Goal: Task Accomplishment & Management: Complete application form

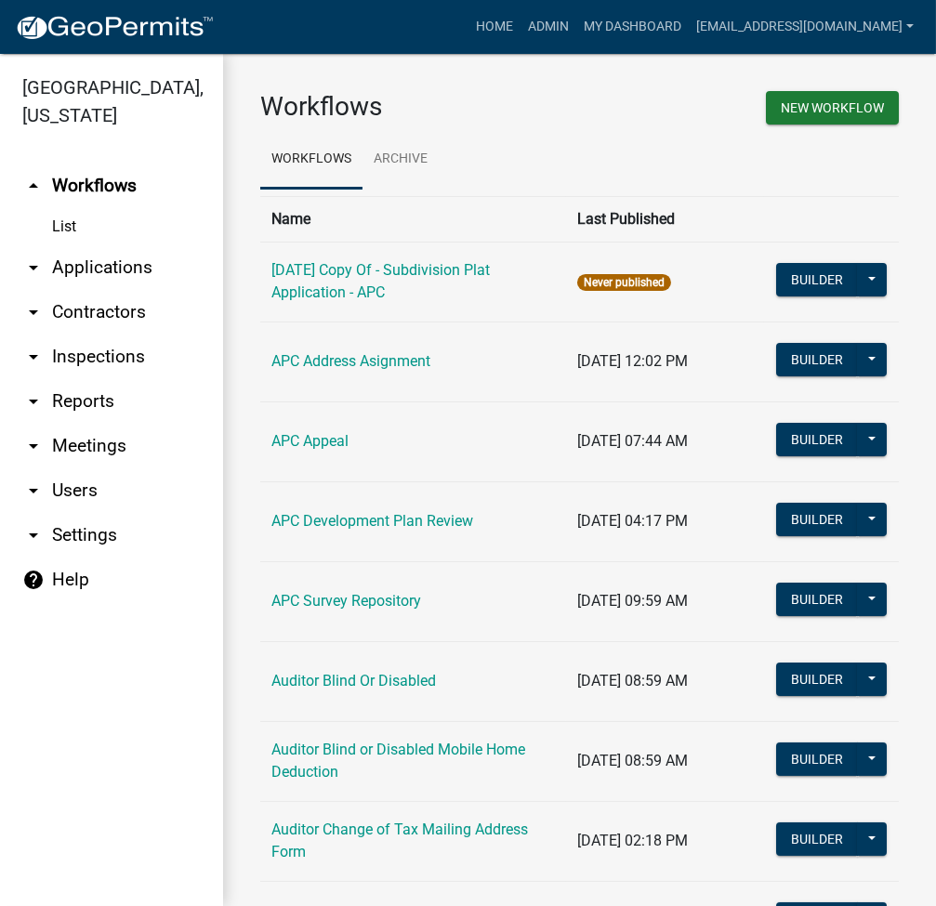
click at [94, 262] on link "arrow_drop_down Applications" at bounding box center [111, 267] width 223 height 45
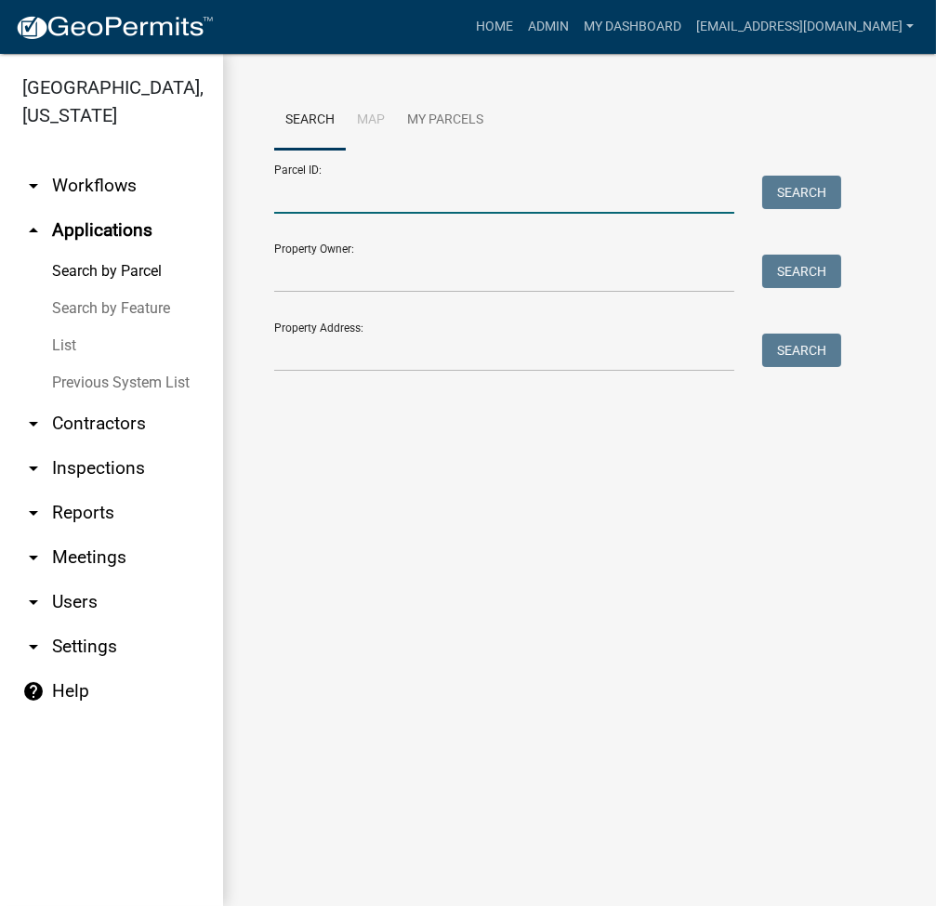
click at [401, 204] on input "Parcel ID:" at bounding box center [504, 195] width 460 height 38
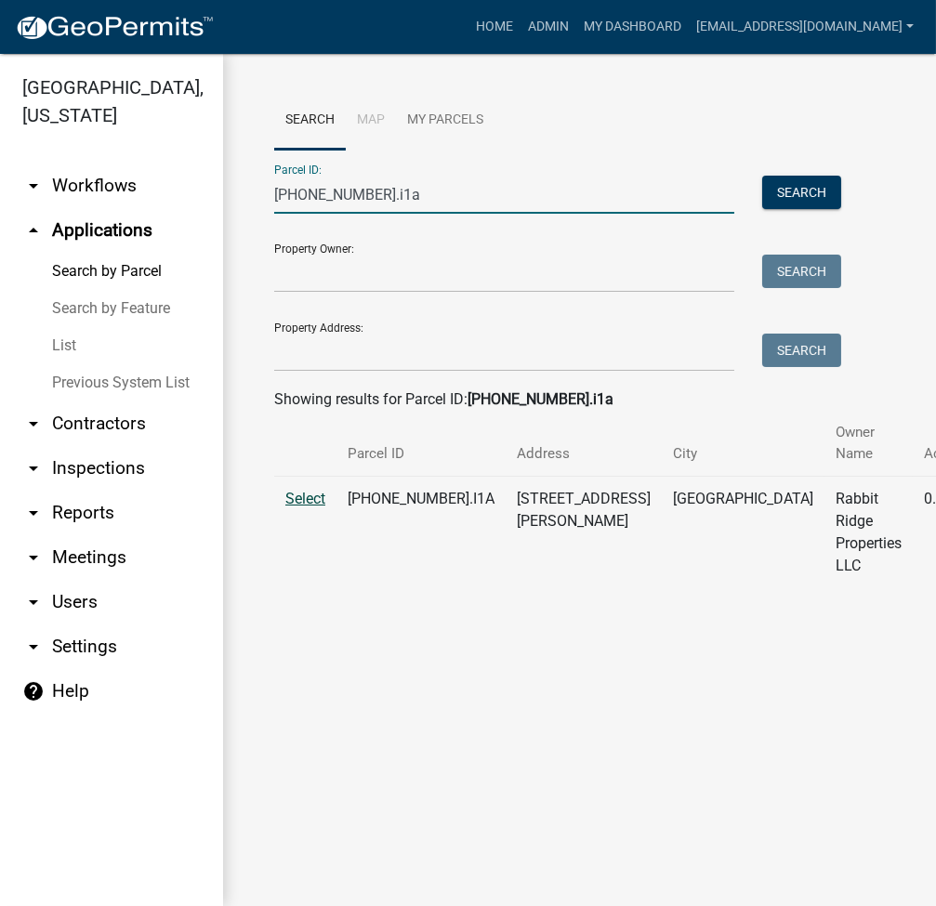
type input "008-021-002.i1a"
click at [299, 497] on span "Select" at bounding box center [305, 499] width 40 height 18
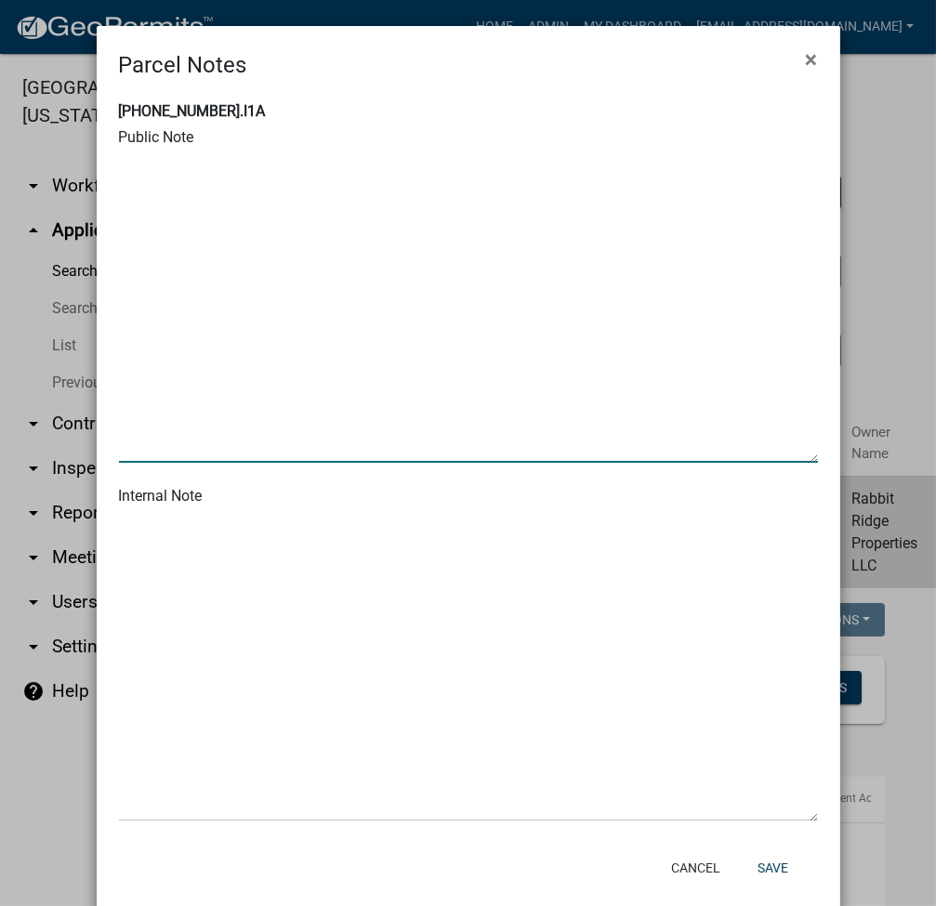
click at [242, 204] on textarea at bounding box center [468, 307] width 699 height 310
drag, startPoint x: 563, startPoint y: 165, endPoint x: 102, endPoint y: 162, distance: 460.9
click at [102, 162] on div "008-021-002.I1A Public Note Internal Note" at bounding box center [468, 463] width 743 height 762
type textarea "9/4/25 ordinance 2025-11 changed road name to Rabbit Ridge Rd."
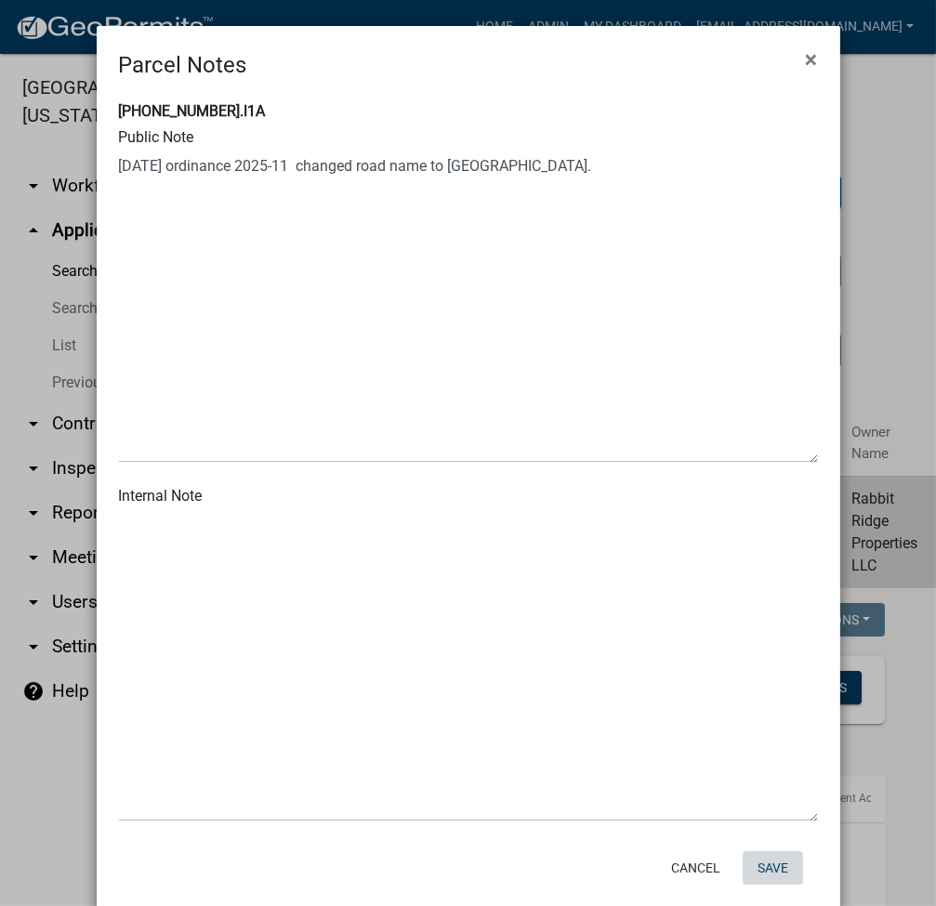
click at [759, 867] on button "Save" at bounding box center [772, 867] width 60 height 33
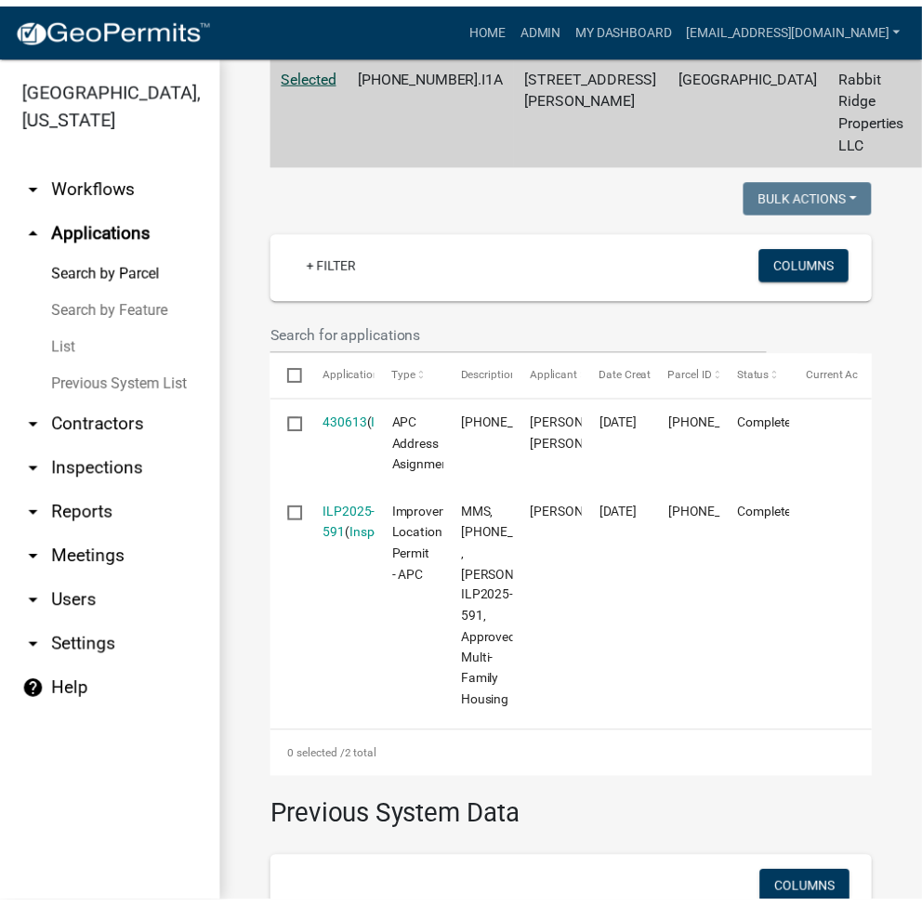
scroll to position [495, 0]
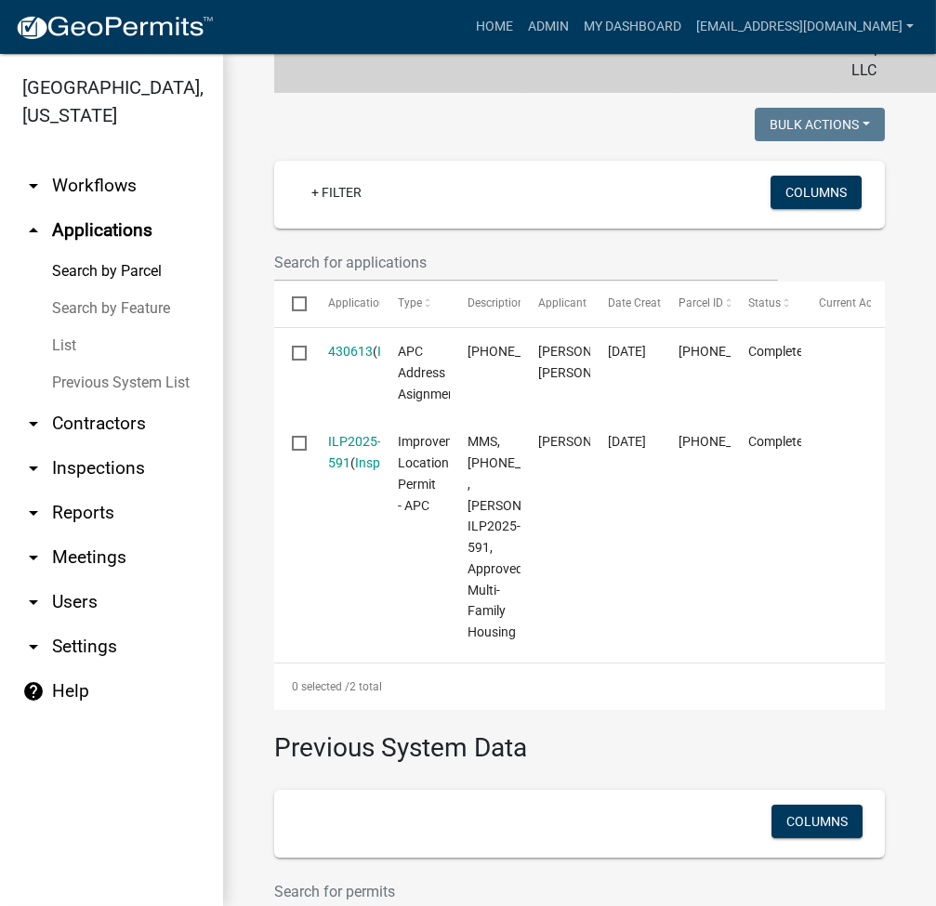
click at [344, 359] on link "430613" at bounding box center [350, 351] width 45 height 15
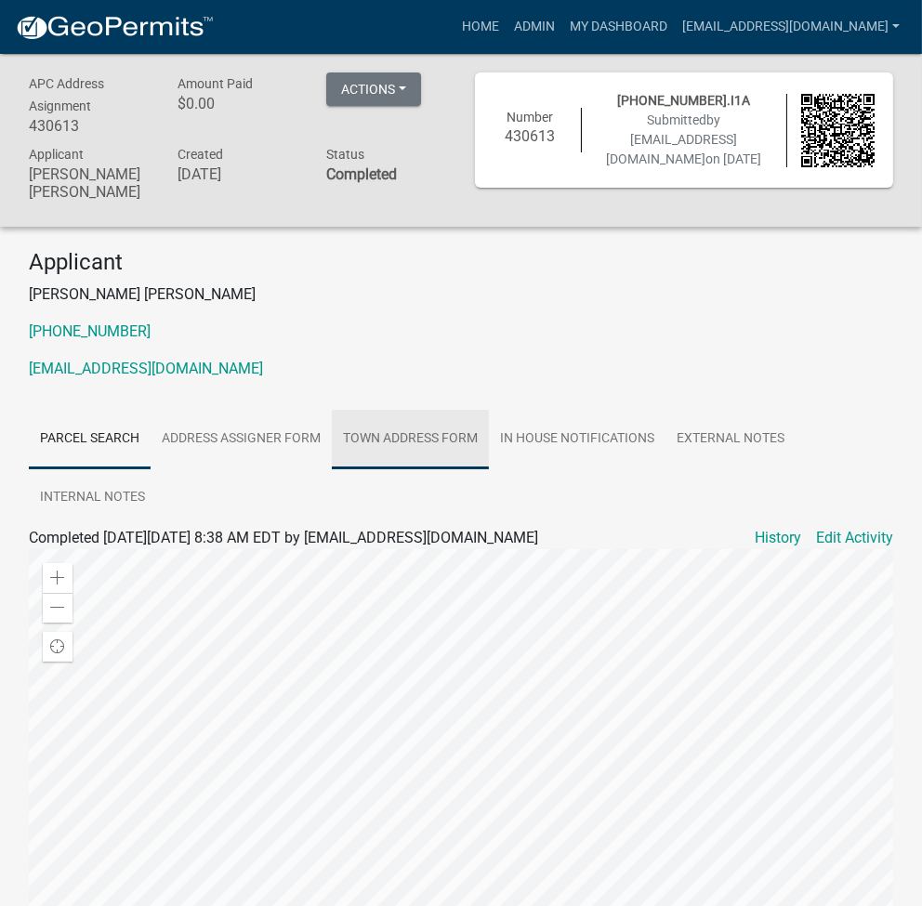
click at [404, 417] on link "Town Address Form" at bounding box center [410, 439] width 157 height 59
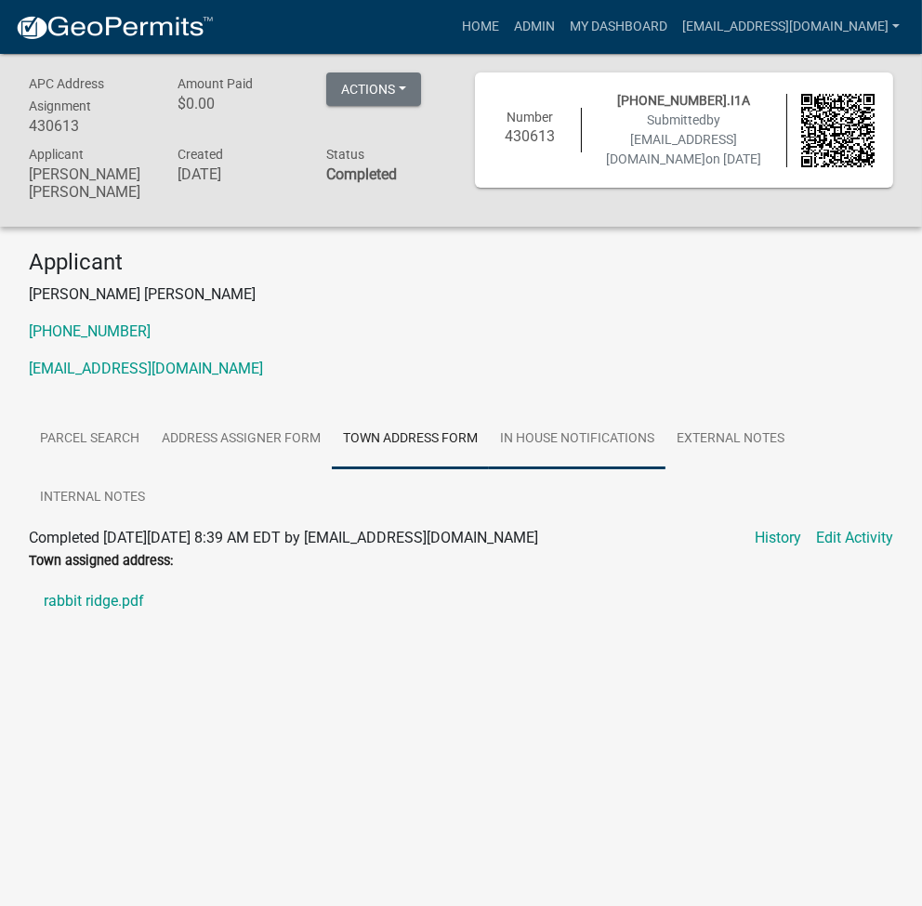
click at [589, 413] on link "In house Notifications" at bounding box center [577, 439] width 177 height 59
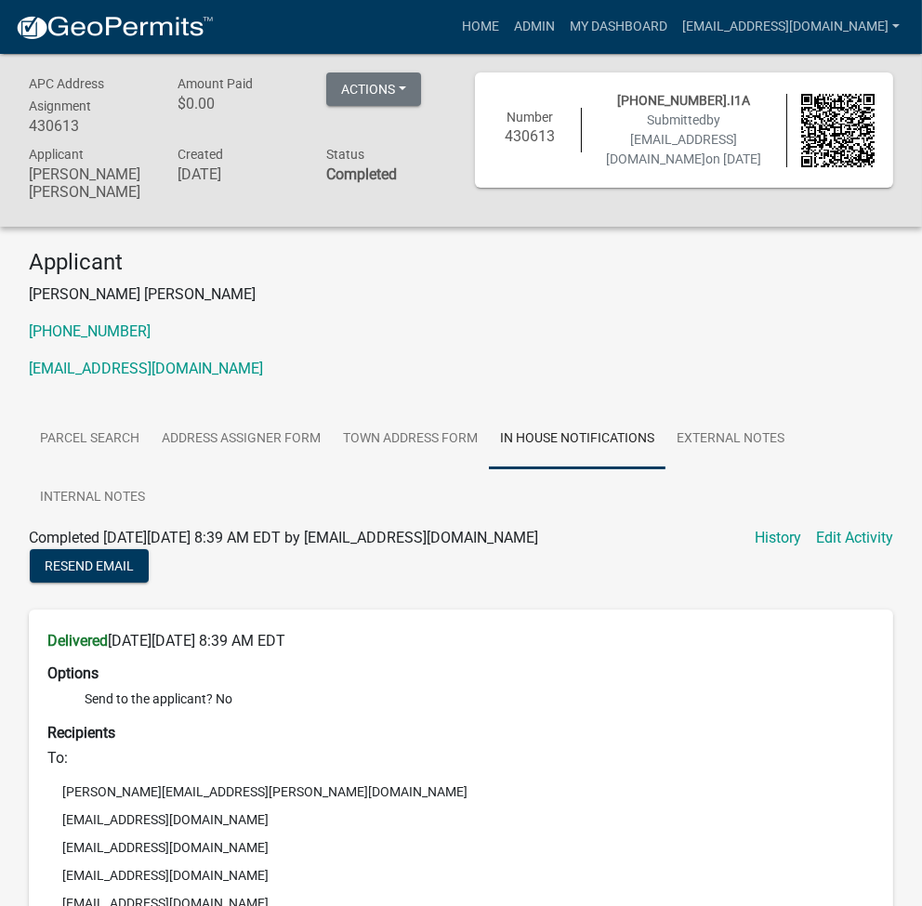
scroll to position [489, 0]
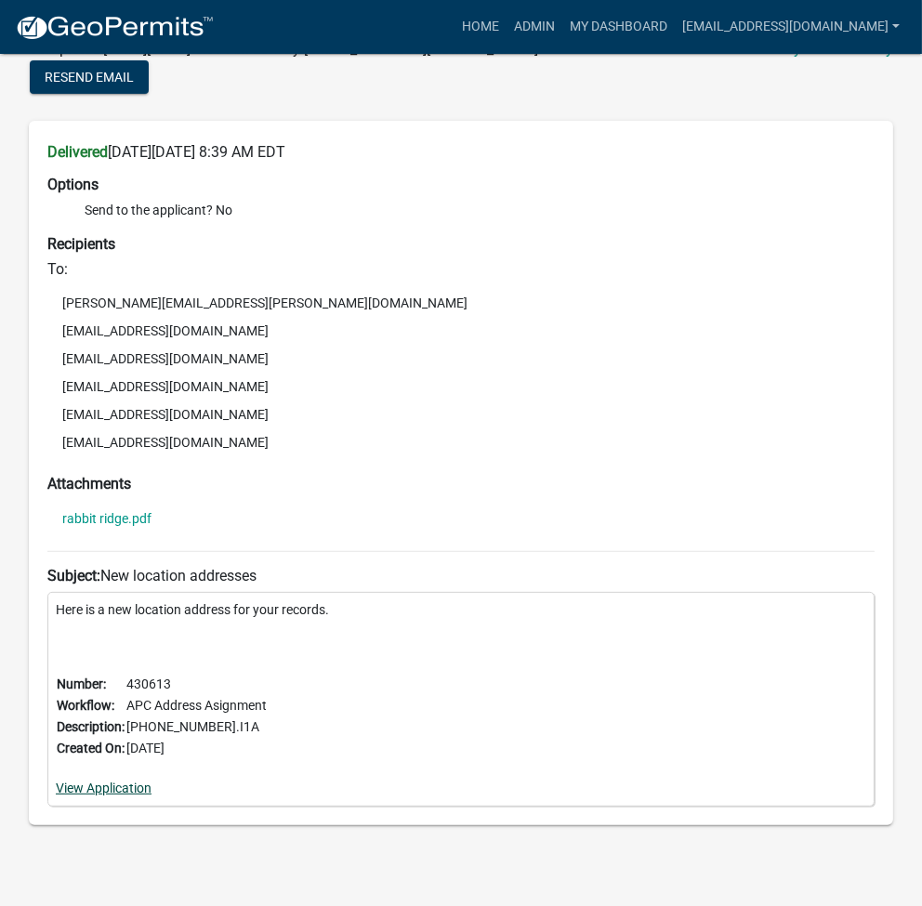
click at [112, 781] on link "View Application" at bounding box center [104, 788] width 96 height 15
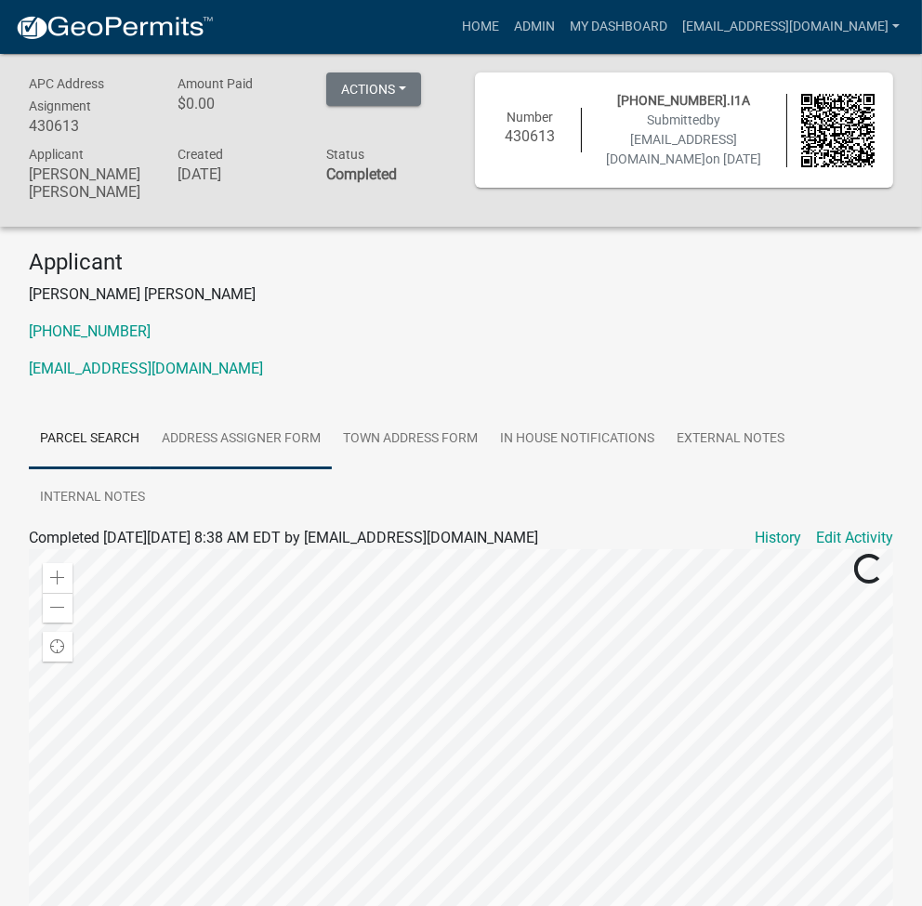
click at [272, 431] on link "Address Assigner Form" at bounding box center [241, 439] width 181 height 59
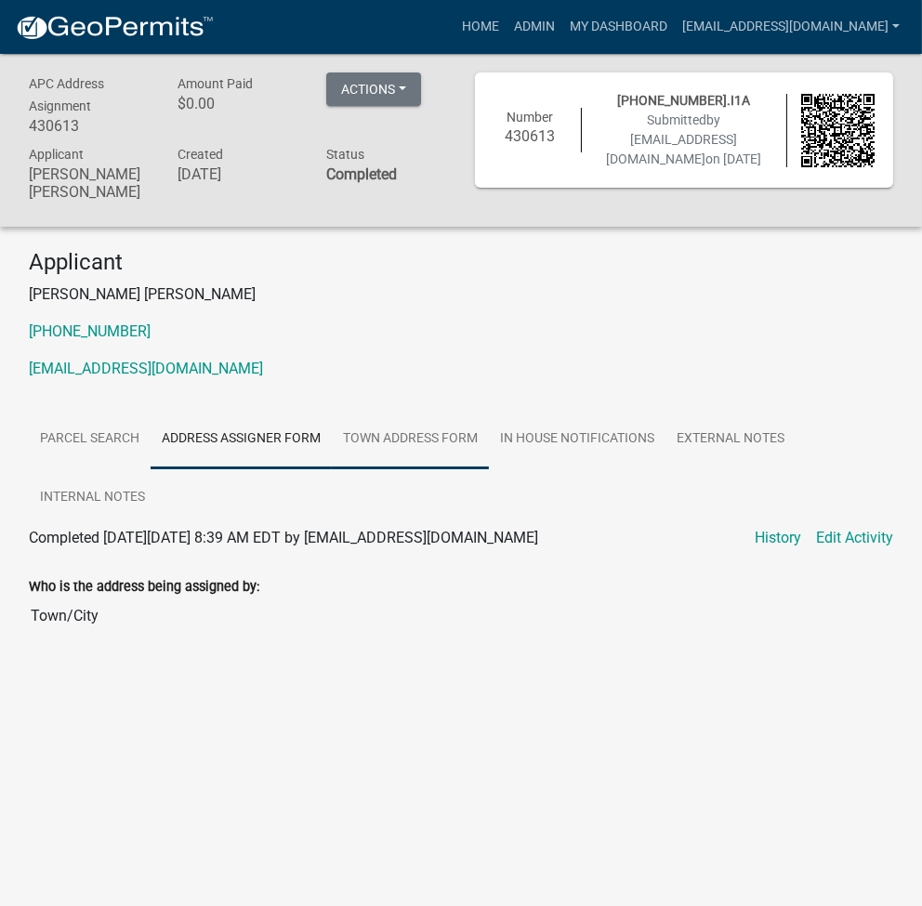
click at [453, 410] on link "Town Address Form" at bounding box center [410, 439] width 157 height 59
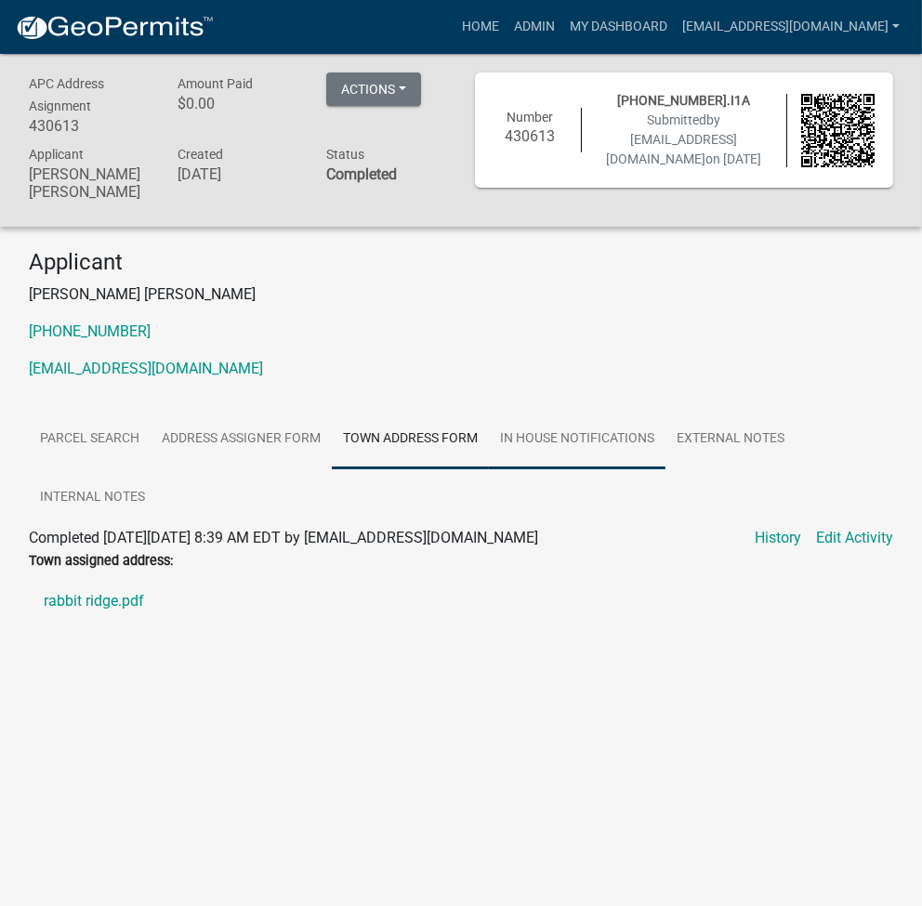
click at [536, 421] on link "In house Notifications" at bounding box center [577, 439] width 177 height 59
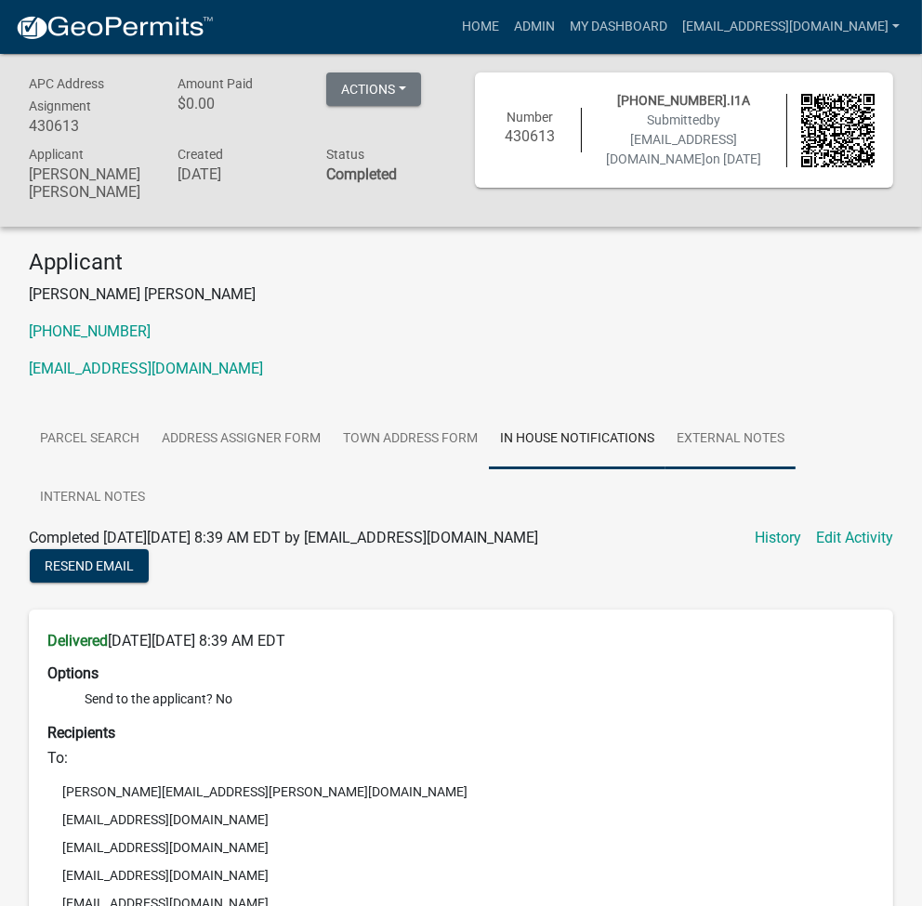
click at [727, 433] on link "External Notes" at bounding box center [730, 439] width 130 height 59
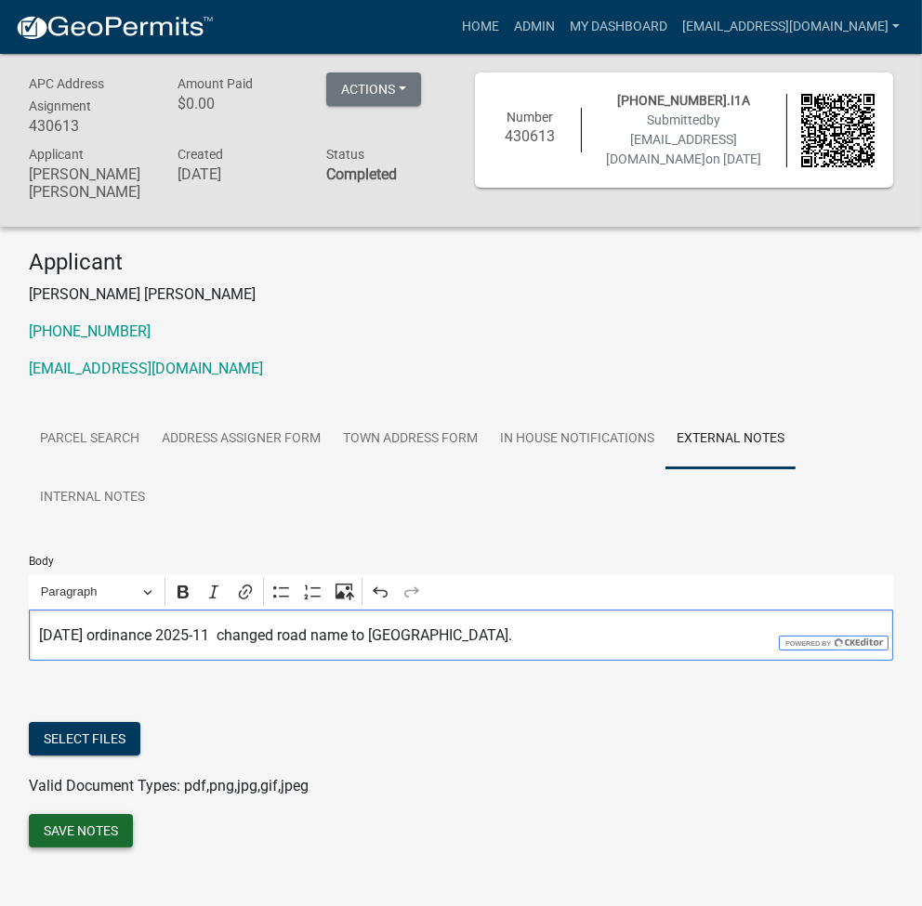
click at [49, 814] on button "Save Notes" at bounding box center [81, 830] width 104 height 33
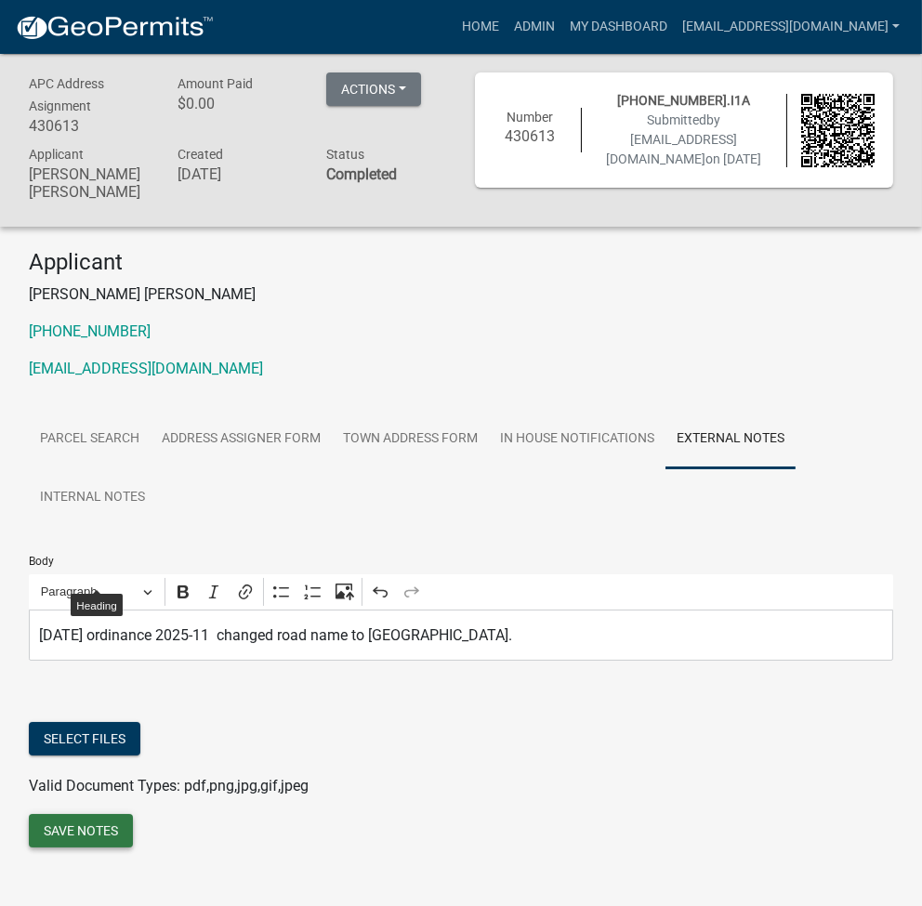
click at [85, 814] on button "Save Notes" at bounding box center [81, 830] width 104 height 33
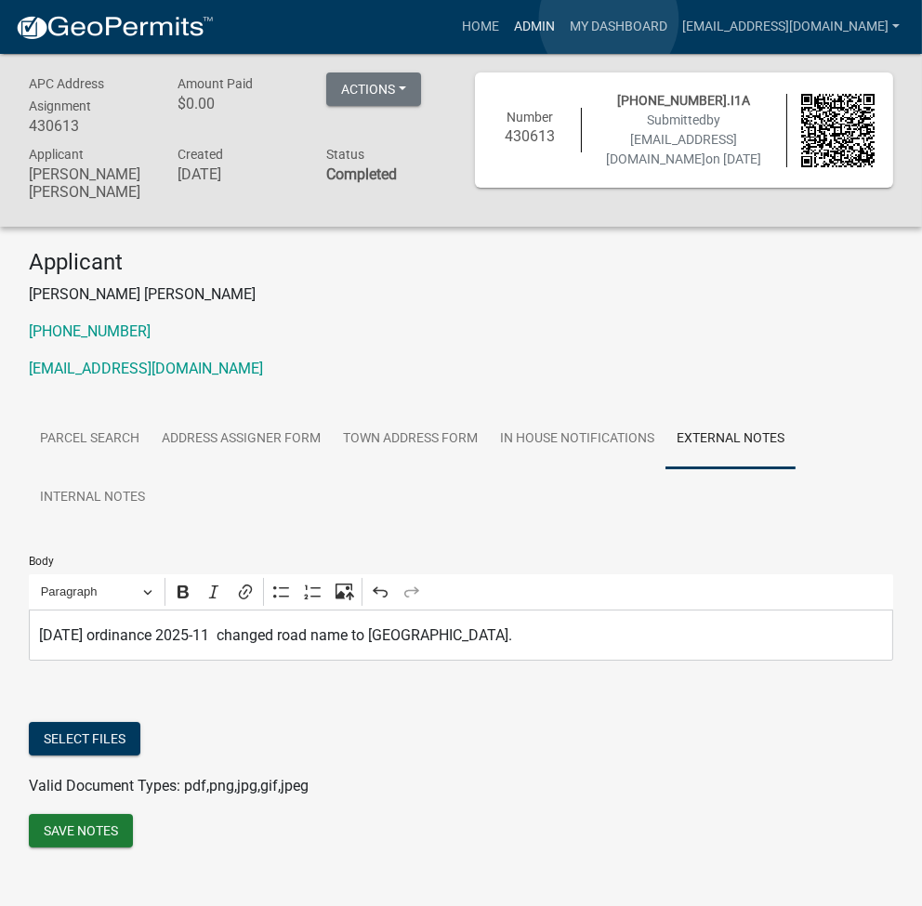
click at [562, 20] on link "Admin" at bounding box center [534, 26] width 56 height 35
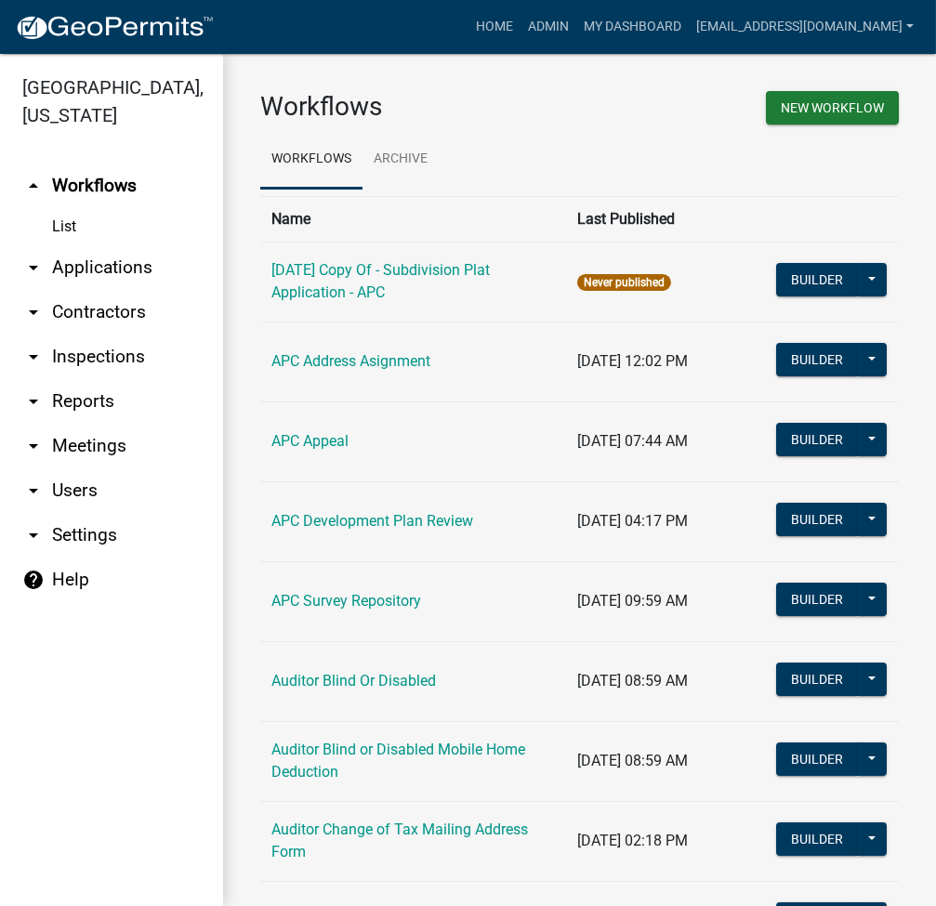
click at [118, 261] on link "arrow_drop_down Applications" at bounding box center [111, 267] width 223 height 45
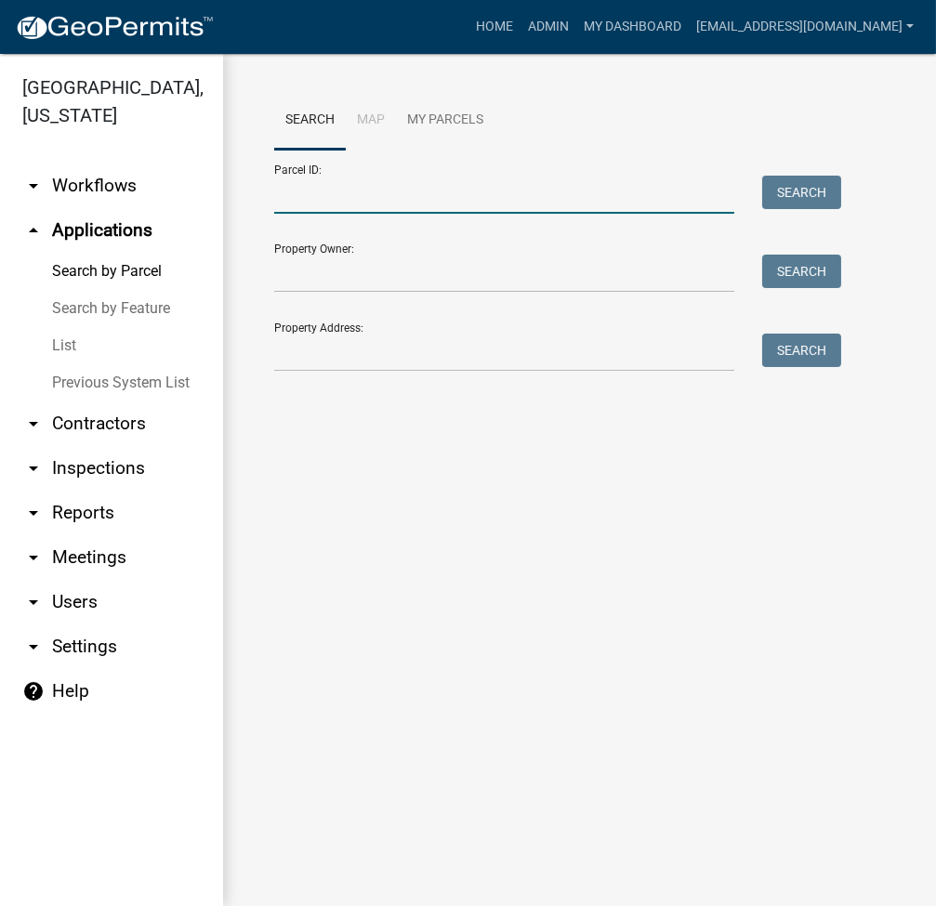
click at [365, 203] on input "Parcel ID:" at bounding box center [504, 195] width 460 height 38
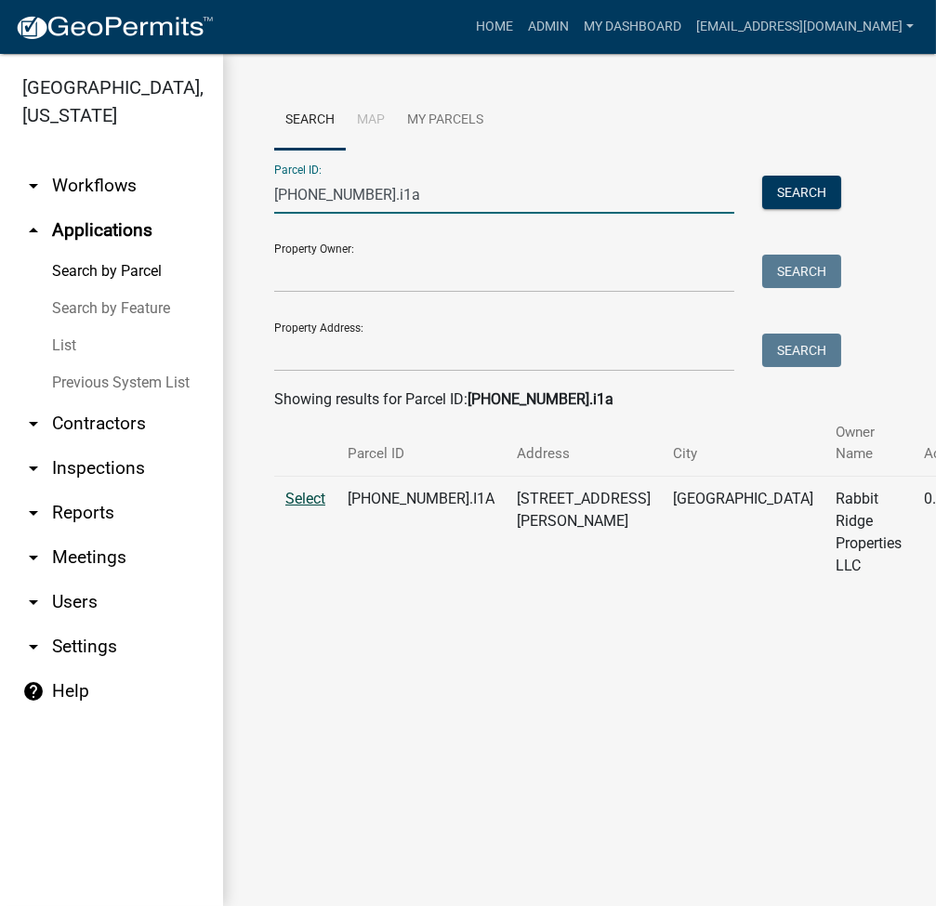
type input "008-021-002.i1a"
click at [299, 490] on span "Select" at bounding box center [305, 499] width 40 height 18
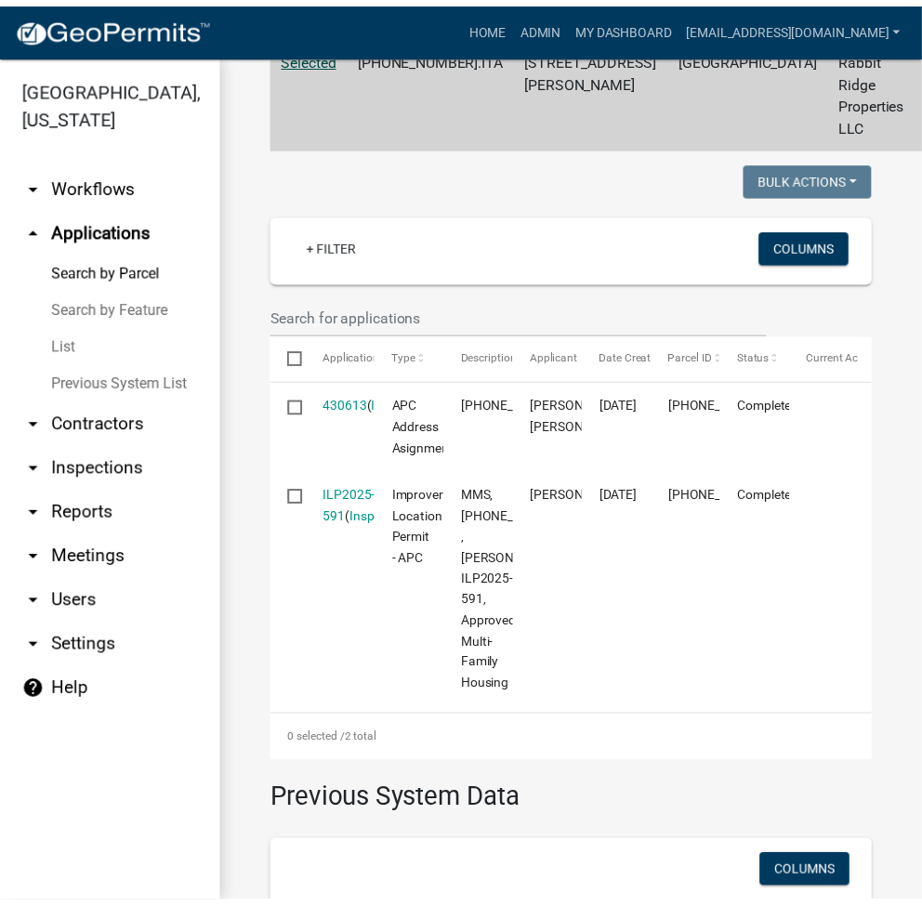
scroll to position [495, 0]
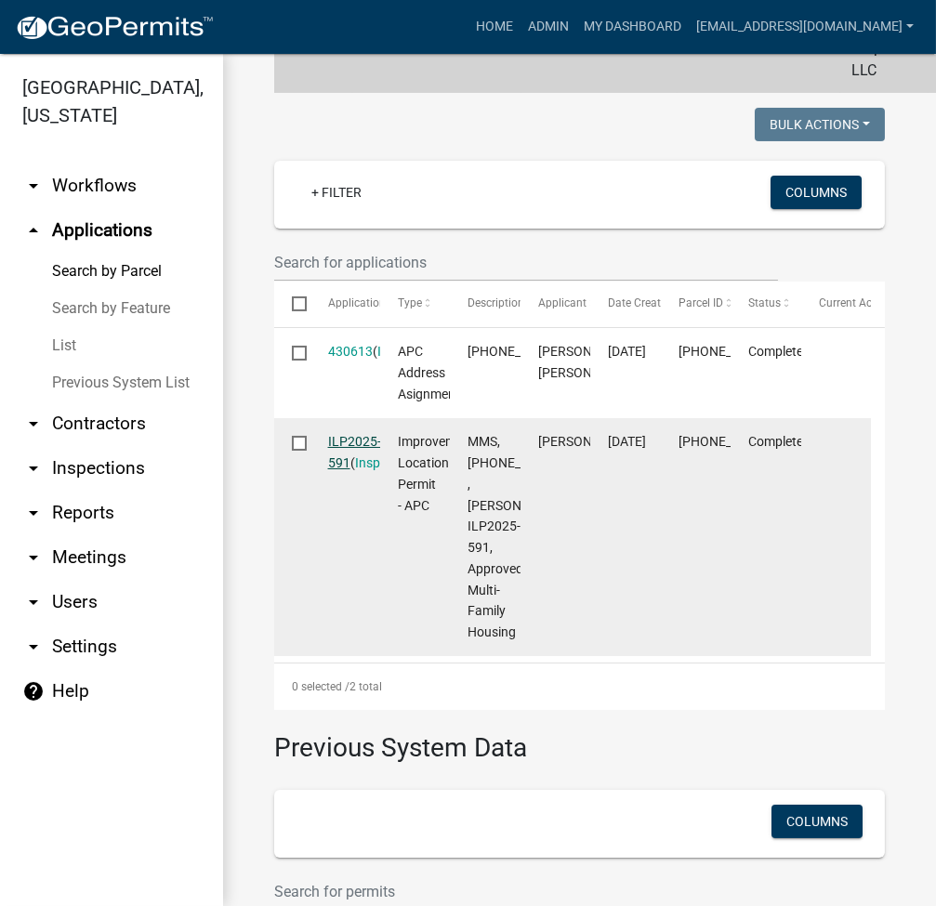
click at [351, 467] on link "ILP2025-591" at bounding box center [354, 452] width 53 height 36
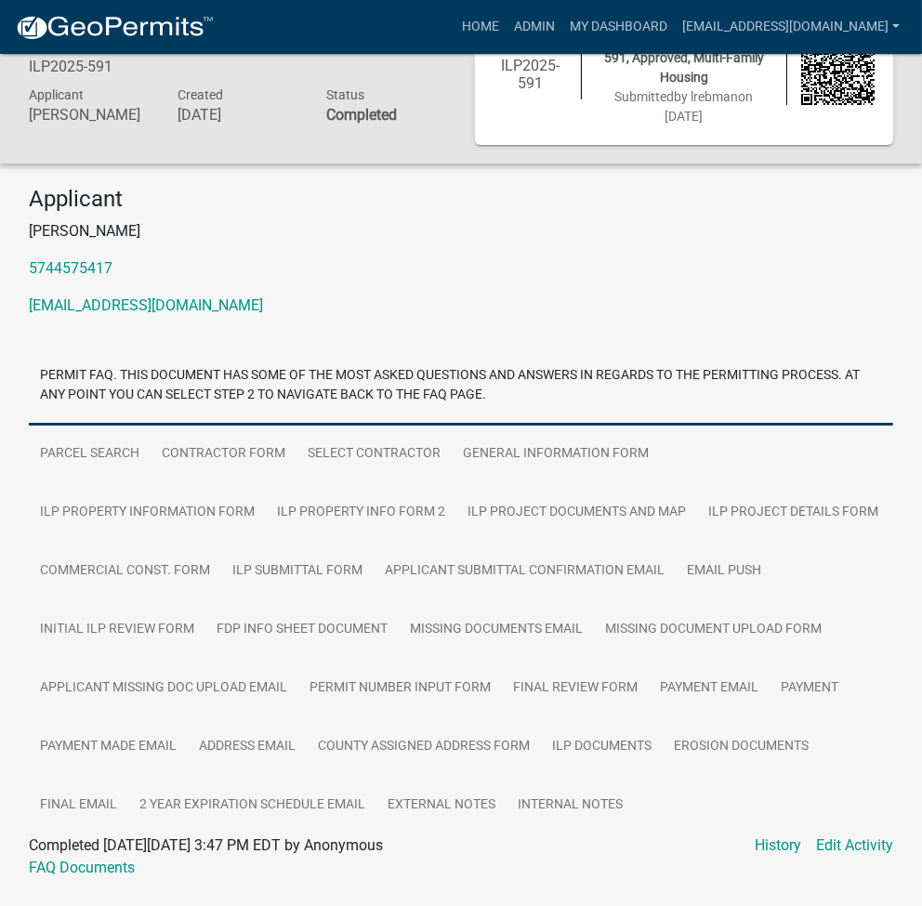
scroll to position [133, 0]
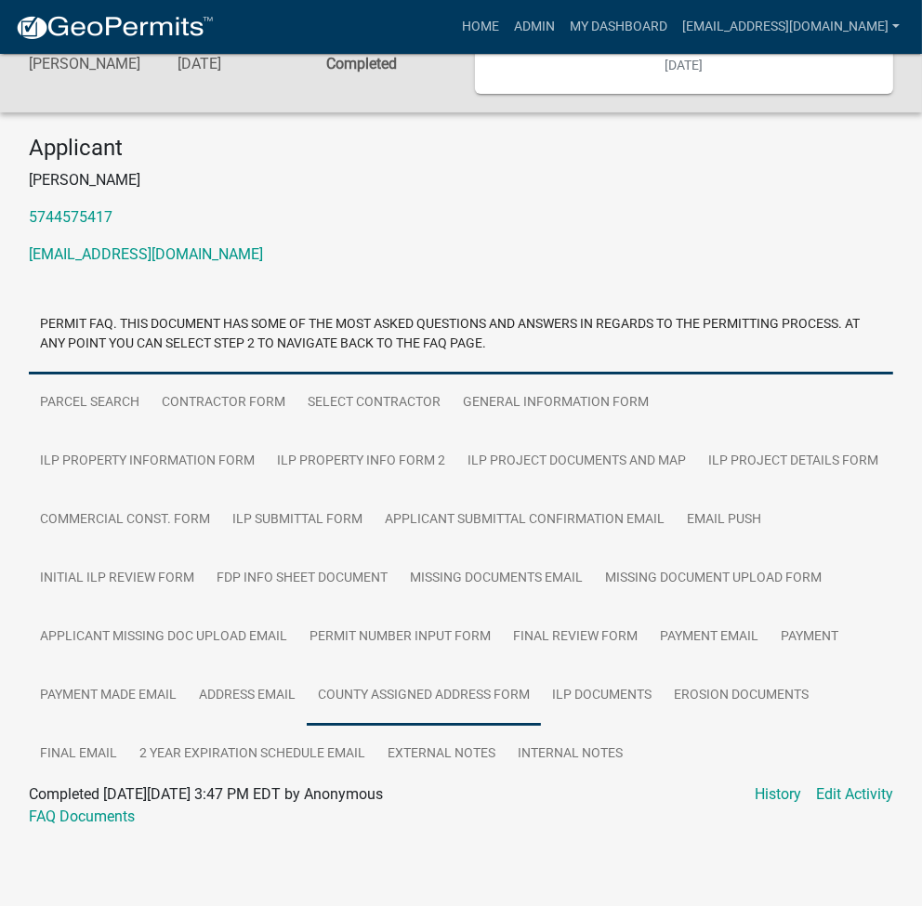
click at [451, 682] on link "County Assigned Address Form" at bounding box center [424, 695] width 234 height 59
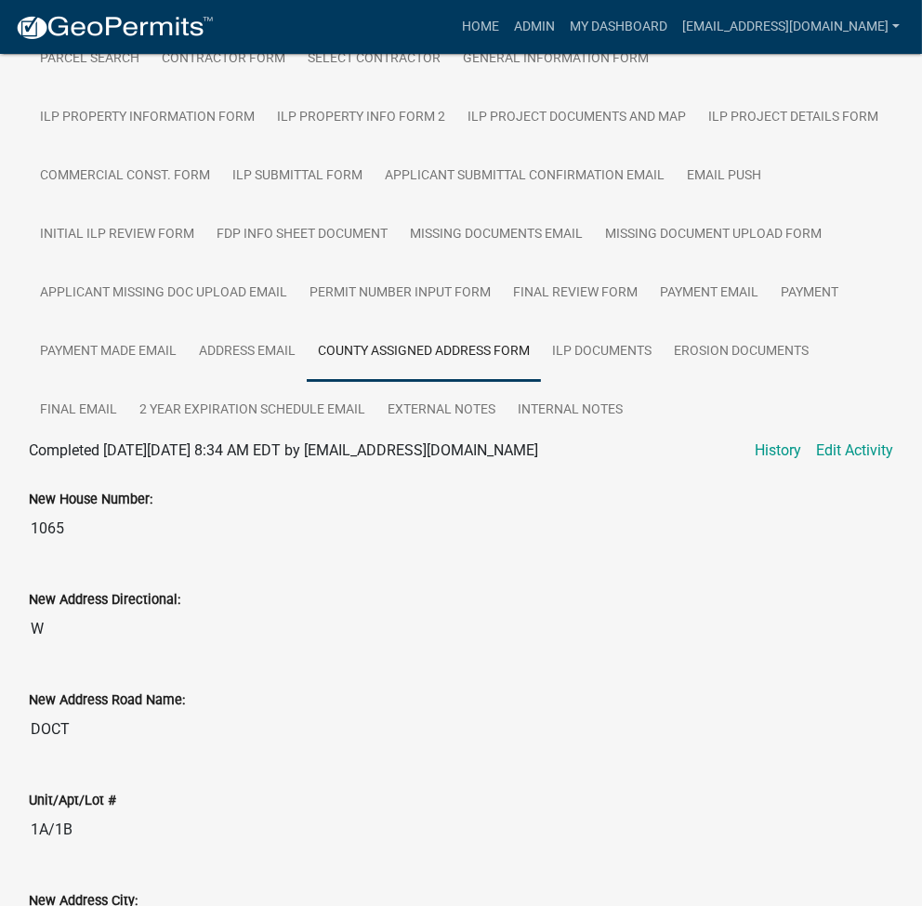
scroll to position [495, 0]
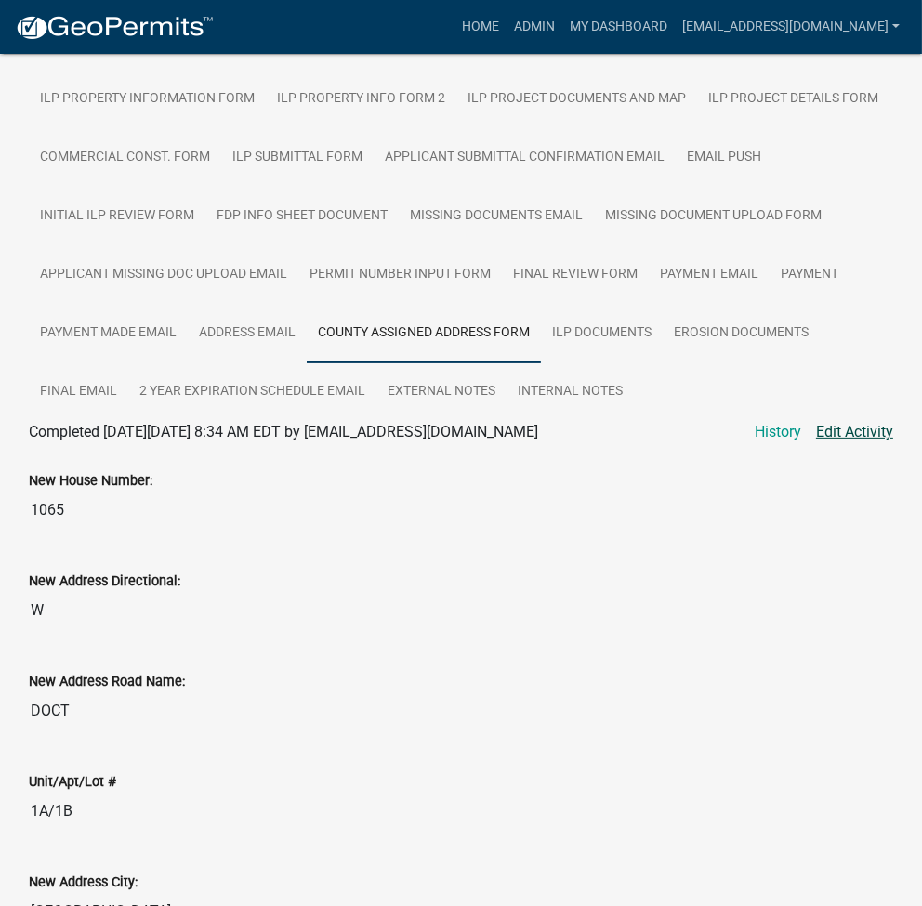
click at [871, 437] on link "Edit Activity" at bounding box center [854, 432] width 77 height 22
click at [833, 434] on link "Edit Activity" at bounding box center [854, 432] width 77 height 22
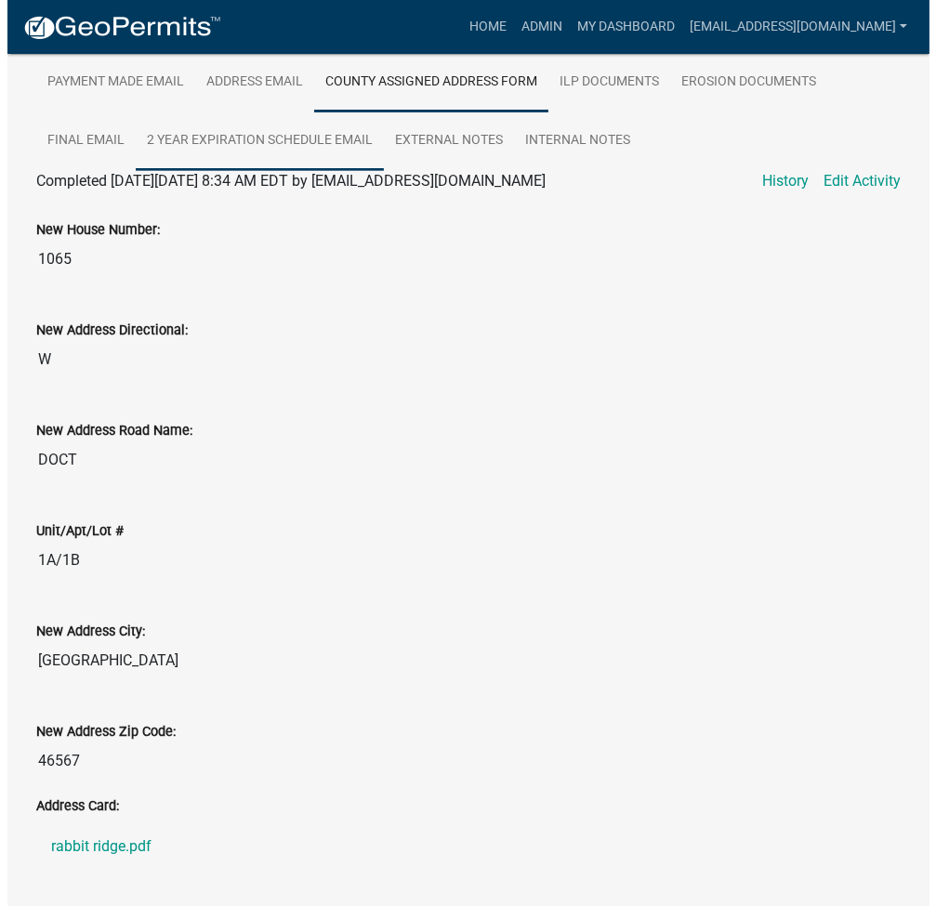
scroll to position [807, 0]
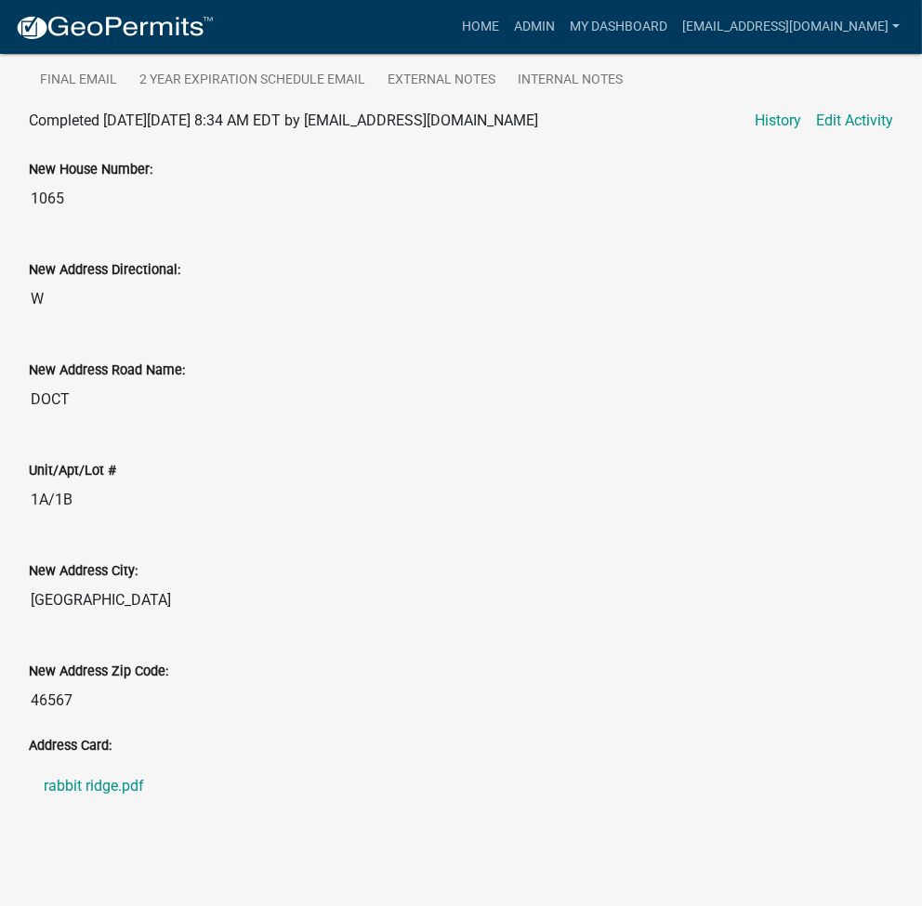
select select "31bc1b1d-d11f-4166-b73b-2a3111089e94"
select select "d7f8c8bd-54ec-430e-a087-ff08b2a91d9f"
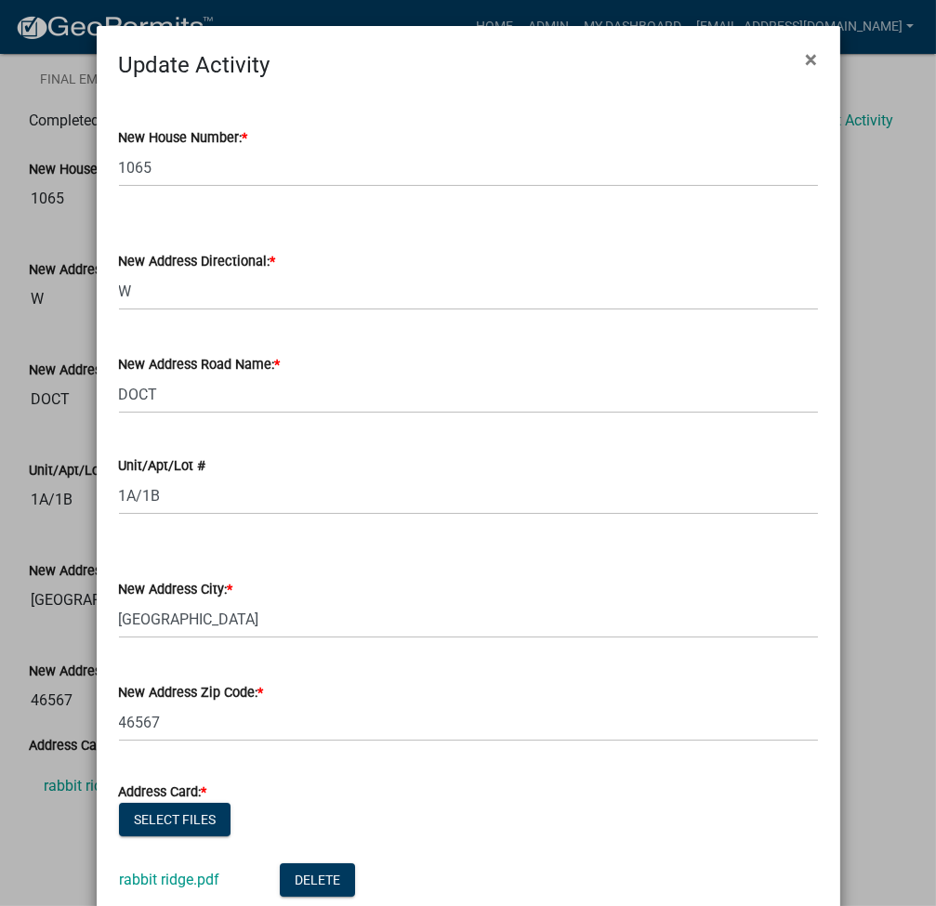
click at [97, 406] on div "New House Number: * 1065 New Address Directional: * Select Item... N E S W New …" at bounding box center [468, 533] width 743 height 903
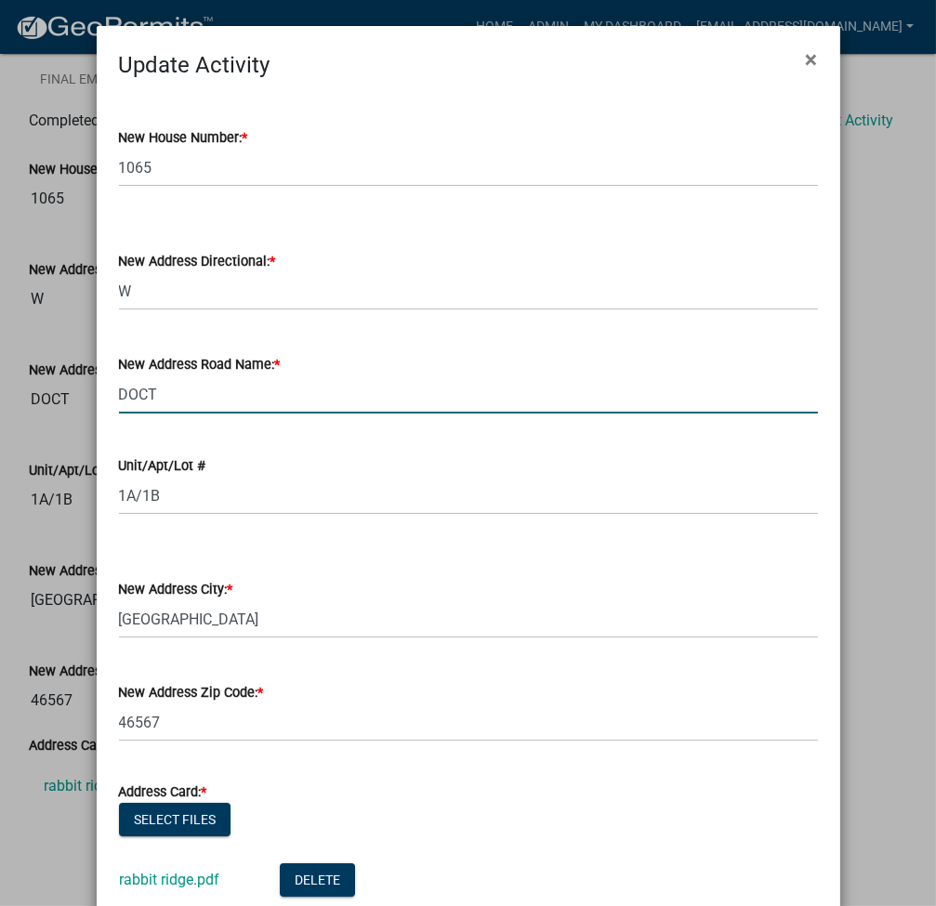
click at [154, 397] on input "DOCT" at bounding box center [468, 394] width 699 height 38
type input "ra"
select select "31bc1b1d-d11f-4166-b73b-2a3111089e94"
select select "d7f8c8bd-54ec-430e-a087-ff08b2a91d9f"
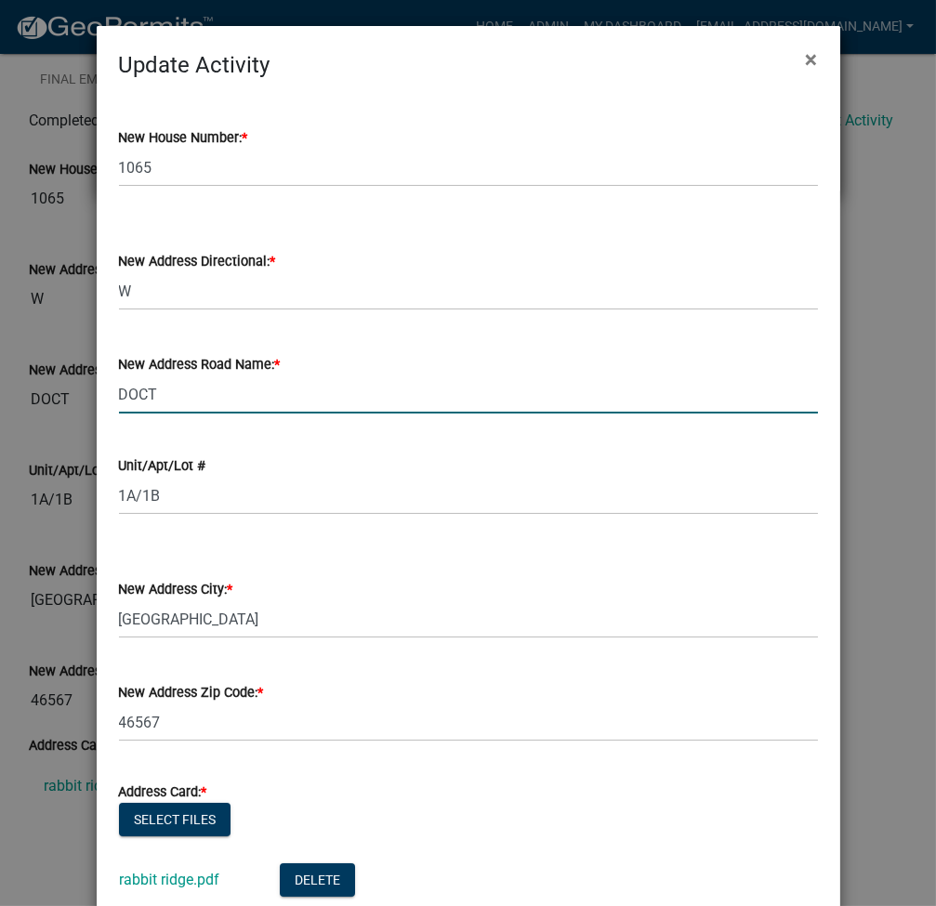
click at [154, 397] on input "DOCT" at bounding box center [468, 394] width 699 height 38
type input "RABBIT RIDGE RD"
click at [348, 456] on div "Unit/Apt/Lot #" at bounding box center [468, 465] width 699 height 22
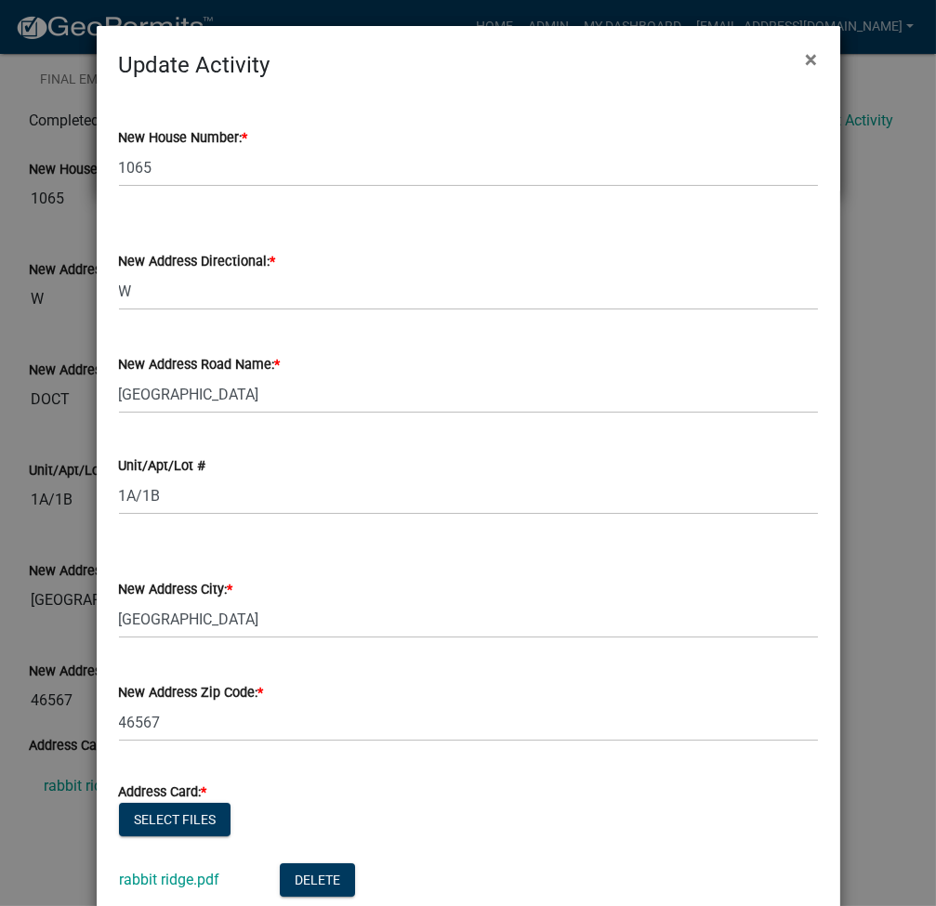
scroll to position [172, 0]
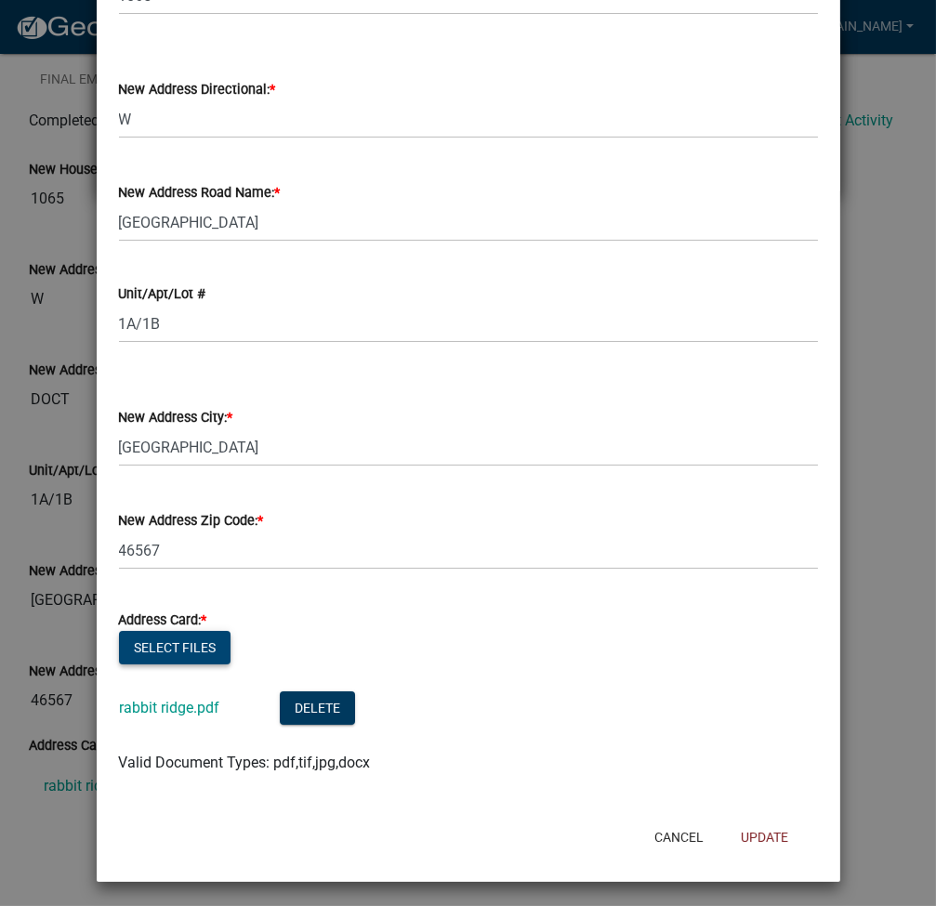
click at [164, 639] on button "Select files" at bounding box center [175, 647] width 112 height 33
click at [168, 638] on button "Select files" at bounding box center [175, 647] width 112 height 33
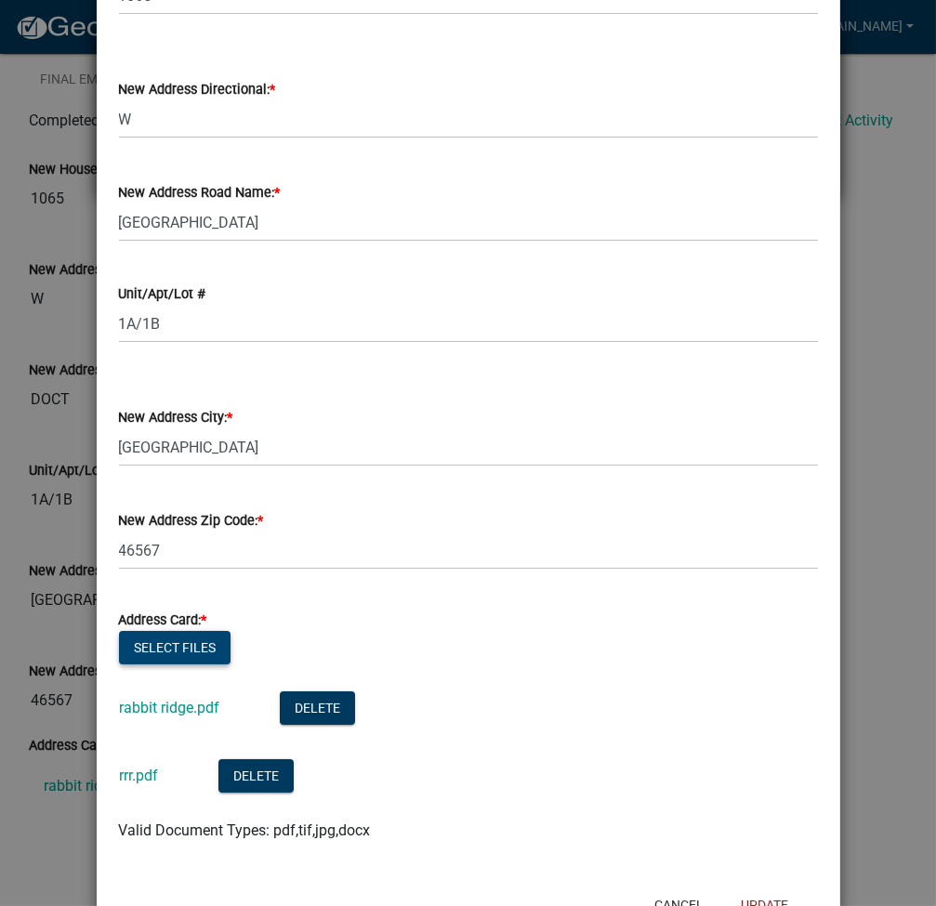
scroll to position [241, 0]
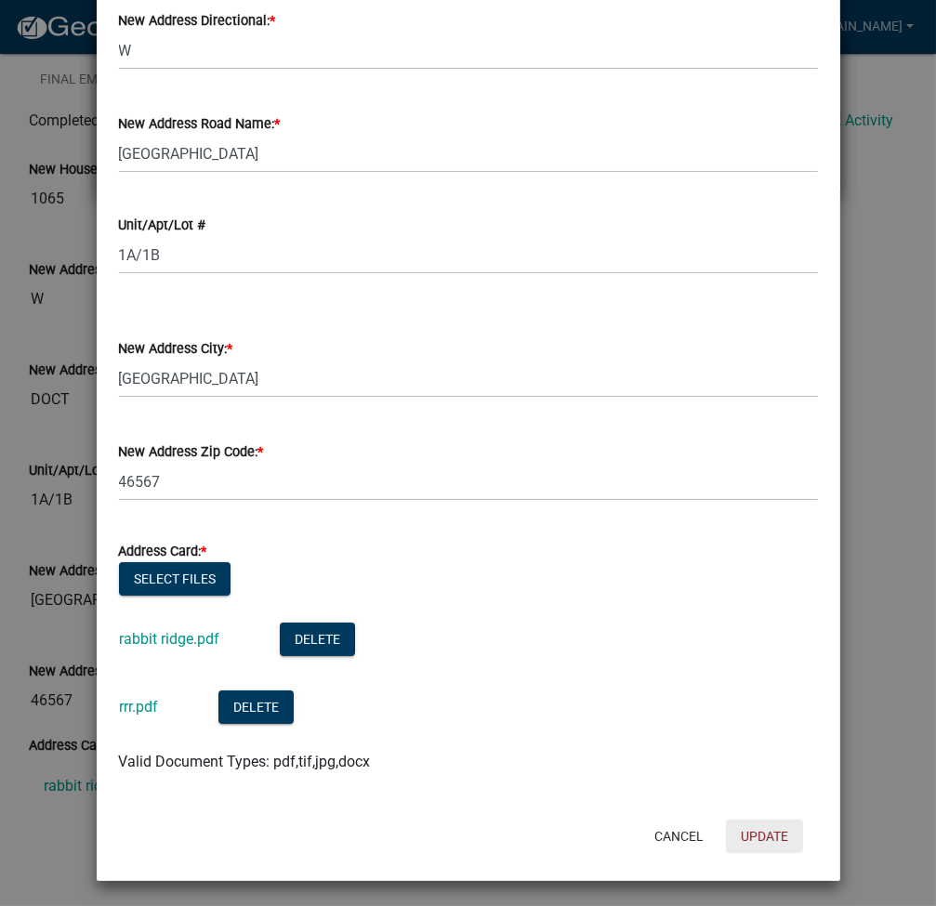
click at [740, 834] on button "Update" at bounding box center [764, 836] width 77 height 33
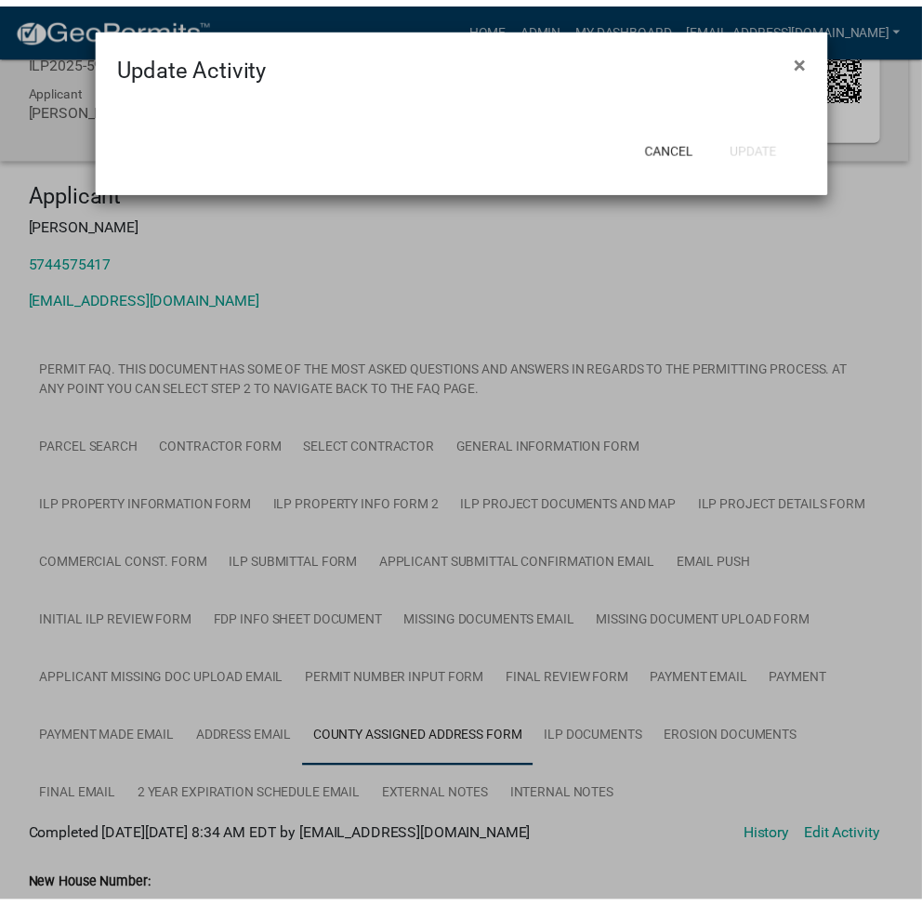
scroll to position [807, 0]
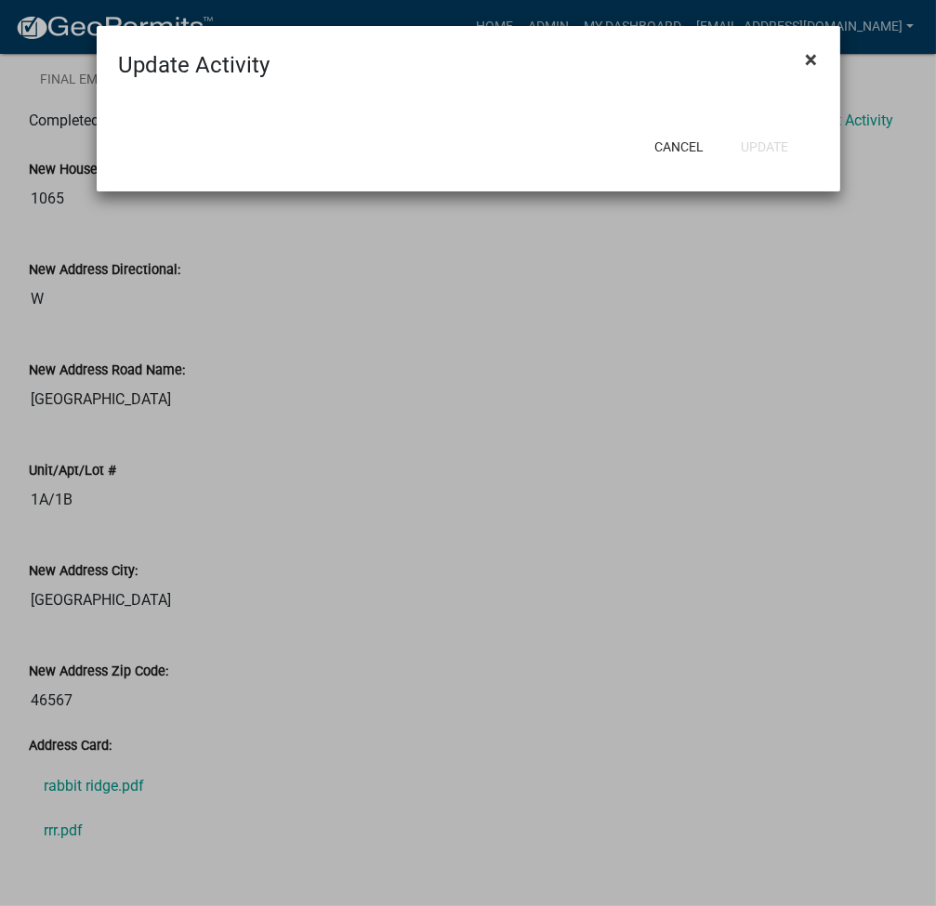
click at [809, 59] on span "×" at bounding box center [812, 59] width 12 height 26
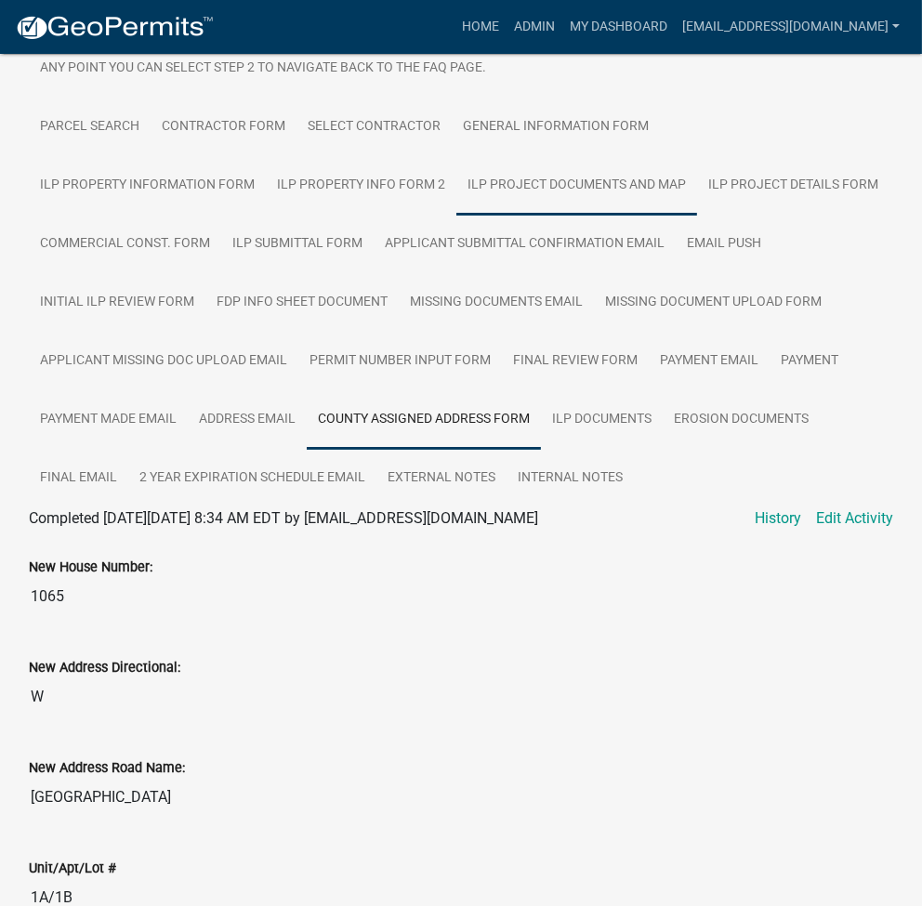
scroll to position [558, 0]
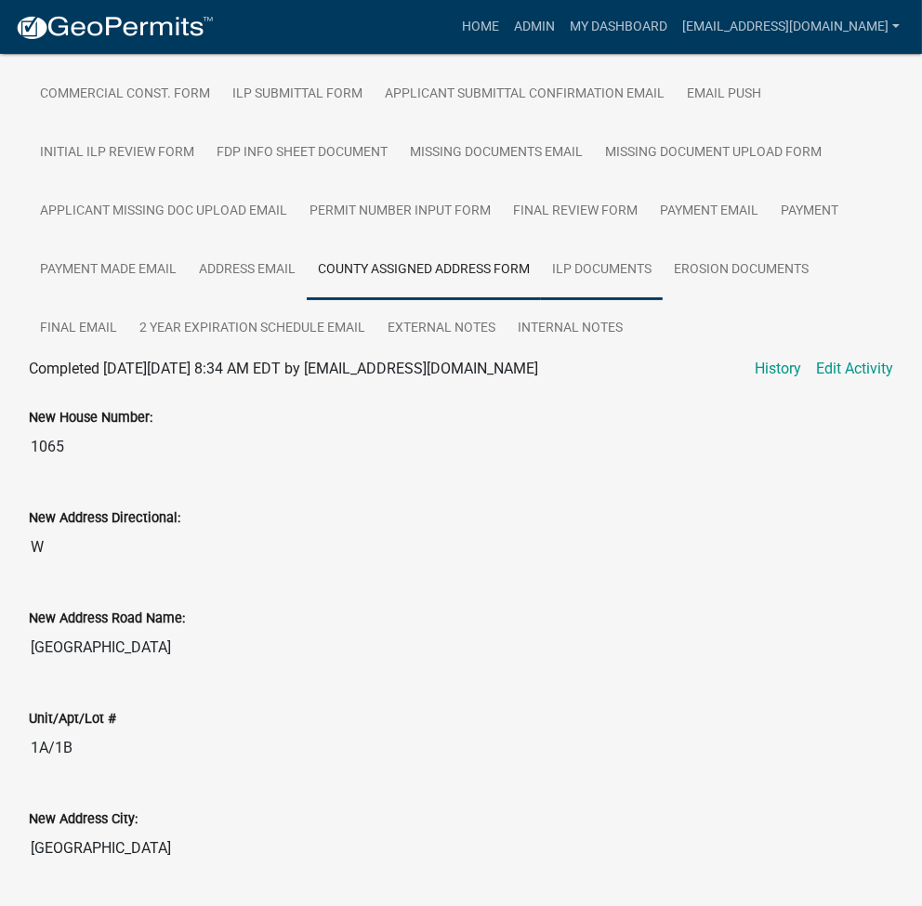
click at [609, 261] on link "ILP Documents" at bounding box center [602, 270] width 122 height 59
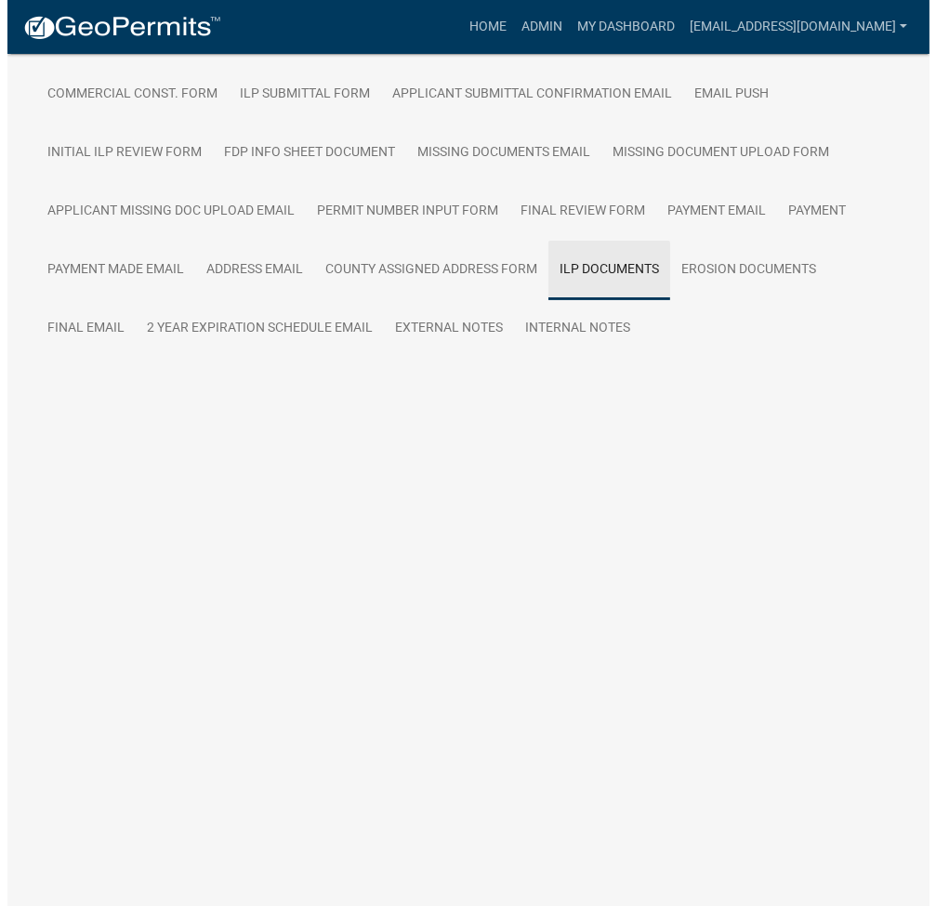
scroll to position [133, 0]
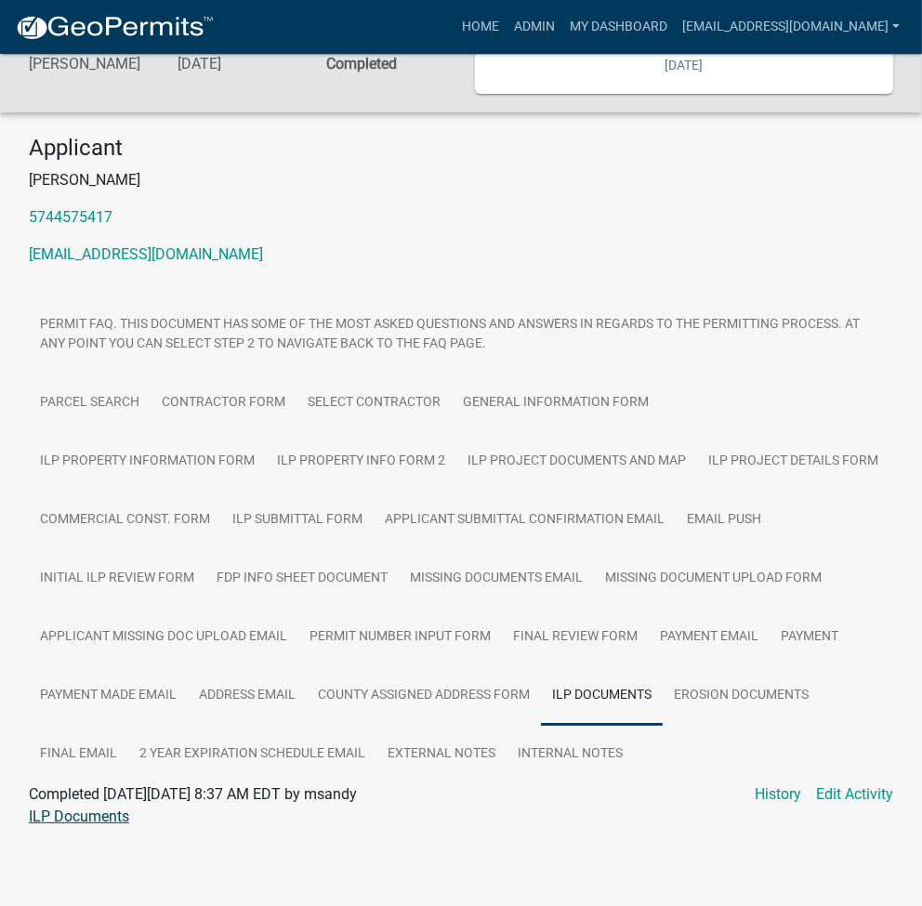
click at [88, 810] on link "ILP Documents" at bounding box center [79, 817] width 100 height 18
click at [860, 789] on link "Edit Activity" at bounding box center [854, 794] width 77 height 22
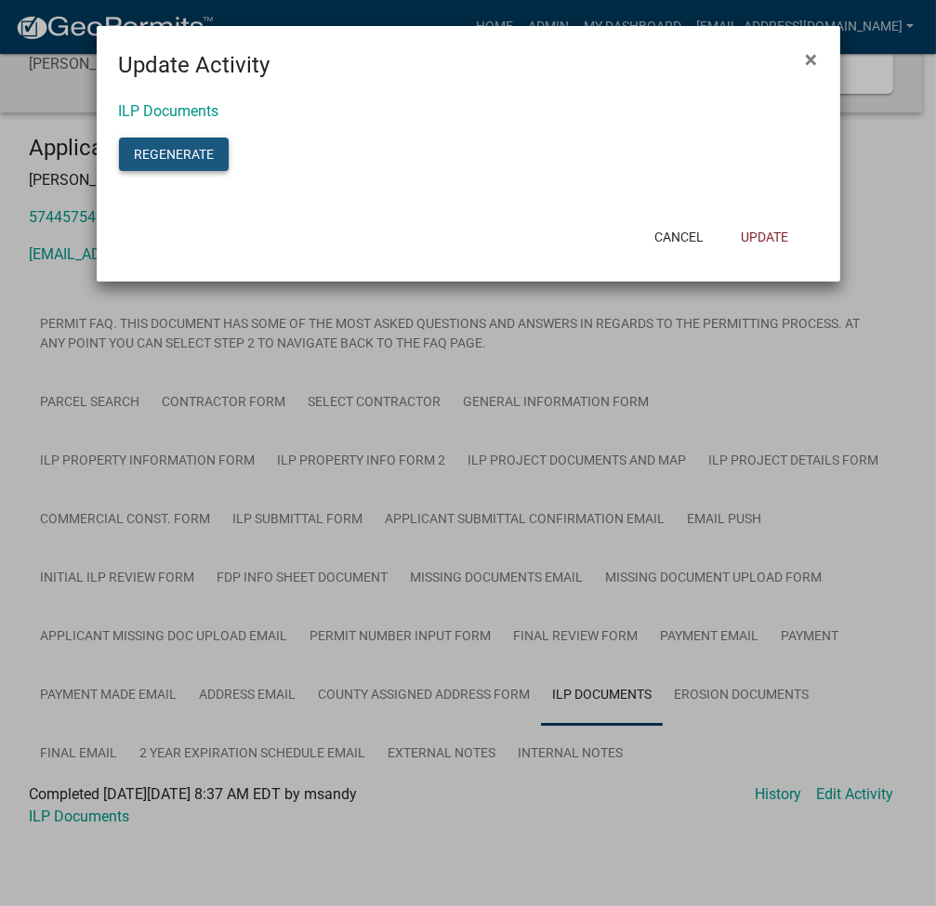
click at [149, 151] on button "Regenerate" at bounding box center [174, 154] width 110 height 33
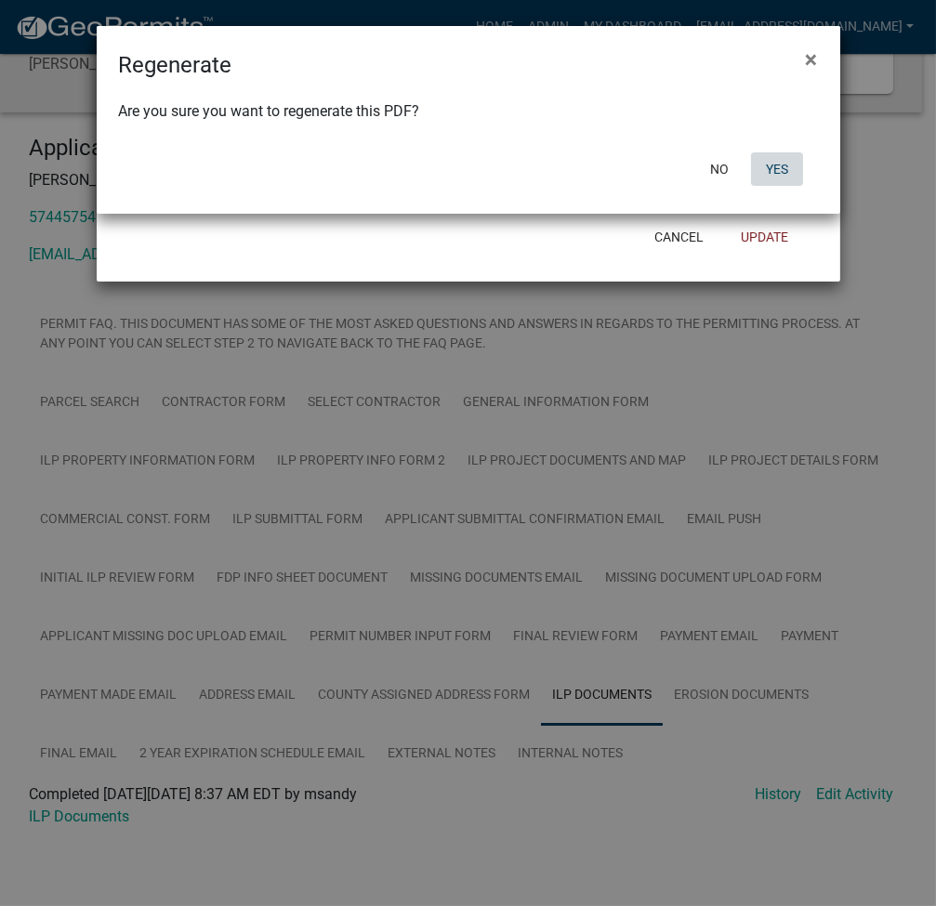
click at [777, 178] on button "Yes" at bounding box center [777, 168] width 52 height 33
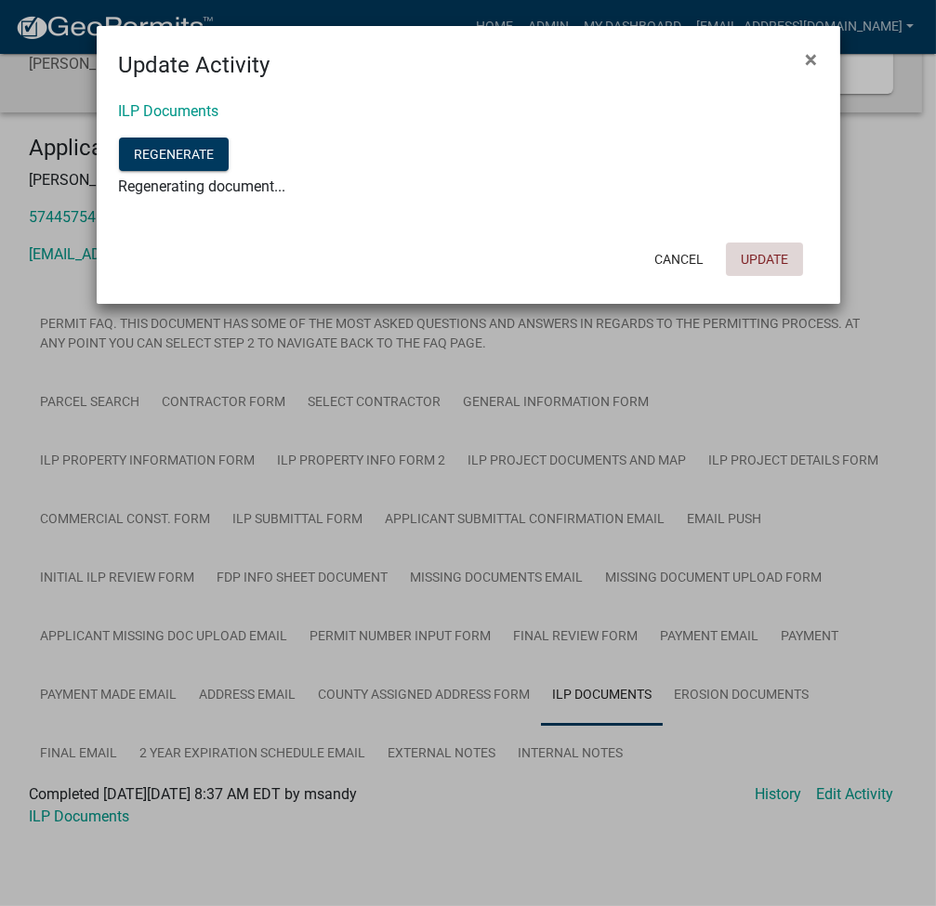
click at [755, 260] on button "Update" at bounding box center [764, 259] width 77 height 33
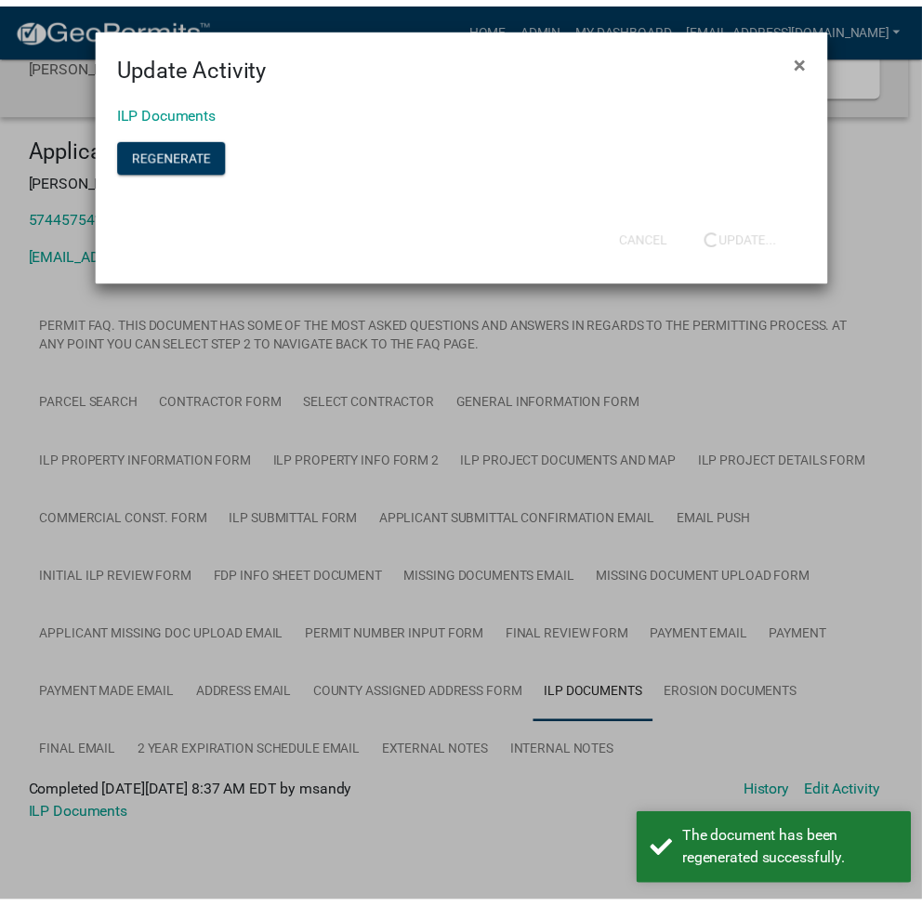
scroll to position [88, 0]
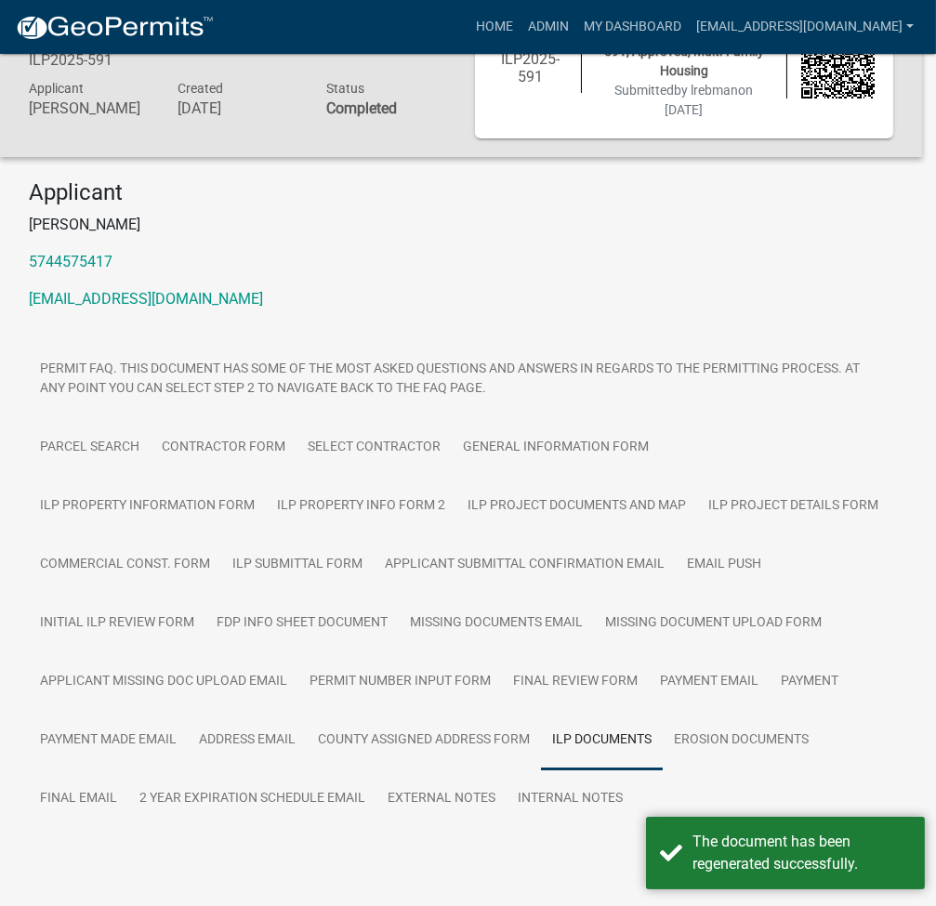
click at [203, 112] on form "Update Activity × Cancel Update" at bounding box center [468, 54] width 743 height 149
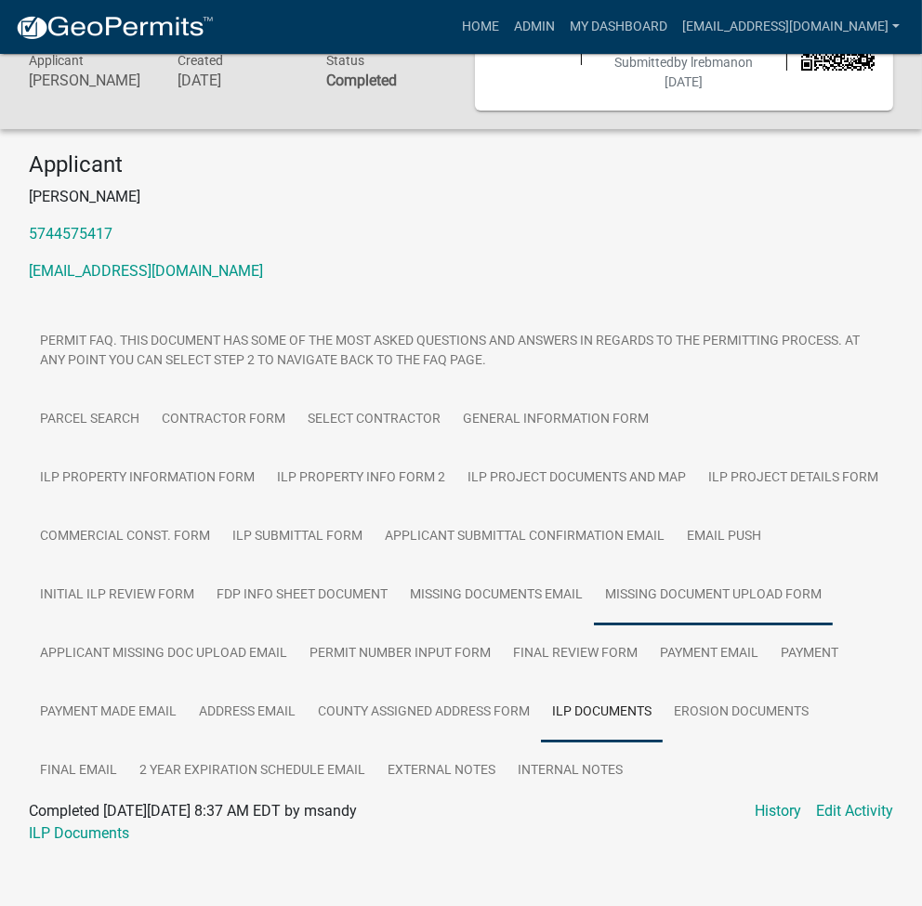
scroll to position [133, 0]
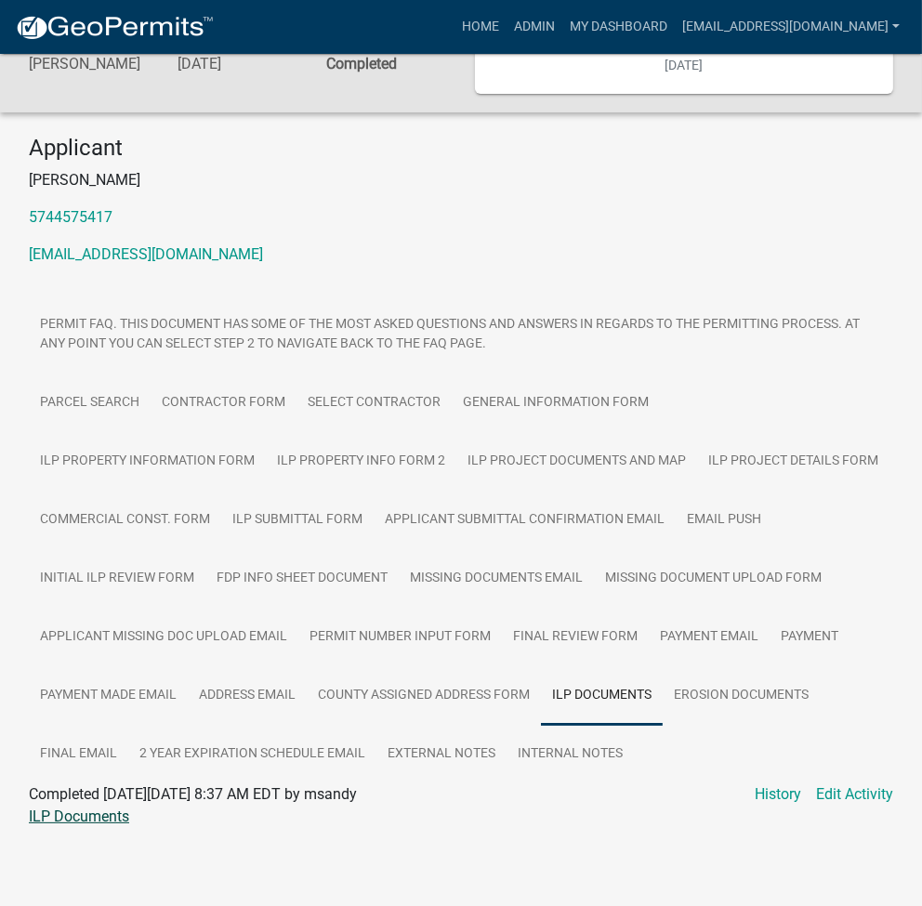
click at [101, 820] on link "ILP Documents" at bounding box center [79, 817] width 100 height 18
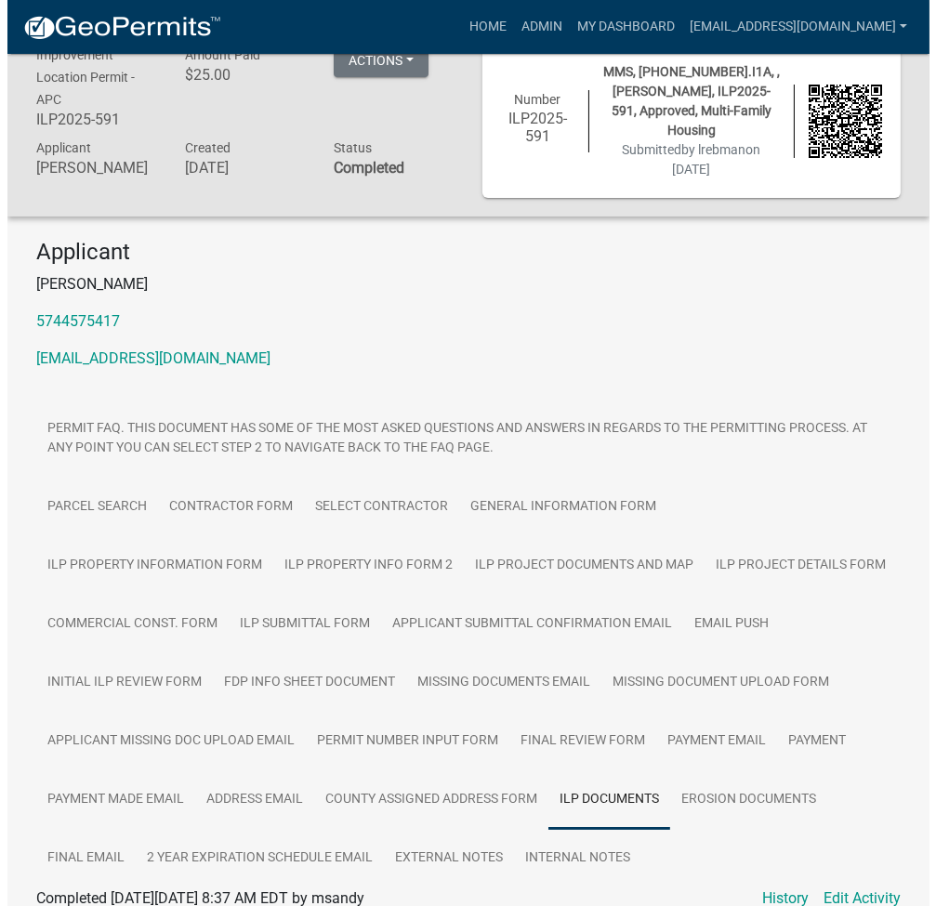
scroll to position [0, 0]
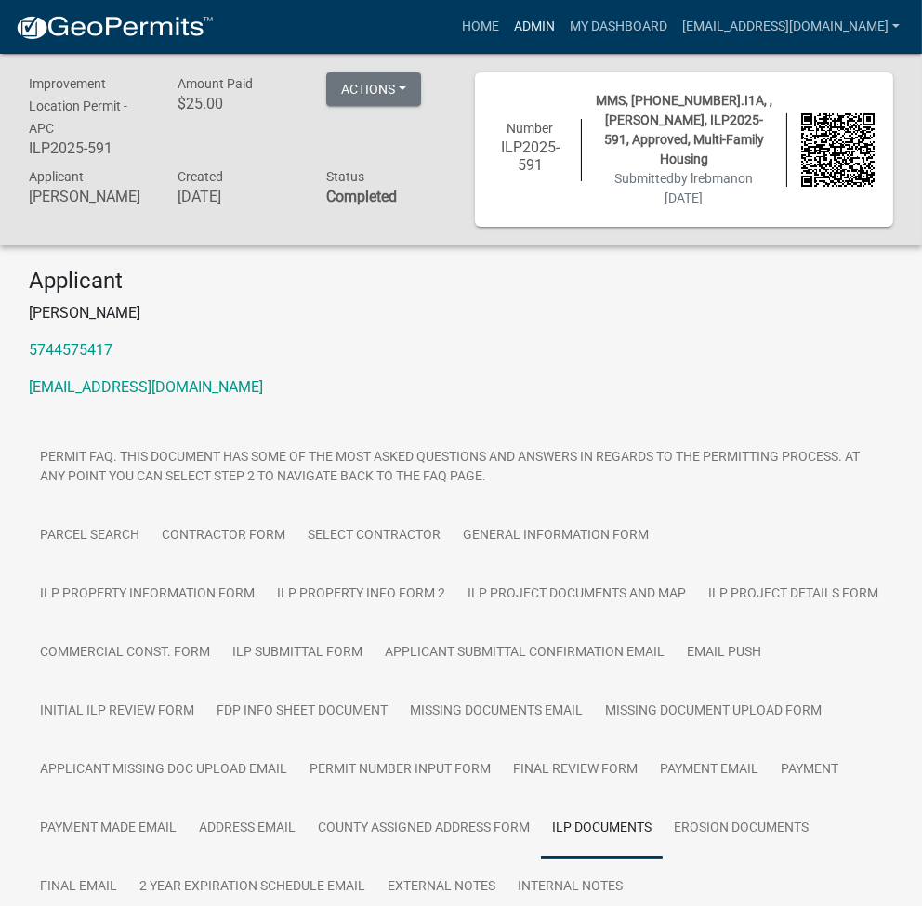
click at [562, 23] on link "Admin" at bounding box center [534, 26] width 56 height 35
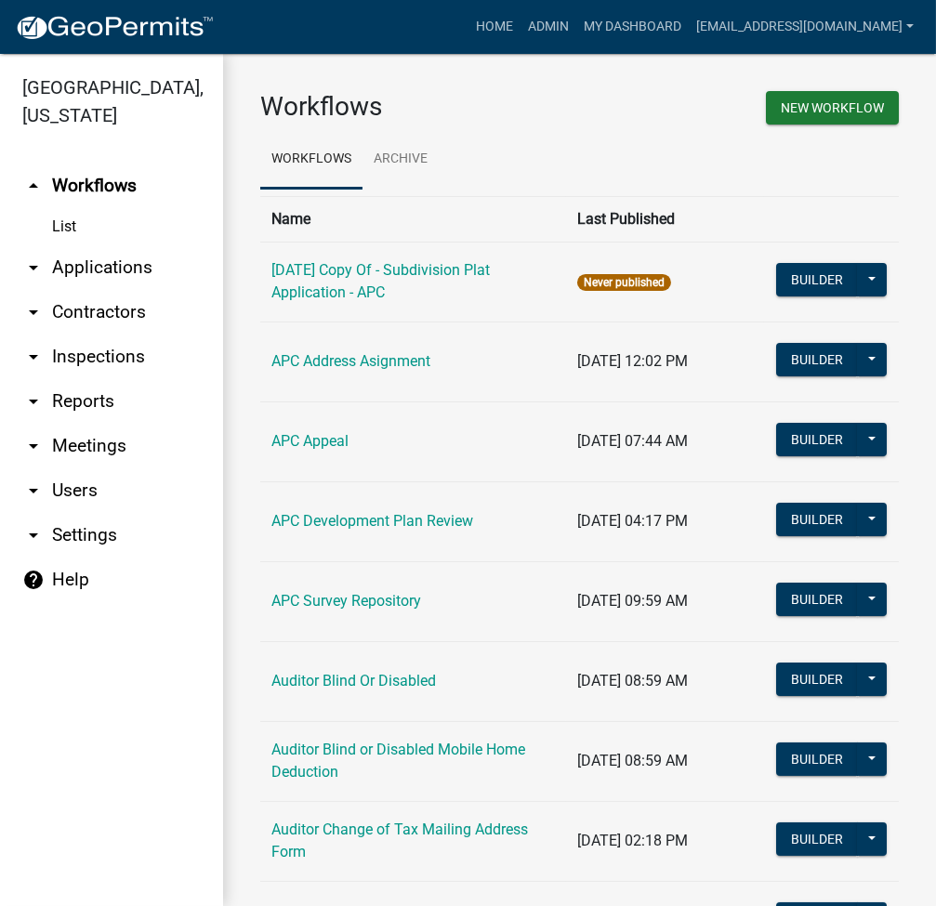
click at [110, 269] on link "arrow_drop_down Applications" at bounding box center [111, 267] width 223 height 45
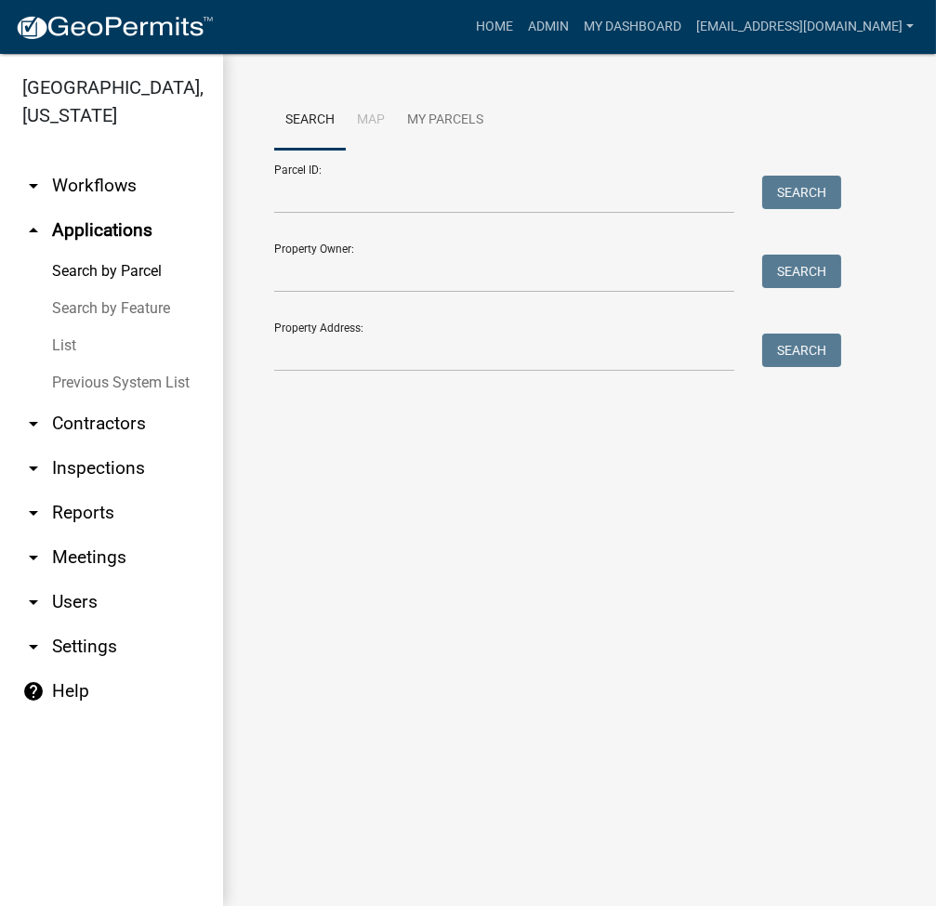
click at [50, 345] on link "List" at bounding box center [111, 345] width 223 height 37
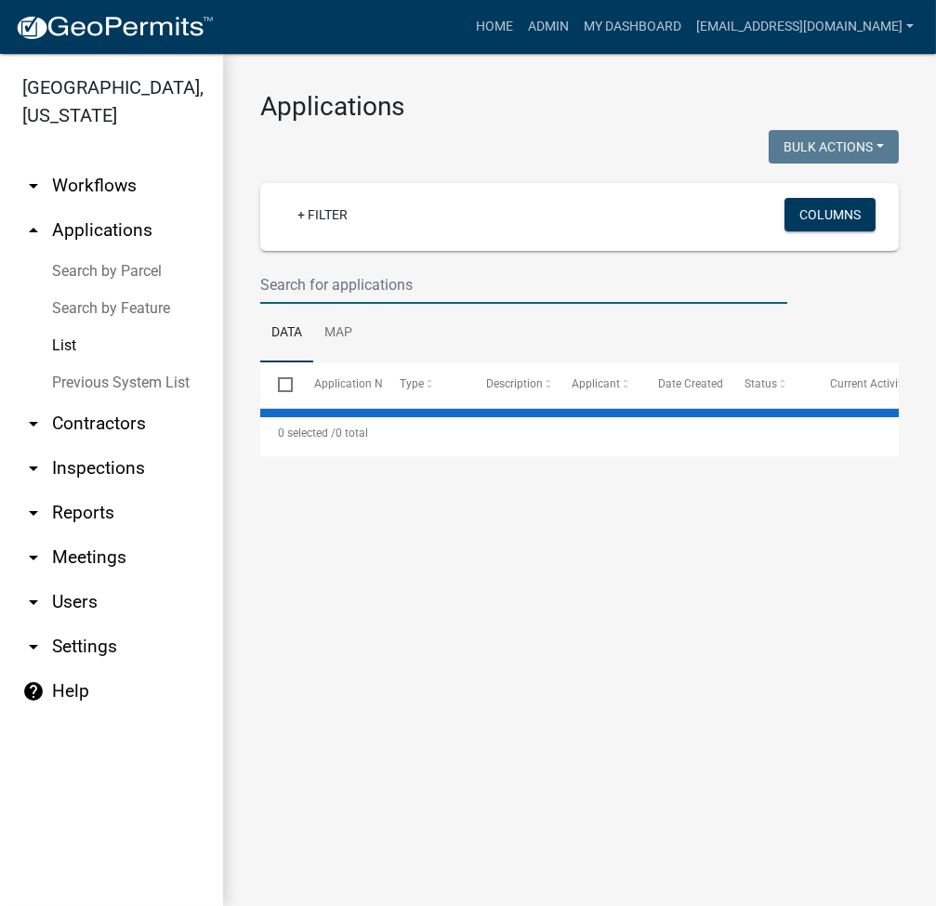
click at [296, 272] on input "text" at bounding box center [523, 285] width 527 height 38
select select "2: 50"
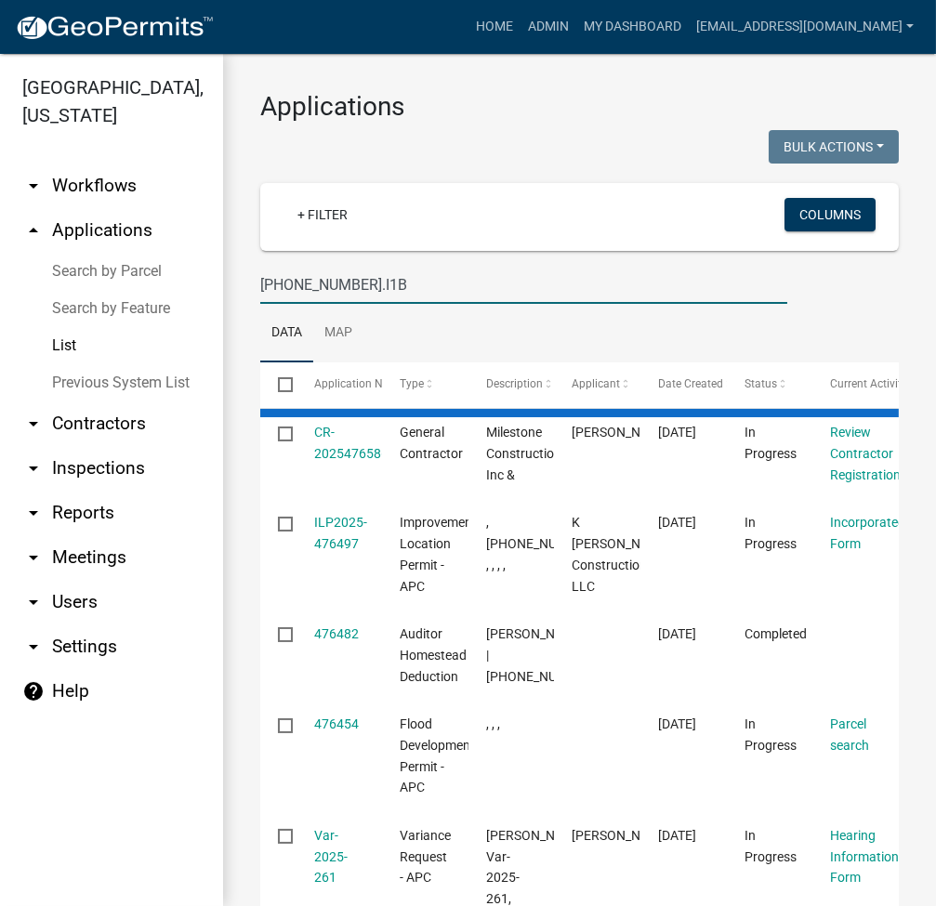
type input "008-021-002.I1B"
click at [144, 264] on link "Search by Parcel" at bounding box center [111, 271] width 223 height 37
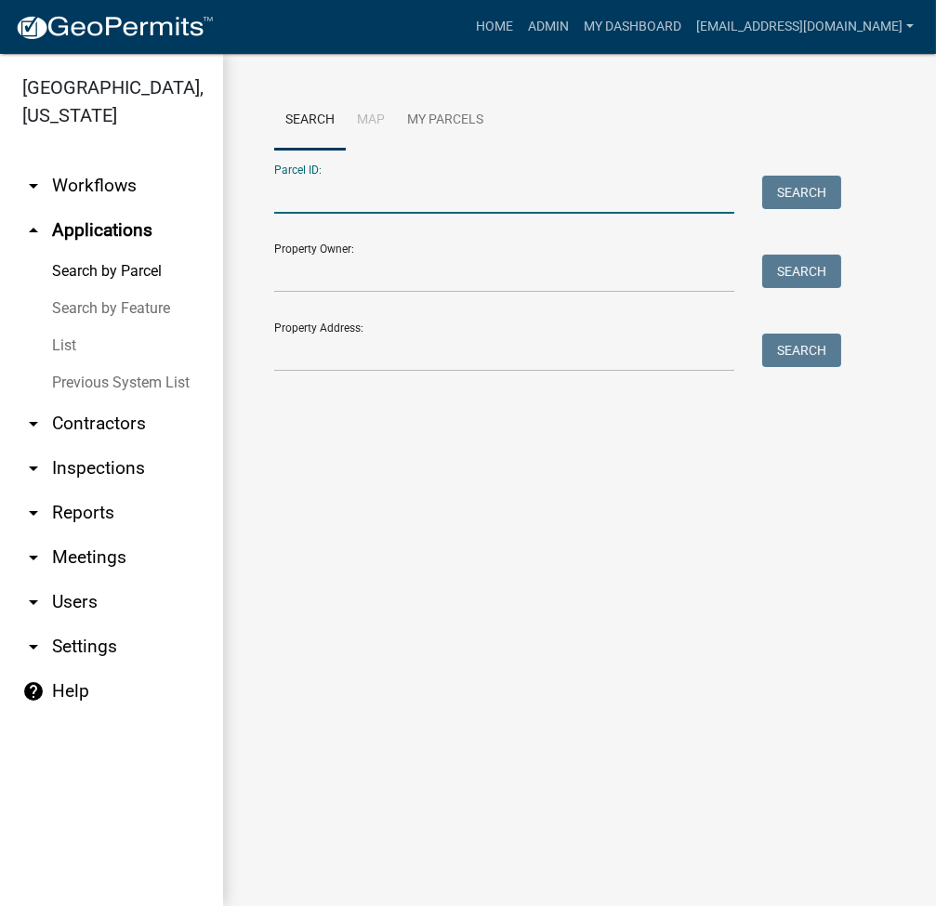
click at [406, 198] on input "Parcel ID:" at bounding box center [504, 195] width 460 height 38
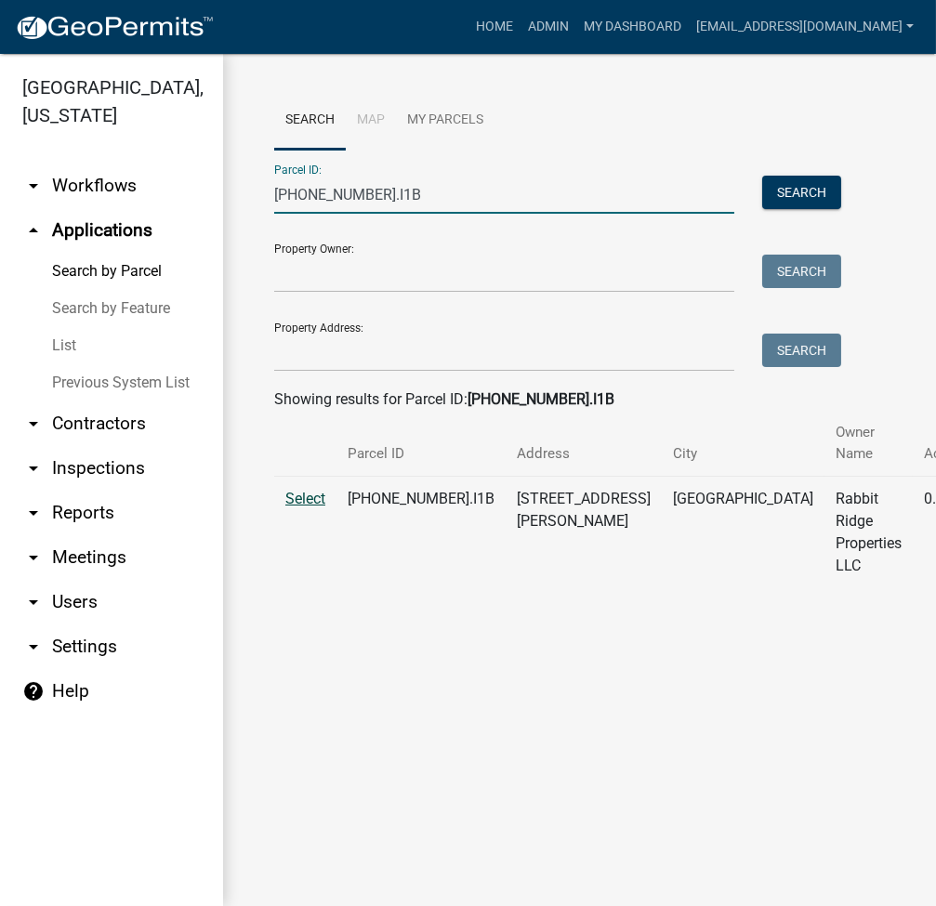
type input "008-021-002.I1B"
click at [295, 492] on span "Select" at bounding box center [305, 499] width 40 height 18
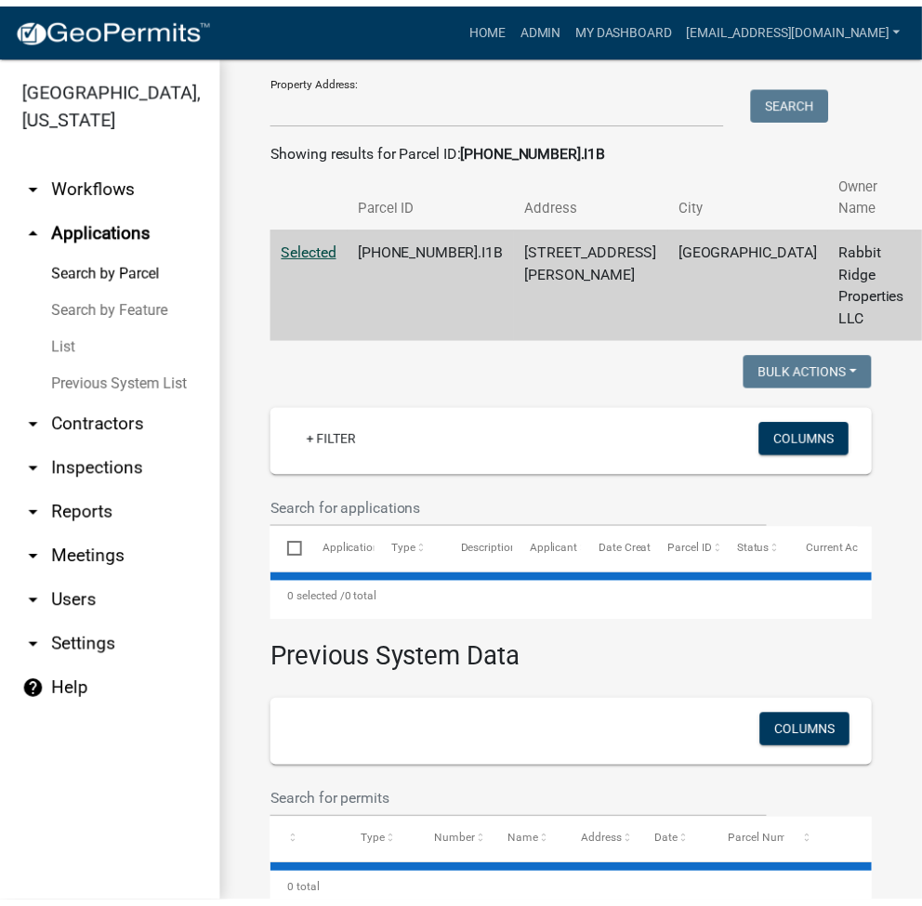
scroll to position [316, 0]
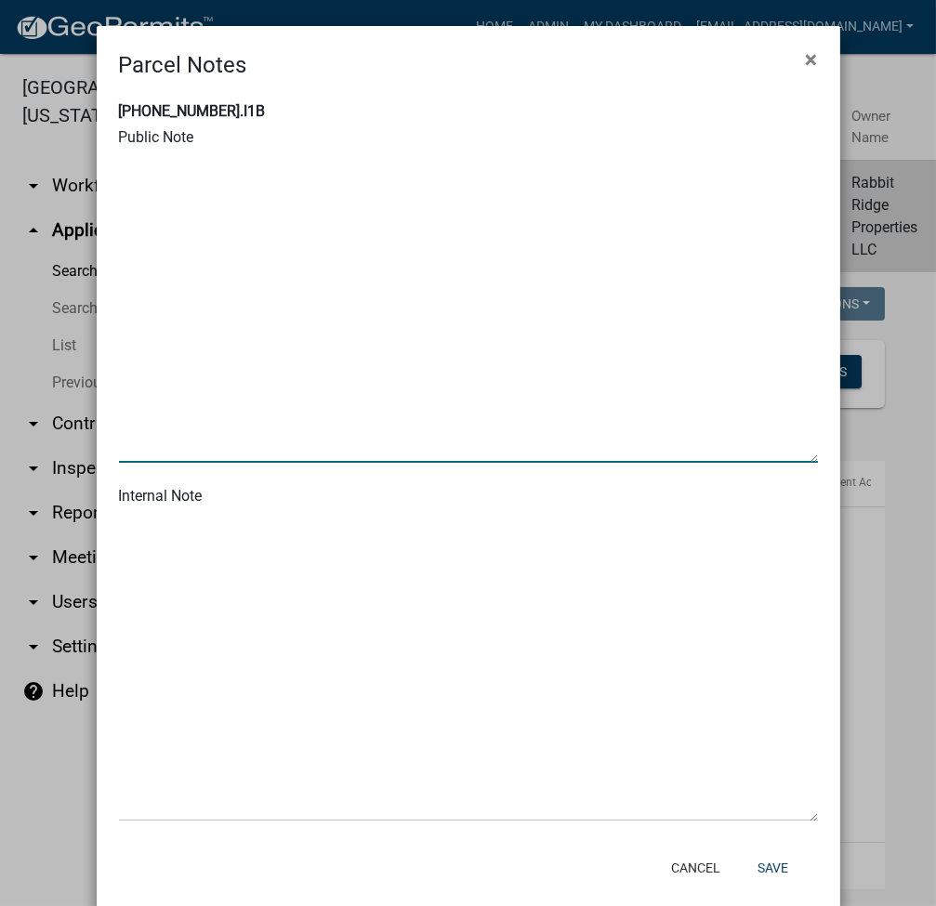
click at [239, 348] on textarea at bounding box center [468, 307] width 699 height 310
paste textarea "9/4/25 ordinance 2025-11 changed road name to Rabbit Ridge Rd."
type textarea "9/4/25 ordinance 2025-11 changed road name to Rabbit Ridge Rd."
click at [768, 864] on button "Save" at bounding box center [772, 867] width 60 height 33
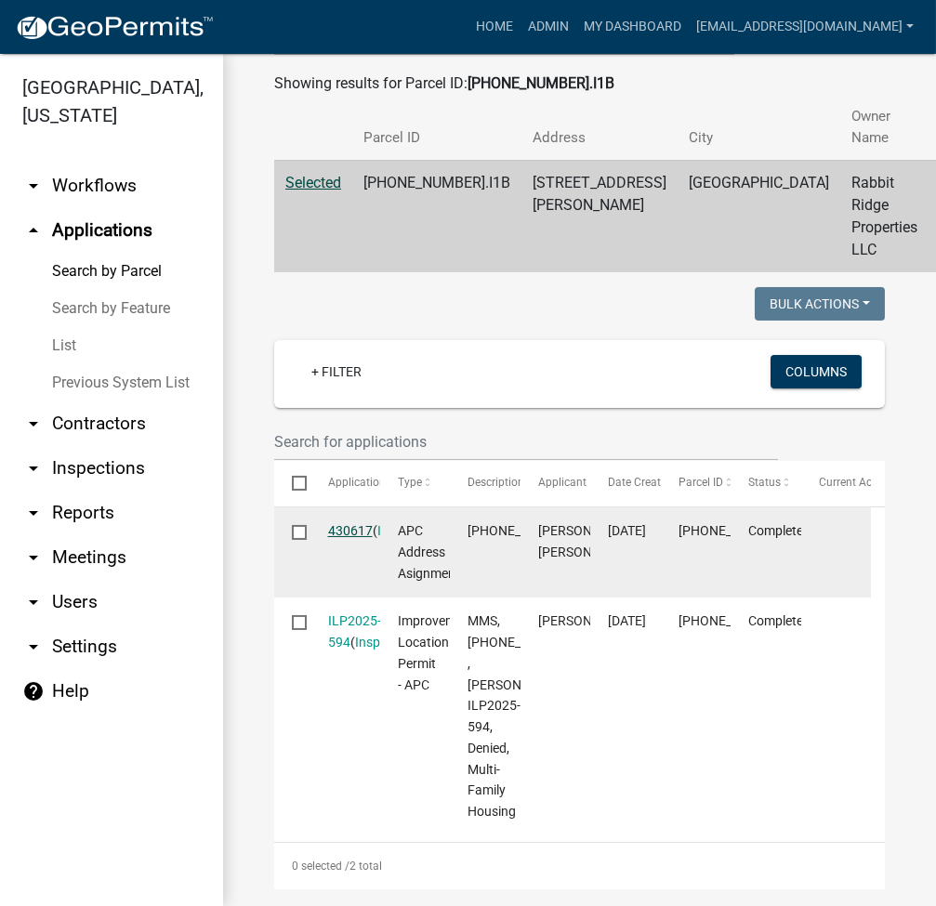
click at [359, 538] on link "430617" at bounding box center [350, 530] width 45 height 15
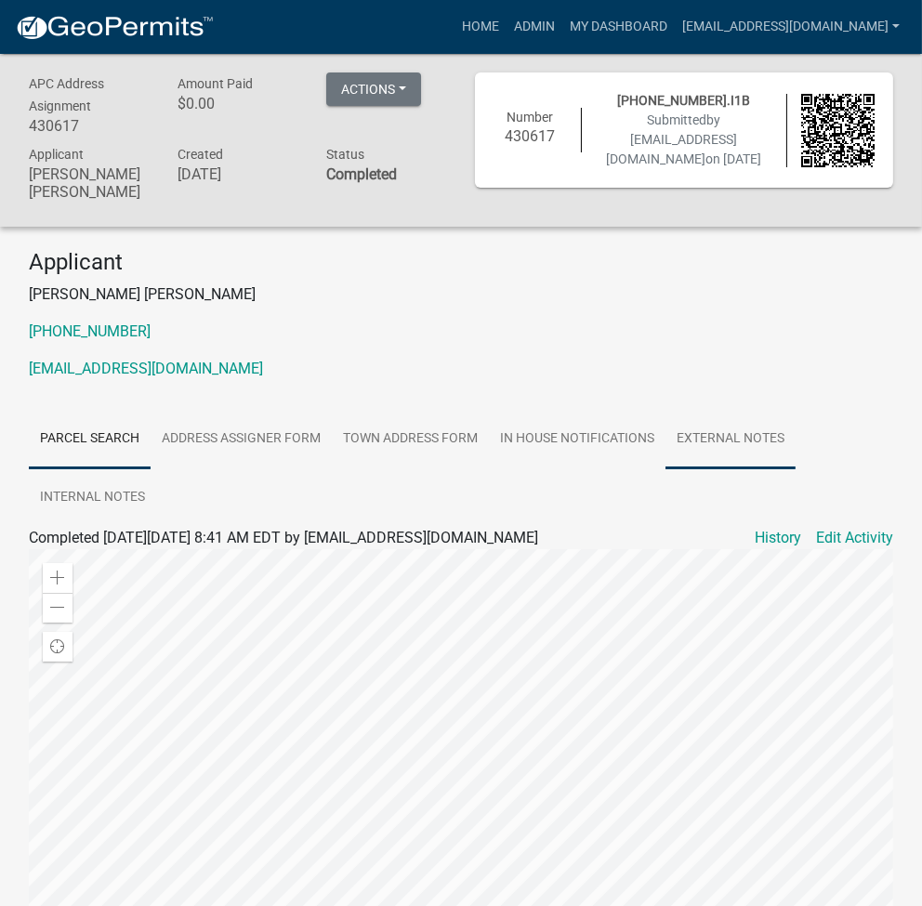
click at [733, 430] on link "External Notes" at bounding box center [730, 439] width 130 height 59
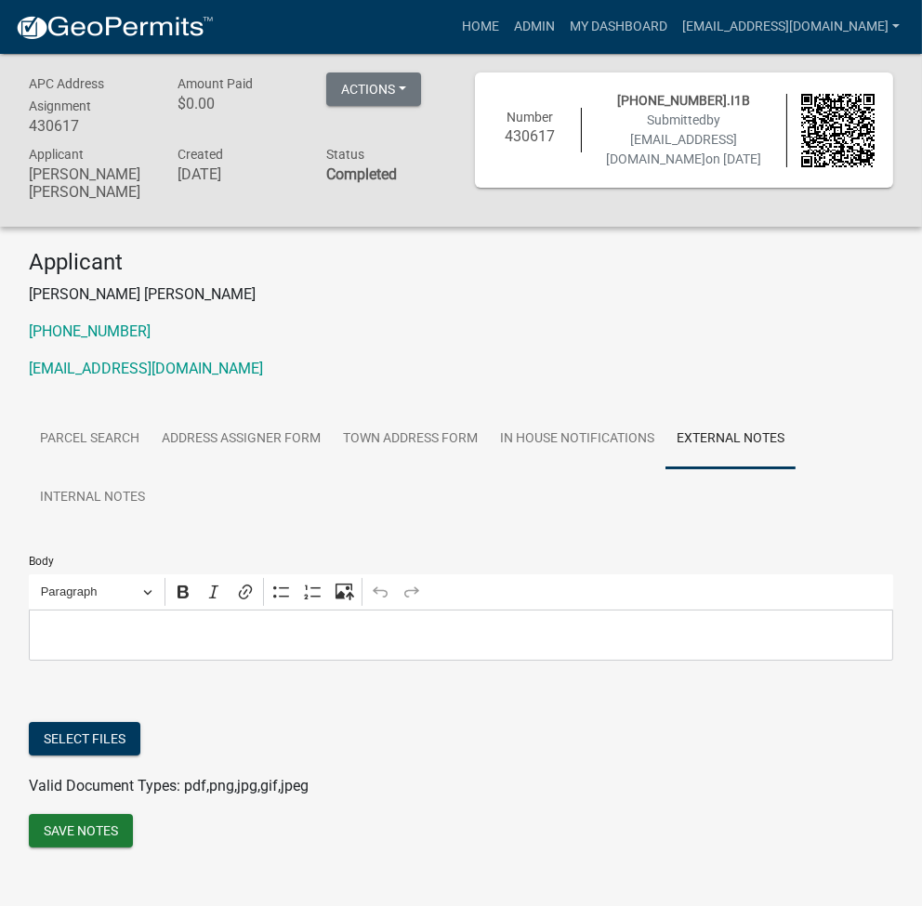
click at [118, 634] on div "Editor editing area: main. Press Alt+0 for help." at bounding box center [461, 635] width 864 height 51
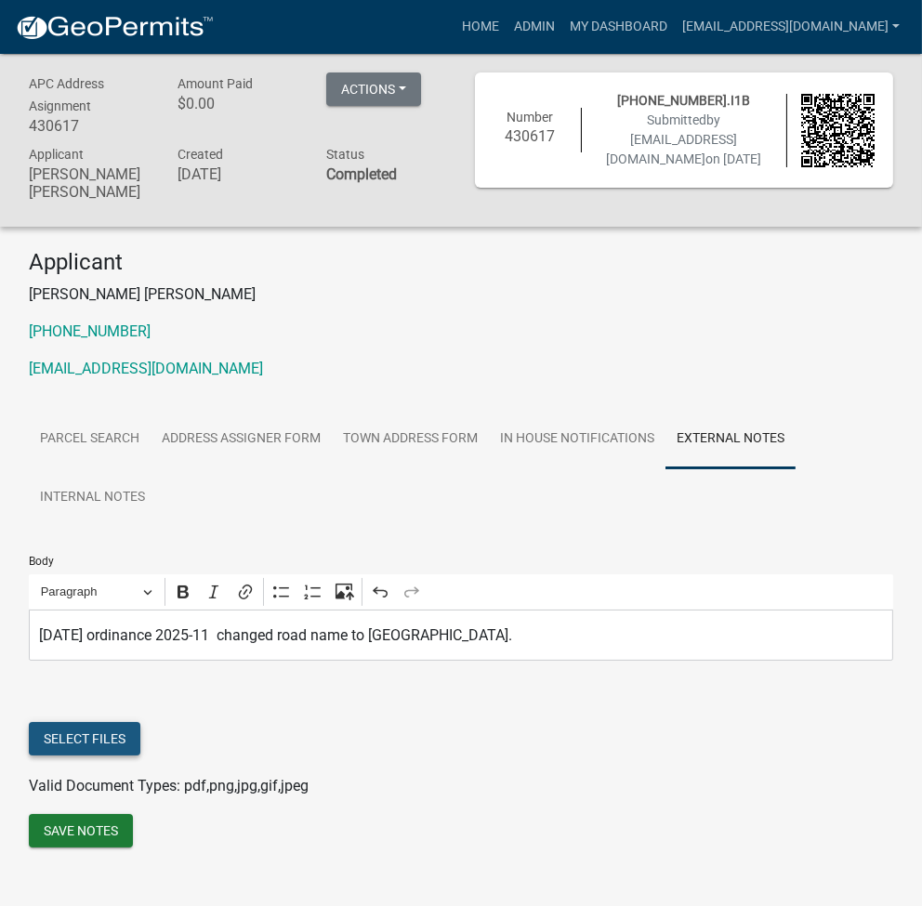
click at [66, 722] on button "Select files" at bounding box center [85, 738] width 112 height 33
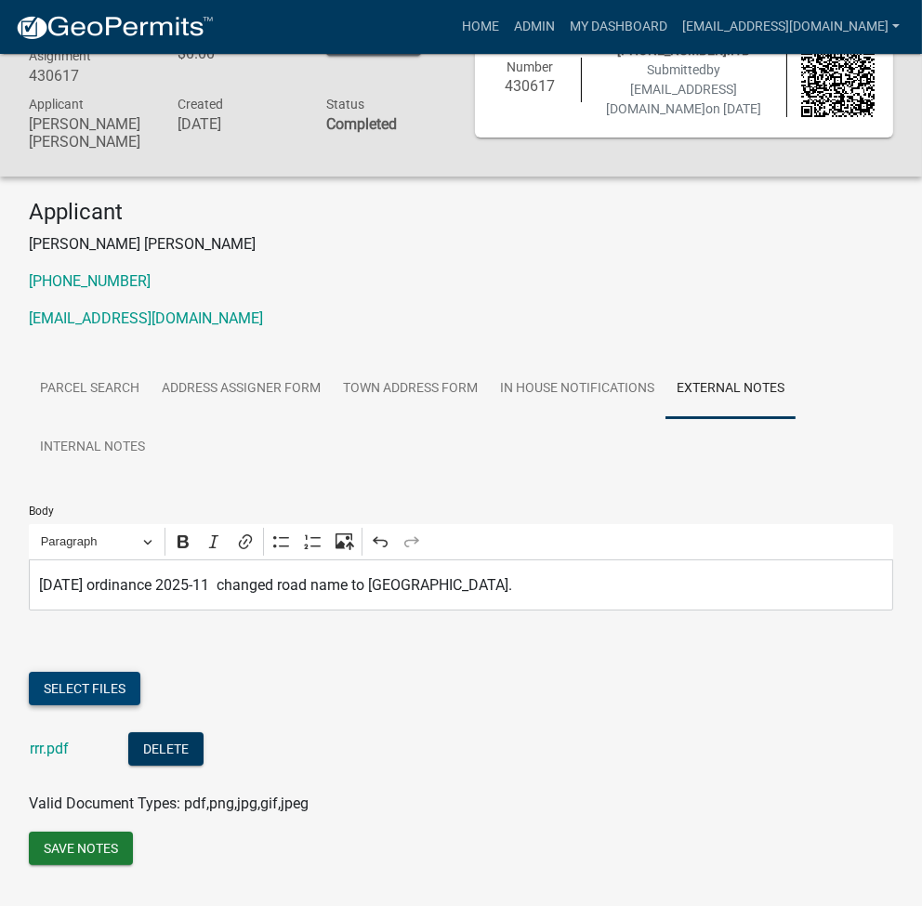
scroll to position [74, 0]
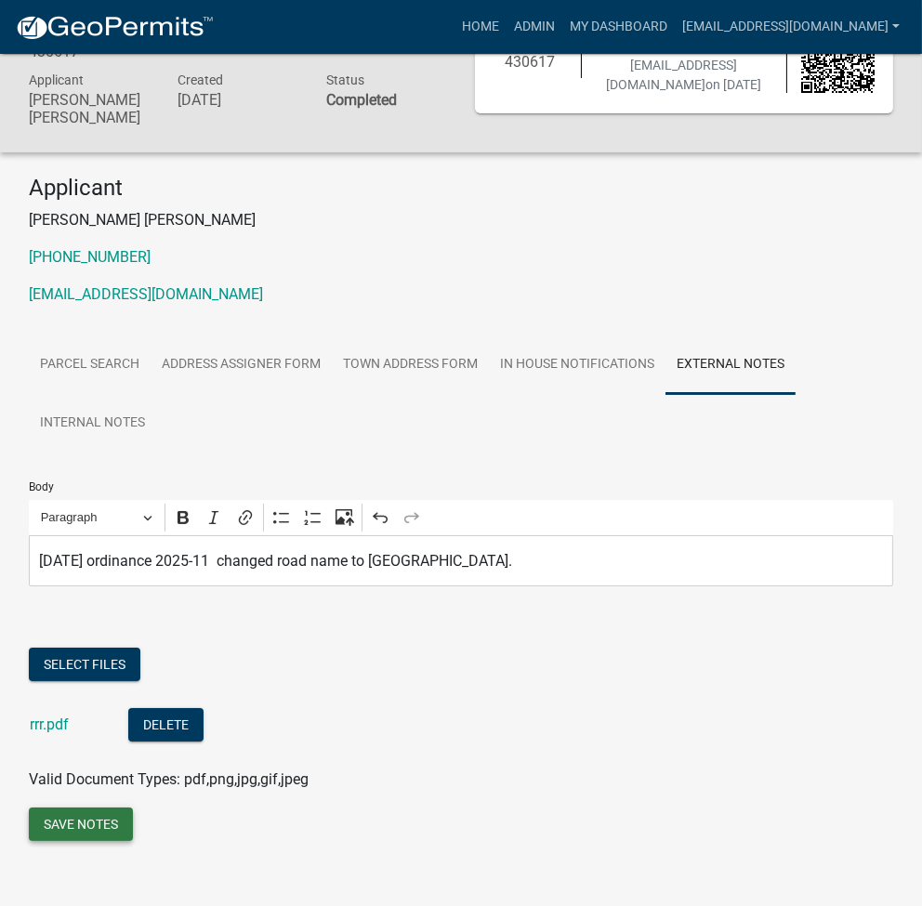
click at [67, 808] on button "Save Notes" at bounding box center [81, 824] width 104 height 33
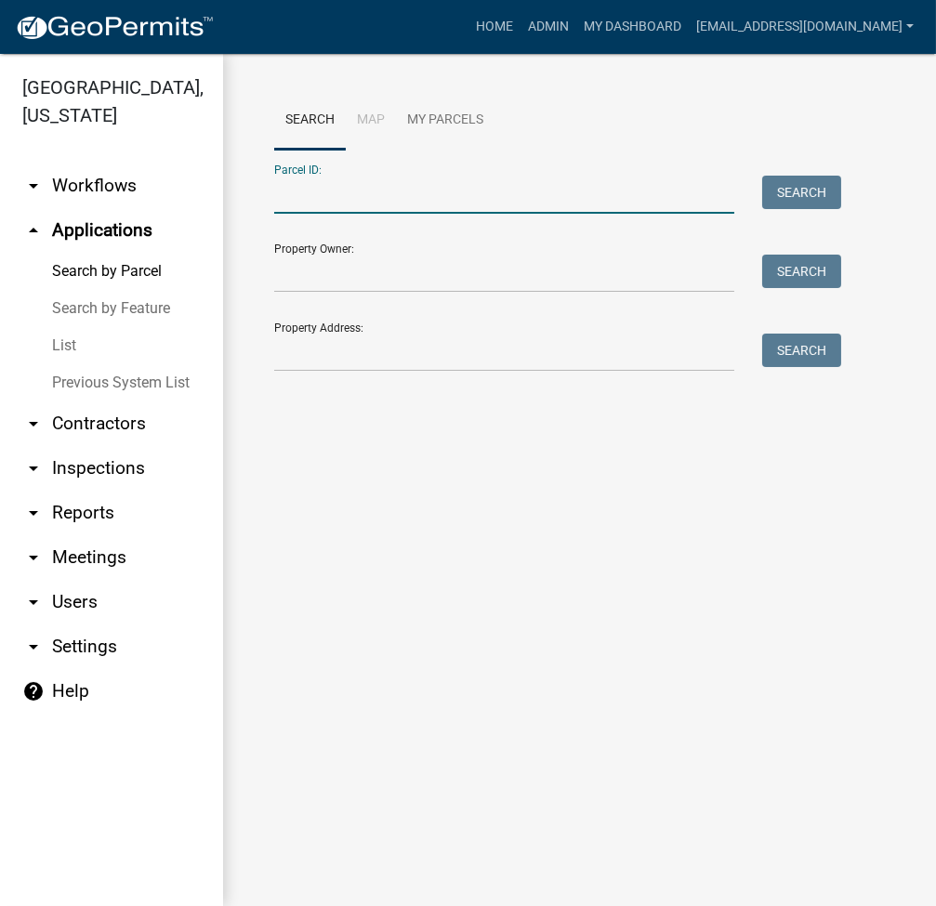
click at [342, 212] on input "Parcel ID:" at bounding box center [504, 195] width 460 height 38
type input "008-021-002.I1B"
click at [805, 190] on button "Search" at bounding box center [801, 192] width 79 height 33
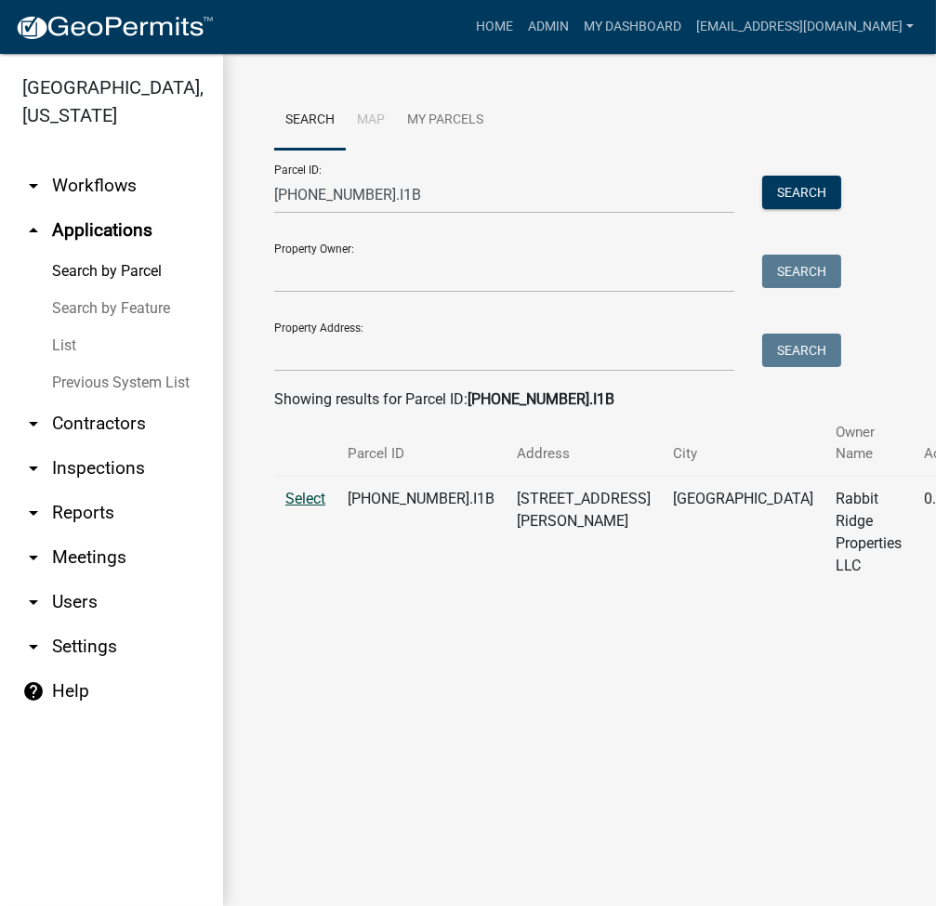
click at [300, 498] on span "Select" at bounding box center [305, 499] width 40 height 18
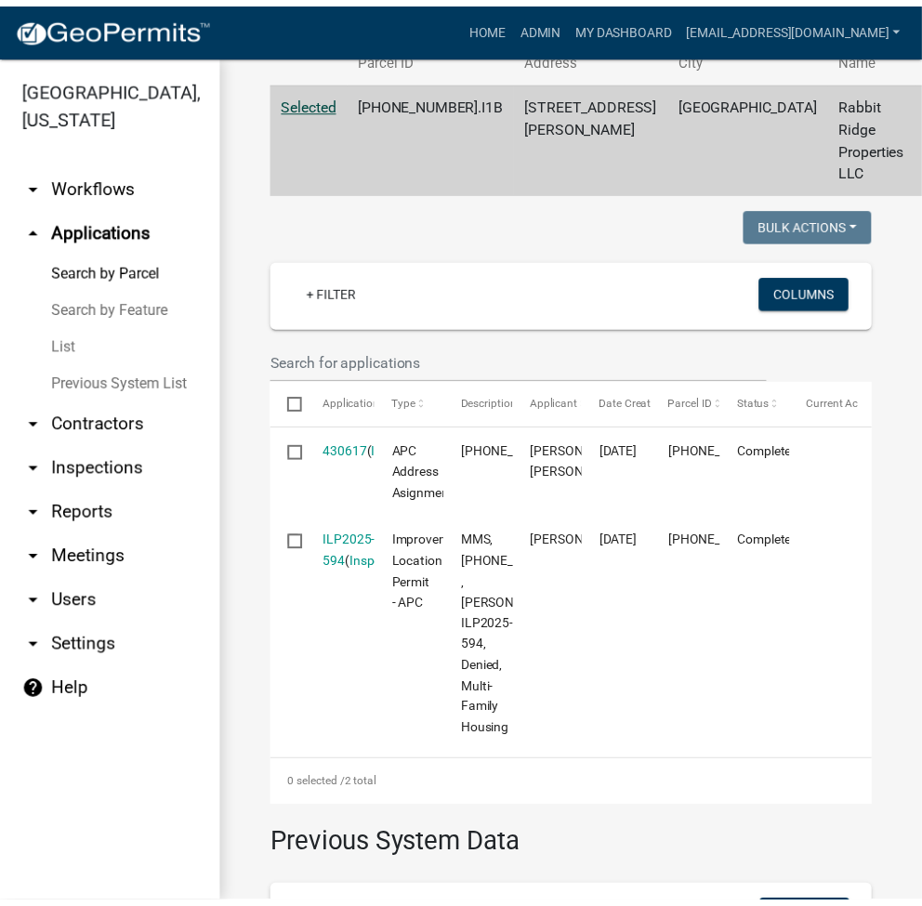
scroll to position [495, 0]
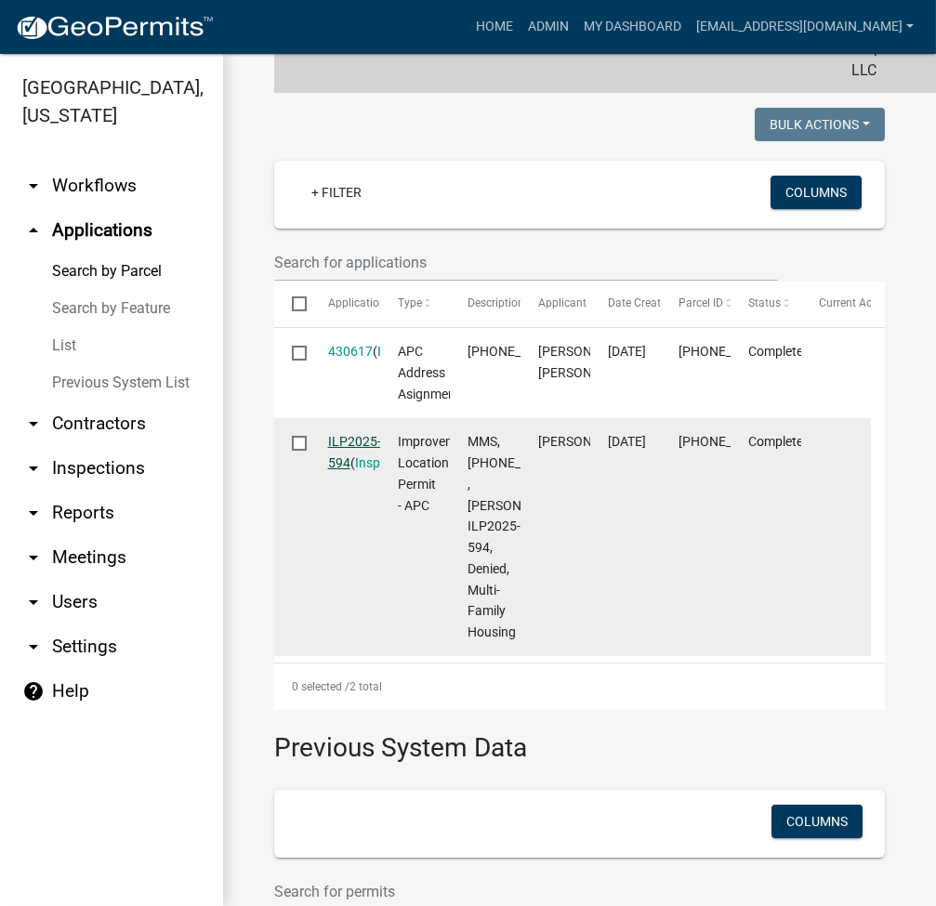
click at [354, 462] on link "ILP2025-594" at bounding box center [354, 452] width 53 height 36
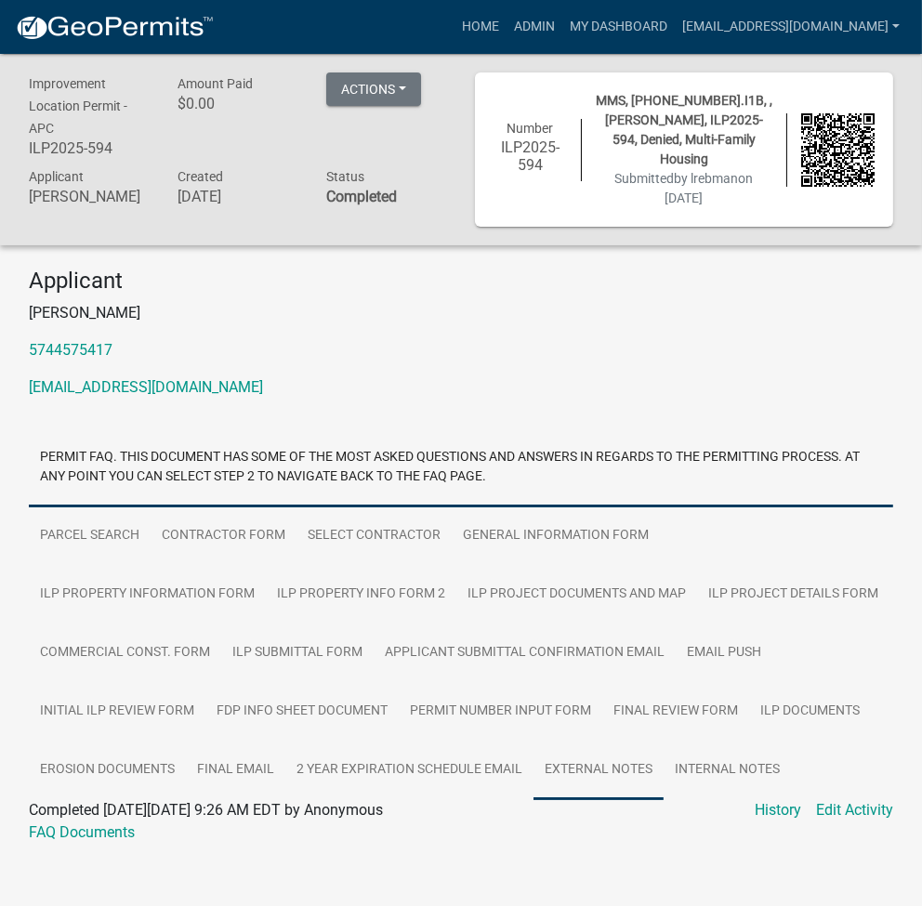
click at [533, 761] on link "External Notes" at bounding box center [598, 770] width 130 height 59
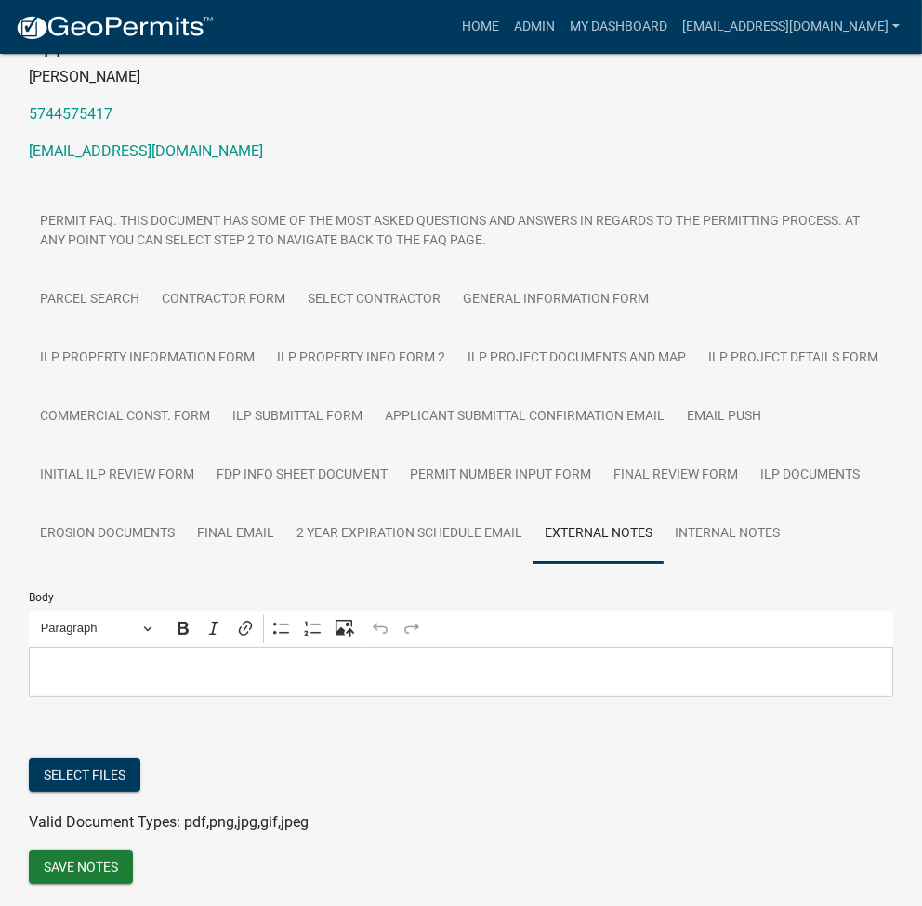
scroll to position [282, 0]
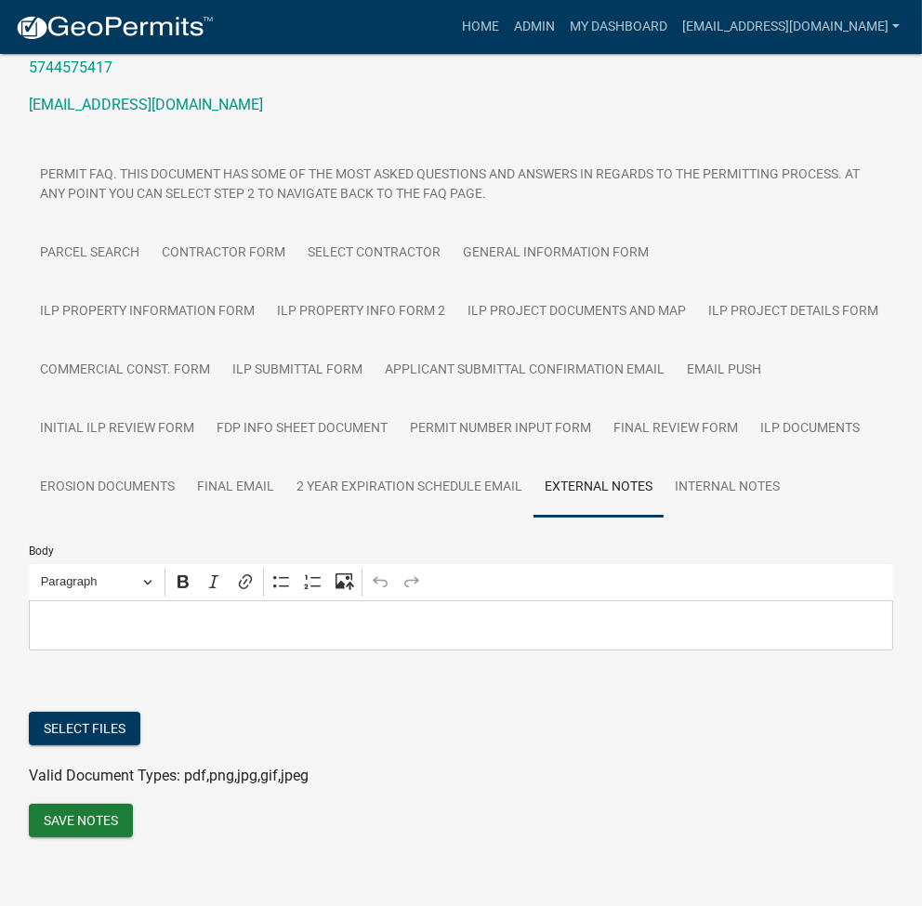
click at [143, 622] on p "Editor editing area: main. Press Alt+0 for help." at bounding box center [461, 625] width 845 height 22
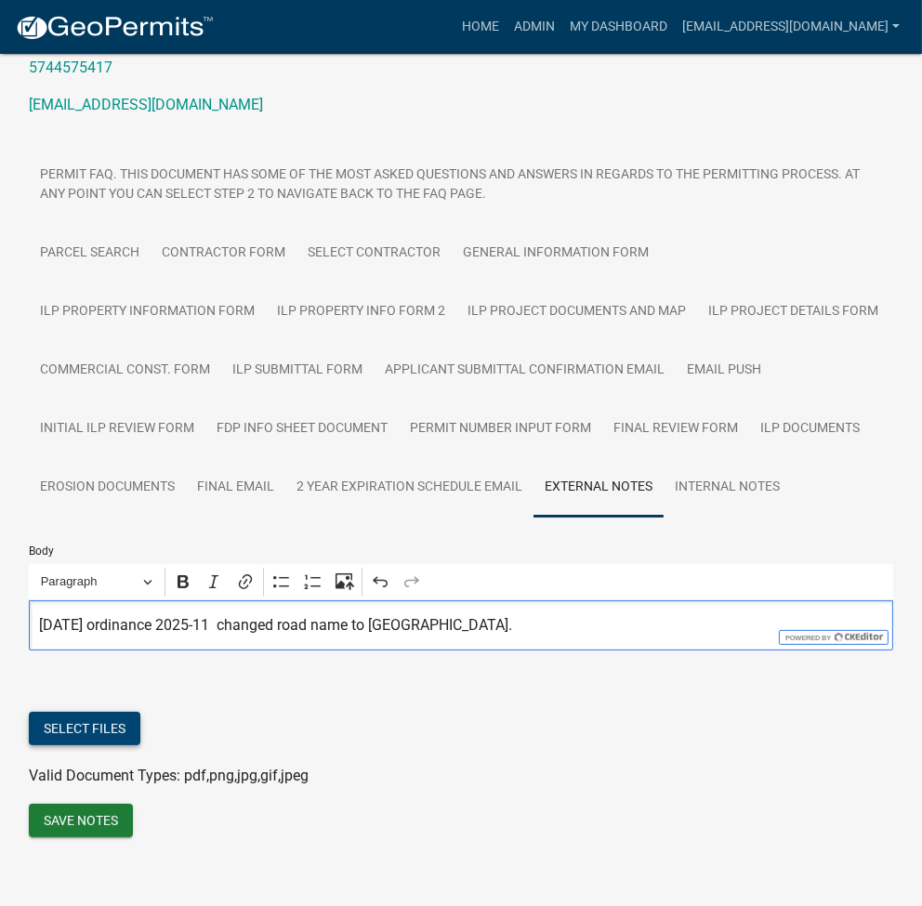
click at [73, 719] on button "Select files" at bounding box center [85, 728] width 112 height 33
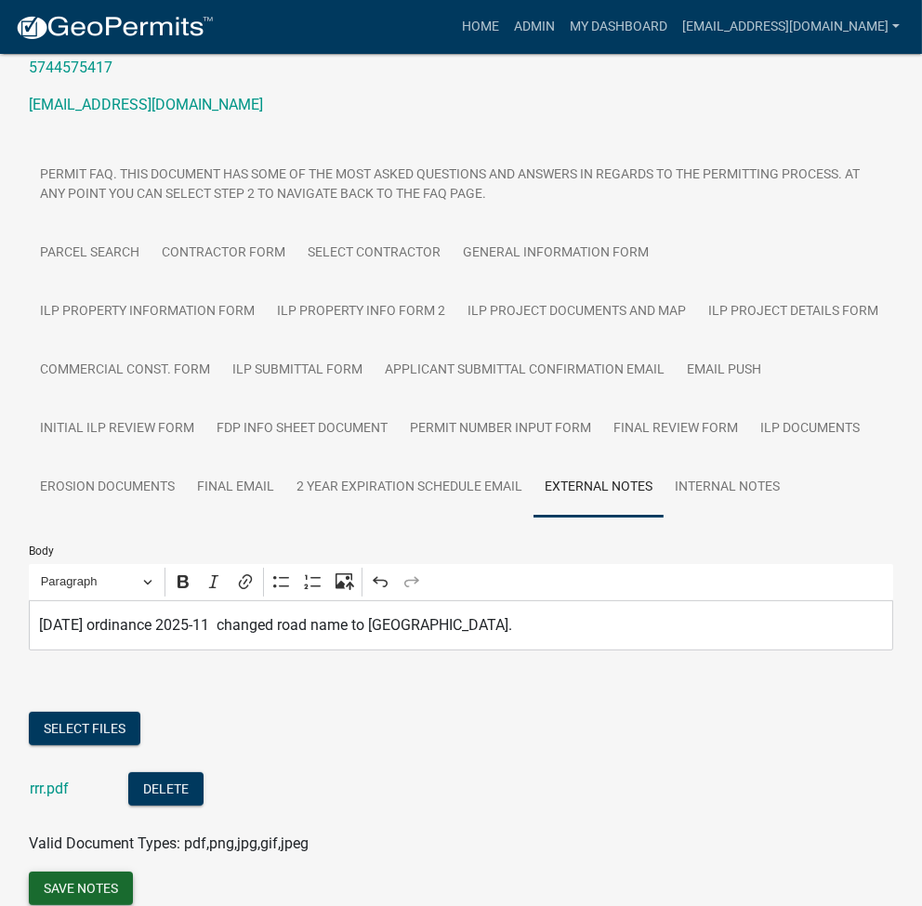
click at [55, 872] on button "Save Notes" at bounding box center [81, 888] width 104 height 33
click at [602, 411] on link "Final Review Form" at bounding box center [675, 429] width 147 height 59
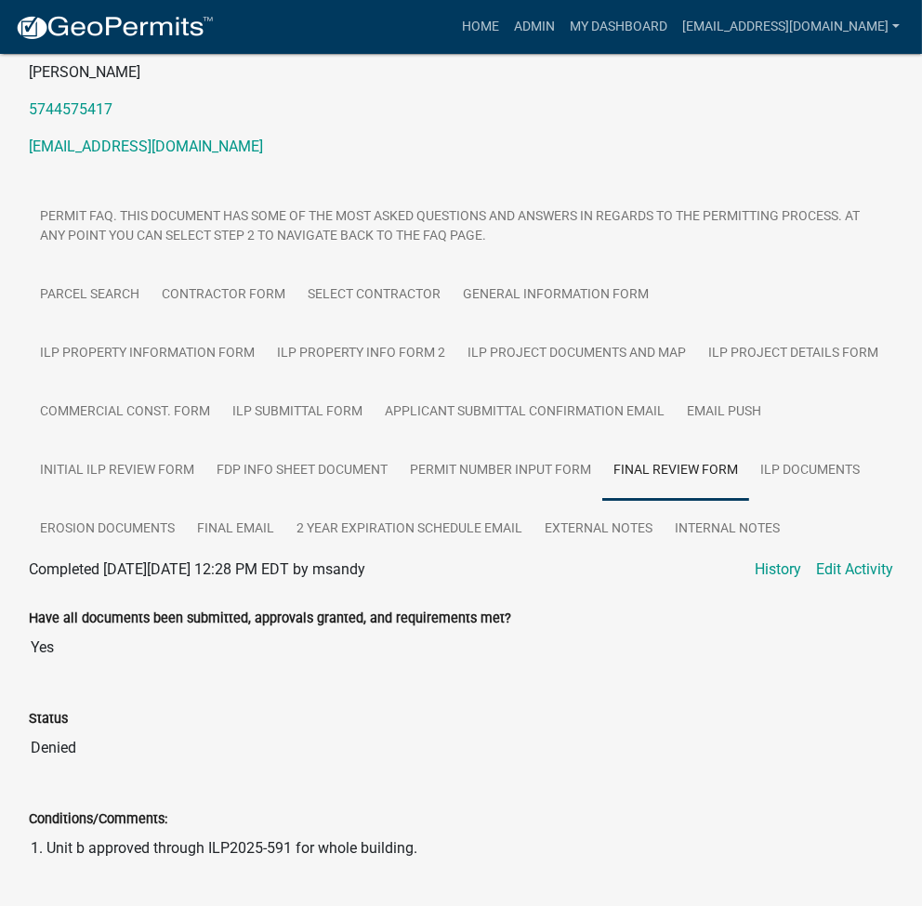
scroll to position [0, 0]
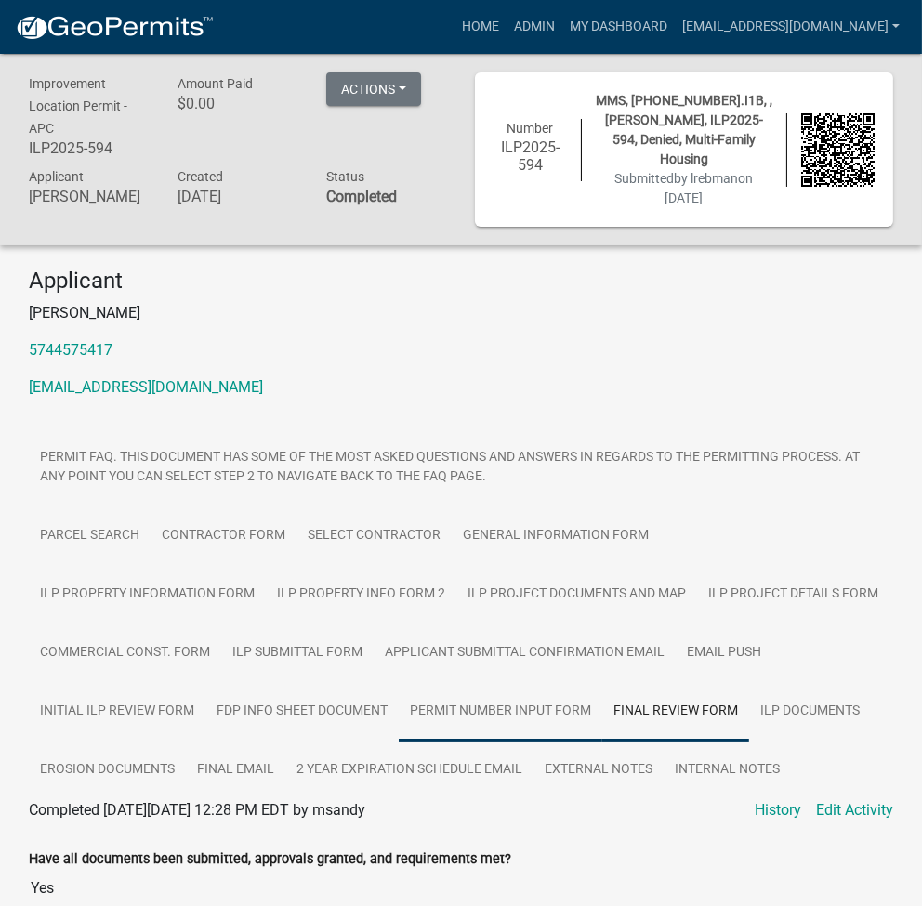
click at [399, 692] on link "Permit Number Input Form" at bounding box center [501, 711] width 204 height 59
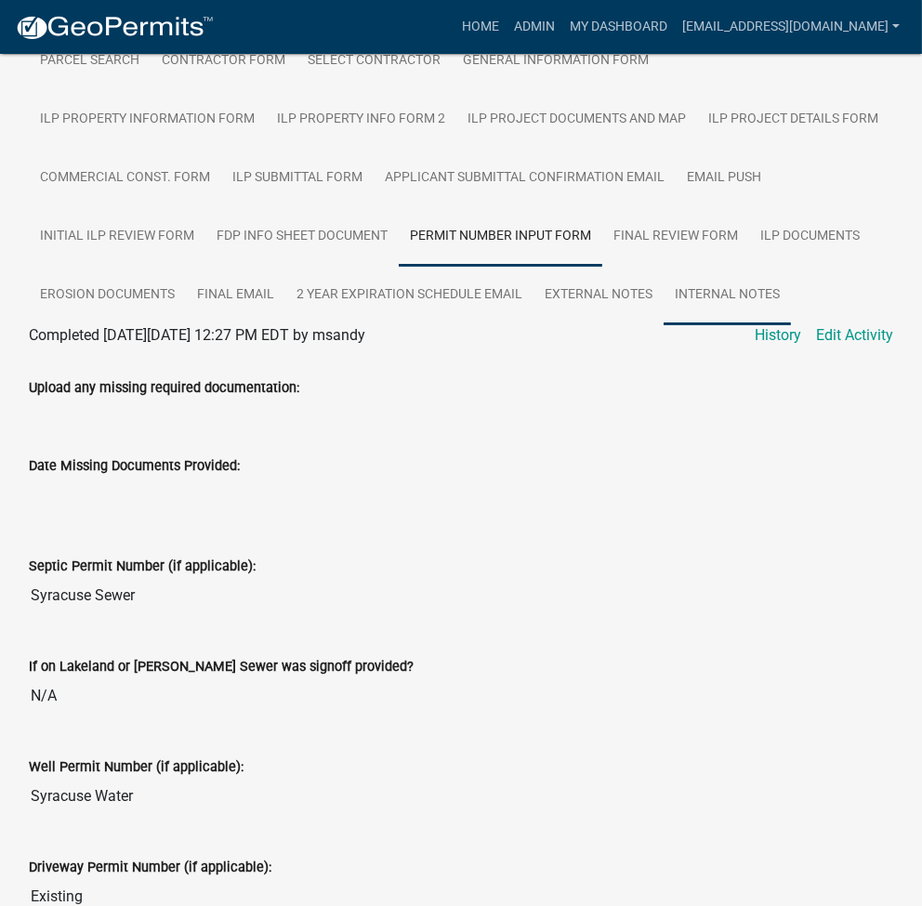
scroll to position [495, 0]
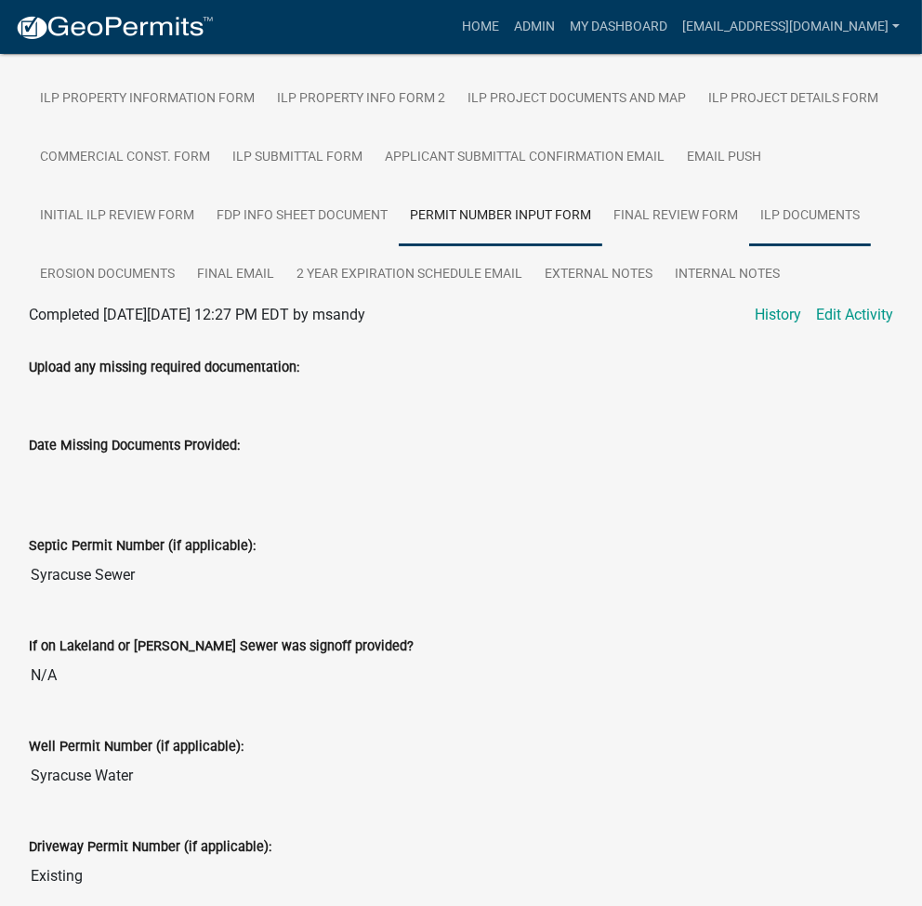
click at [749, 201] on link "ILP Documents" at bounding box center [810, 216] width 122 height 59
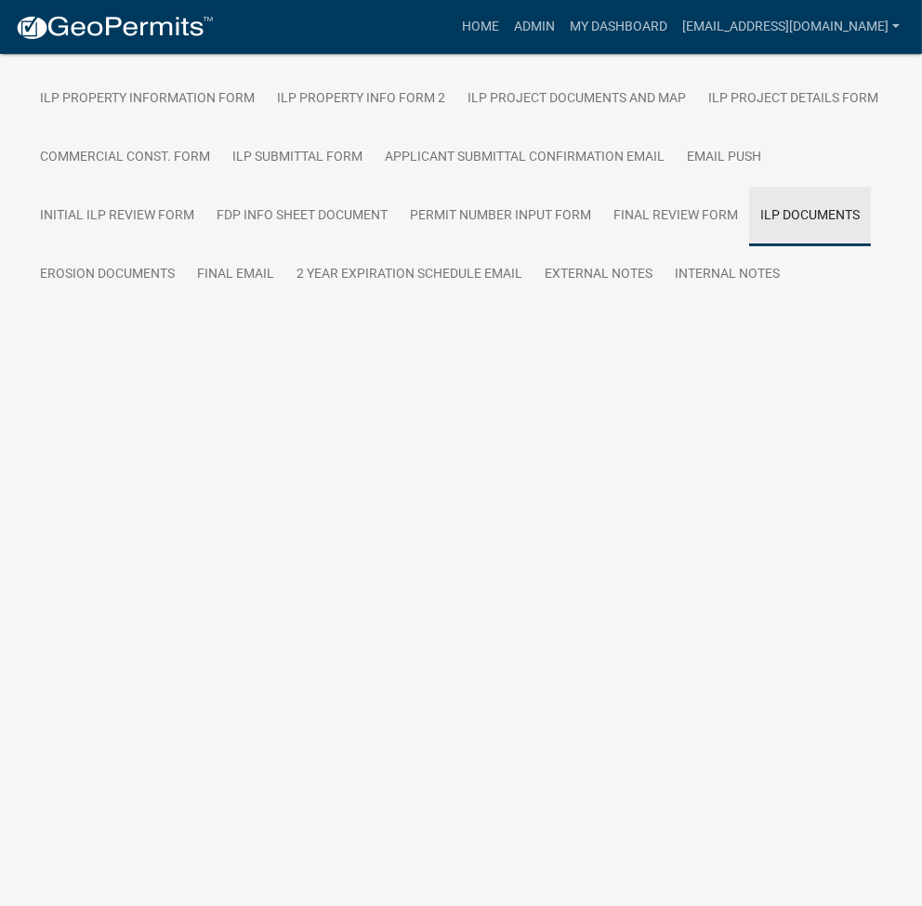
scroll to position [54, 0]
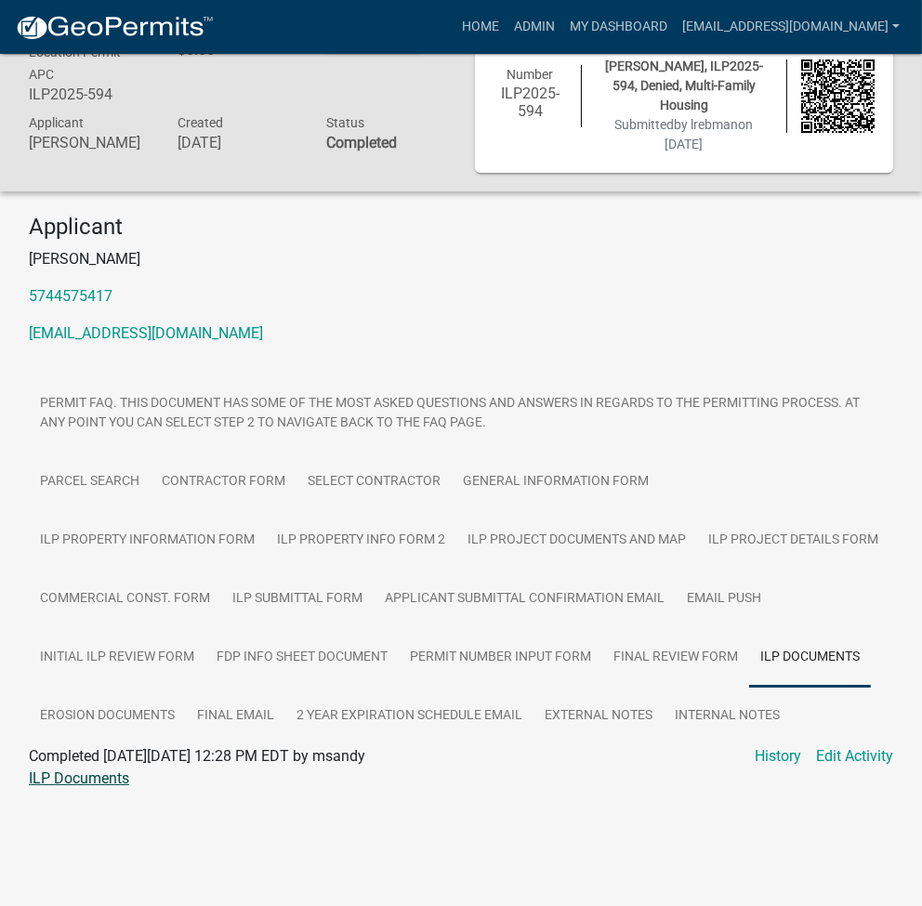
click at [72, 772] on link "ILP Documents" at bounding box center [79, 778] width 100 height 18
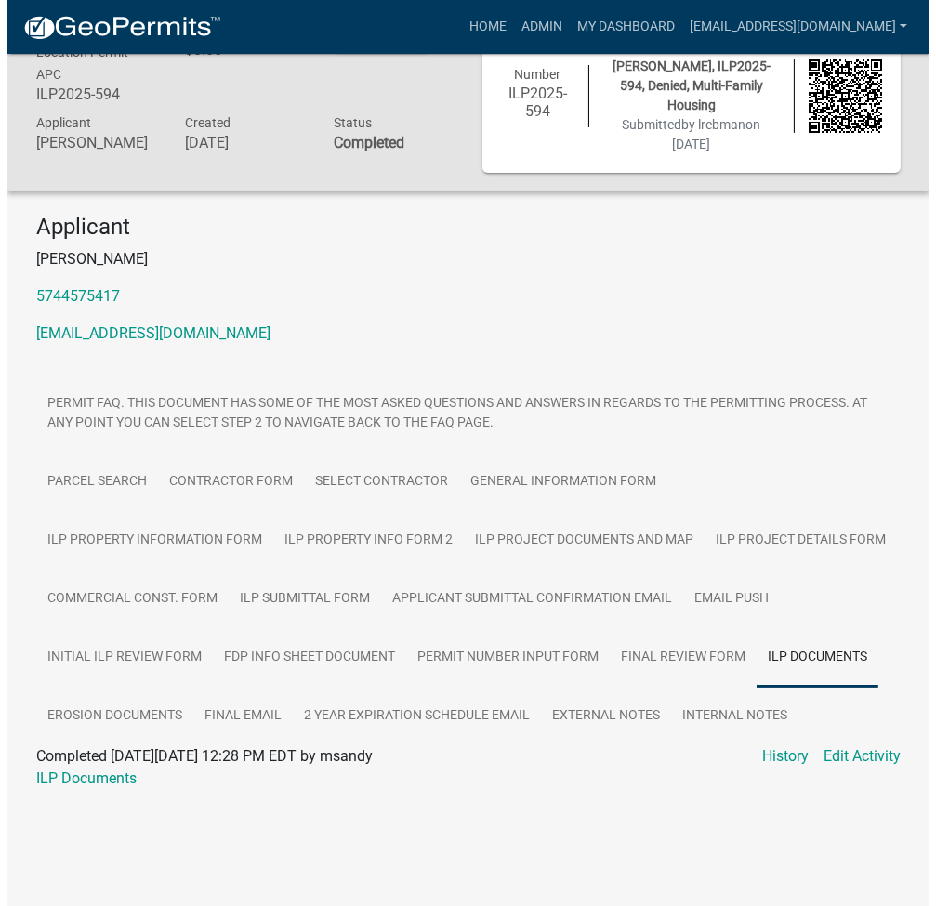
scroll to position [0, 0]
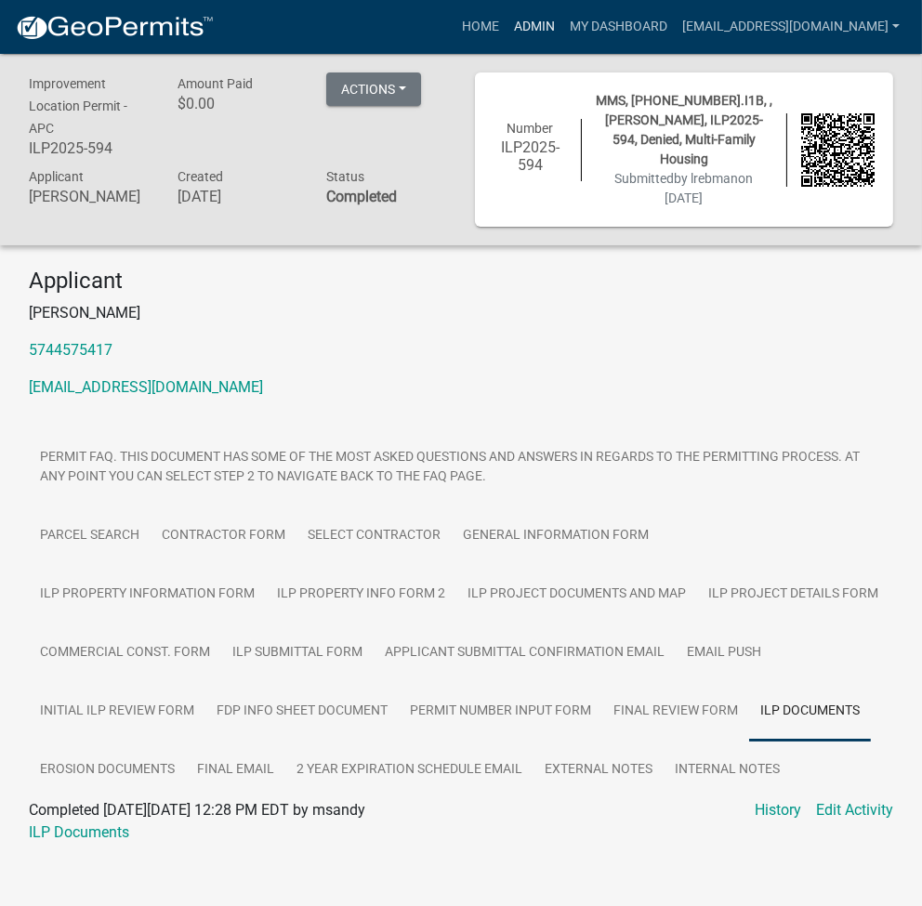
click at [562, 20] on link "Admin" at bounding box center [534, 26] width 56 height 35
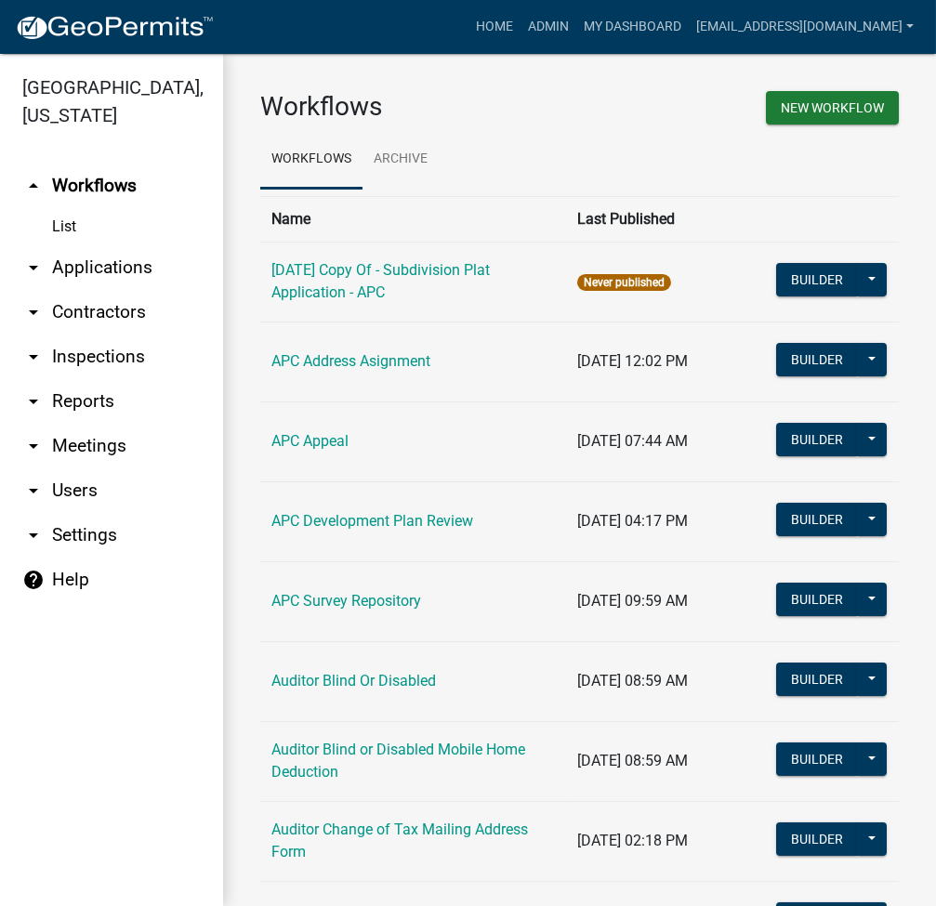
click at [122, 269] on link "arrow_drop_down Applications" at bounding box center [111, 267] width 223 height 45
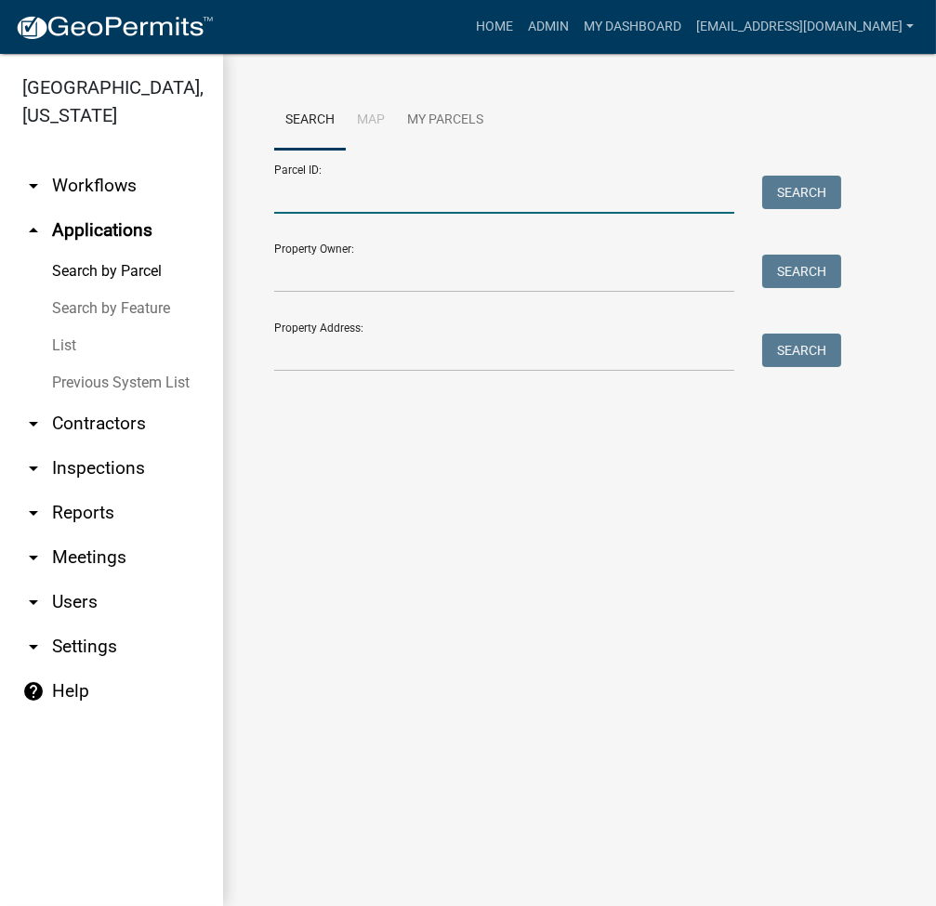
click at [416, 190] on input "Parcel ID:" at bounding box center [504, 195] width 460 height 38
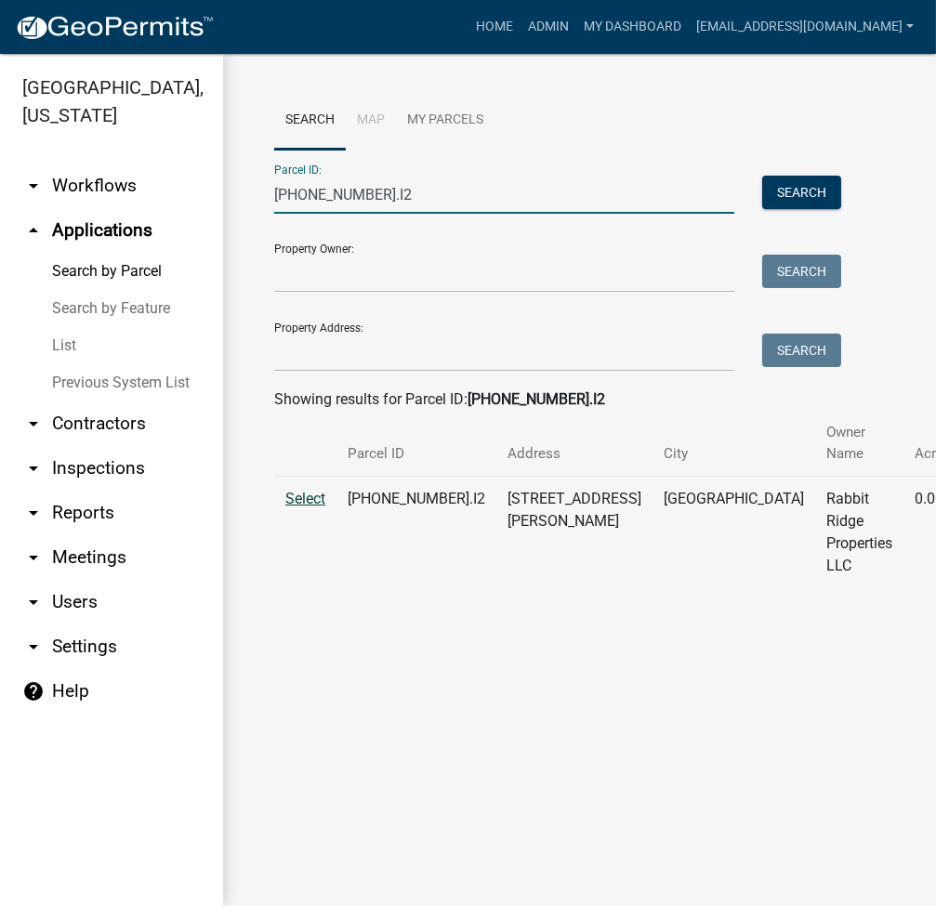
type input "008-021-002.I2"
click at [309, 499] on span "Select" at bounding box center [305, 499] width 40 height 18
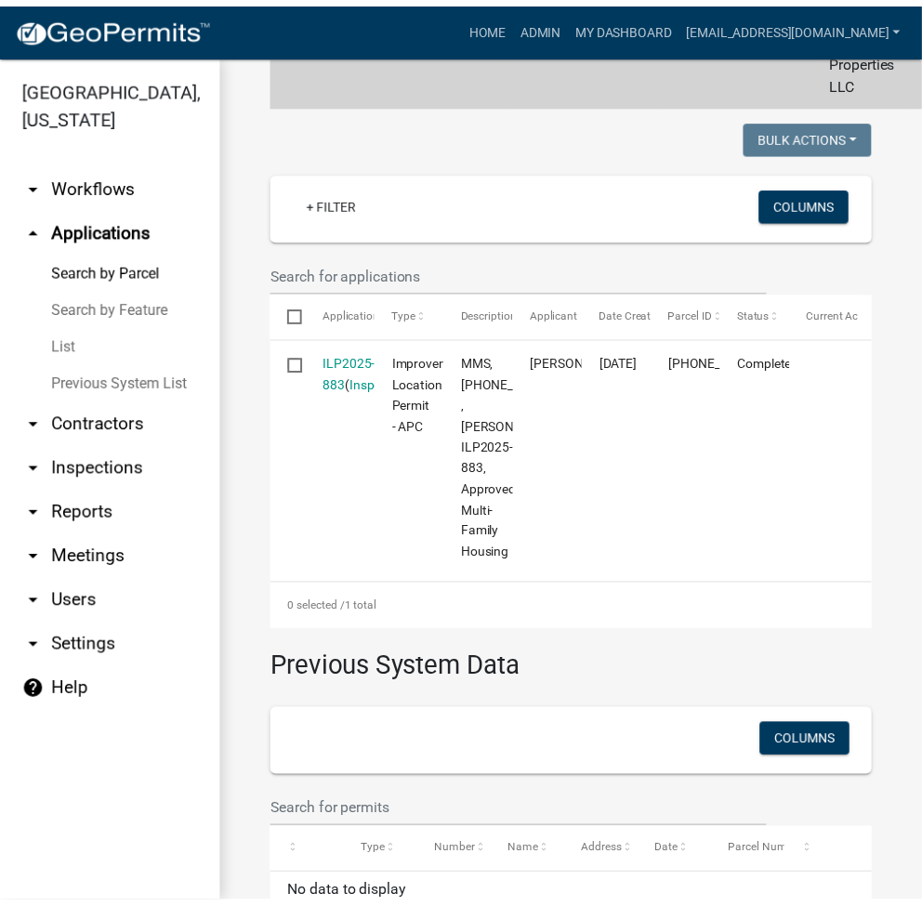
scroll to position [495, 0]
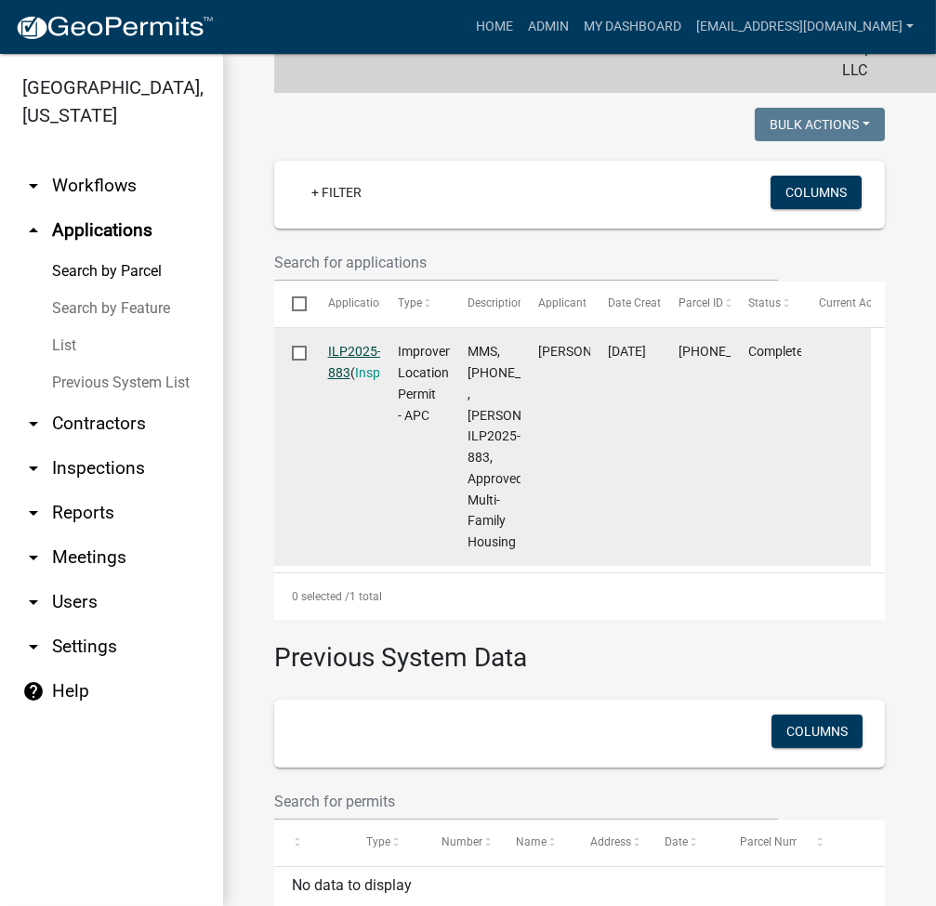
click at [357, 375] on link "ILP2025-883" at bounding box center [354, 362] width 53 height 36
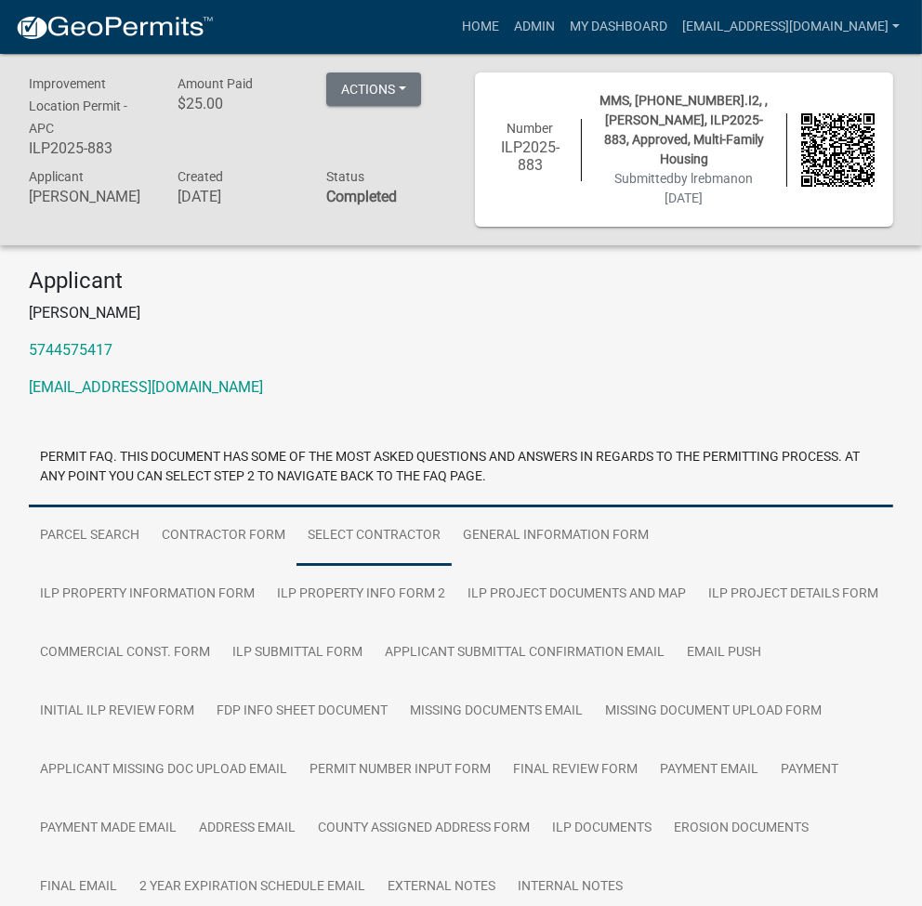
scroll to position [133, 0]
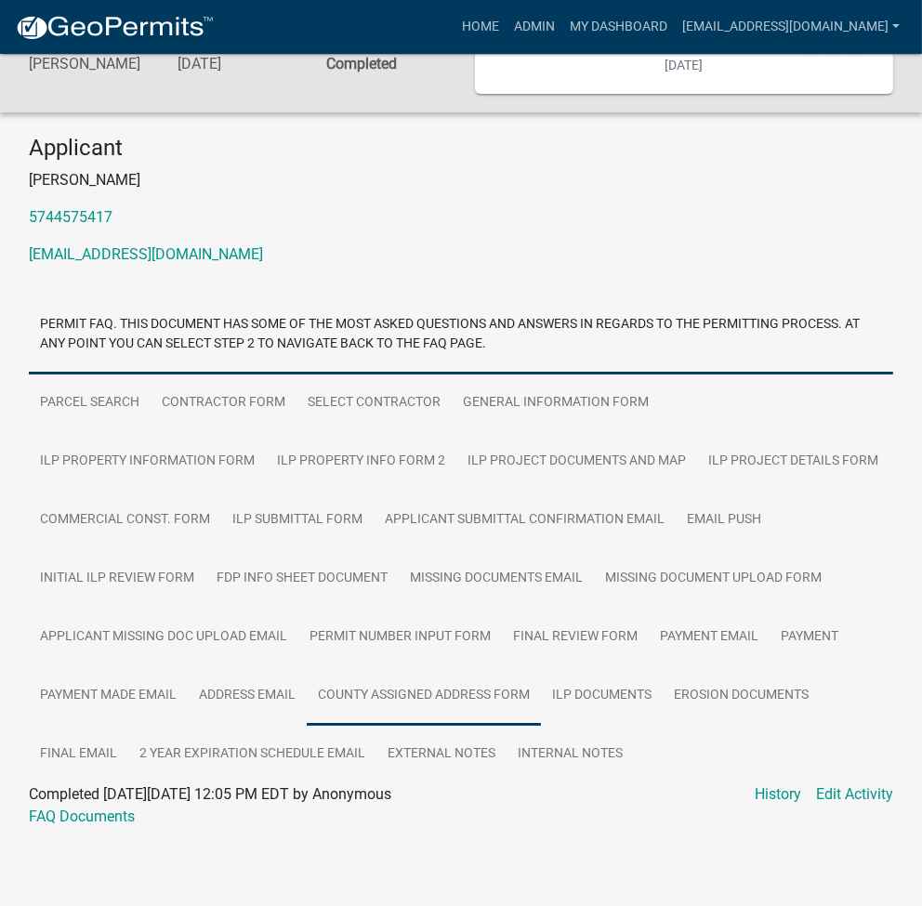
click at [378, 703] on link "County Assigned Address Form" at bounding box center [424, 695] width 234 height 59
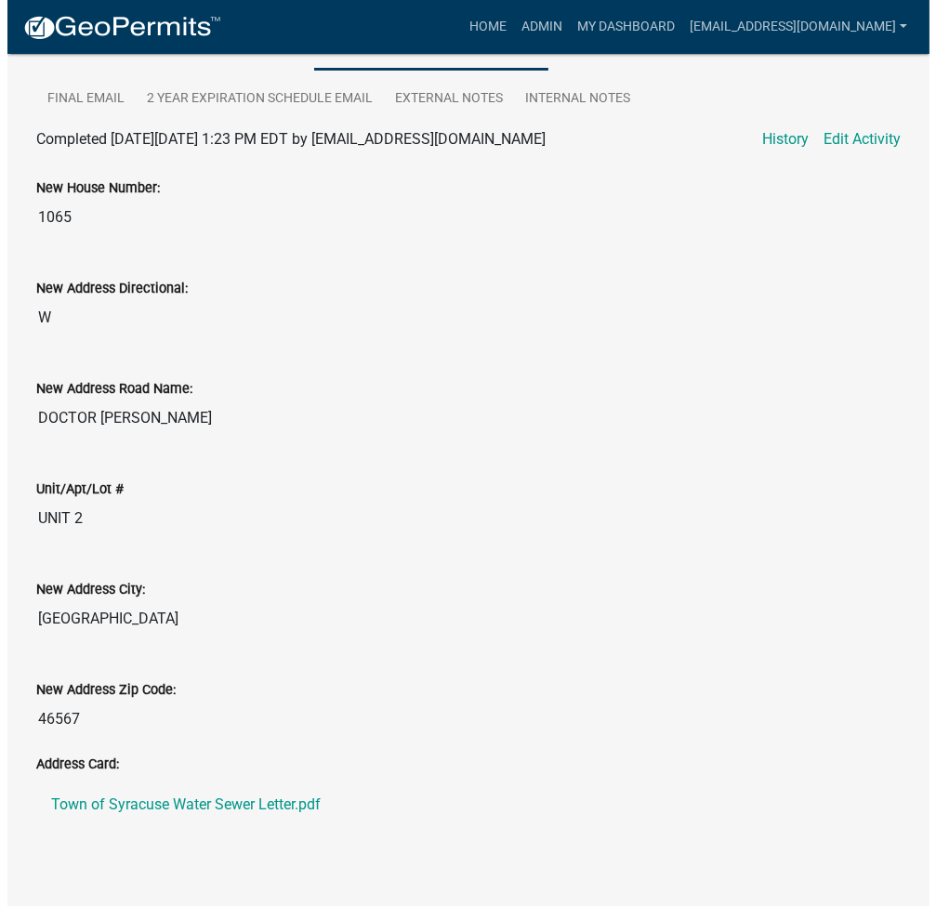
scroll to position [807, 0]
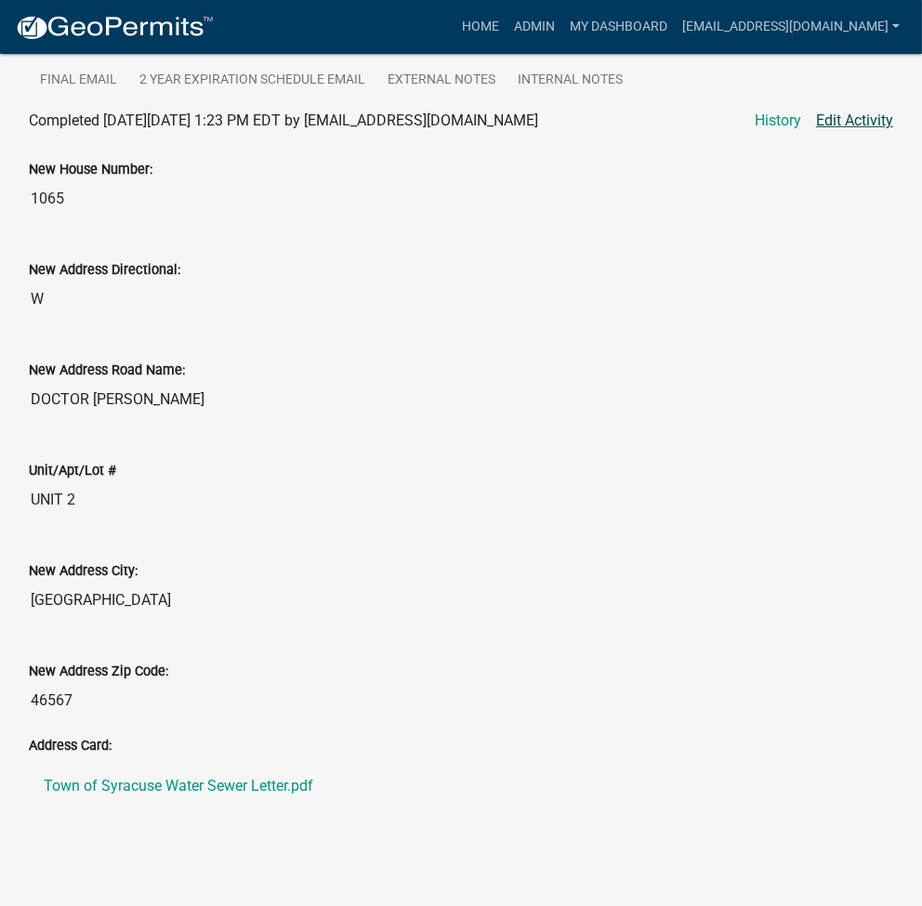
click at [859, 121] on link "Edit Activity" at bounding box center [854, 121] width 77 height 22
click at [845, 121] on link "Edit Activity" at bounding box center [854, 121] width 77 height 22
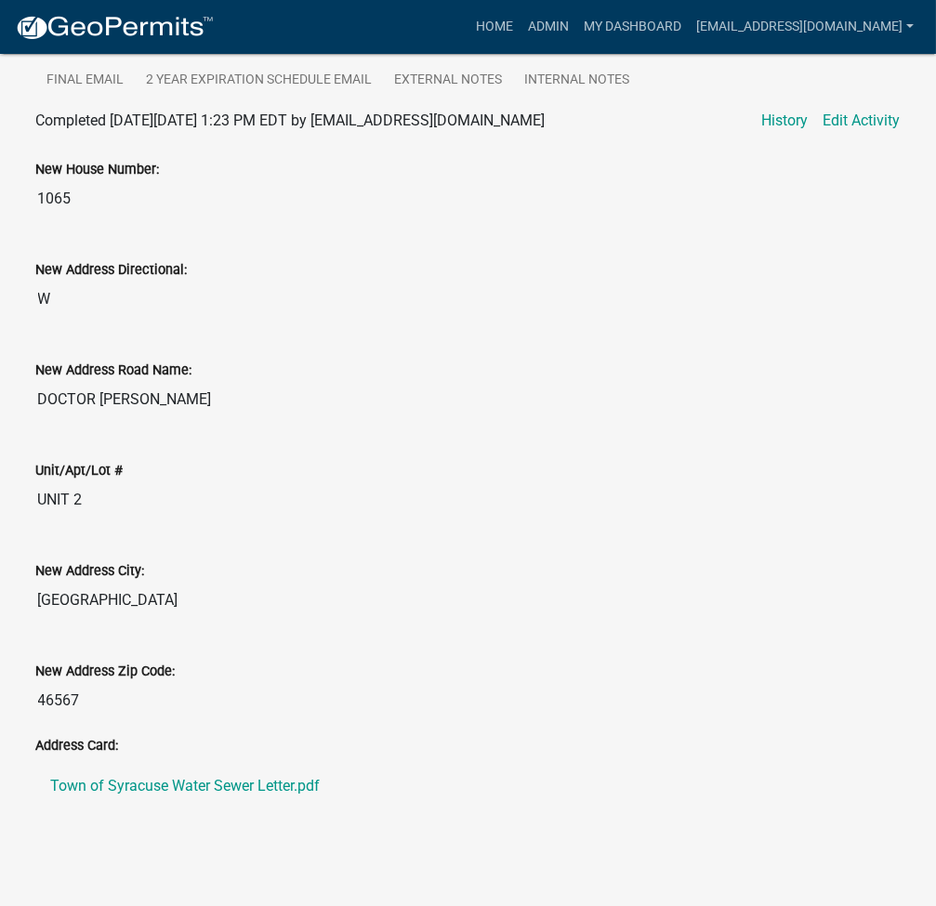
select select "31bc1b1d-d11f-4166-b73b-2a3111089e94"
select select "d7f8c8bd-54ec-430e-a087-ff08b2a91d9f"
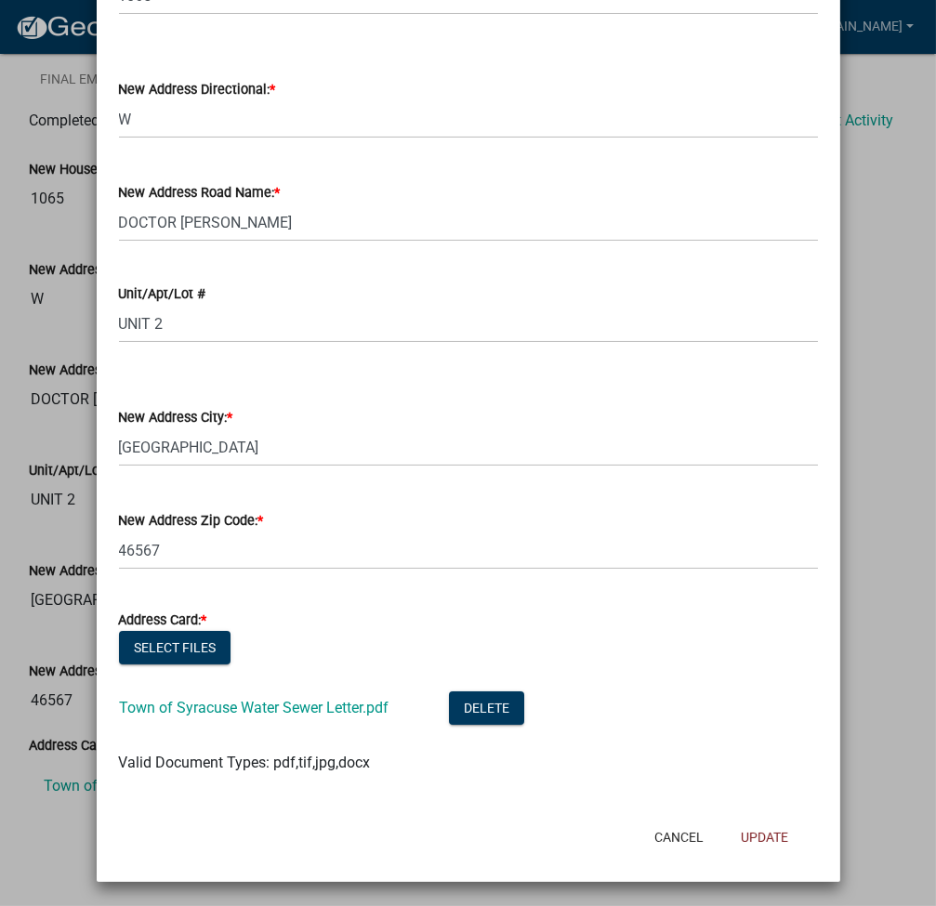
scroll to position [0, 0]
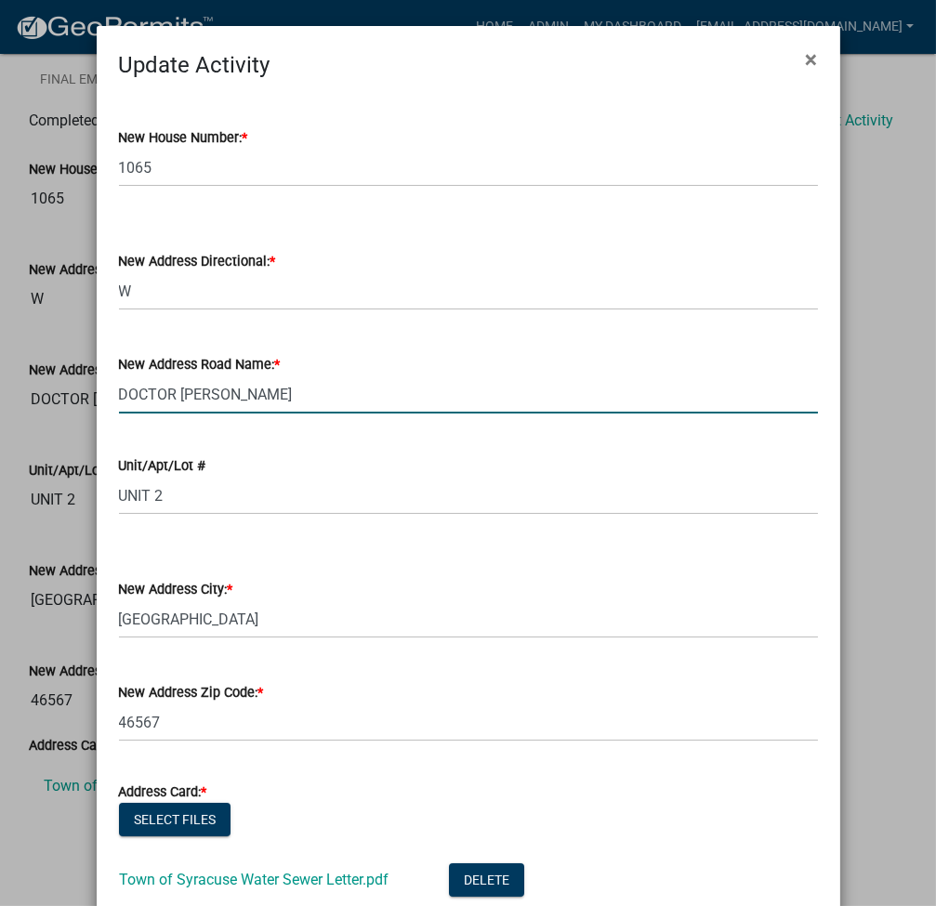
click at [277, 394] on input "DOCTOR CLARK ST" at bounding box center [468, 394] width 699 height 38
type input "RABBIT RIDGE RD"
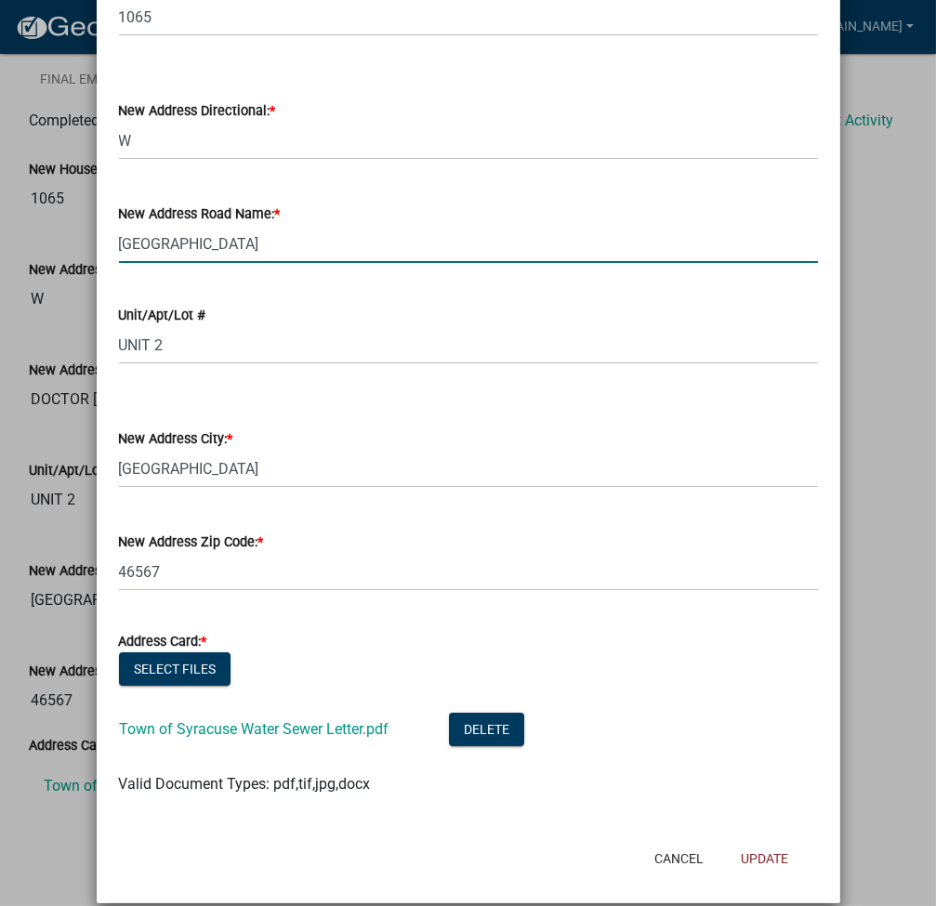
scroll to position [172, 0]
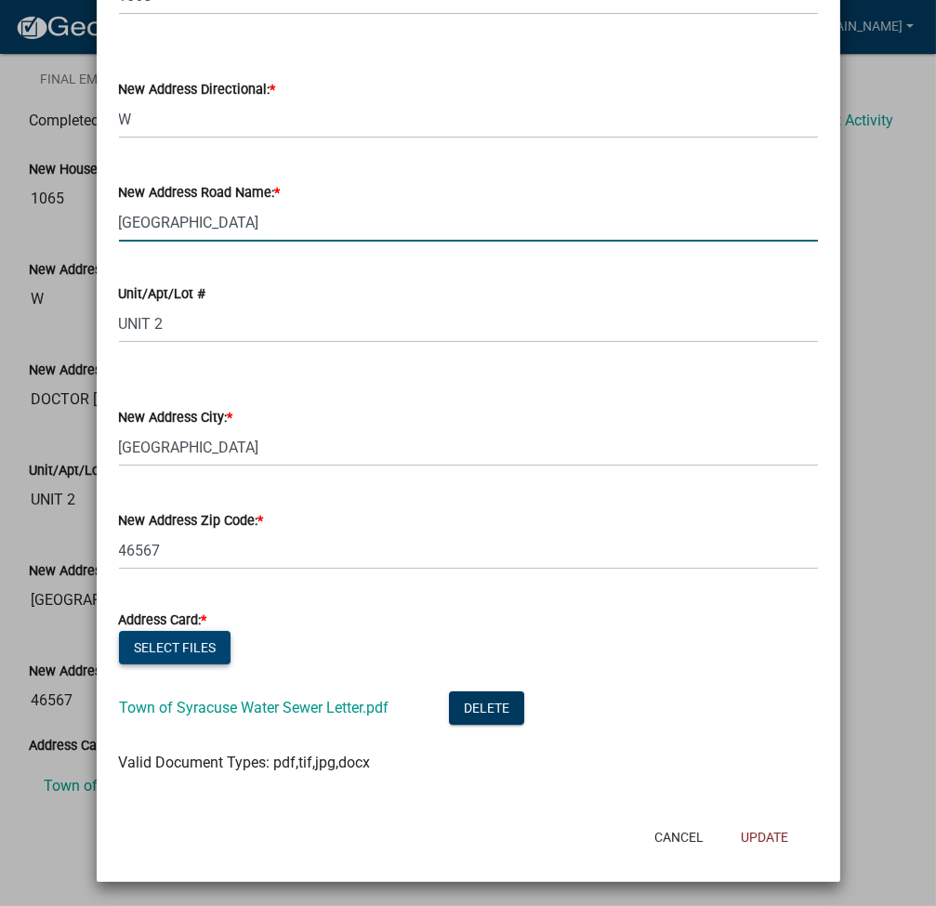
click at [172, 639] on button "Select files" at bounding box center [175, 647] width 112 height 33
select select "31bc1b1d-d11f-4166-b73b-2a3111089e94"
select select "d7f8c8bd-54ec-430e-a087-ff08b2a91d9f"
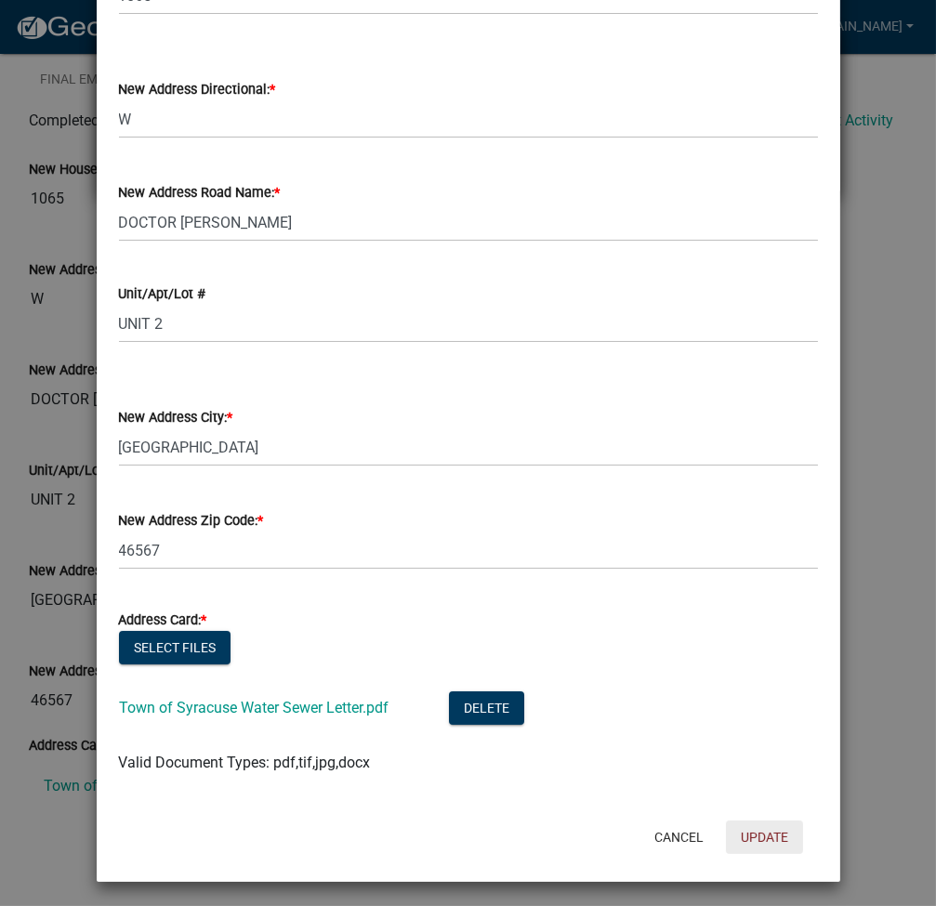
click at [768, 844] on button "Update" at bounding box center [764, 837] width 77 height 33
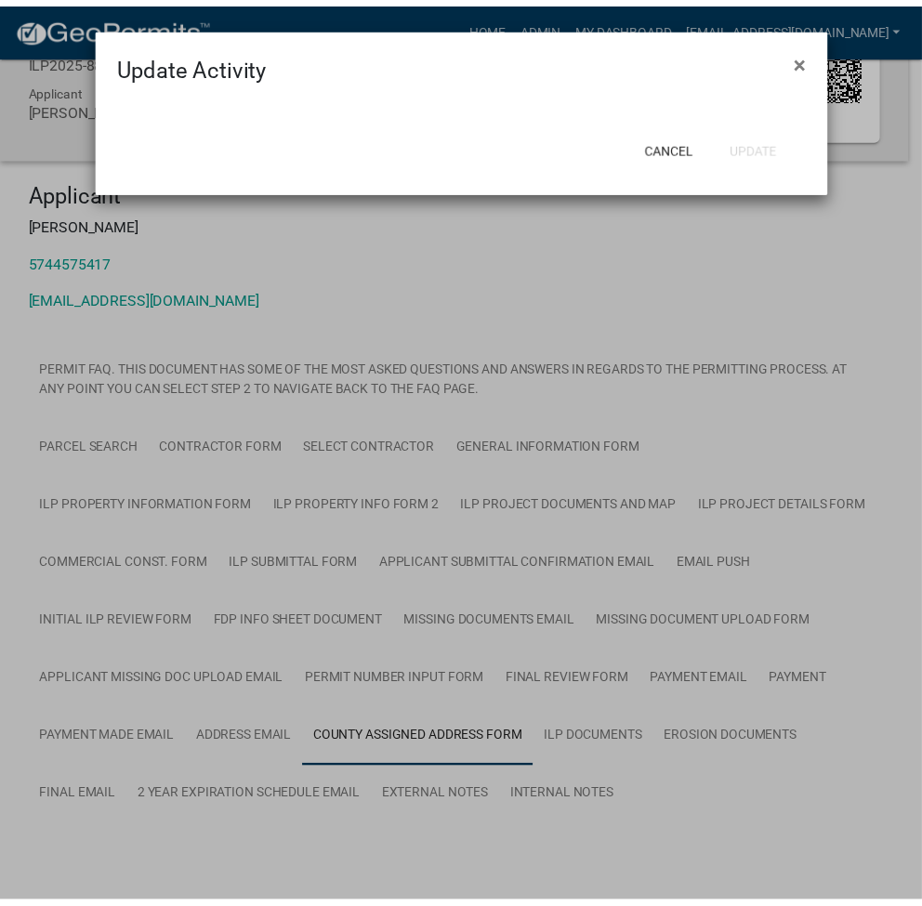
scroll to position [807, 0]
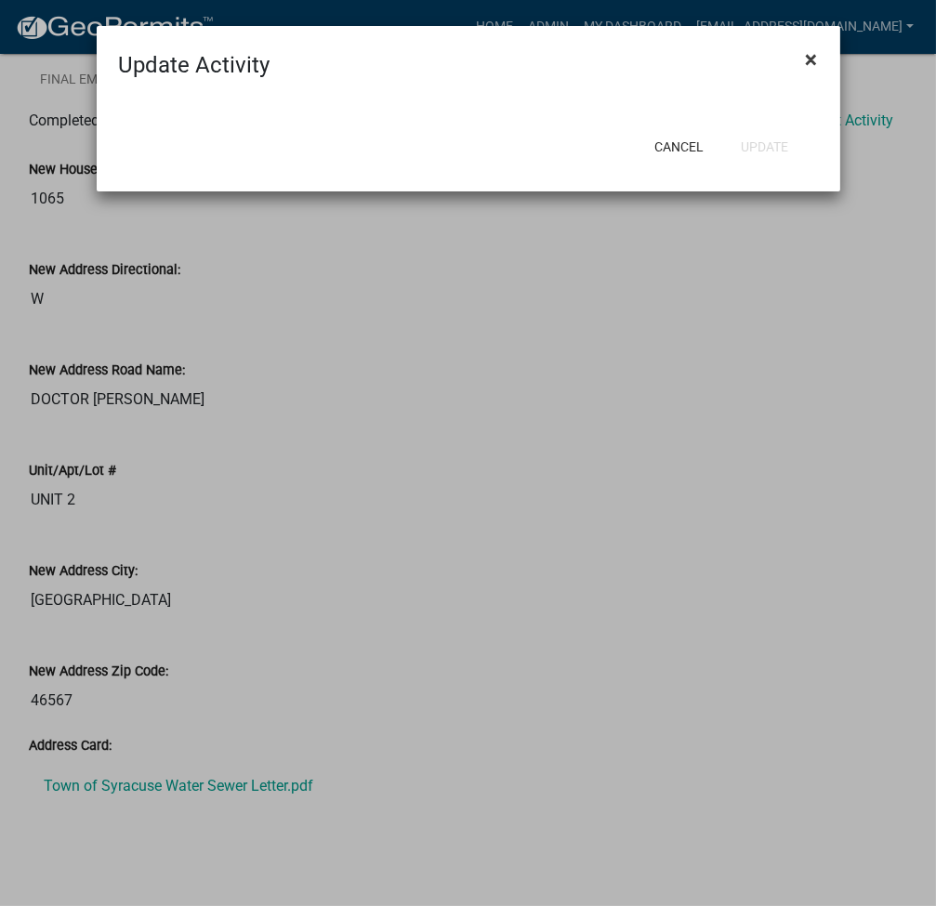
click at [815, 62] on span "×" at bounding box center [812, 59] width 12 height 26
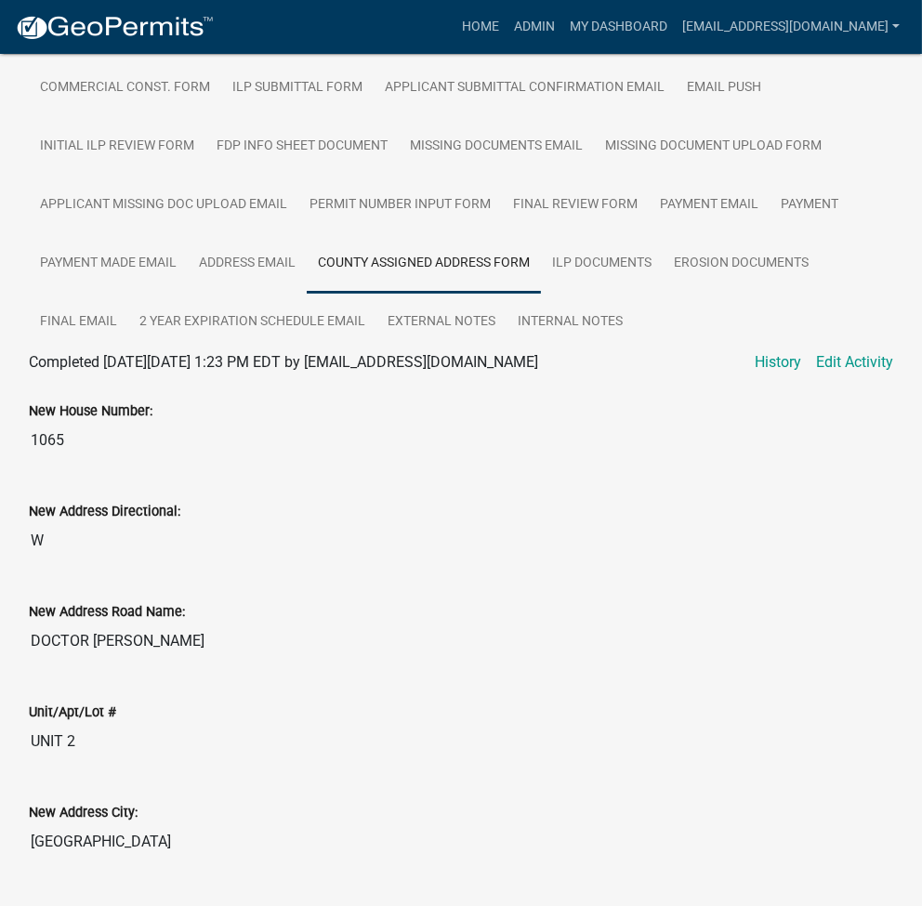
scroll to position [558, 0]
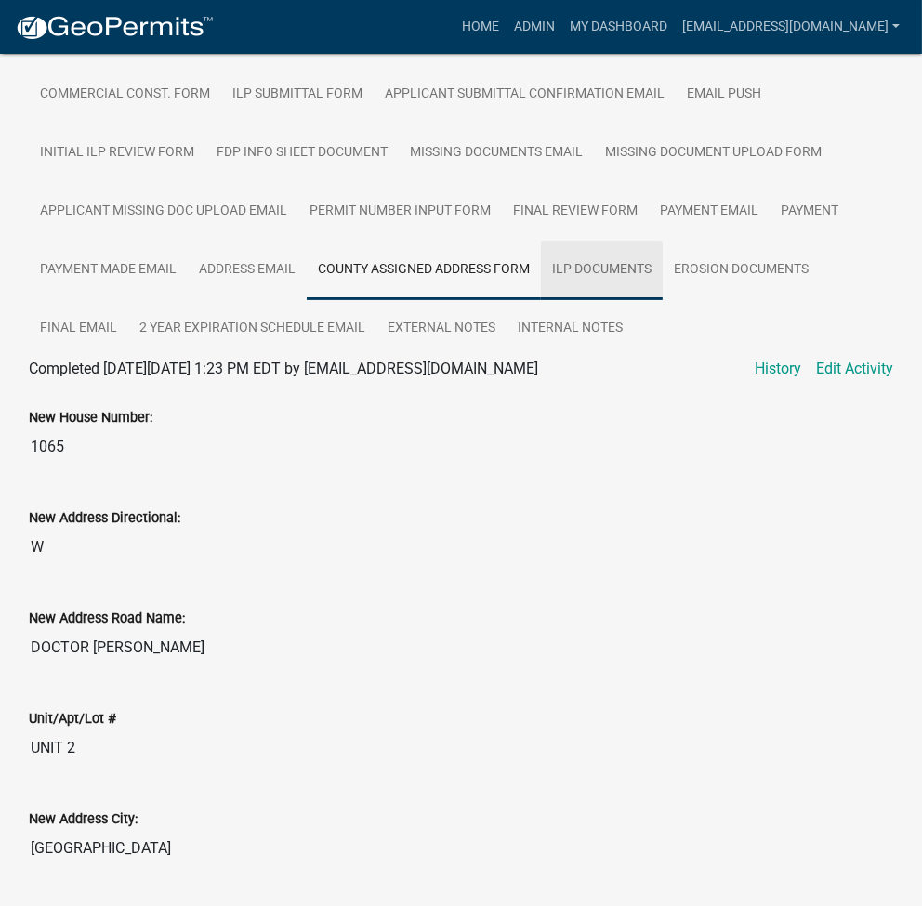
click at [625, 265] on link "ILP Documents" at bounding box center [602, 270] width 122 height 59
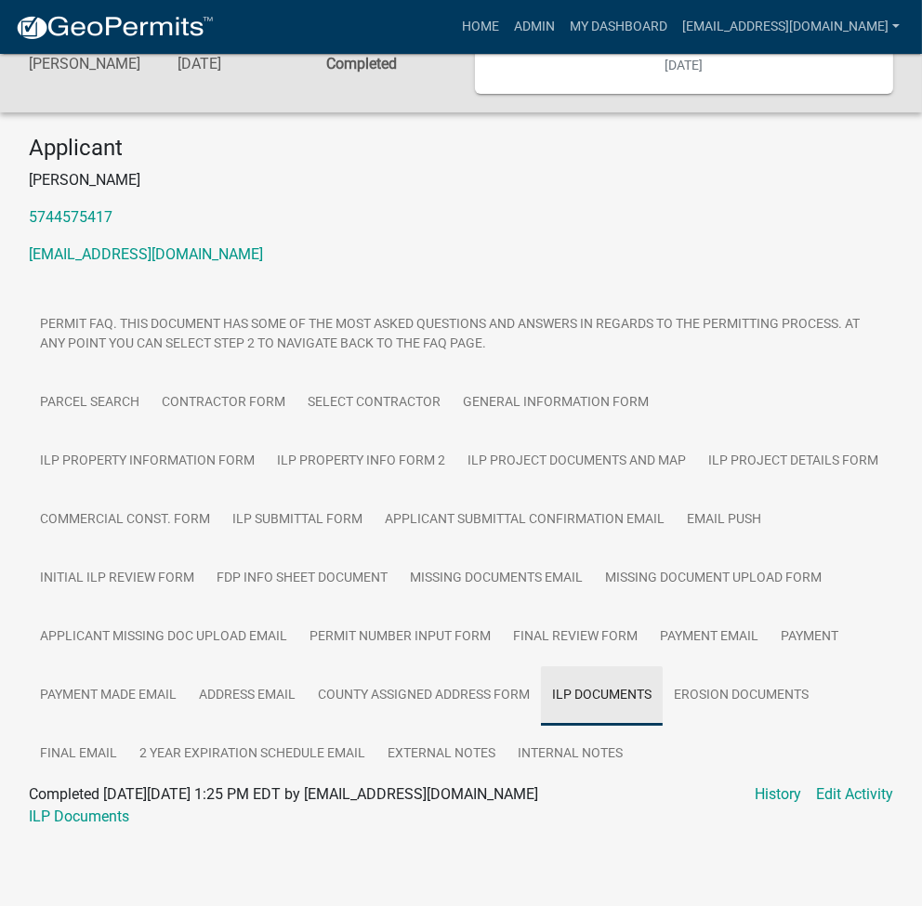
scroll to position [133, 0]
click at [847, 793] on link "Edit Activity" at bounding box center [854, 794] width 77 height 22
click at [428, 758] on link "External Notes" at bounding box center [441, 754] width 130 height 59
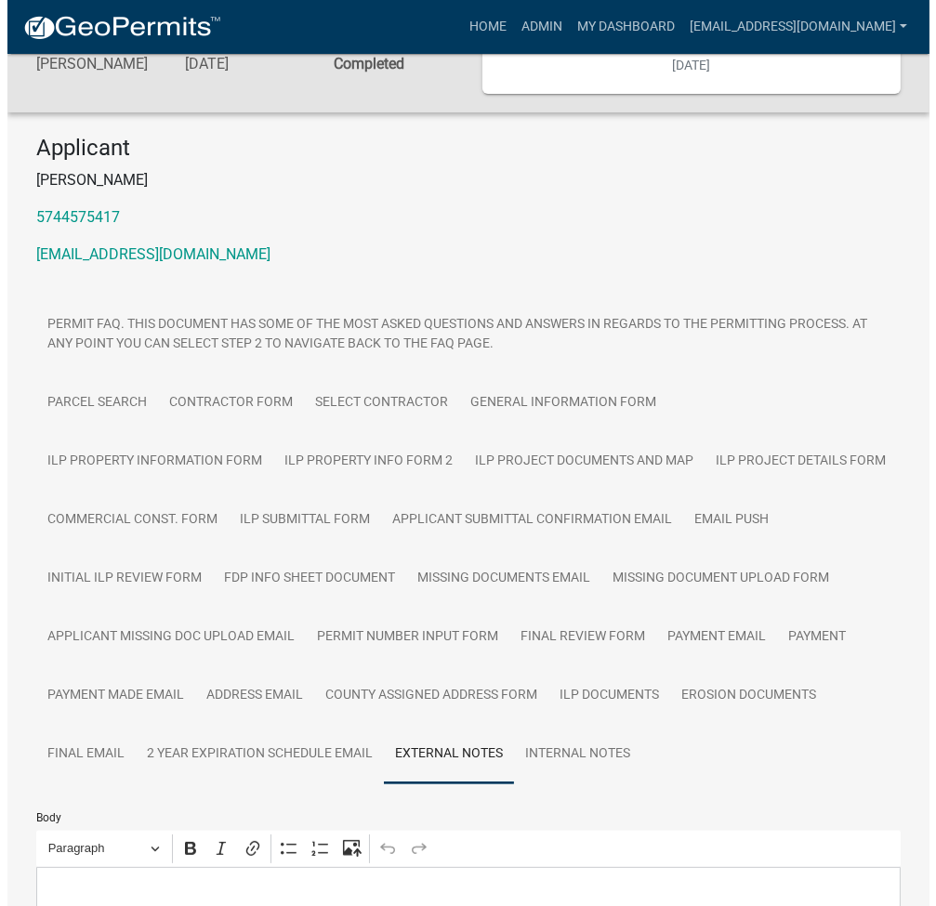
scroll to position [414, 0]
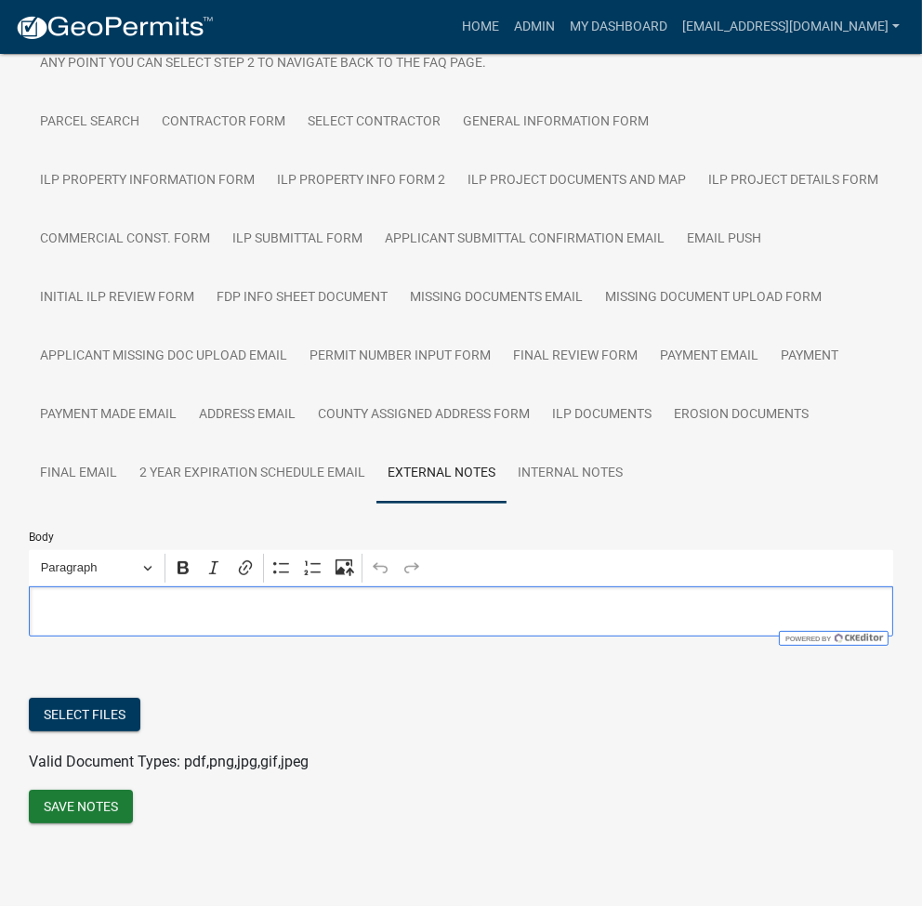
click at [159, 623] on div "Editor editing area: main. Press Alt+0 for help." at bounding box center [461, 611] width 864 height 51
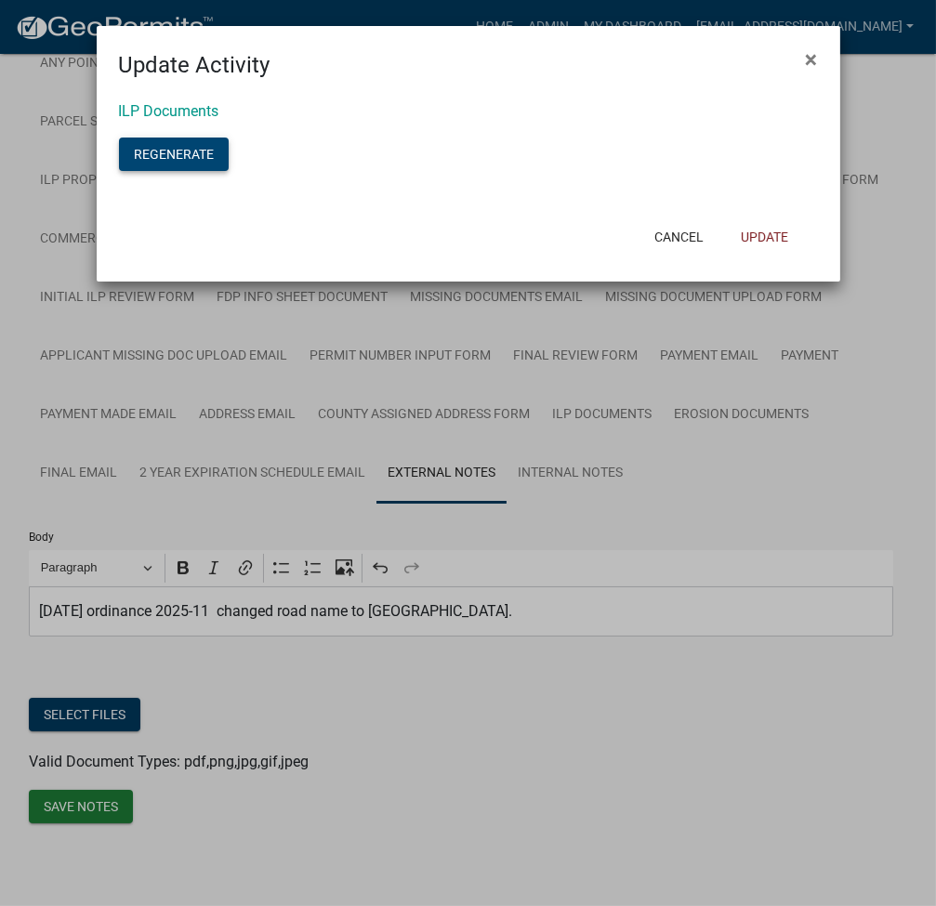
click at [164, 147] on button "Regenerate" at bounding box center [174, 154] width 110 height 33
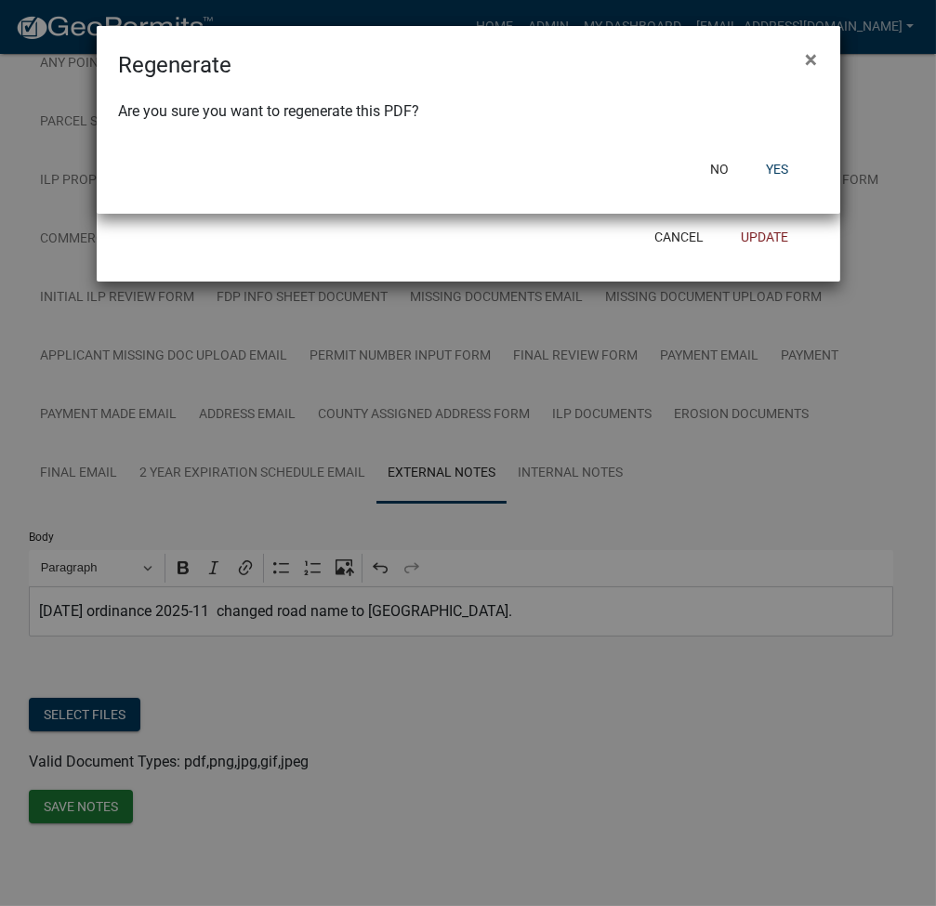
click at [788, 151] on div "No Yes" at bounding box center [590, 169] width 458 height 48
click at [785, 176] on button "Yes" at bounding box center [777, 168] width 52 height 33
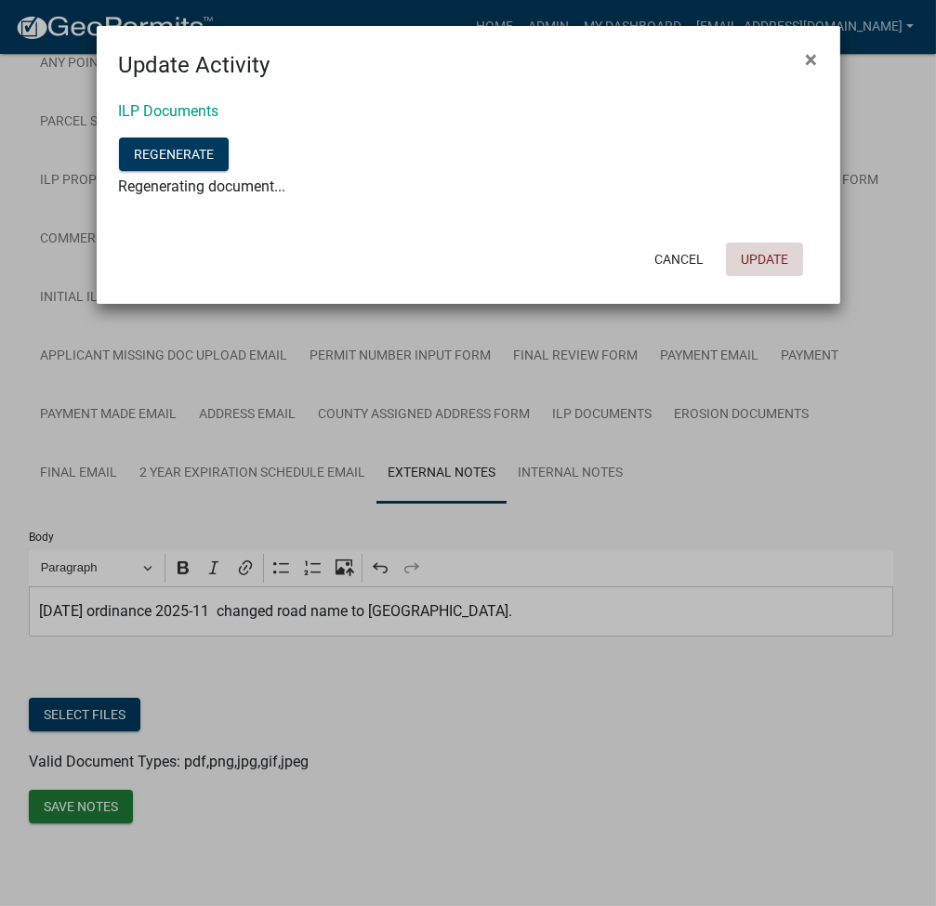
click at [778, 258] on button "Update" at bounding box center [764, 259] width 77 height 33
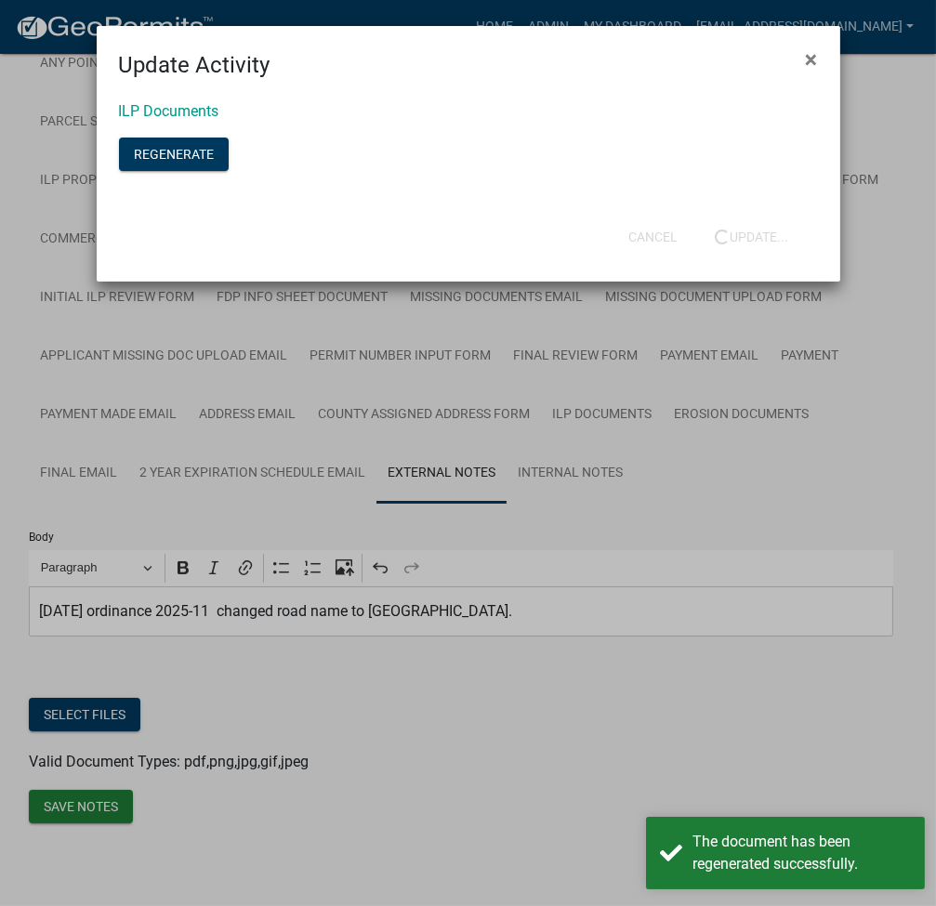
click at [79, 720] on ngb-modal-window "Update Activity × ILP Documents Regenerate Cancel Update..." at bounding box center [468, 453] width 936 height 906
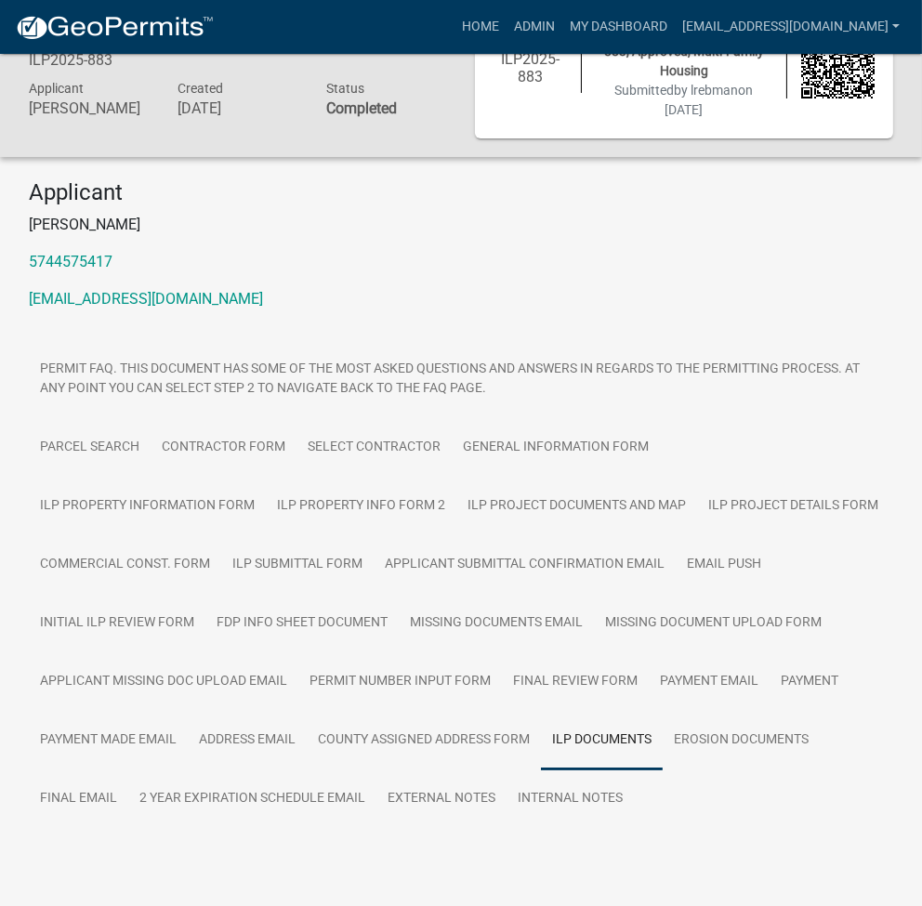
scroll to position [133, 0]
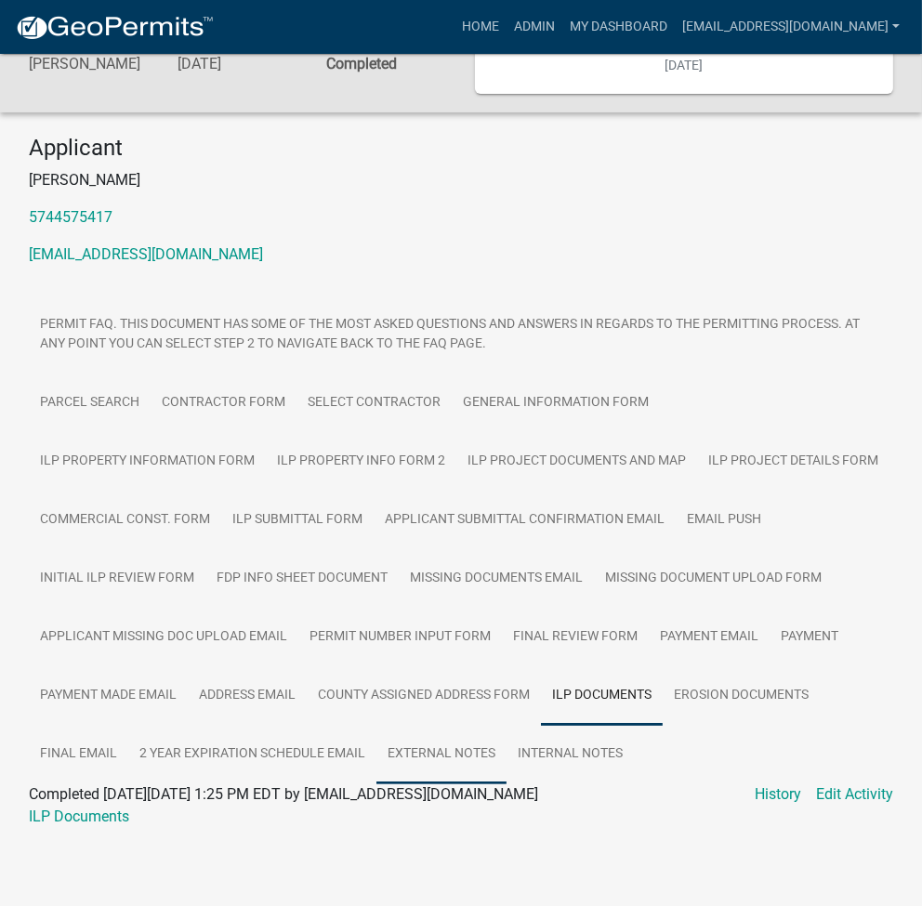
click at [432, 758] on link "External Notes" at bounding box center [441, 754] width 130 height 59
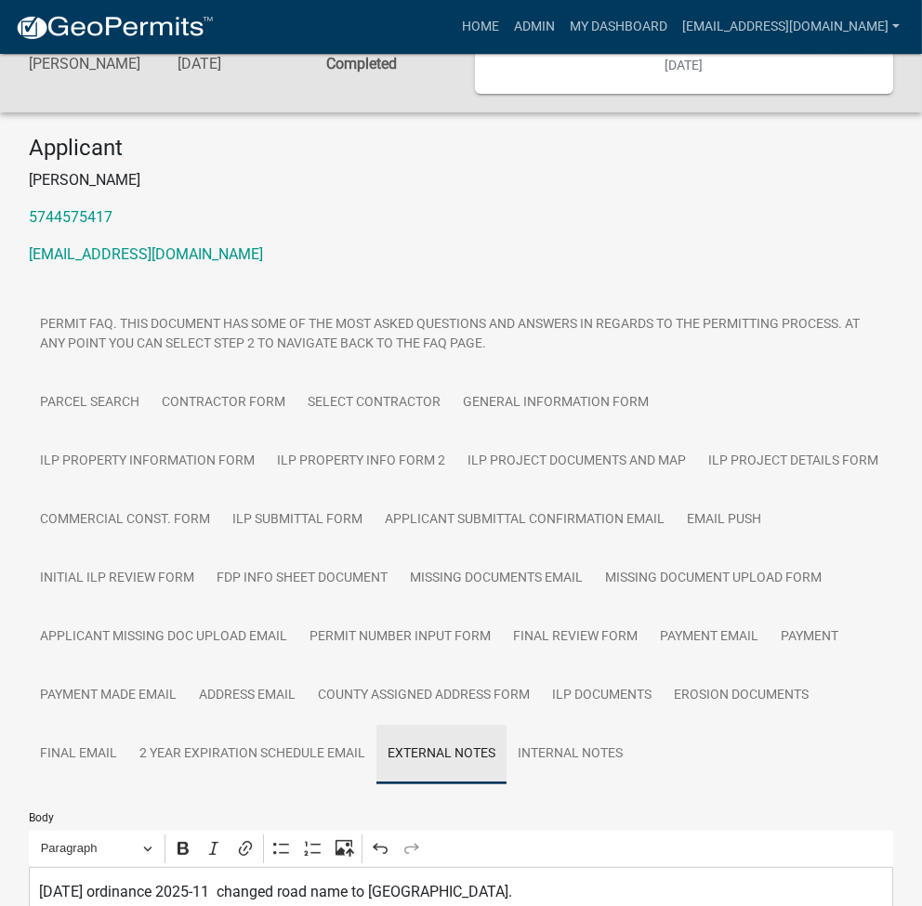
scroll to position [414, 0]
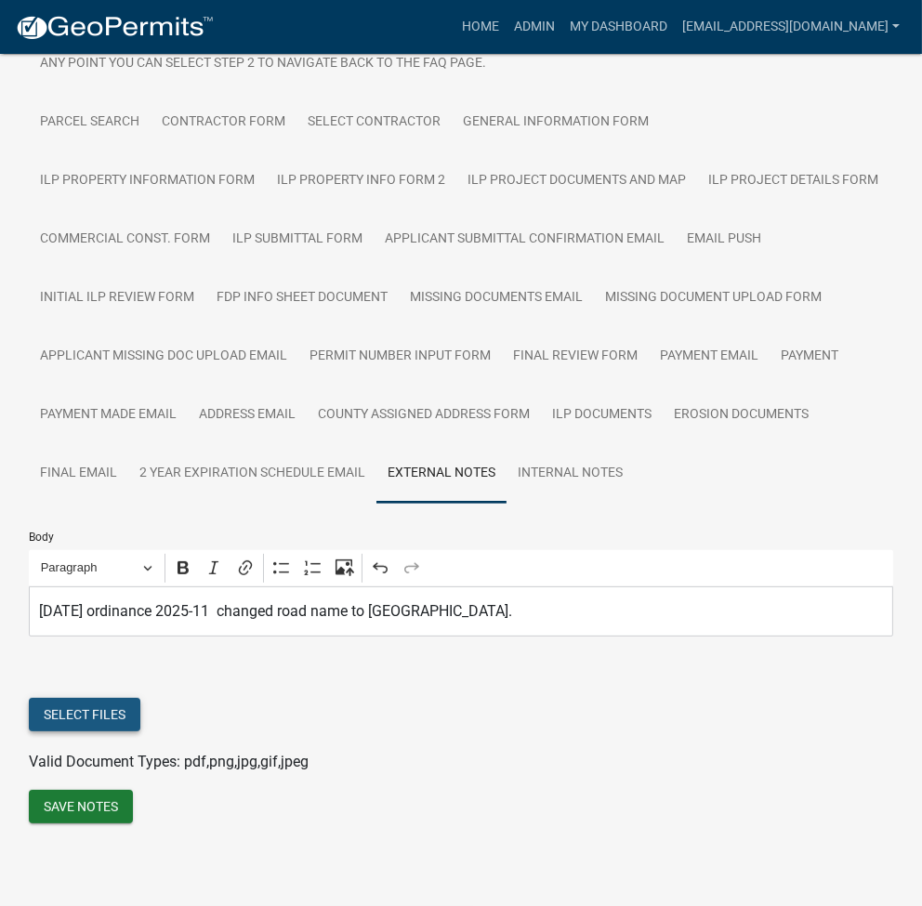
click at [80, 710] on button "Select files" at bounding box center [85, 714] width 112 height 33
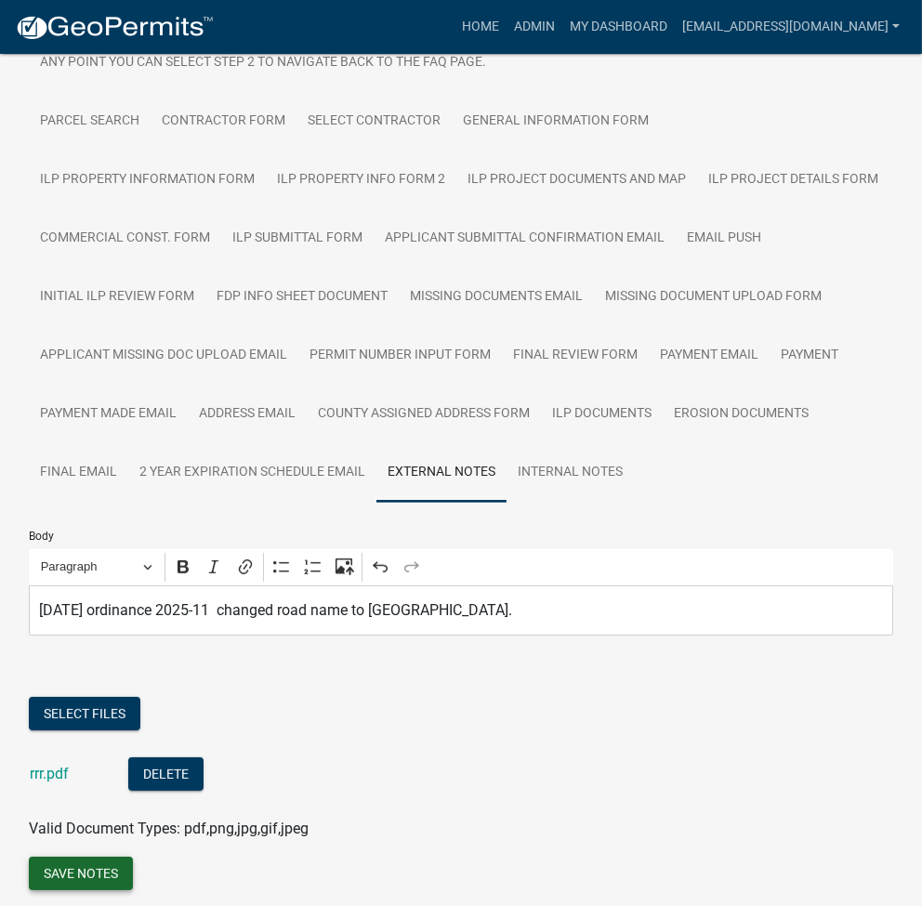
click at [98, 874] on button "Save Notes" at bounding box center [81, 873] width 104 height 33
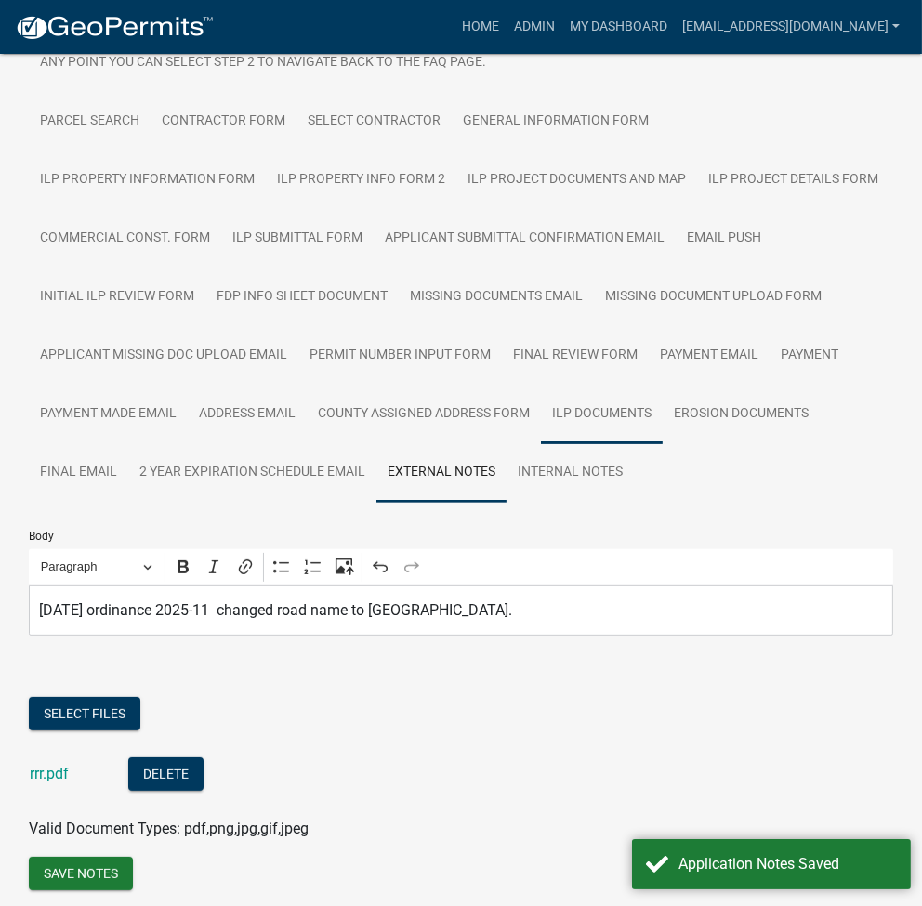
click at [619, 417] on link "ILP Documents" at bounding box center [602, 414] width 122 height 59
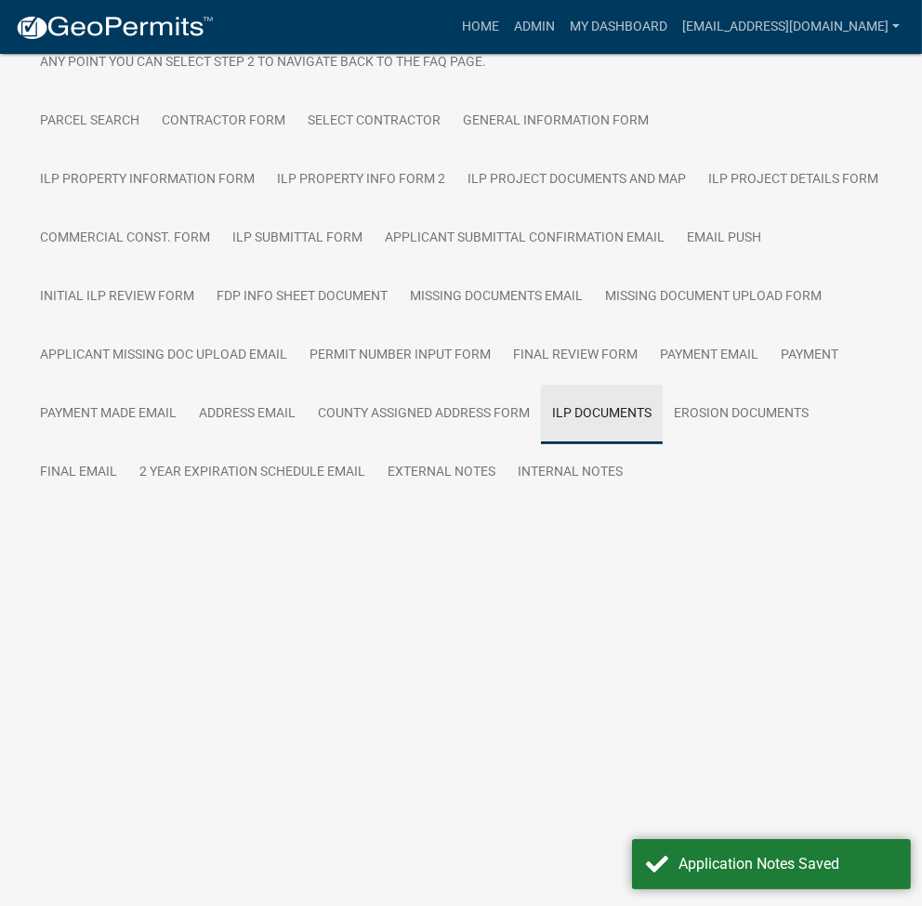
scroll to position [133, 0]
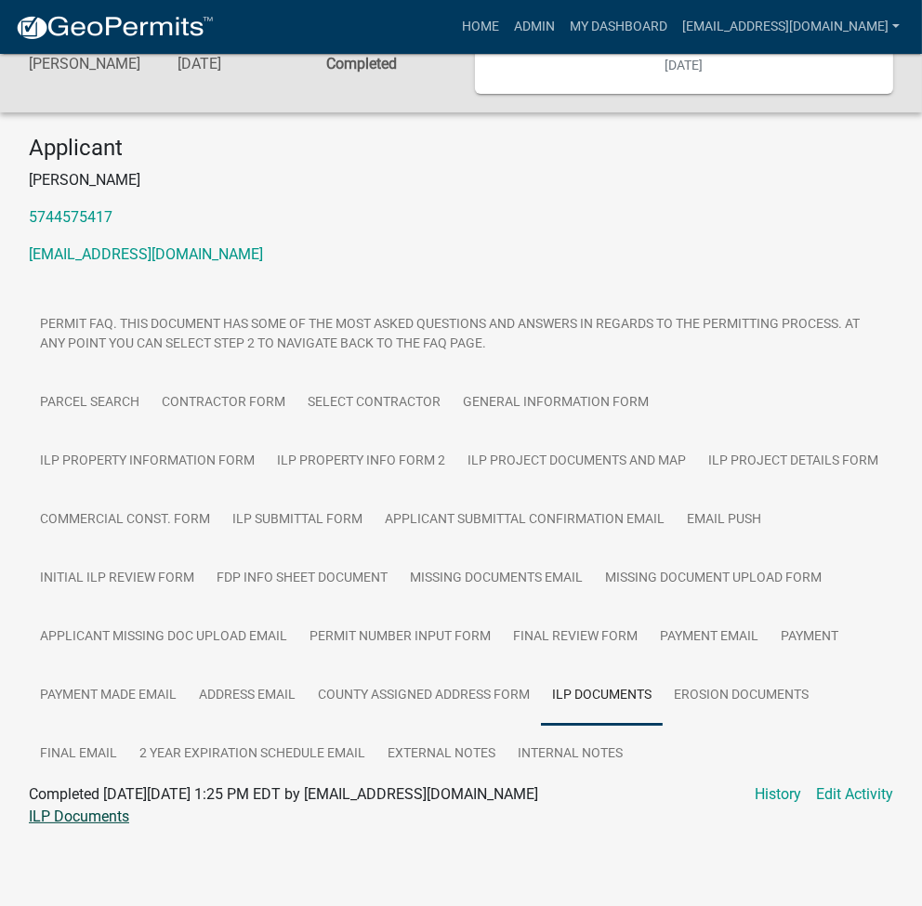
click at [93, 814] on link "ILP Documents" at bounding box center [79, 817] width 100 height 18
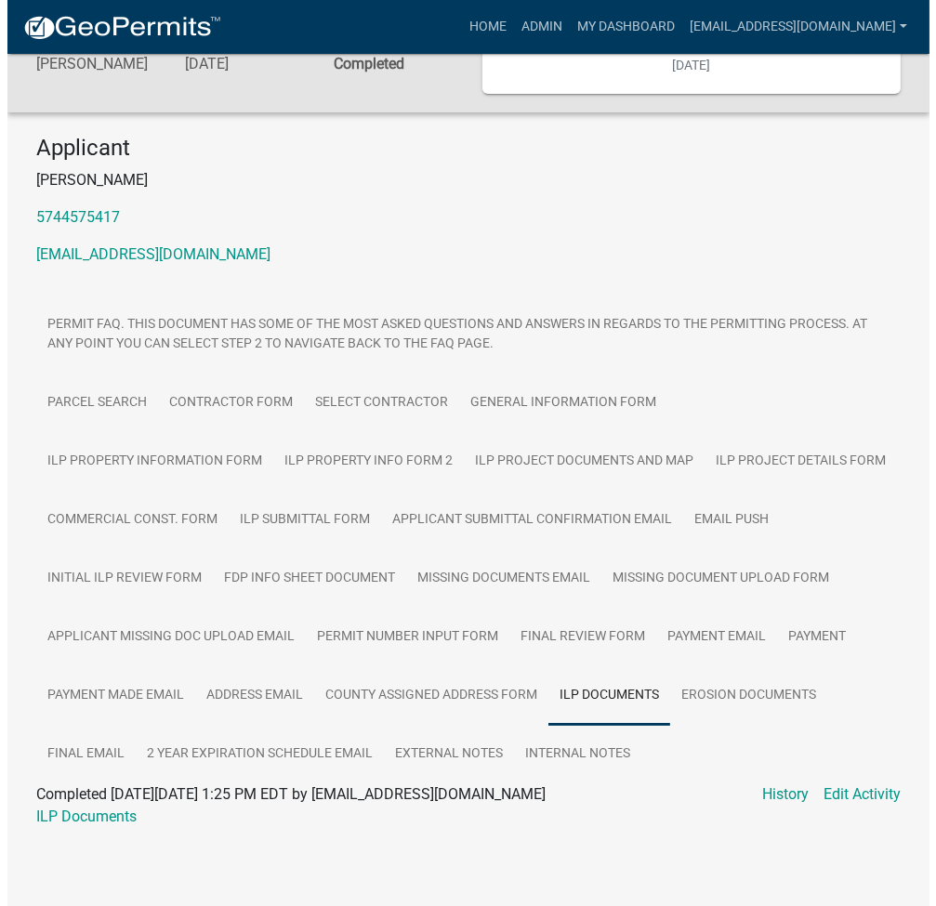
scroll to position [0, 0]
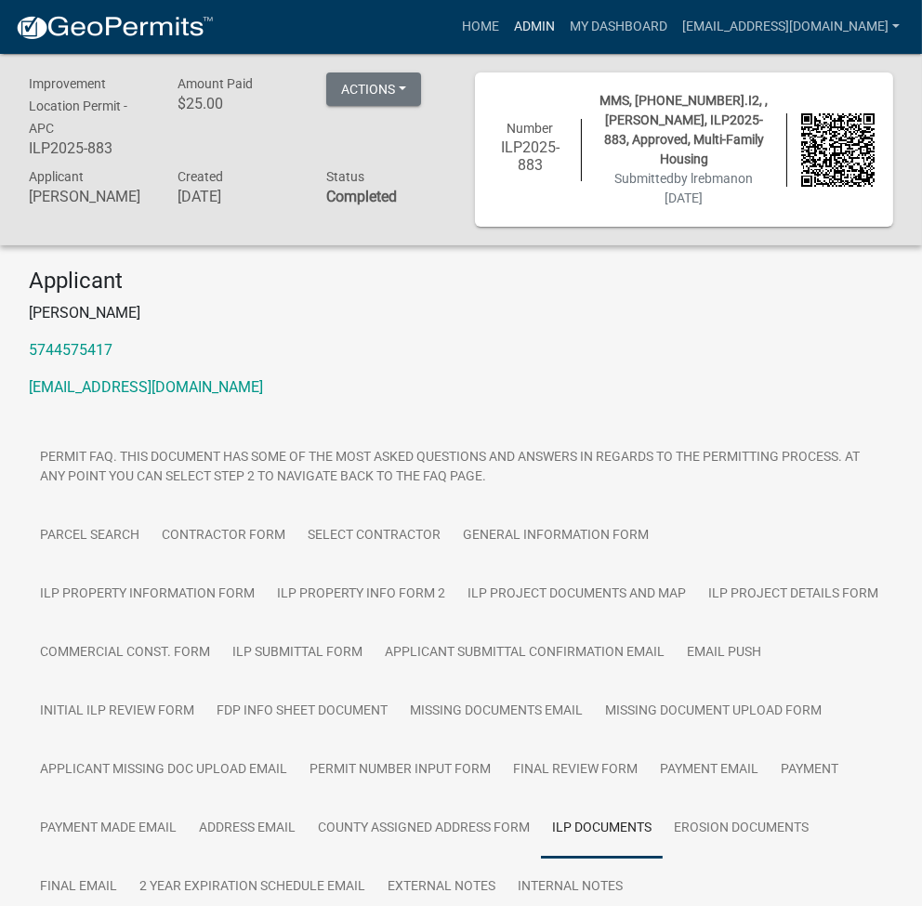
click at [562, 31] on link "Admin" at bounding box center [534, 26] width 56 height 35
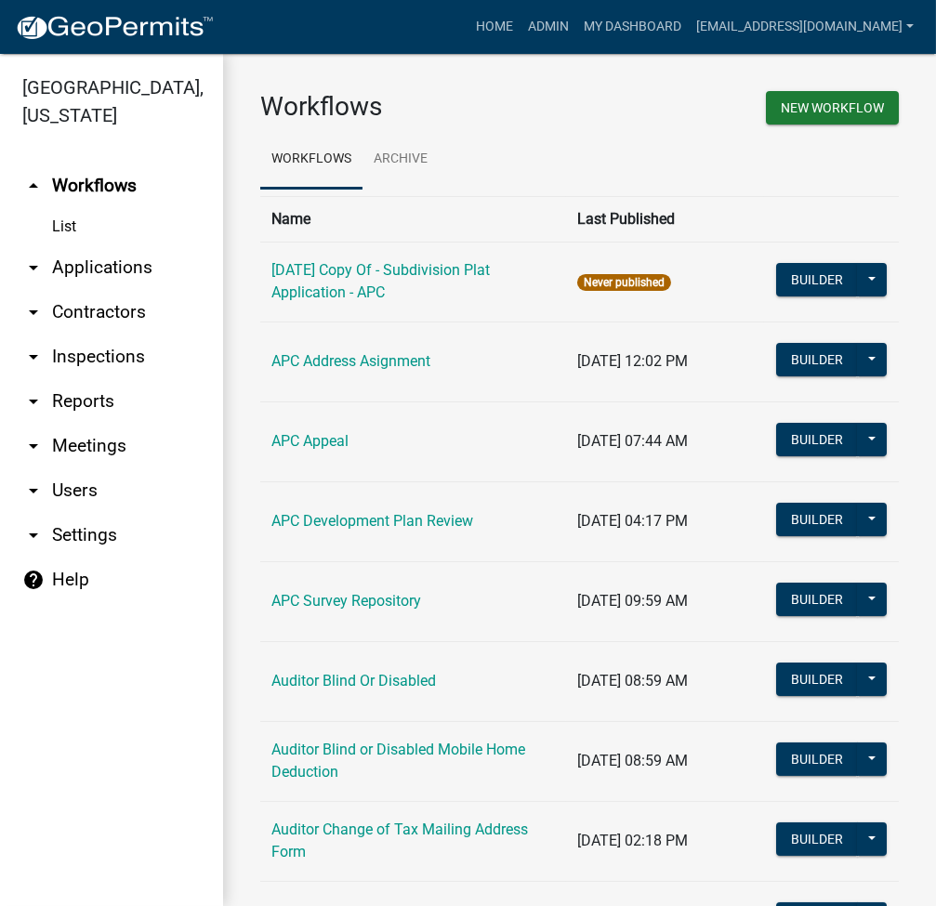
click at [99, 256] on link "arrow_drop_down Applications" at bounding box center [111, 267] width 223 height 45
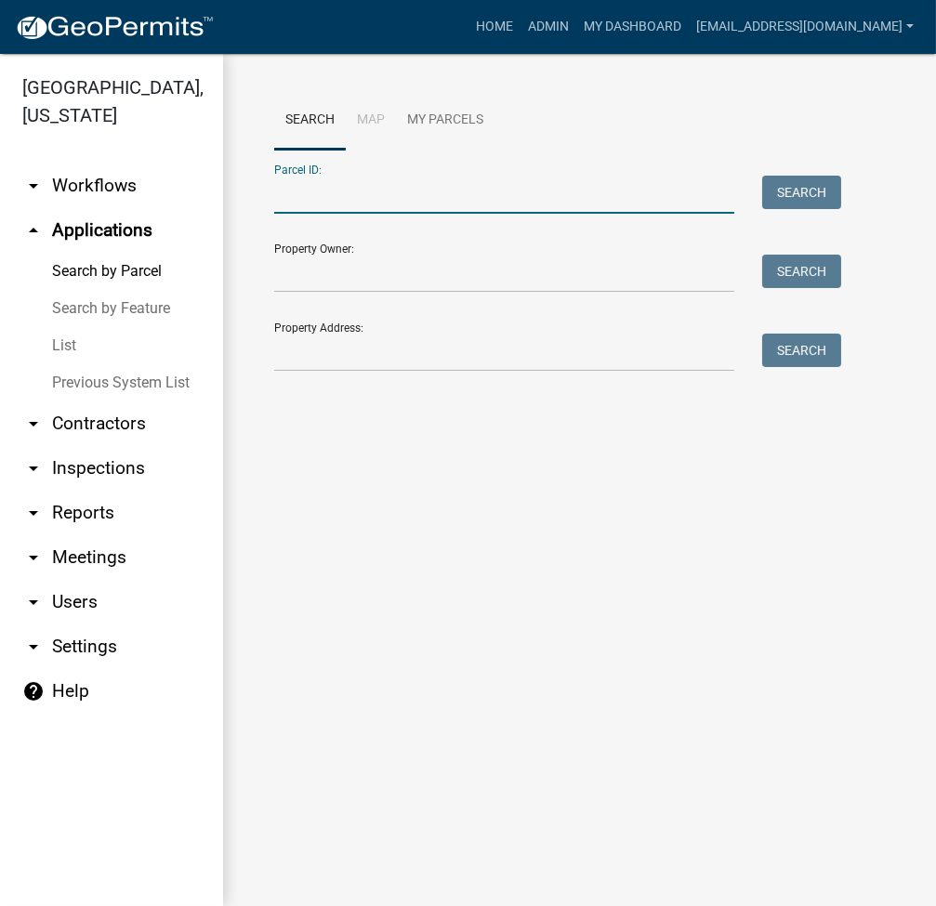
click at [349, 201] on input "Parcel ID:" at bounding box center [504, 195] width 460 height 38
type input "008-021-002.I3A"
click at [798, 195] on button "Search" at bounding box center [801, 192] width 79 height 33
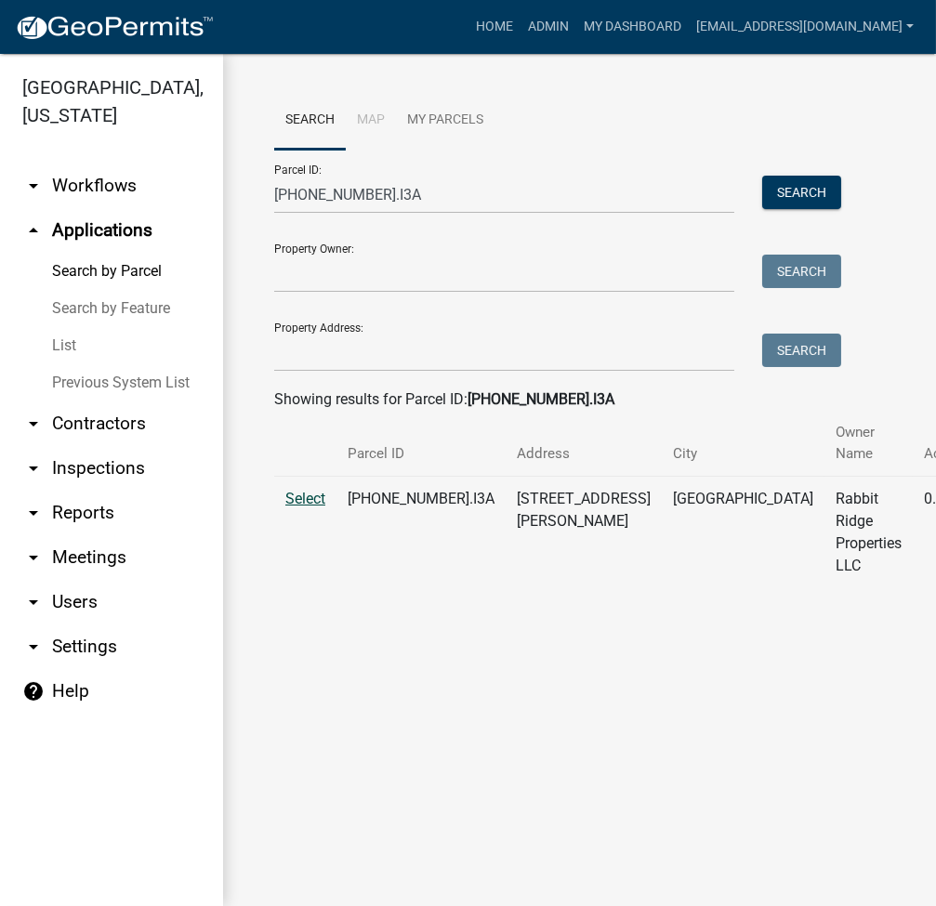
click at [306, 502] on span "Select" at bounding box center [305, 499] width 40 height 18
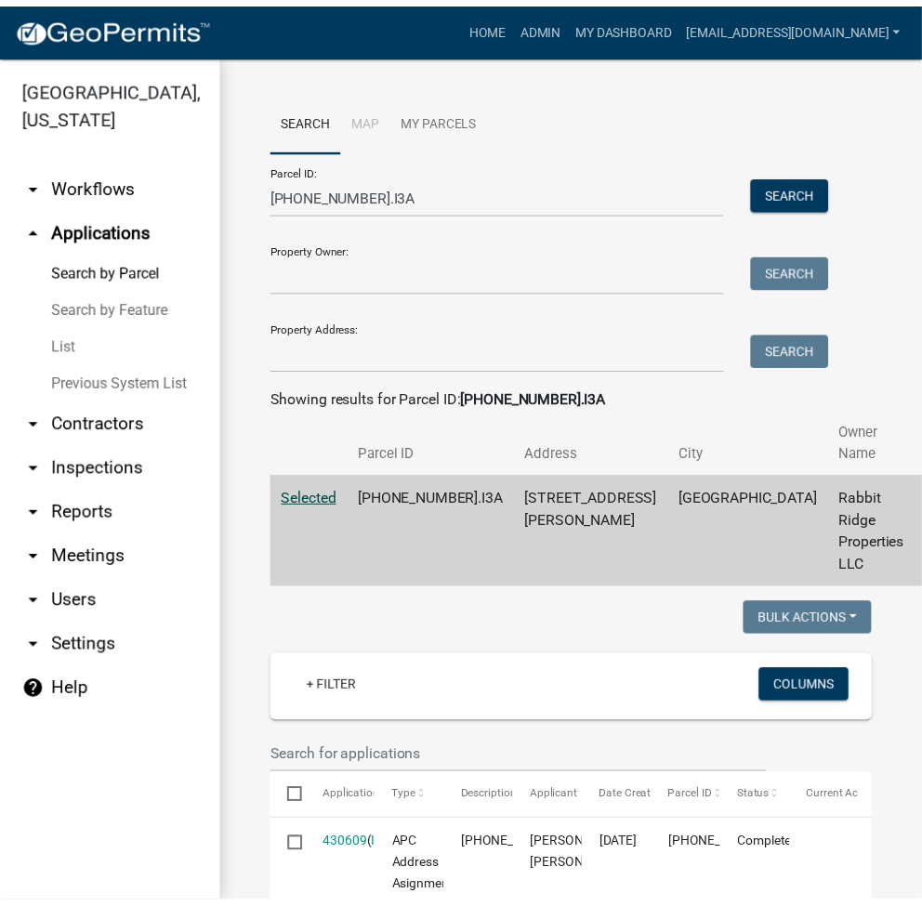
scroll to position [740, 0]
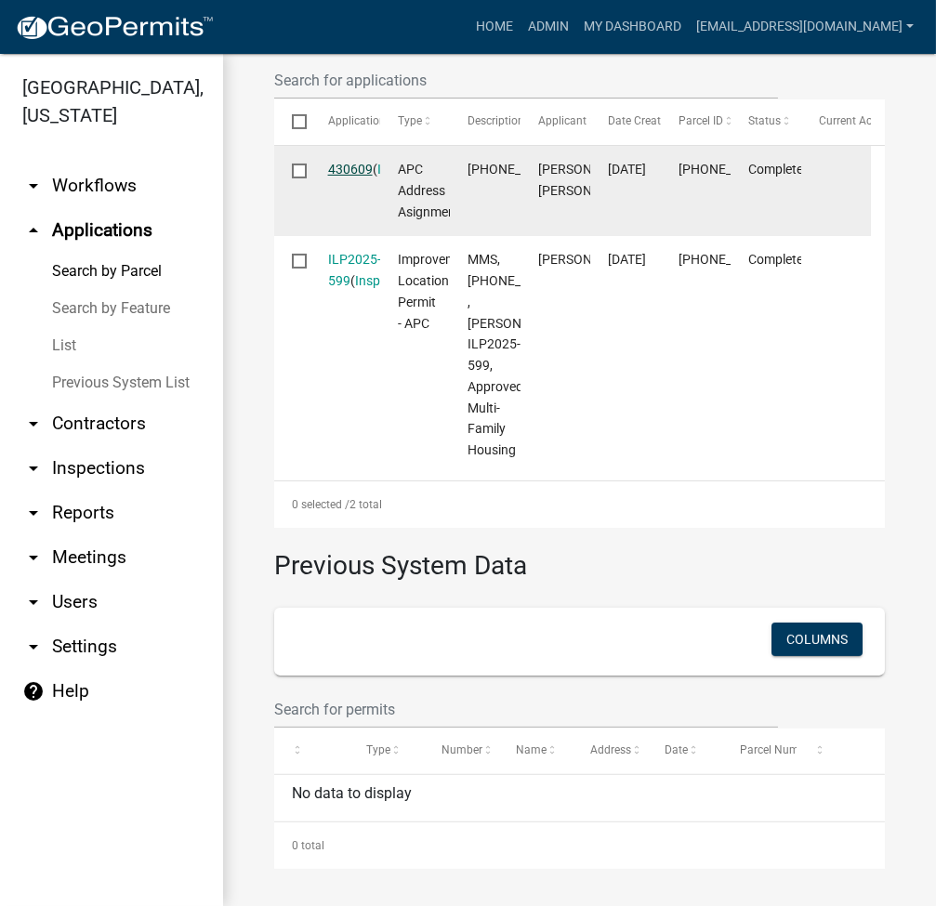
click at [362, 162] on link "430609" at bounding box center [350, 169] width 45 height 15
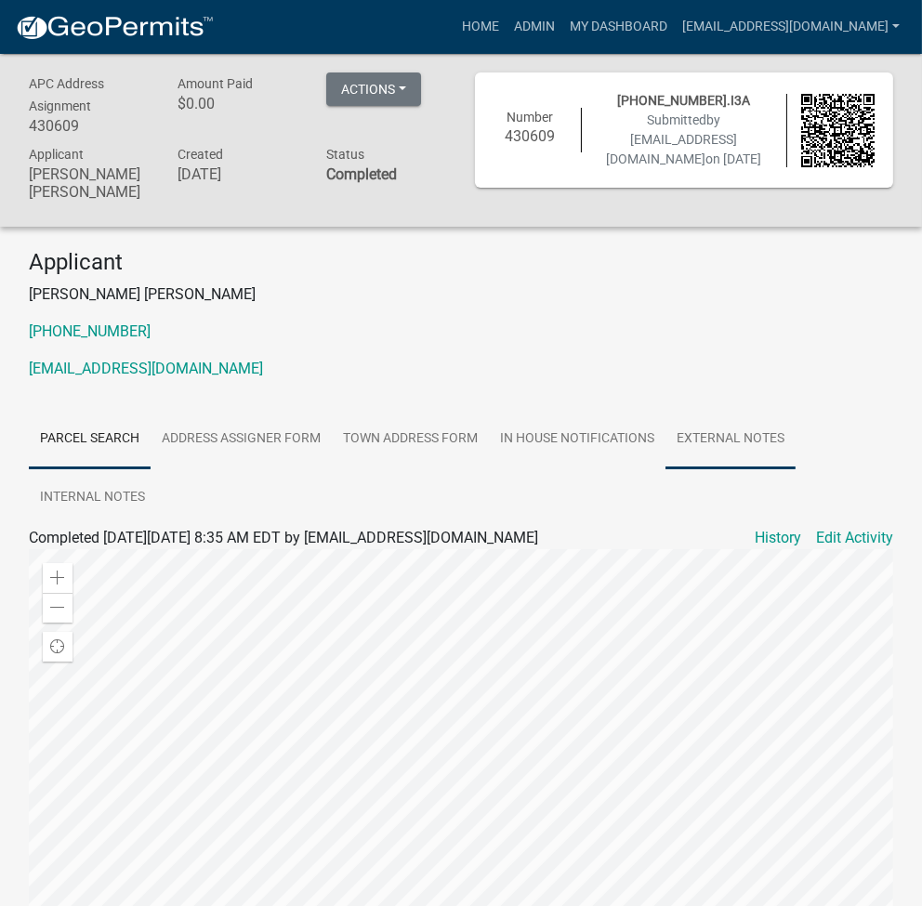
click at [702, 418] on link "External Notes" at bounding box center [730, 439] width 130 height 59
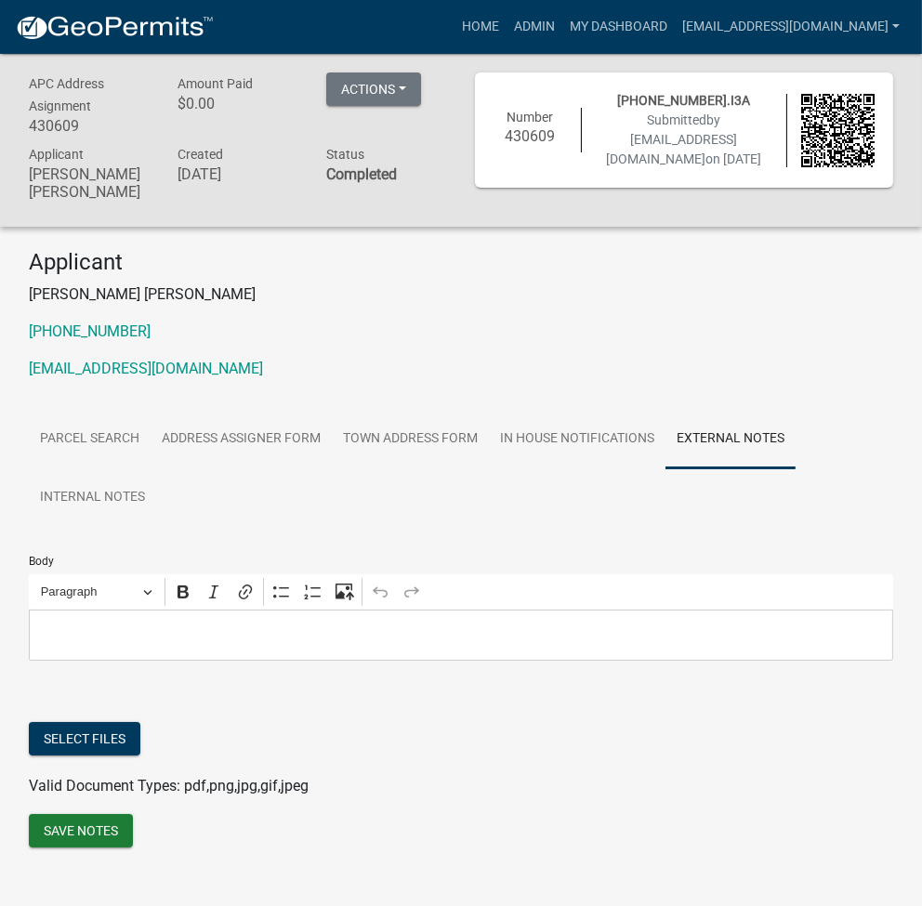
click at [164, 624] on p "Editor editing area: main. Press Alt+0 for help." at bounding box center [461, 635] width 845 height 22
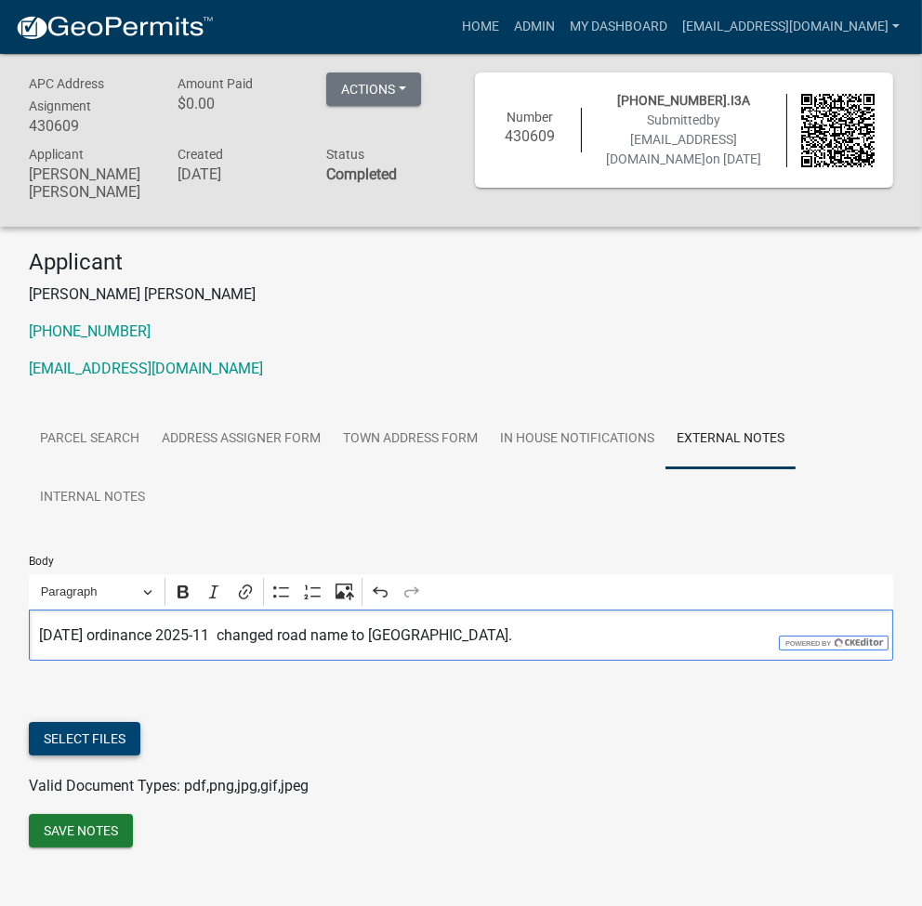
click at [84, 729] on button "Select files" at bounding box center [85, 738] width 112 height 33
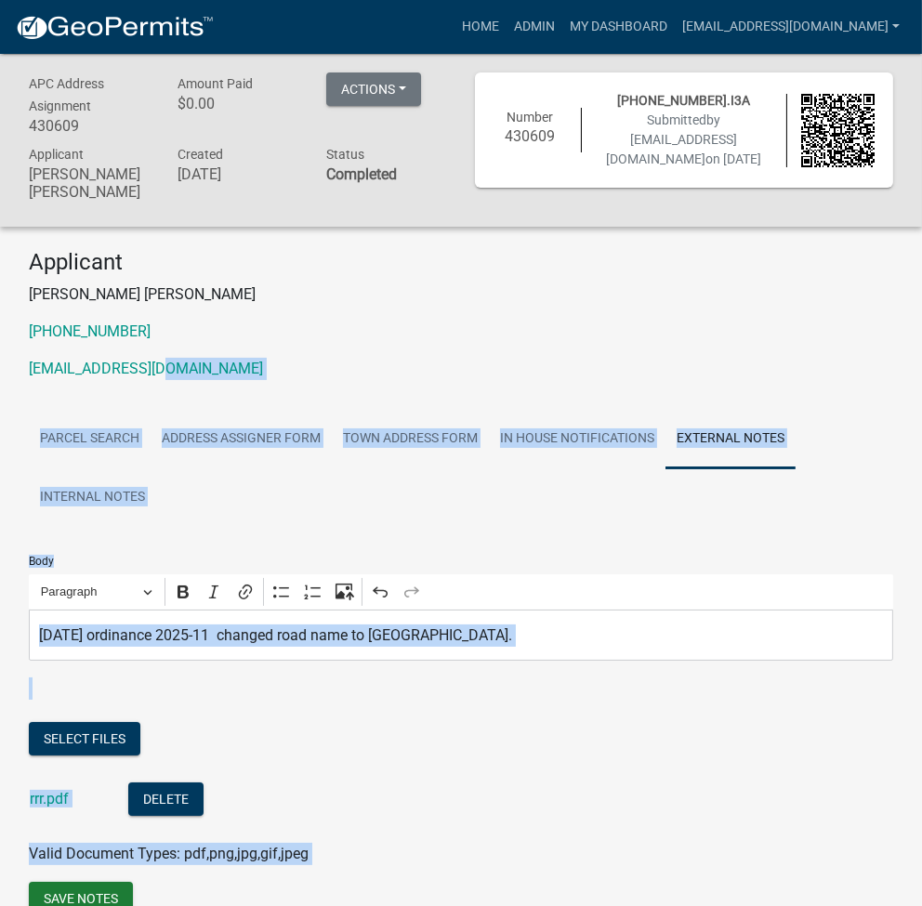
scroll to position [74, 0]
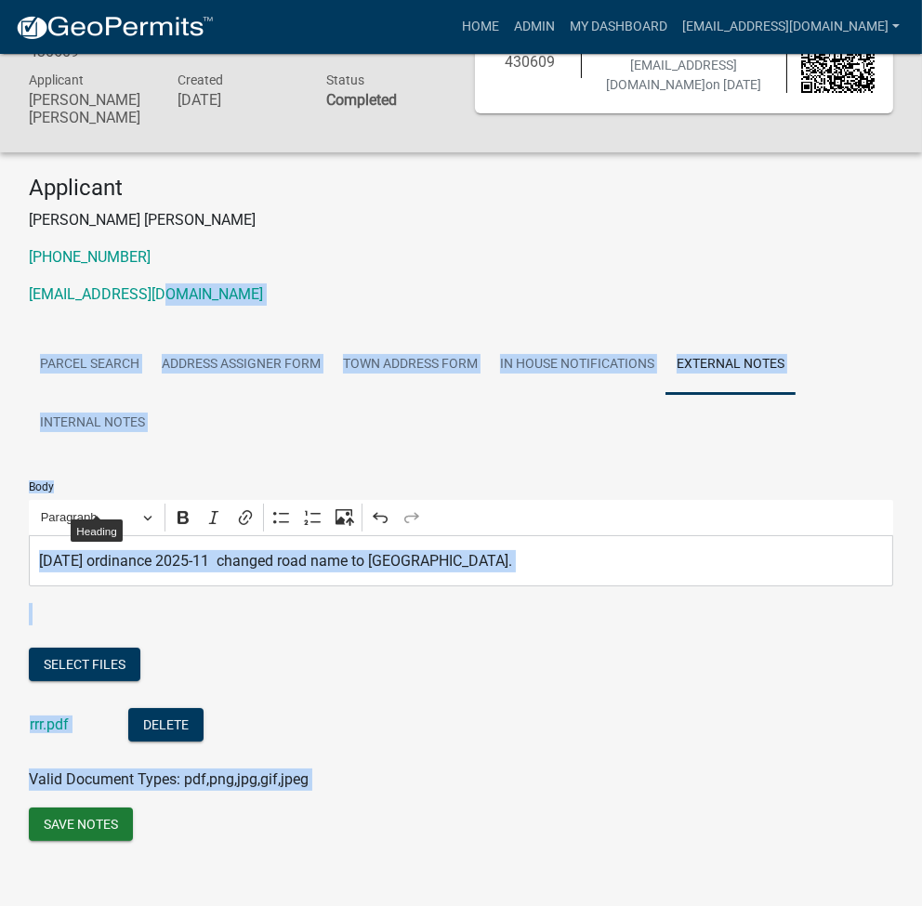
drag, startPoint x: 155, startPoint y: 331, endPoint x: 547, endPoint y: 821, distance: 628.1
click at [547, 821] on div "Applicant Lee Ann Taylor 574-372-2307 ltaylor@kcgov.com Parcel search Address A…" at bounding box center [461, 521] width 892 height 693
click at [323, 776] on div "Body Rich Text Editor Paragraph Bold Italic Link Bulleted List Numbered List Up…" at bounding box center [461, 649] width 864 height 393
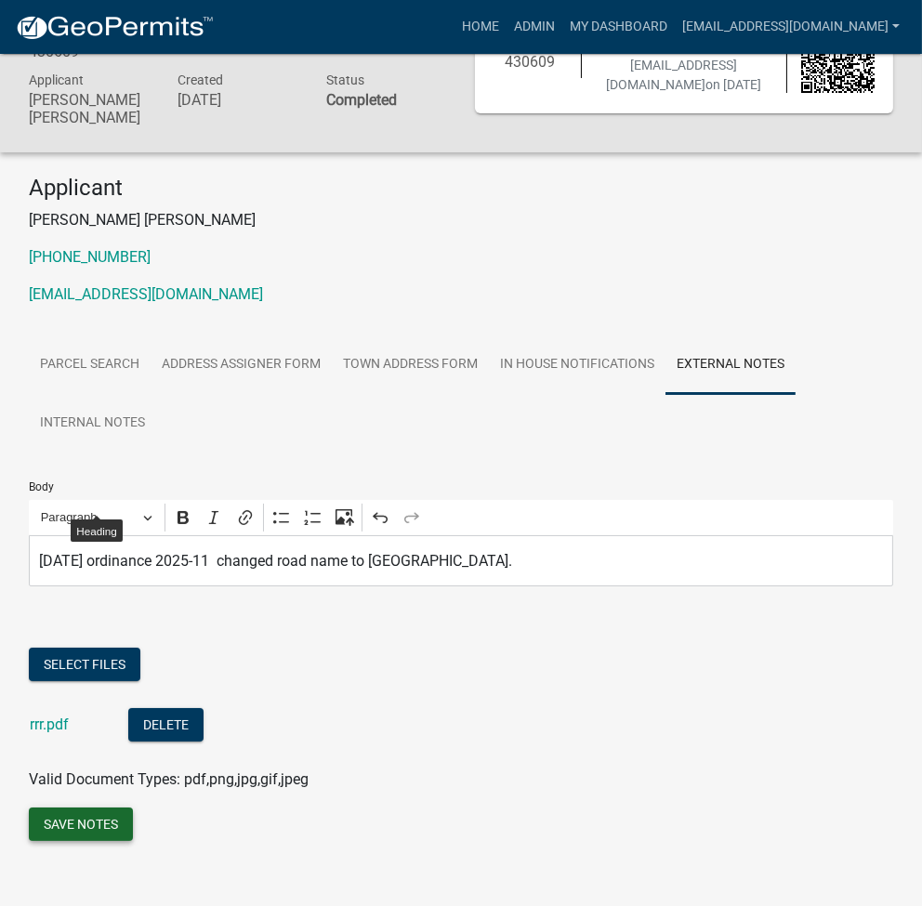
click at [49, 808] on button "Save Notes" at bounding box center [81, 824] width 104 height 33
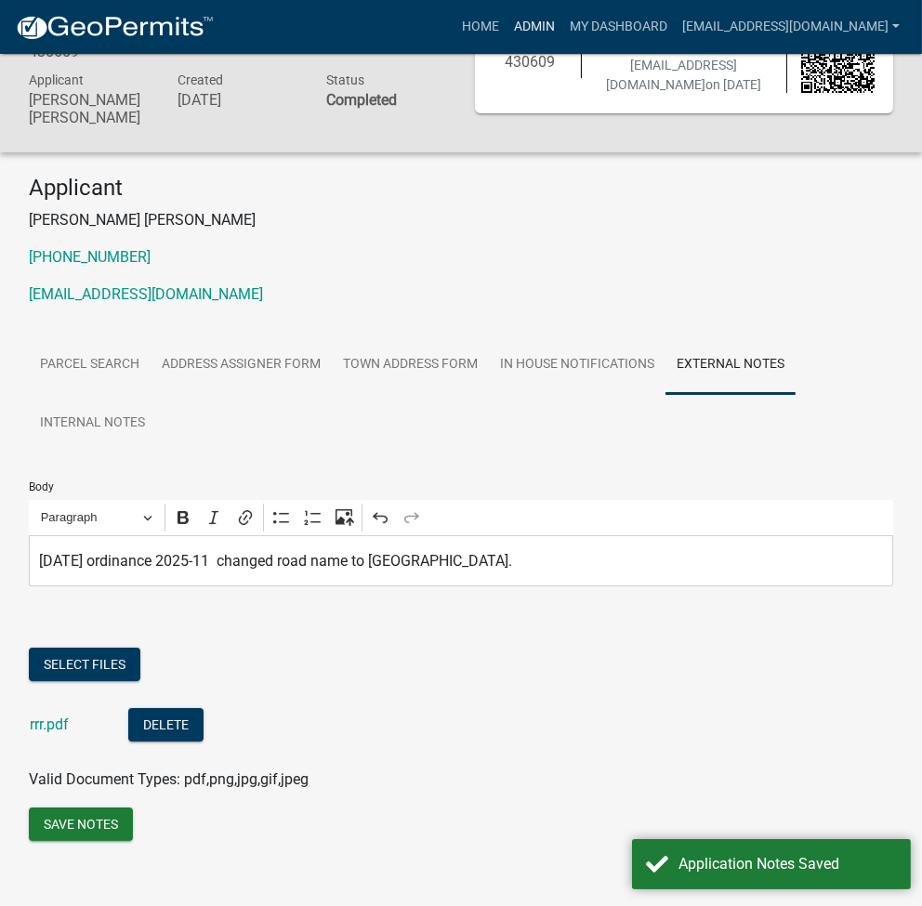
click at [562, 35] on link "Admin" at bounding box center [534, 26] width 56 height 35
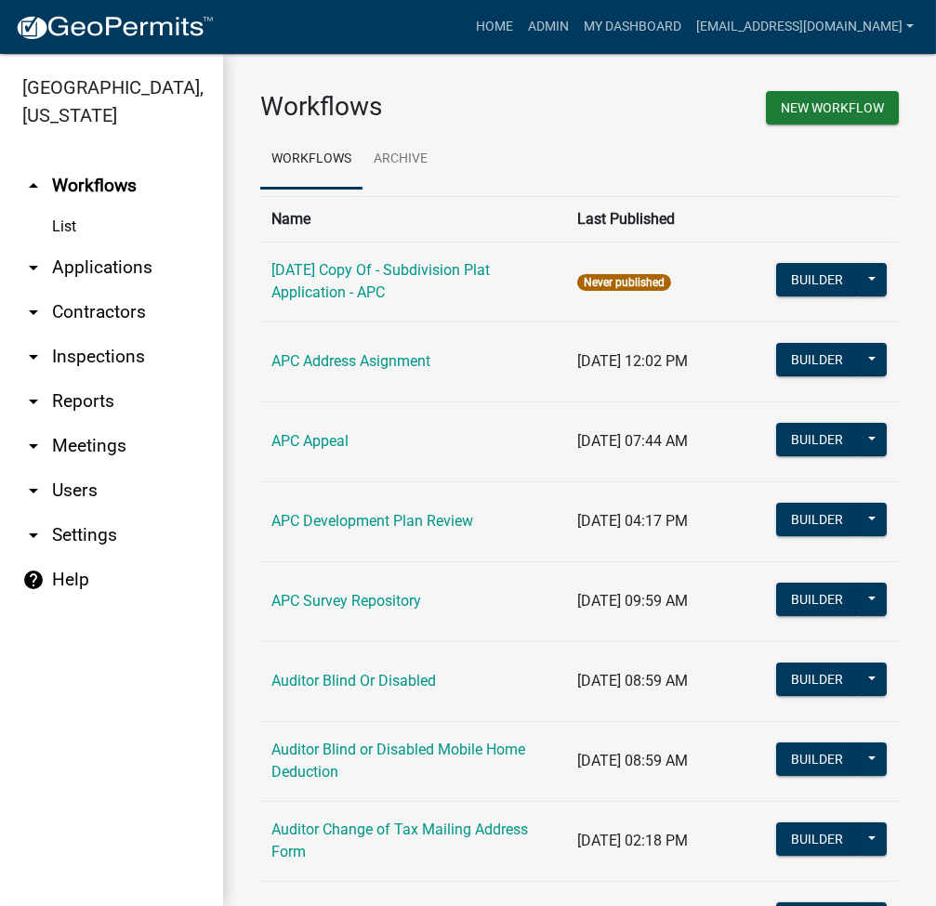
click at [122, 252] on link "arrow_drop_down Applications" at bounding box center [111, 267] width 223 height 45
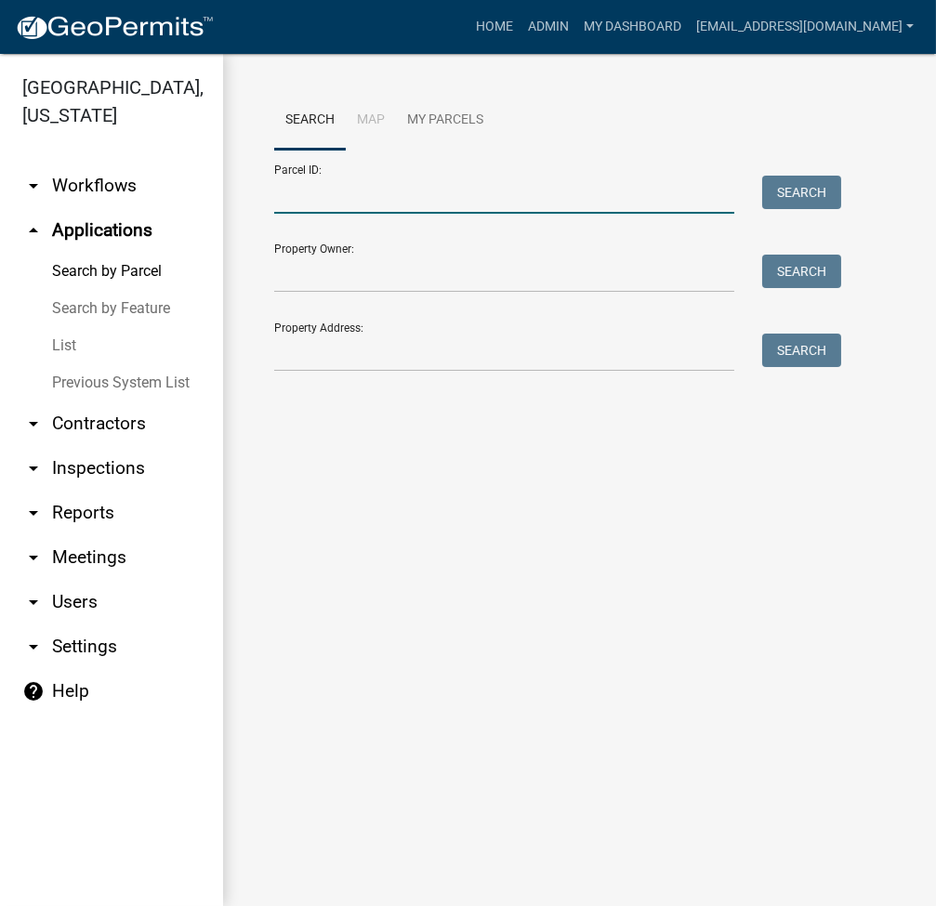
click at [292, 182] on input "Parcel ID:" at bounding box center [504, 195] width 460 height 38
type input "008-021-002.I3A"
click at [820, 190] on button "Search" at bounding box center [801, 192] width 79 height 33
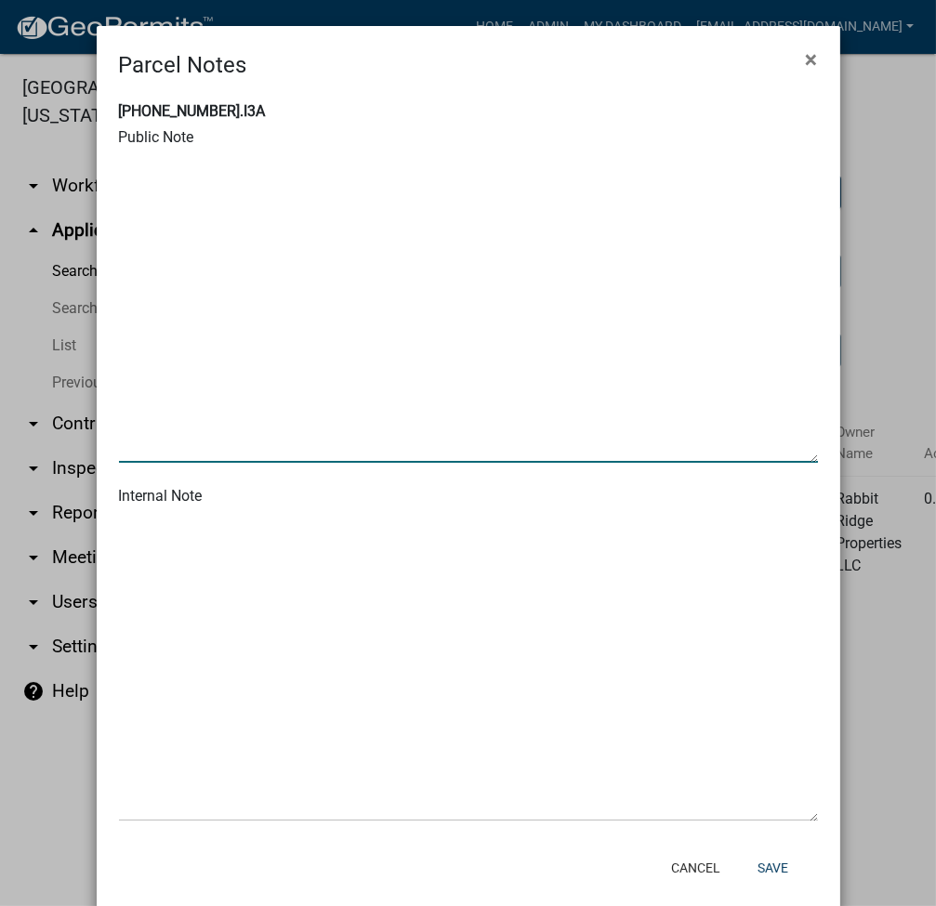
click at [235, 321] on textarea at bounding box center [468, 307] width 699 height 310
paste textarea "9/4/25 ordinance 2025-11 changed road name to Rabbit Ridge Rd."
type textarea "9/4/25 ordinance 2025-11 changed road name to Rabbit Ridge Rd."
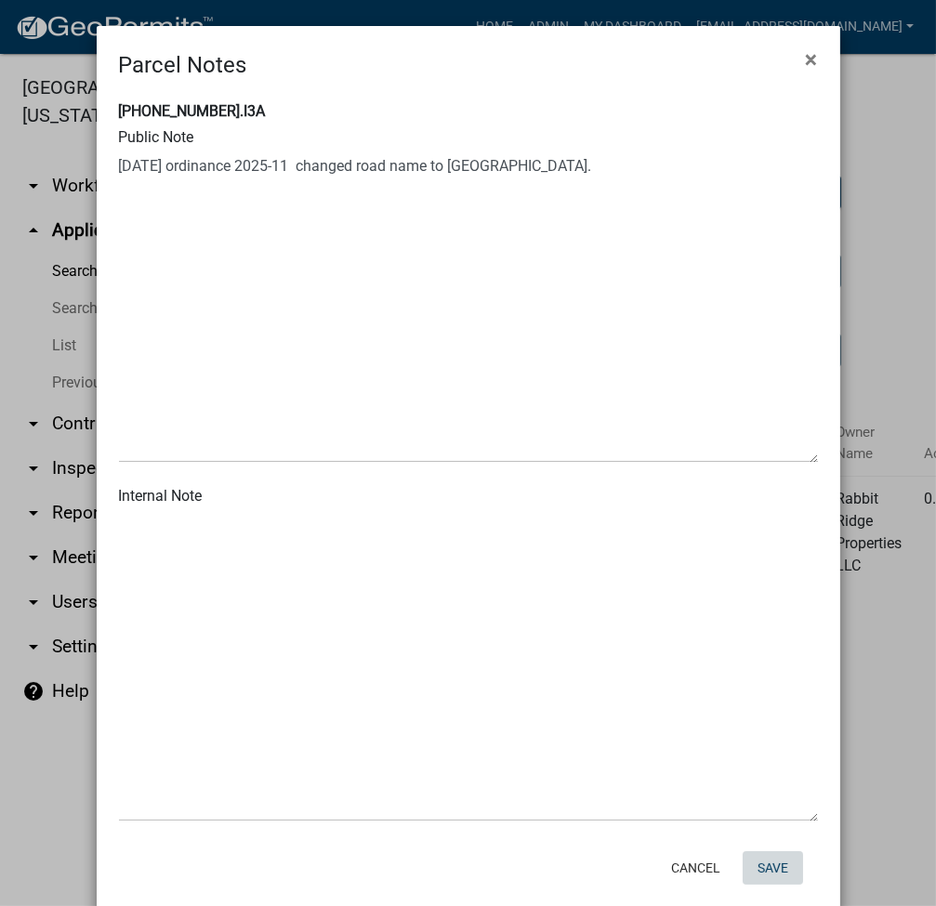
click at [780, 871] on button "Save" at bounding box center [772, 867] width 60 height 33
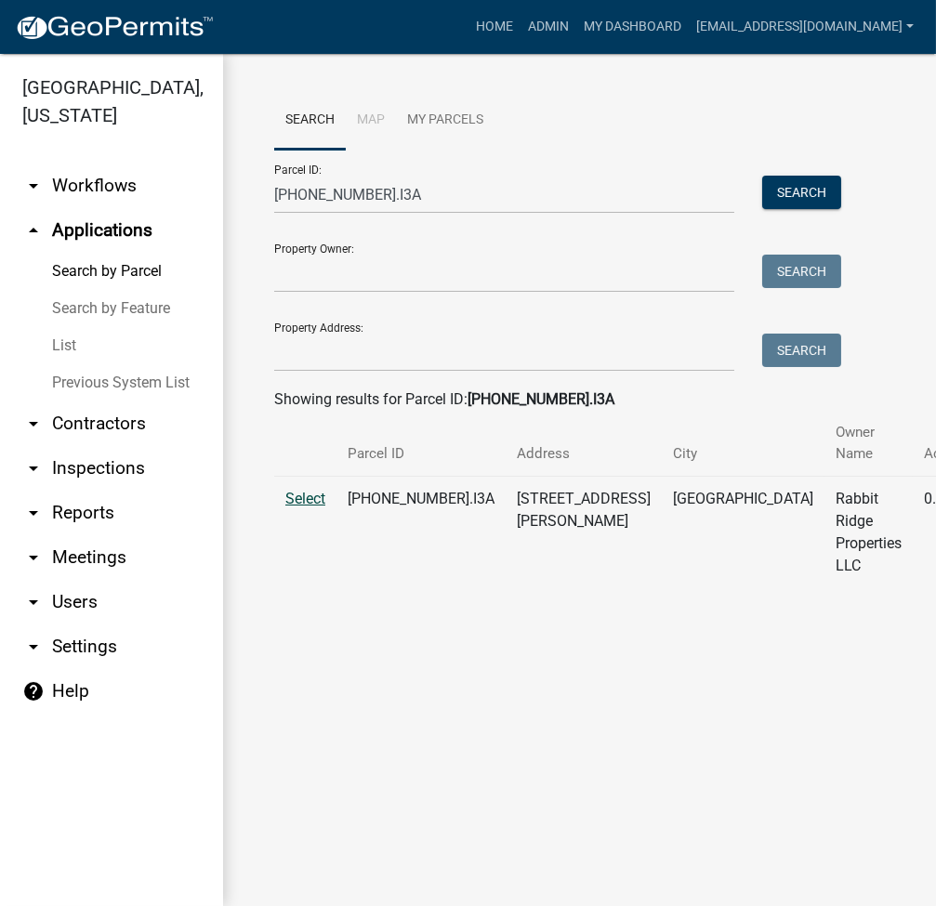
click at [294, 494] on span "Select" at bounding box center [305, 499] width 40 height 18
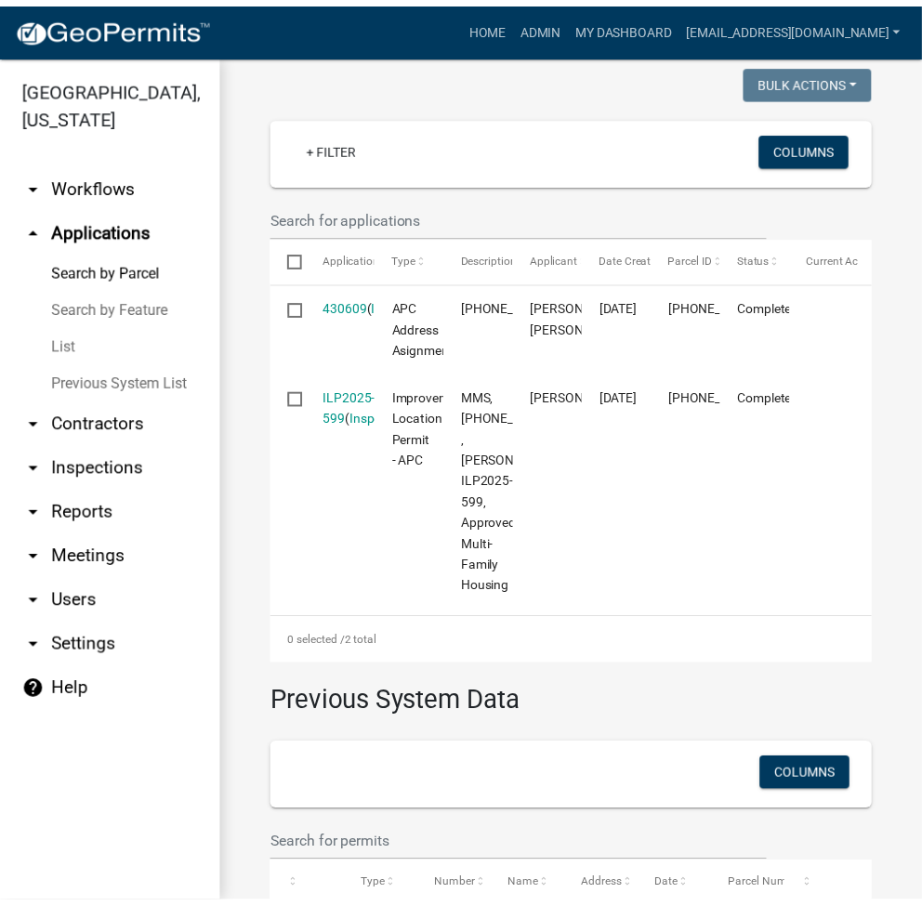
scroll to position [564, 0]
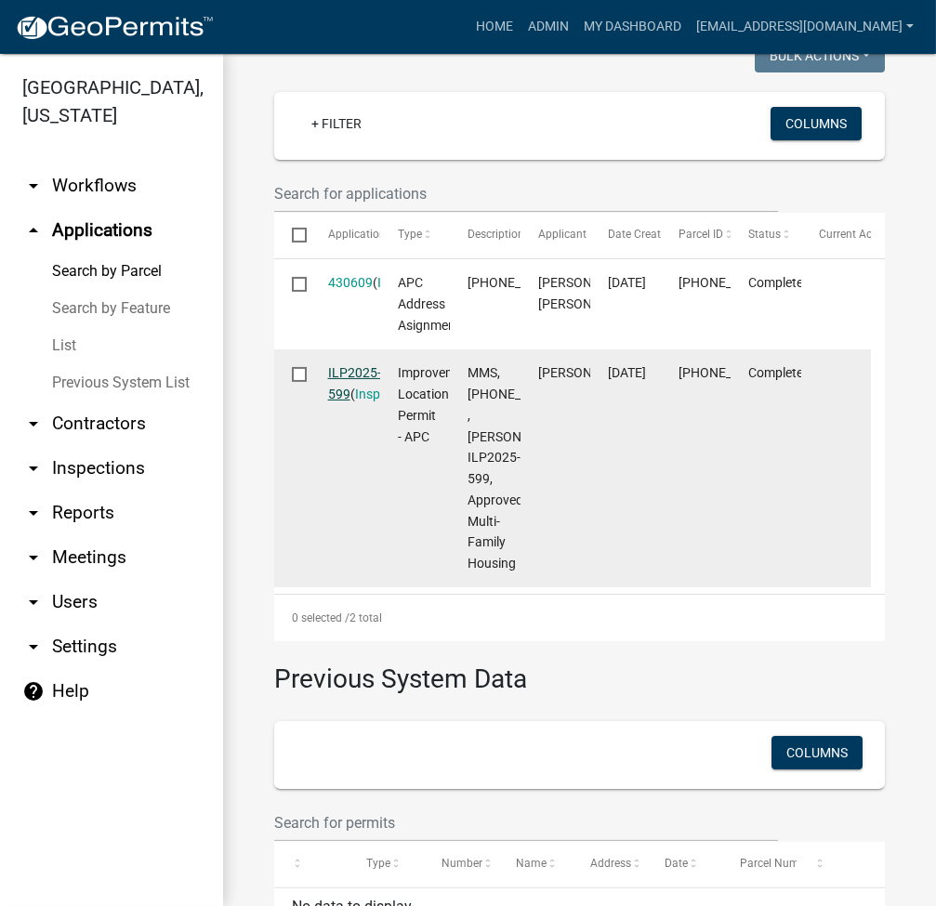
click at [340, 387] on link "ILP2025-599" at bounding box center [354, 383] width 53 height 36
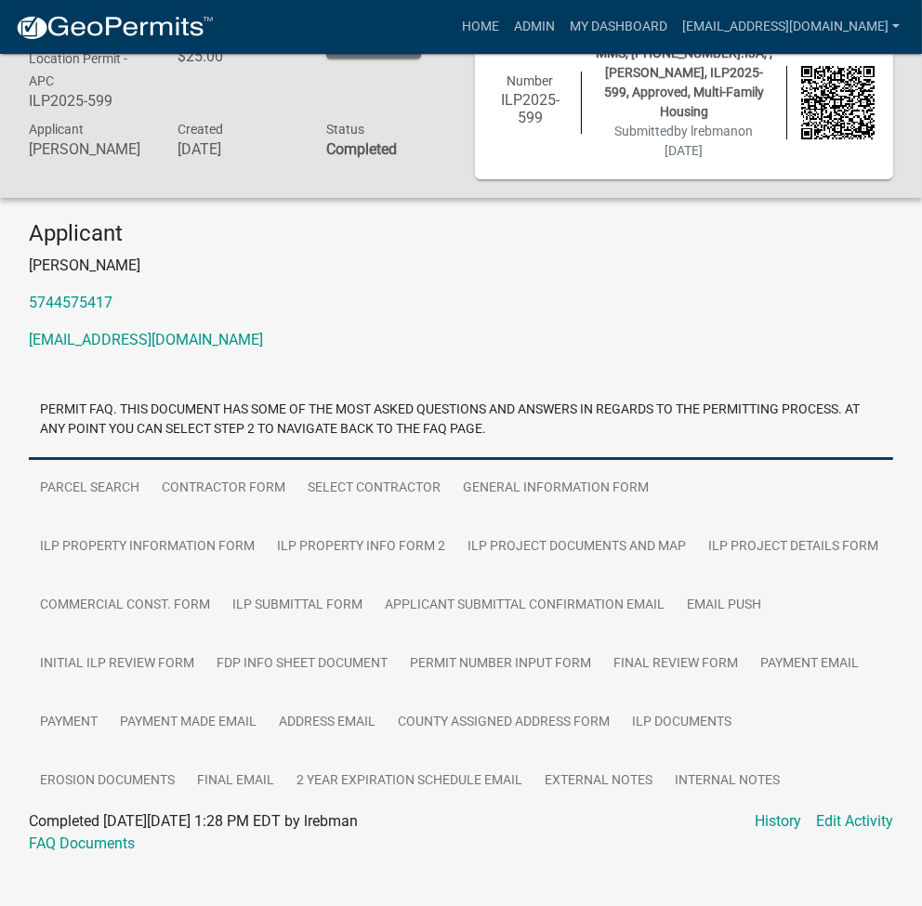
scroll to position [74, 0]
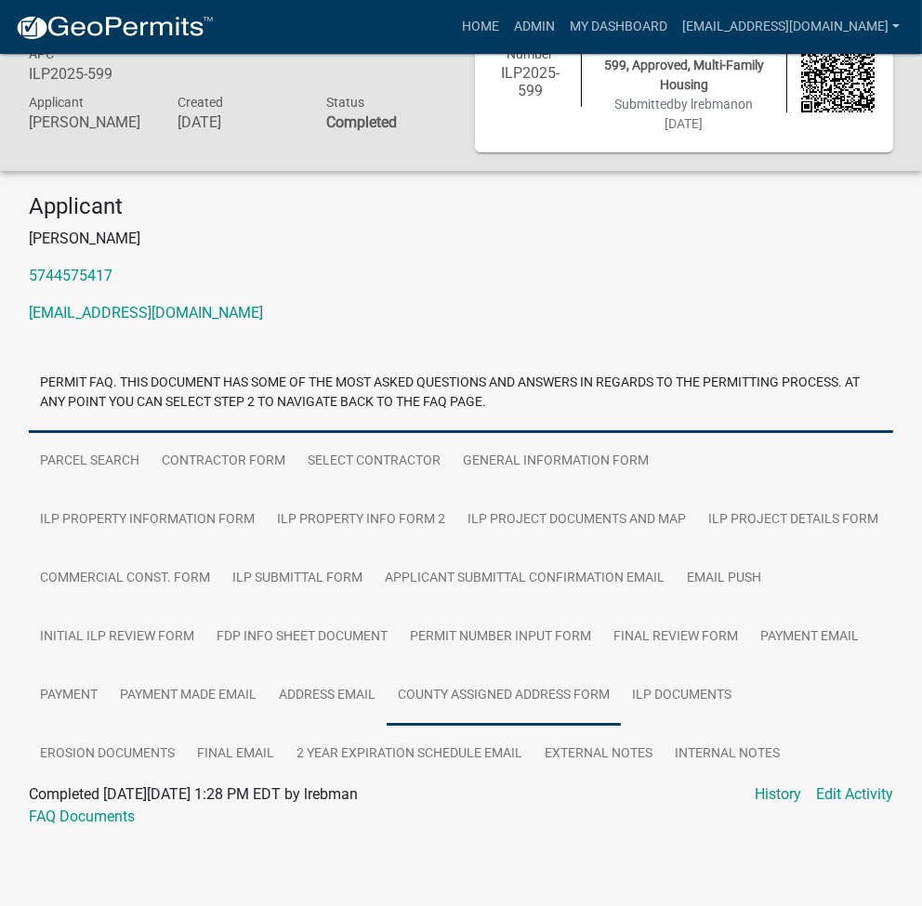
click at [414, 700] on link "County Assigned Address Form" at bounding box center [504, 695] width 234 height 59
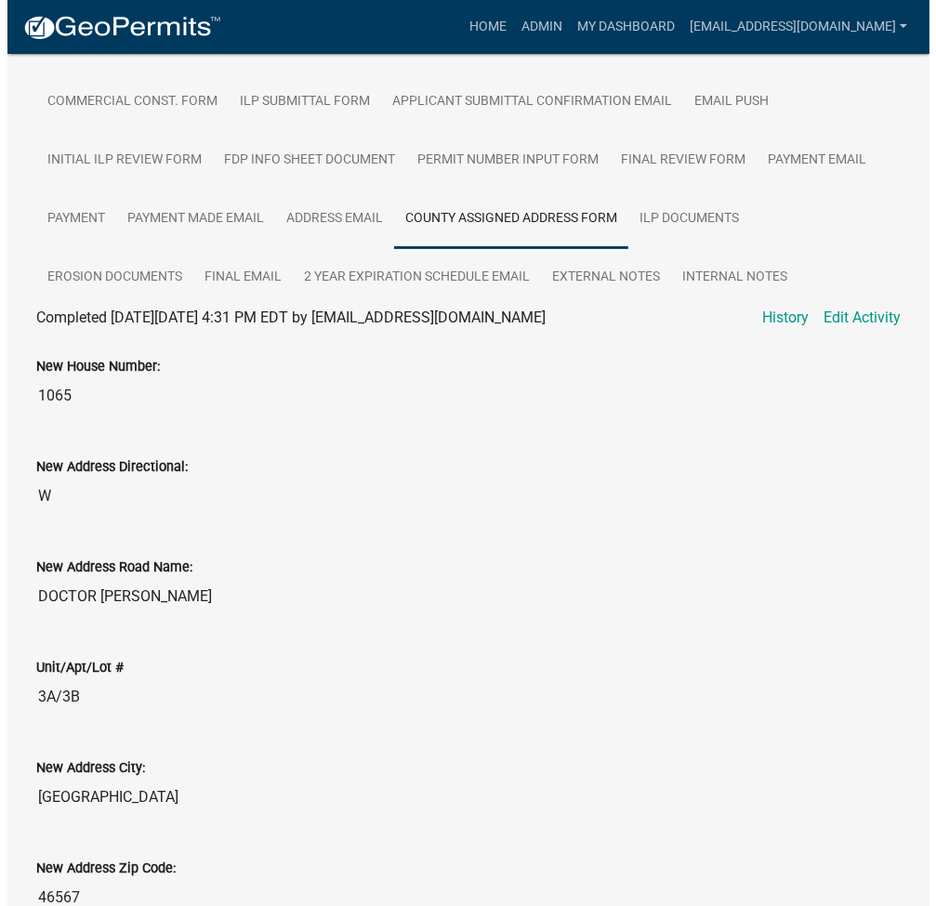
scroll to position [570, 0]
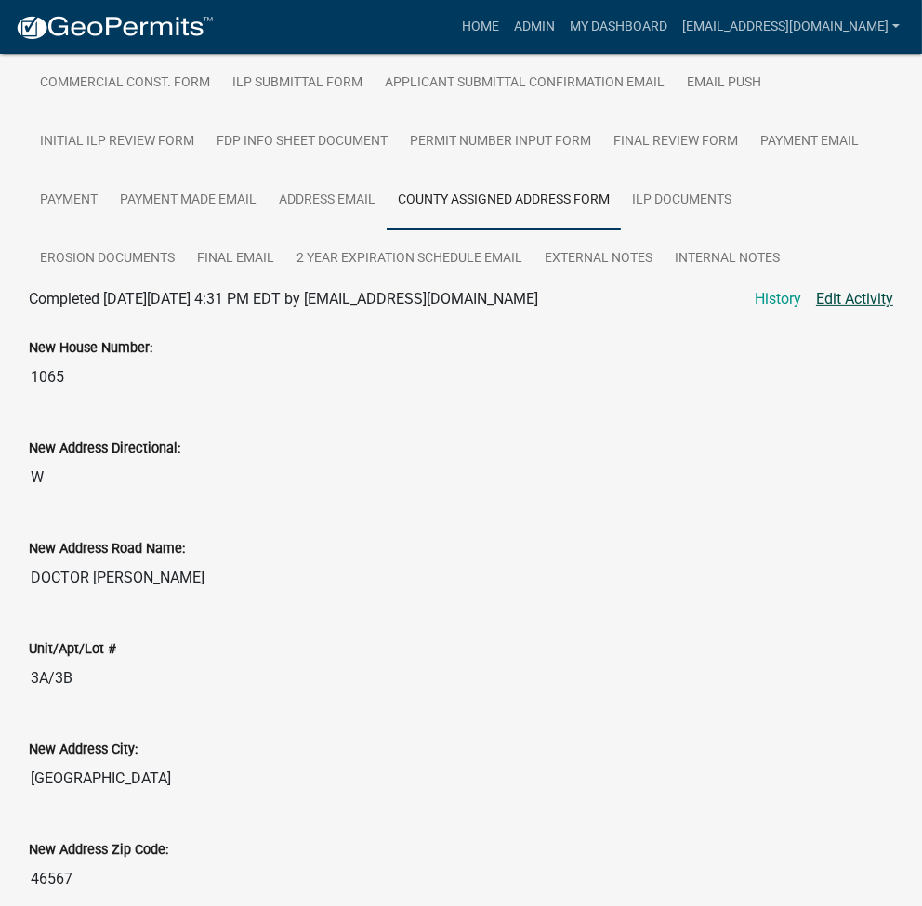
click at [847, 291] on link "Edit Activity" at bounding box center [854, 299] width 77 height 22
click at [846, 297] on link "Edit Activity" at bounding box center [854, 299] width 77 height 22
select select "31bc1b1d-d11f-4166-b73b-2a3111089e94"
select select "d7f8c8bd-54ec-430e-a087-ff08b2a91d9f"
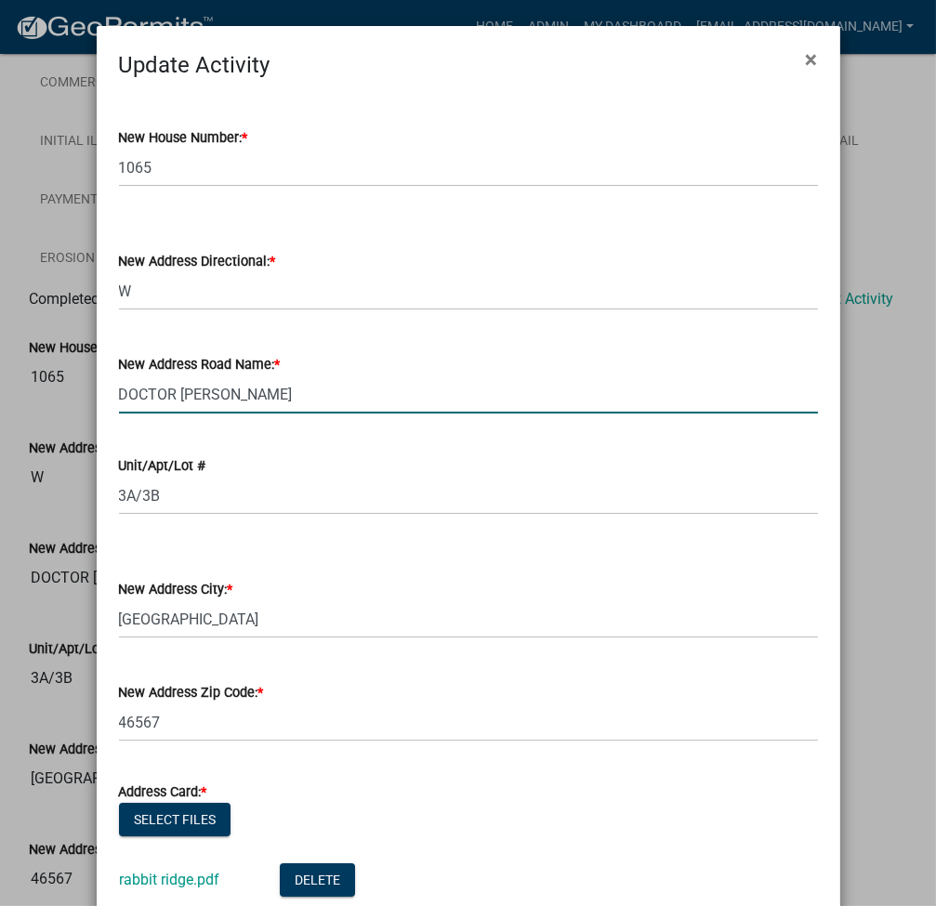
click at [219, 386] on input "DOCTOR CLARK ST" at bounding box center [468, 394] width 699 height 38
click at [219, 385] on input "DOCTOR CLARK ST" at bounding box center [468, 394] width 699 height 38
select select "31bc1b1d-d11f-4166-b73b-2a3111089e94"
select select "d7f8c8bd-54ec-430e-a087-ff08b2a91d9f"
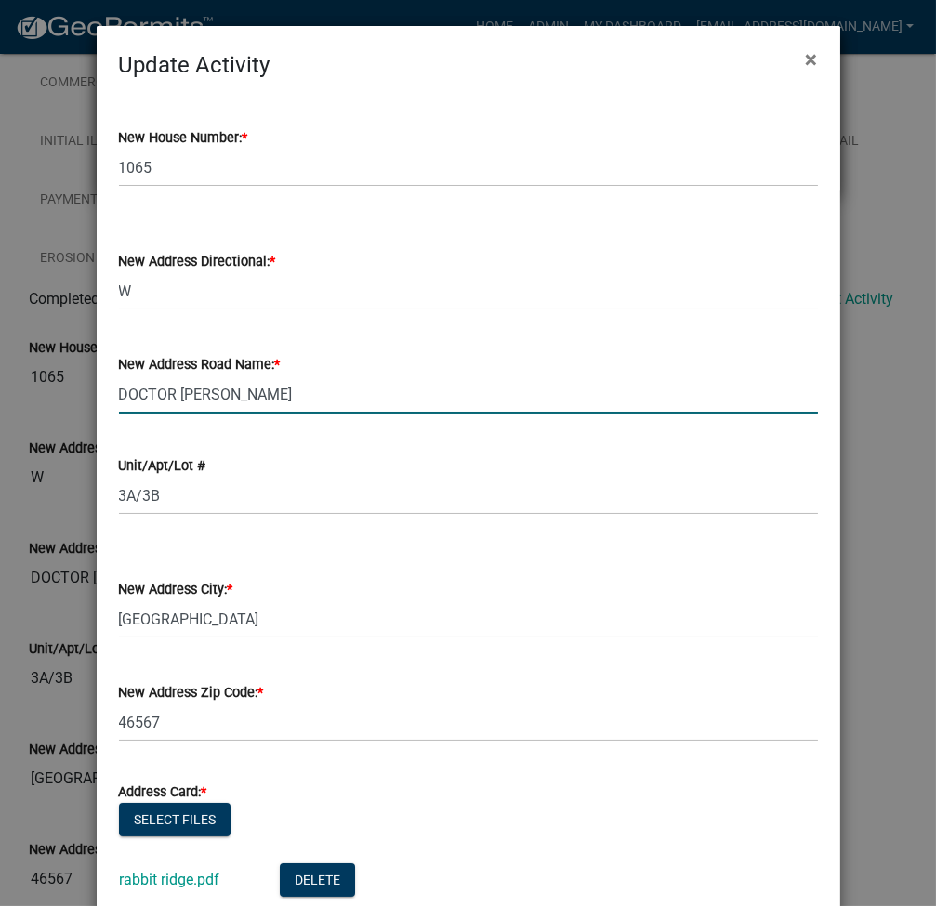
click at [261, 393] on input "DOCTOR CLARK ST" at bounding box center [468, 394] width 699 height 38
type input "RABBIT RIDGE RD"
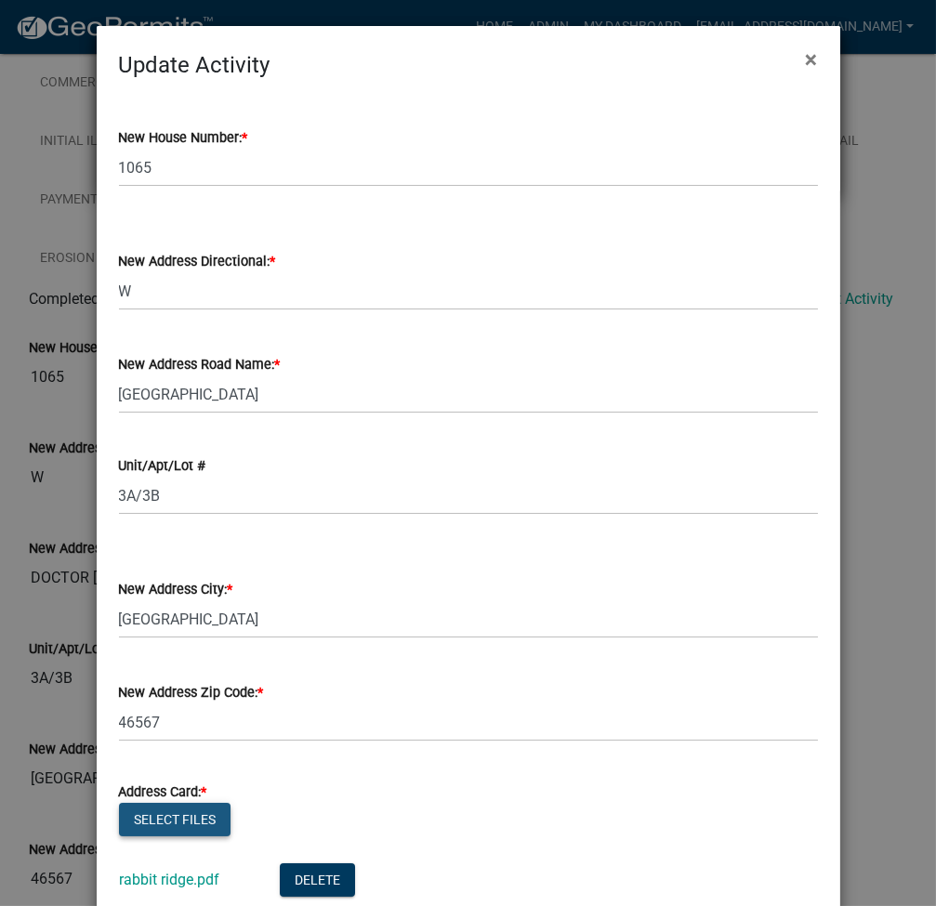
click at [150, 823] on button "Select files" at bounding box center [175, 819] width 112 height 33
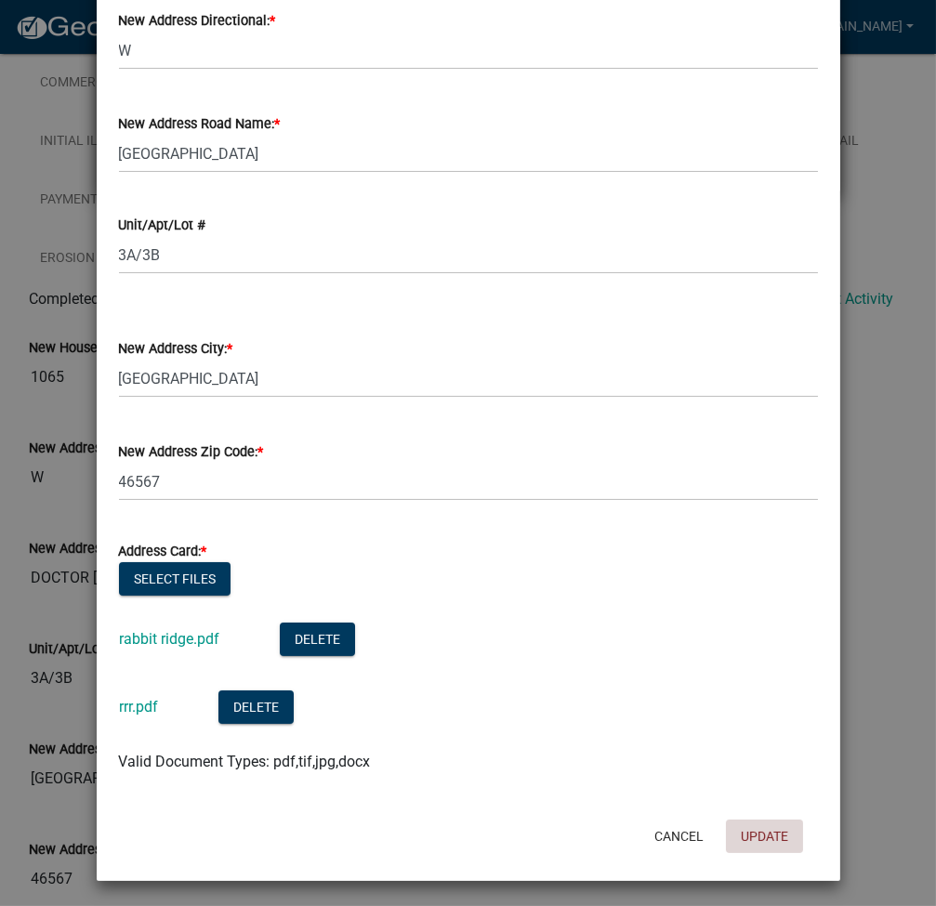
click at [738, 831] on button "Update" at bounding box center [764, 836] width 77 height 33
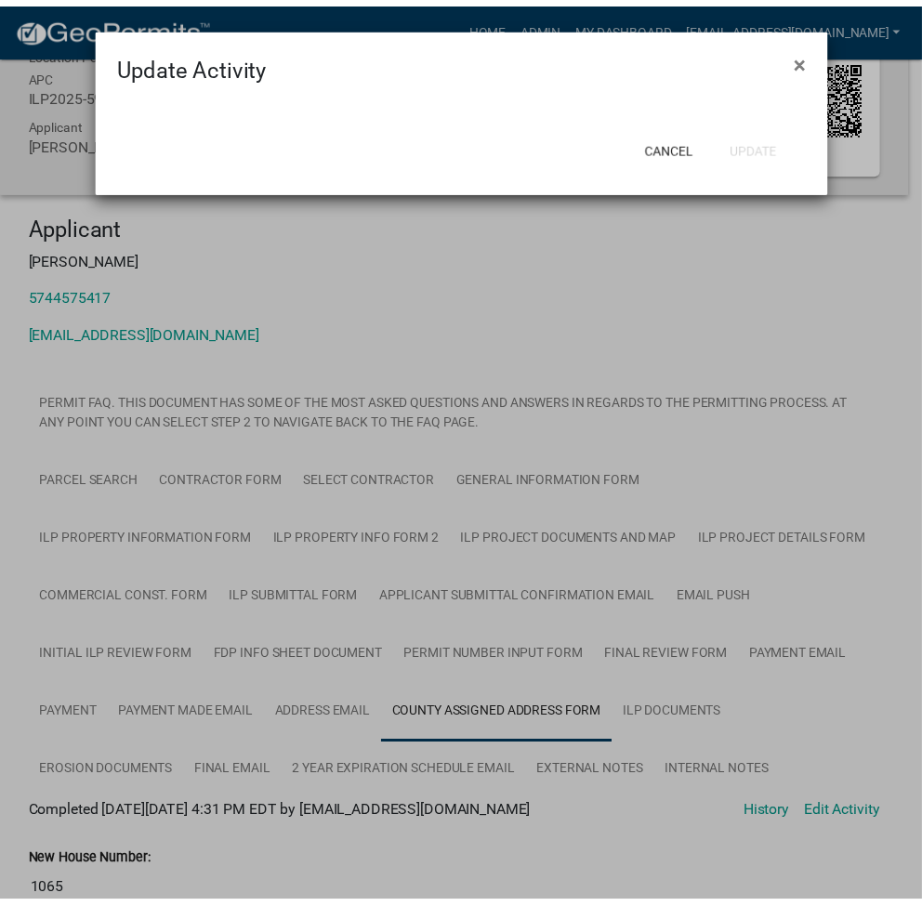
scroll to position [570, 0]
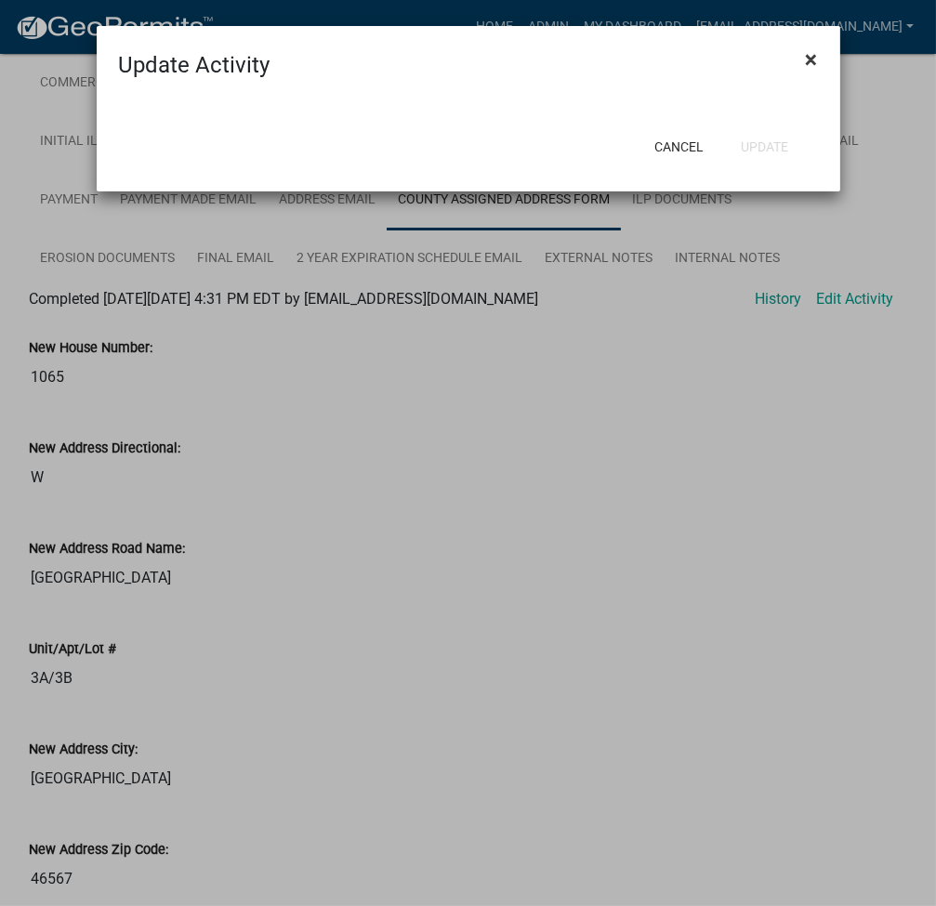
click at [817, 56] on span "×" at bounding box center [812, 59] width 12 height 26
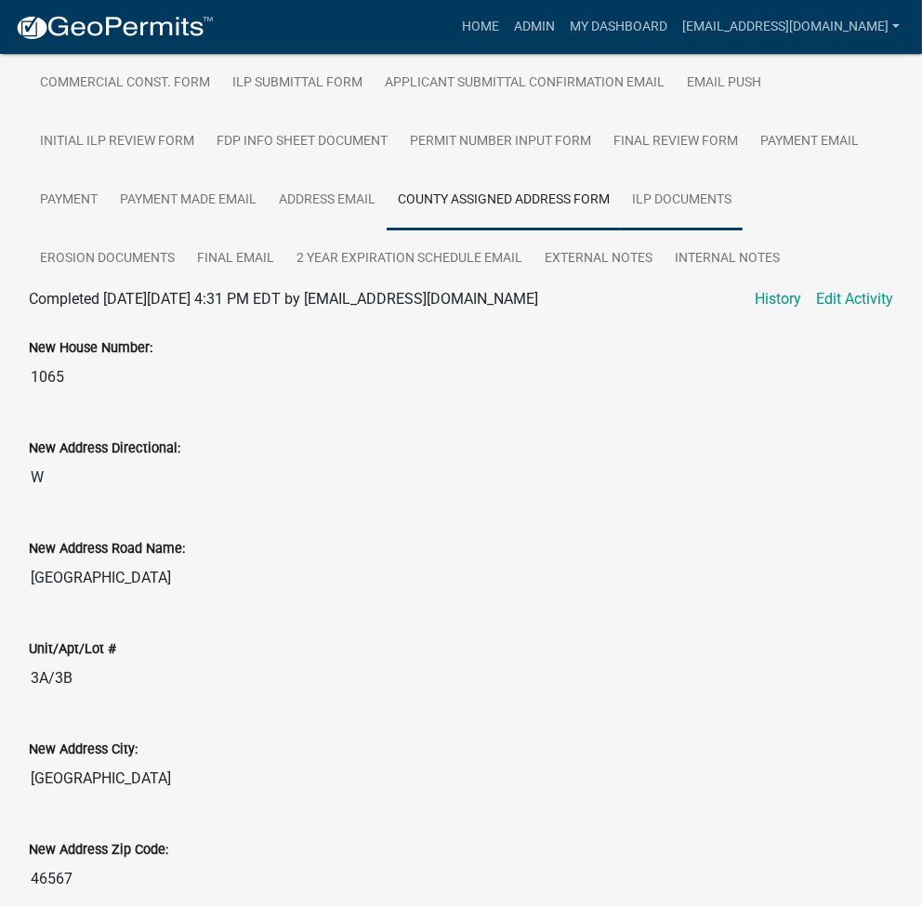
click at [624, 202] on link "ILP Documents" at bounding box center [682, 200] width 122 height 59
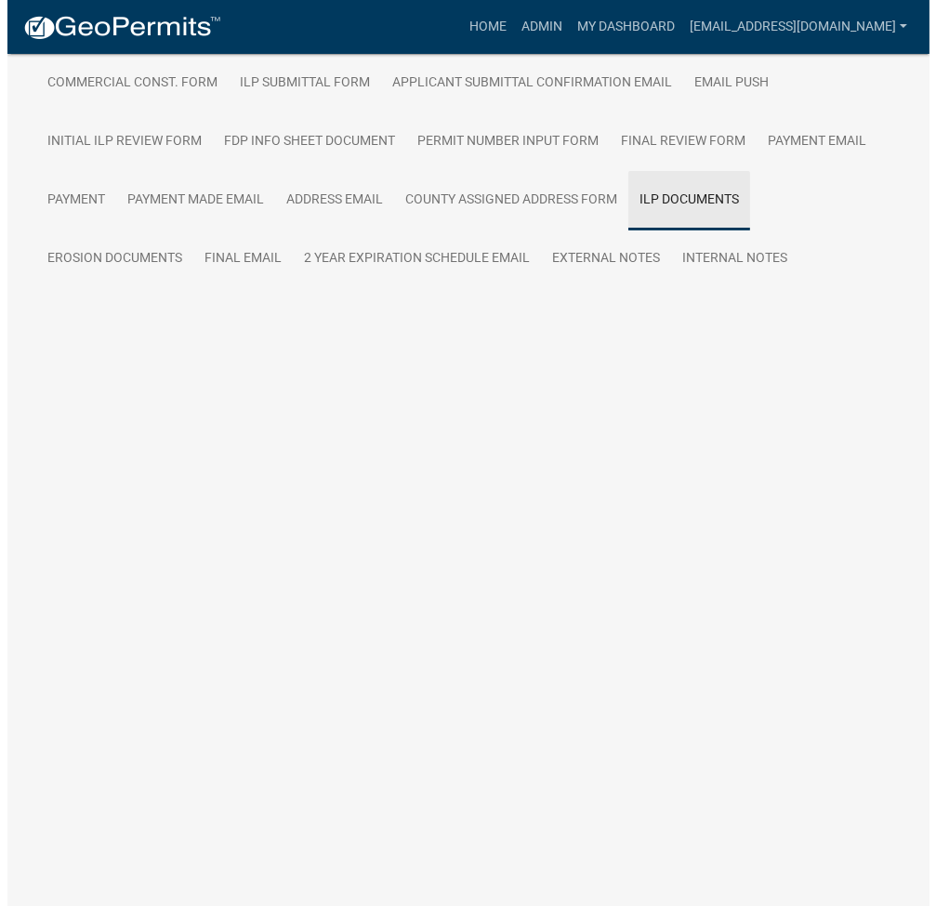
scroll to position [74, 0]
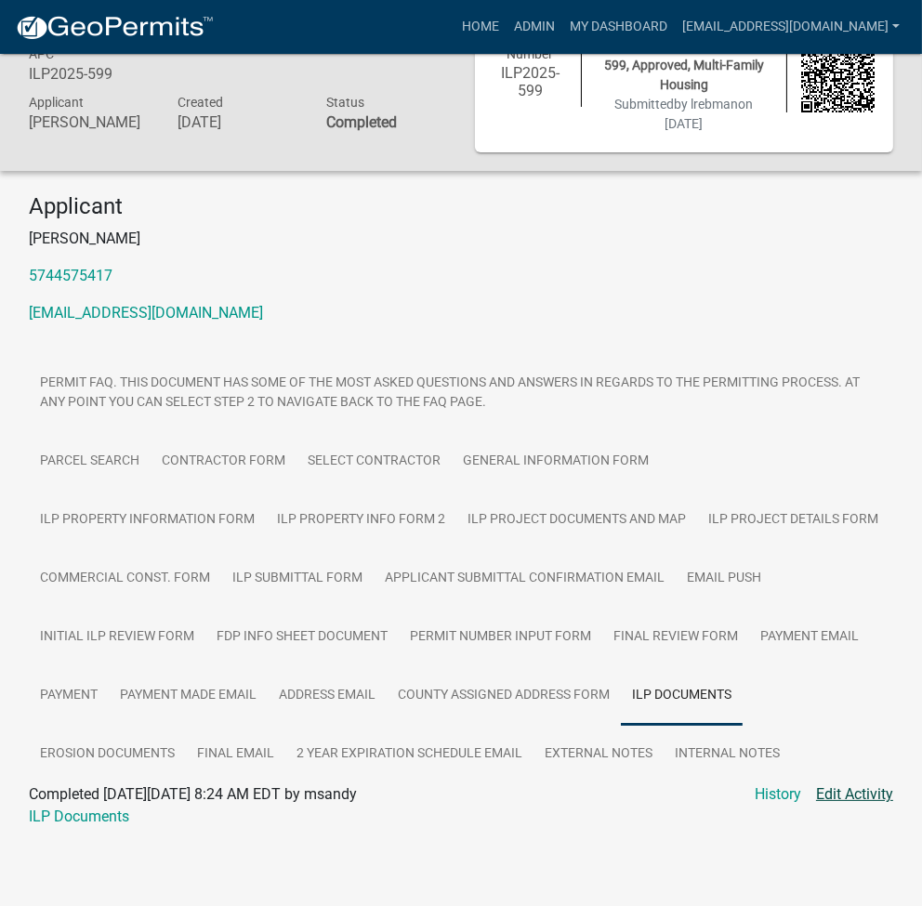
click at [858, 790] on link "Edit Activity" at bounding box center [854, 794] width 77 height 22
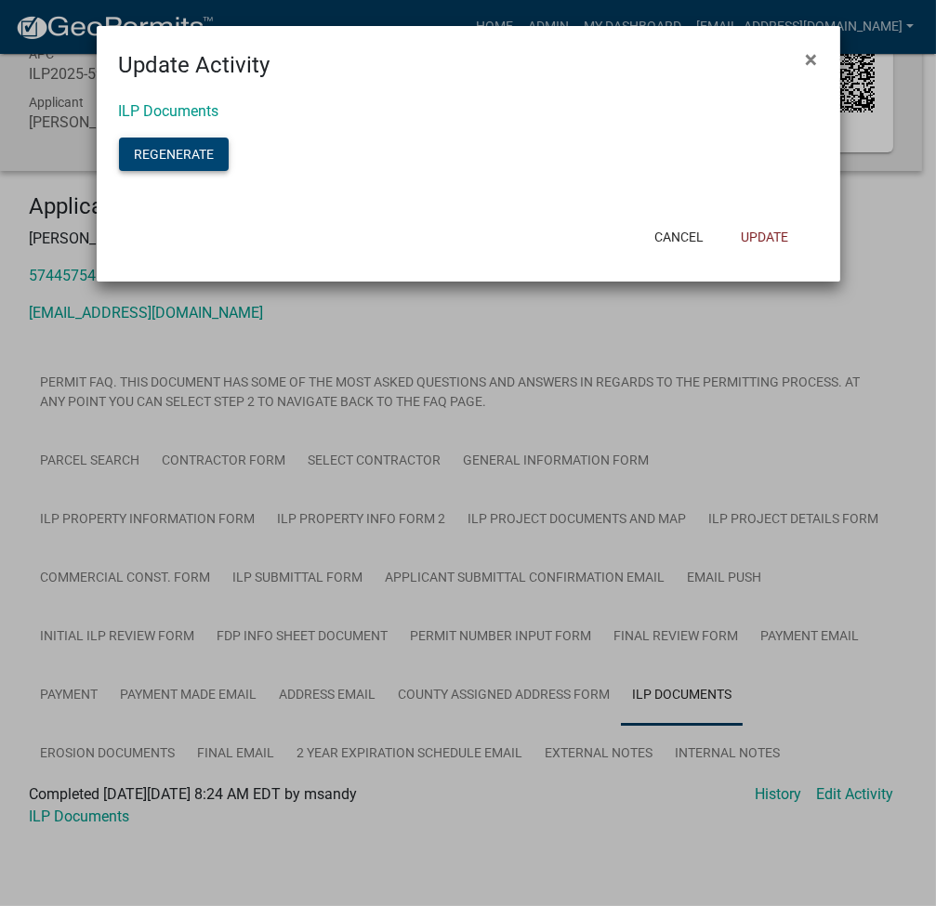
click at [163, 164] on button "Regenerate" at bounding box center [174, 154] width 110 height 33
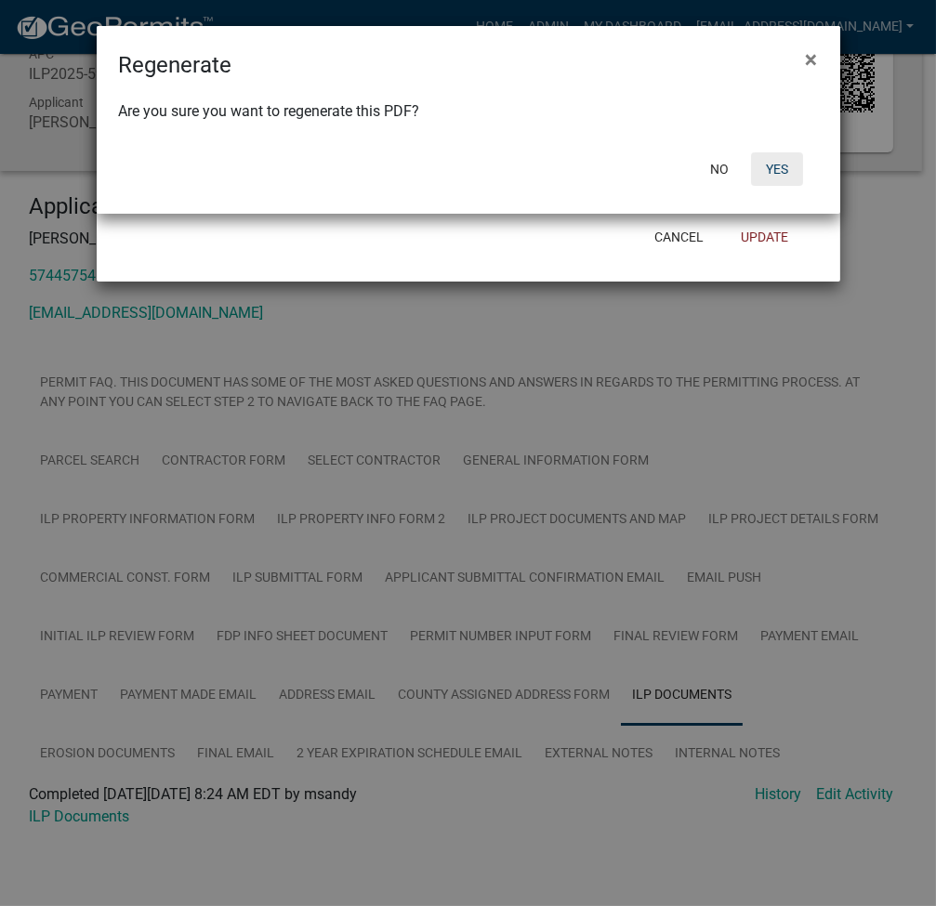
click at [777, 169] on button "Yes" at bounding box center [777, 168] width 52 height 33
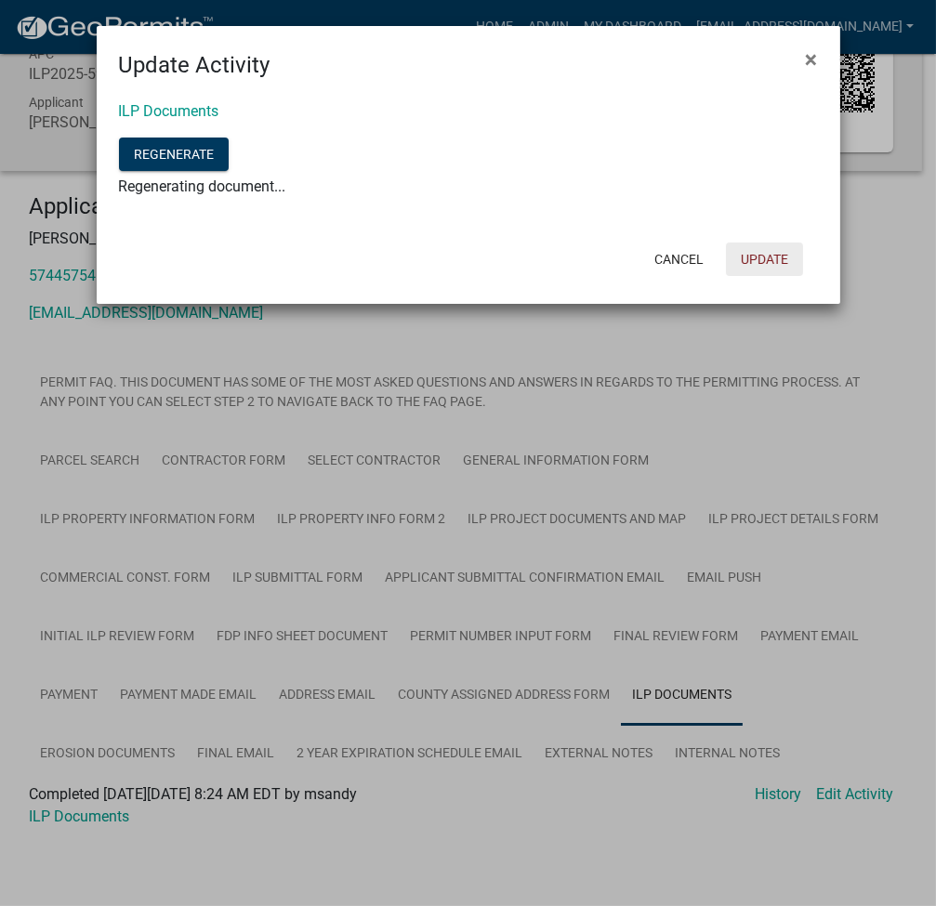
click at [769, 256] on button "Update" at bounding box center [764, 259] width 77 height 33
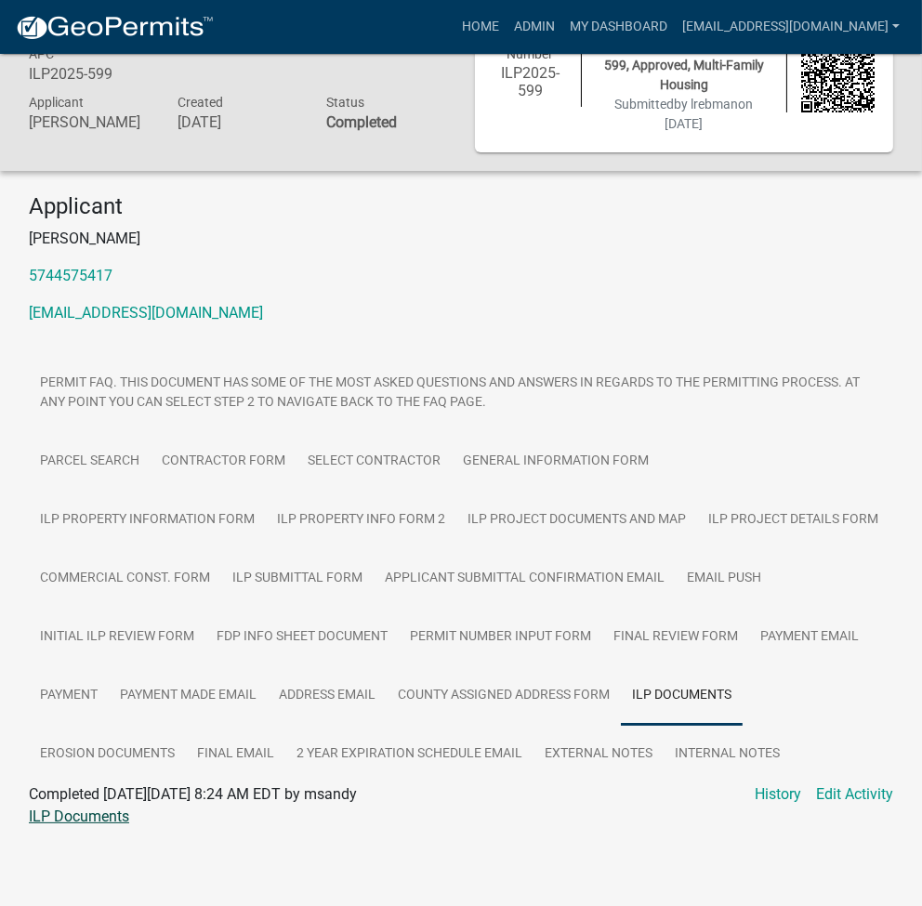
click at [87, 816] on link "ILP Documents" at bounding box center [79, 817] width 100 height 18
click at [533, 747] on link "External Notes" at bounding box center [598, 754] width 130 height 59
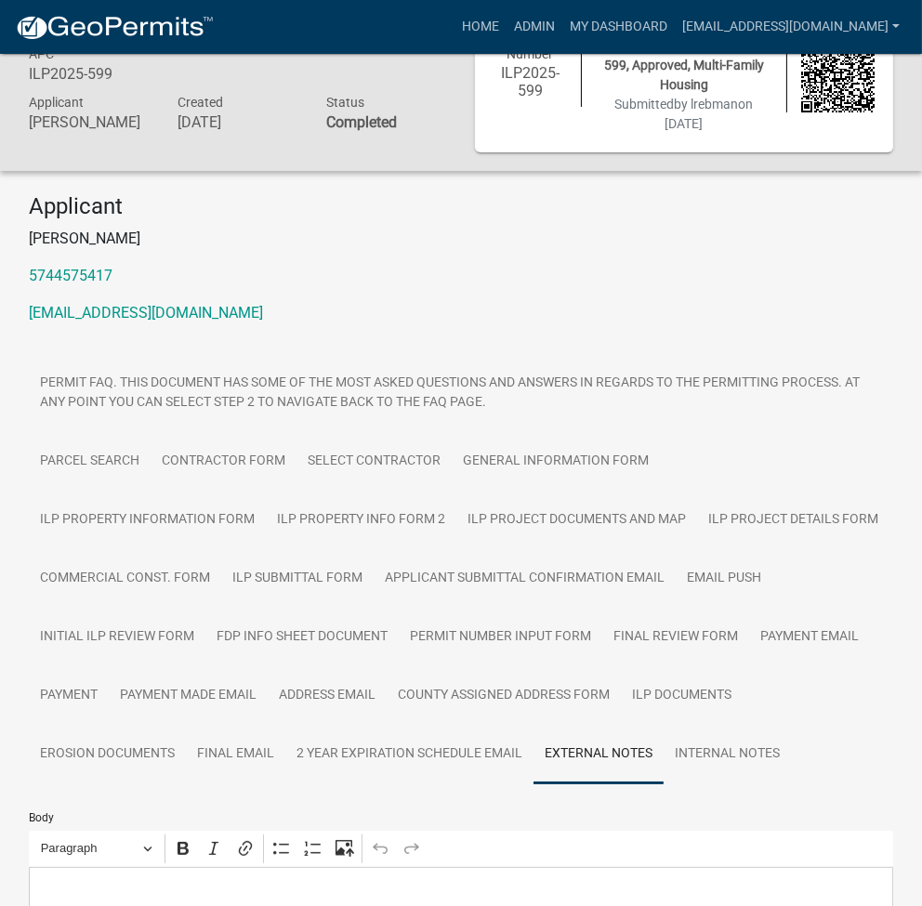
scroll to position [356, 0]
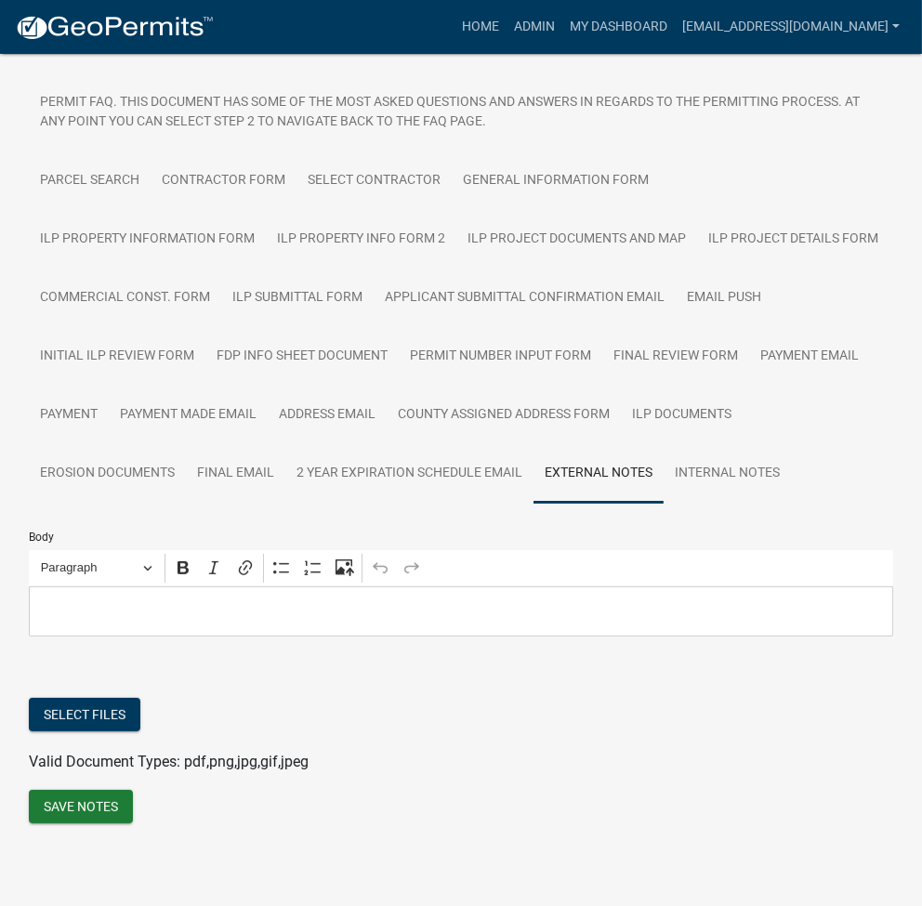
click at [125, 624] on div "Editor editing area: main. Press Alt+0 for help." at bounding box center [461, 611] width 864 height 51
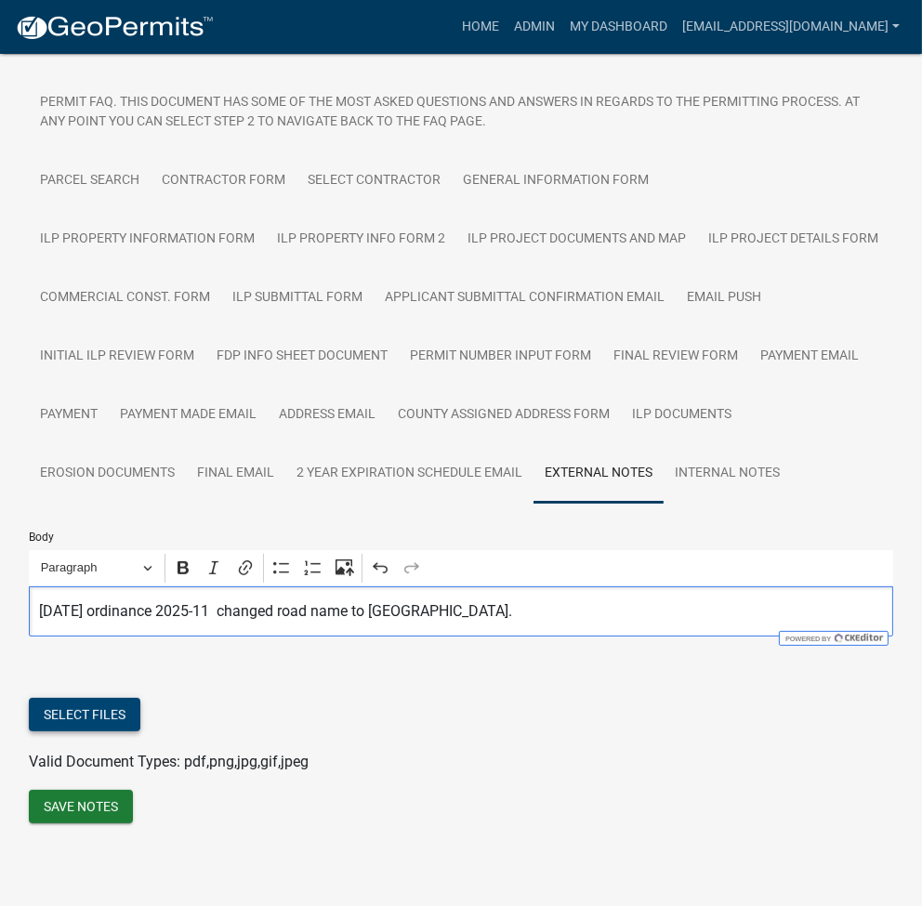
click at [75, 715] on button "Select files" at bounding box center [85, 714] width 112 height 33
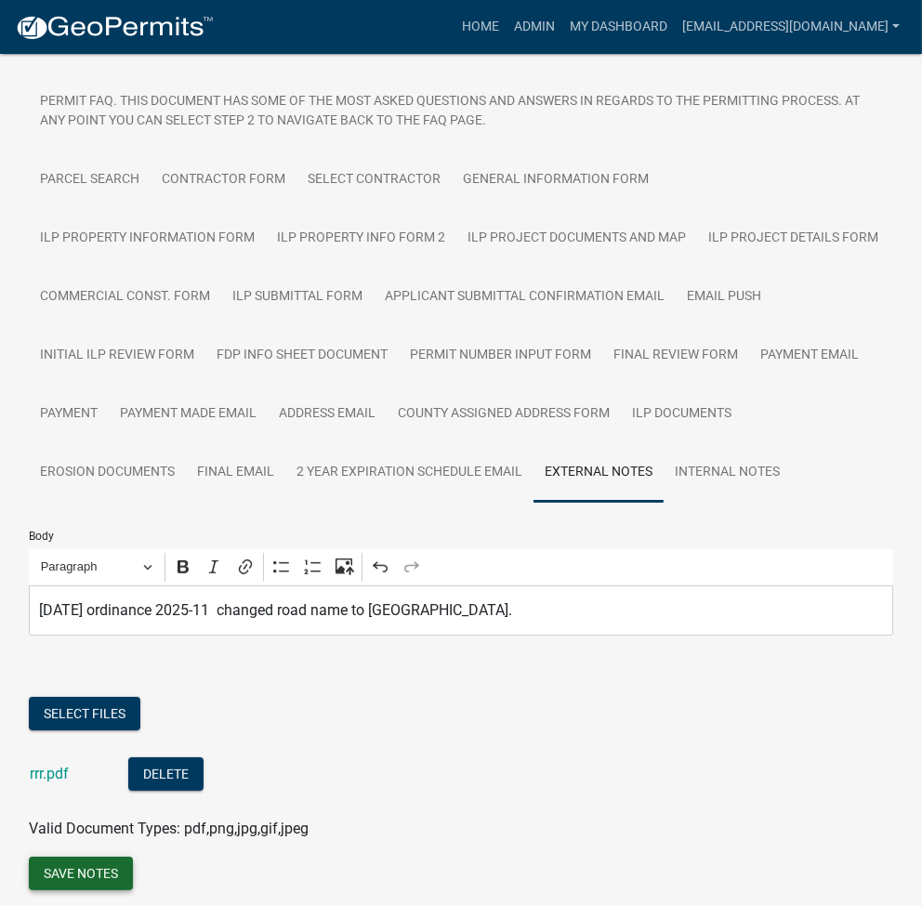
click at [75, 873] on button "Save Notes" at bounding box center [81, 873] width 104 height 33
click at [562, 25] on link "Admin" at bounding box center [534, 26] width 56 height 35
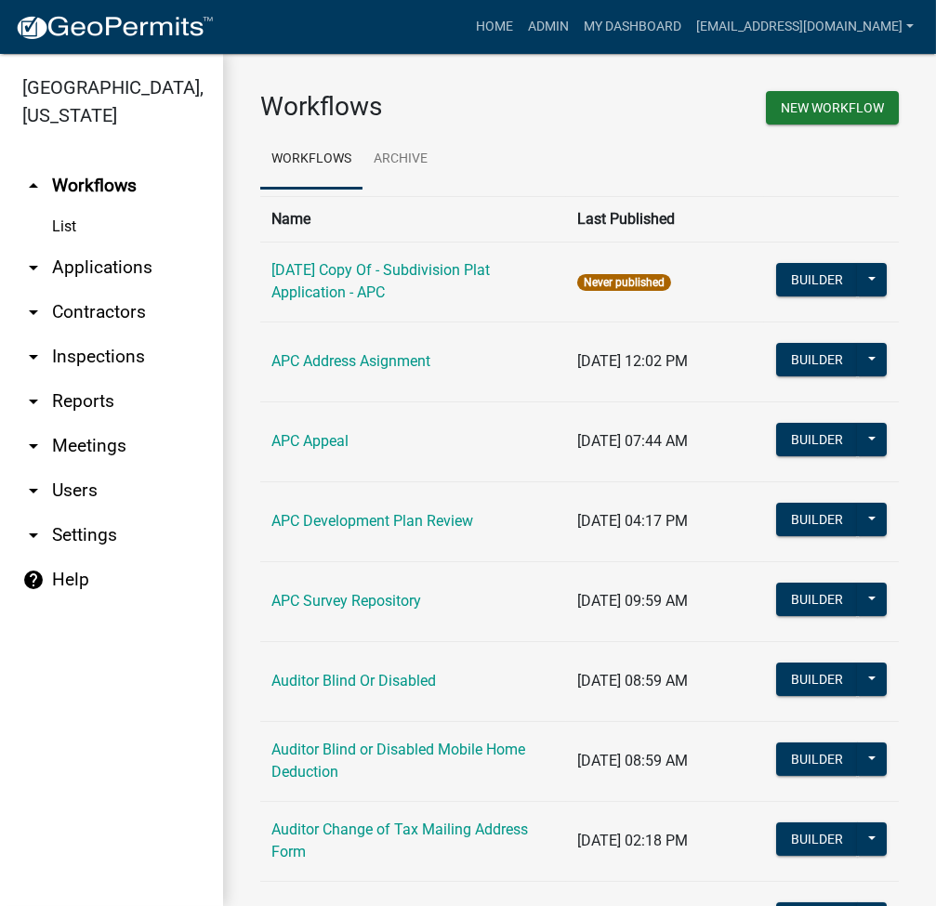
click at [99, 272] on link "arrow_drop_down Applications" at bounding box center [111, 267] width 223 height 45
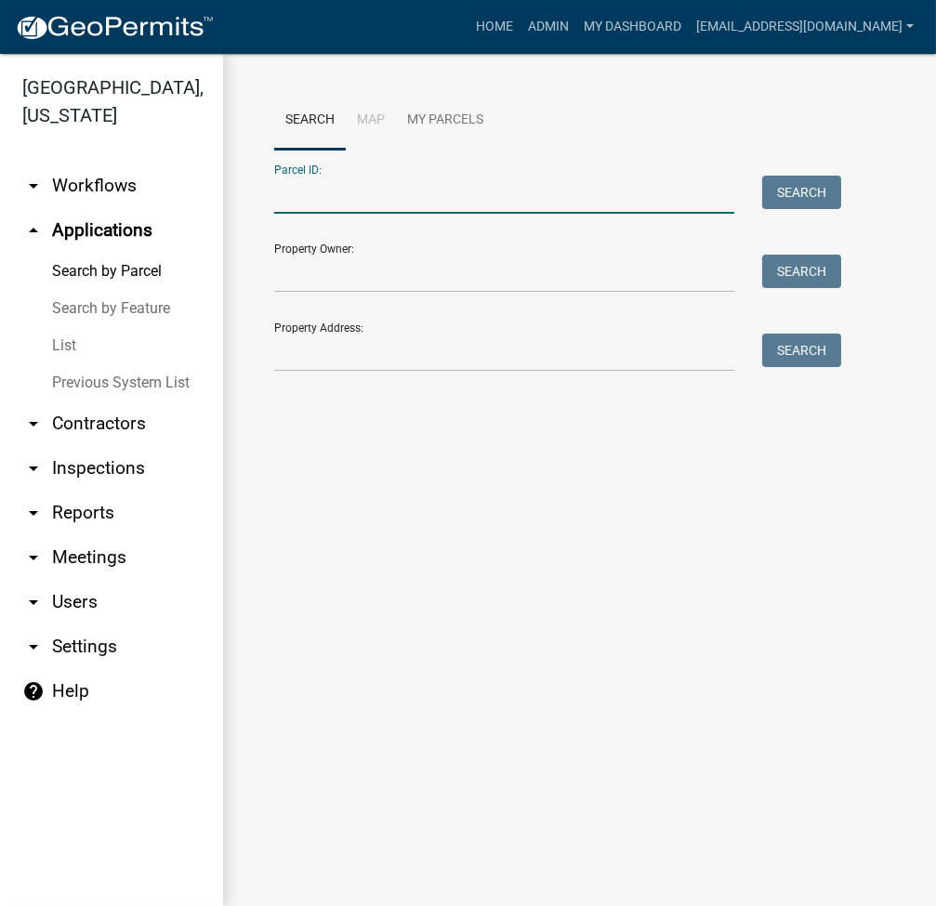
click at [397, 201] on input "Parcel ID:" at bounding box center [504, 195] width 460 height 38
type input "008-021-002.I3B"
click at [812, 184] on button "Search" at bounding box center [801, 192] width 79 height 33
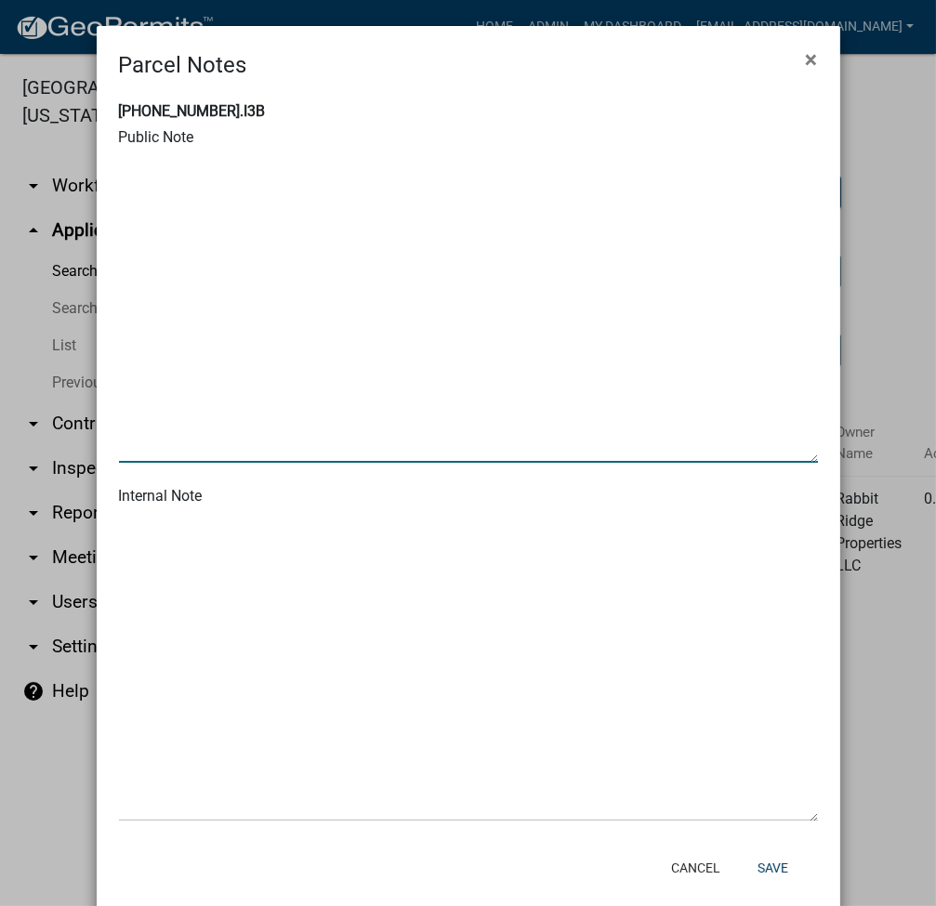
click at [158, 227] on textarea at bounding box center [468, 307] width 699 height 310
paste textarea "9/4/25 ordinance 2025-11 changed road name to Rabbit Ridge Rd."
type textarea "9/4/25 ordinance 2025-11 changed road name to Rabbit Ridge Rd."
click at [782, 867] on button "Save" at bounding box center [772, 867] width 60 height 33
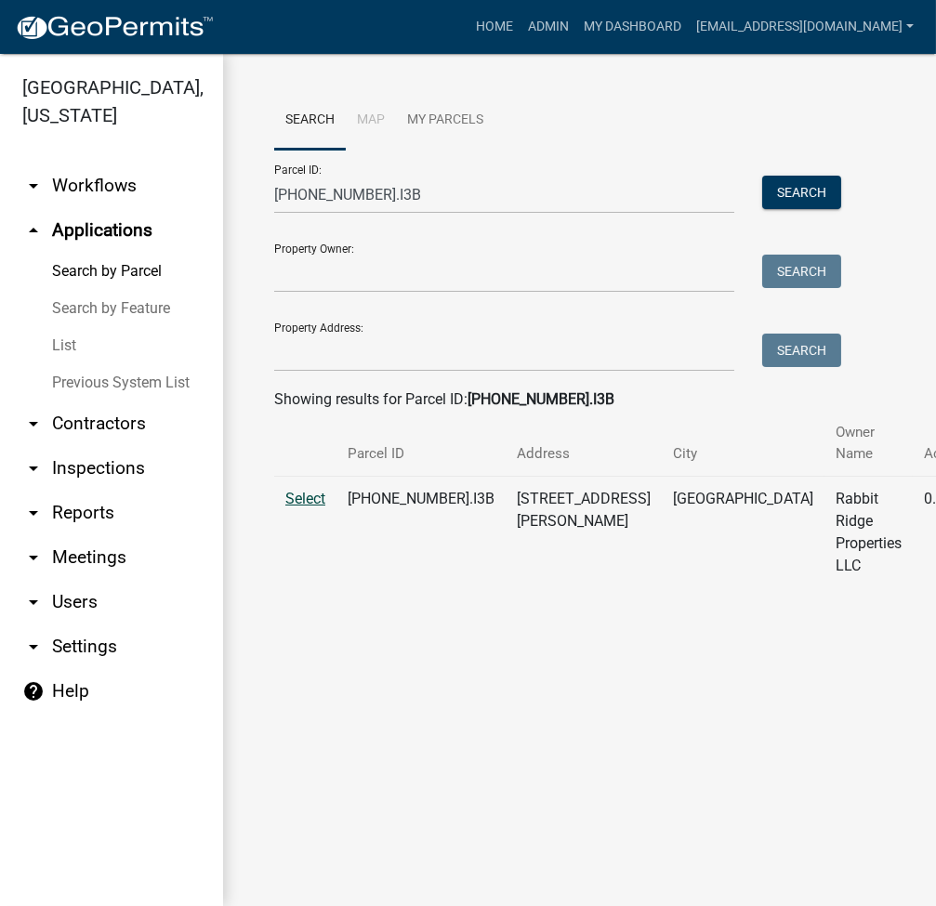
click at [319, 490] on span "Select" at bounding box center [305, 499] width 40 height 18
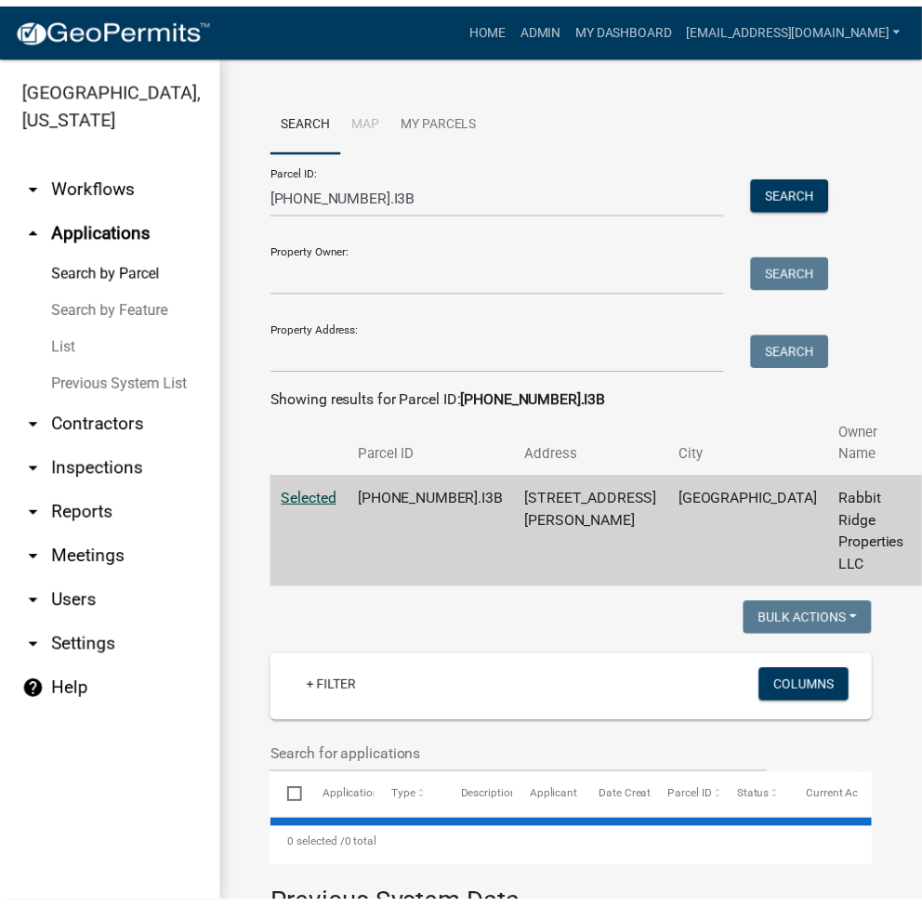
scroll to position [316, 0]
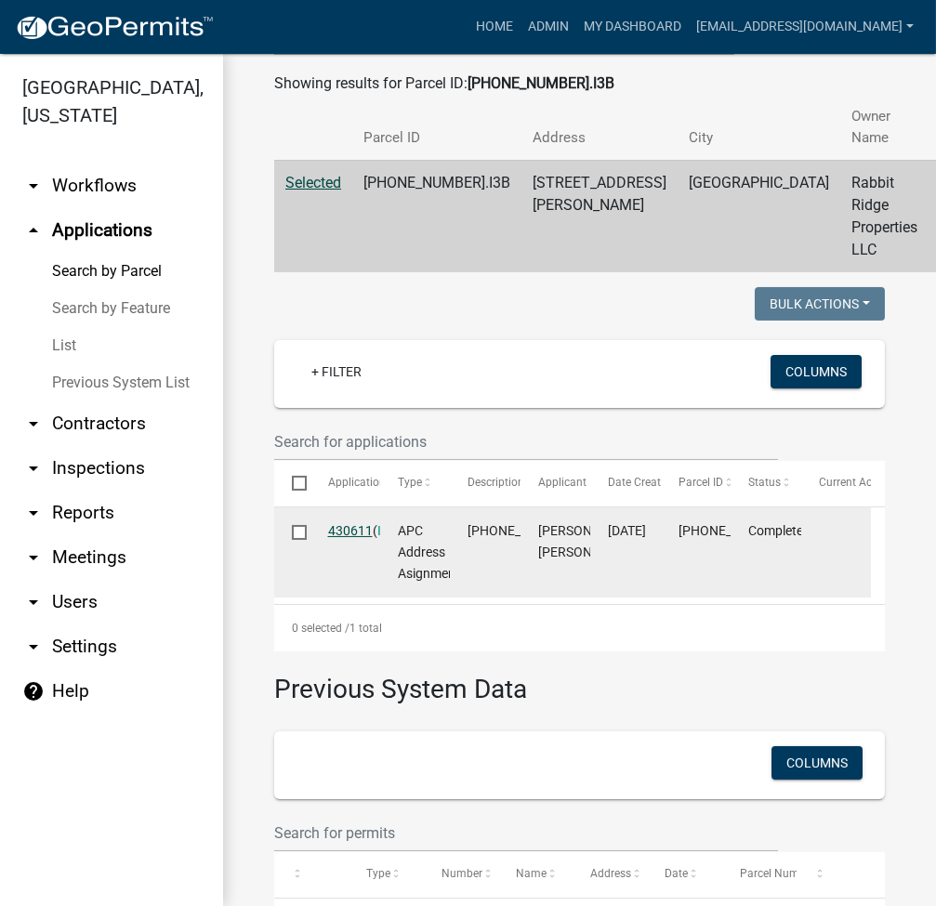
click at [340, 538] on link "430611" at bounding box center [350, 530] width 45 height 15
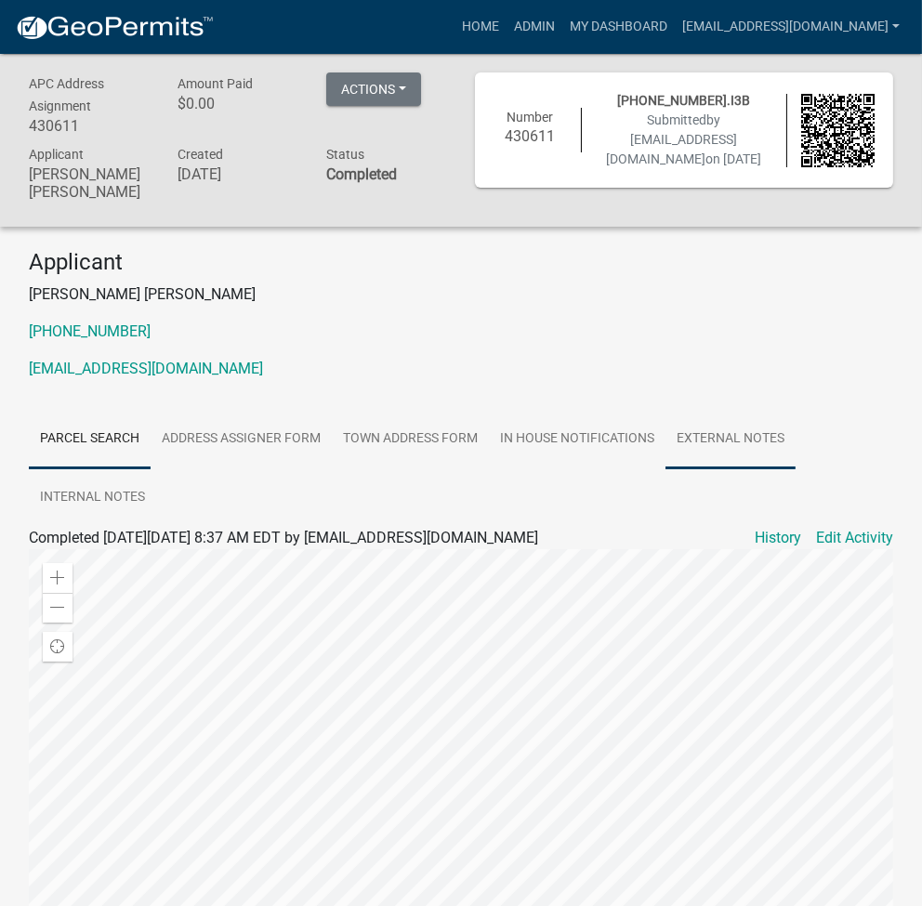
click at [743, 428] on link "External Notes" at bounding box center [730, 439] width 130 height 59
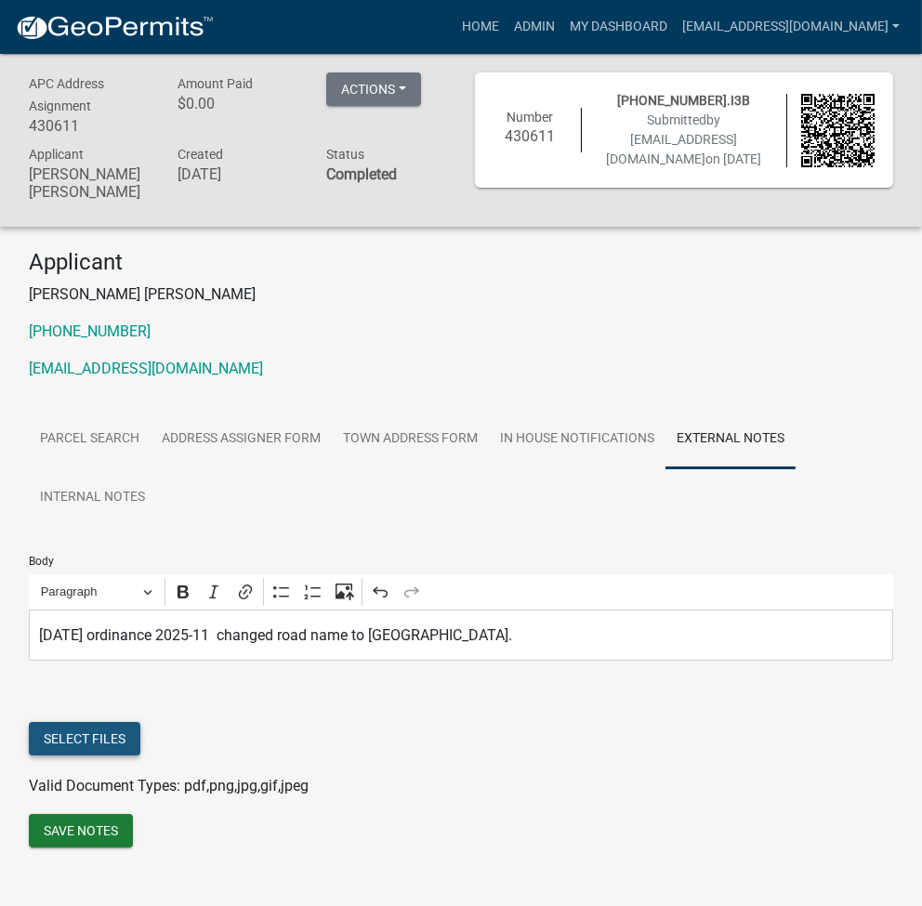
click at [78, 730] on button "Select files" at bounding box center [85, 738] width 112 height 33
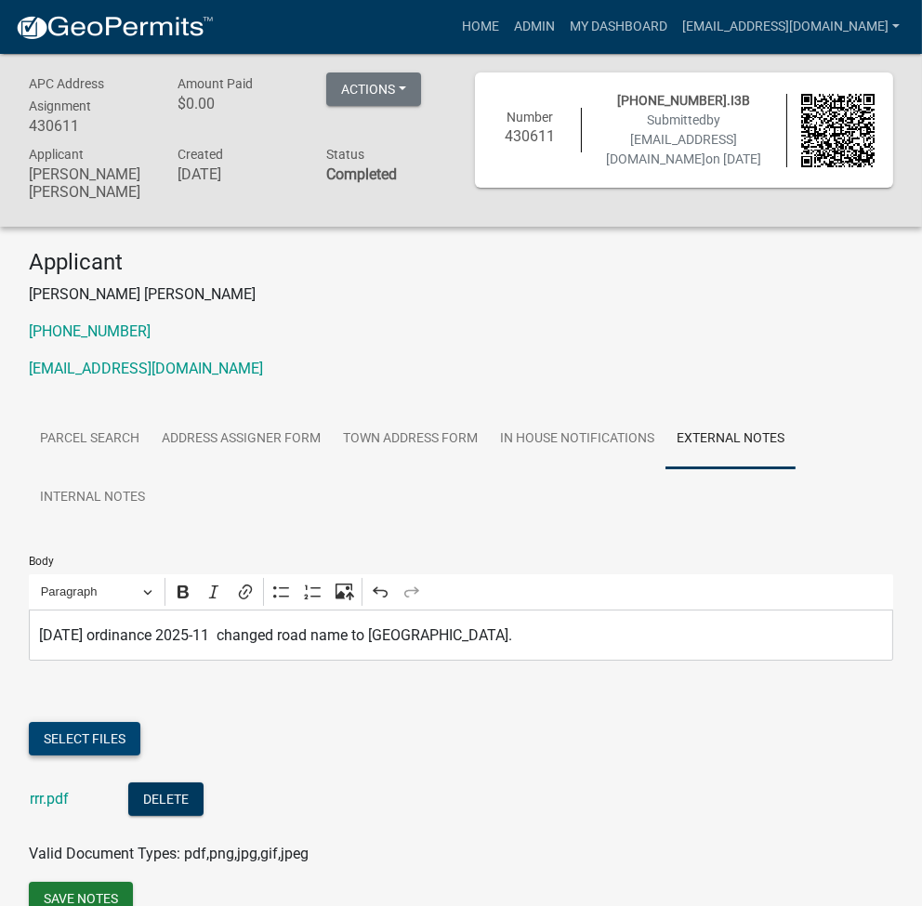
scroll to position [74, 0]
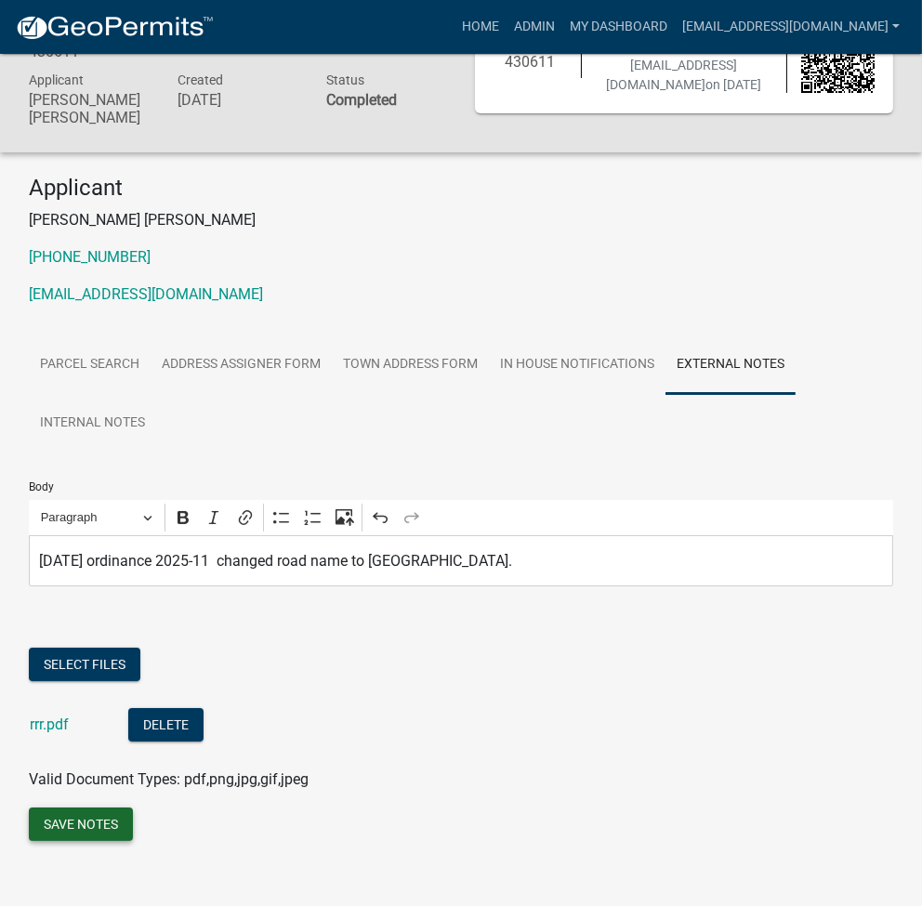
click at [79, 808] on button "Save Notes" at bounding box center [81, 824] width 104 height 33
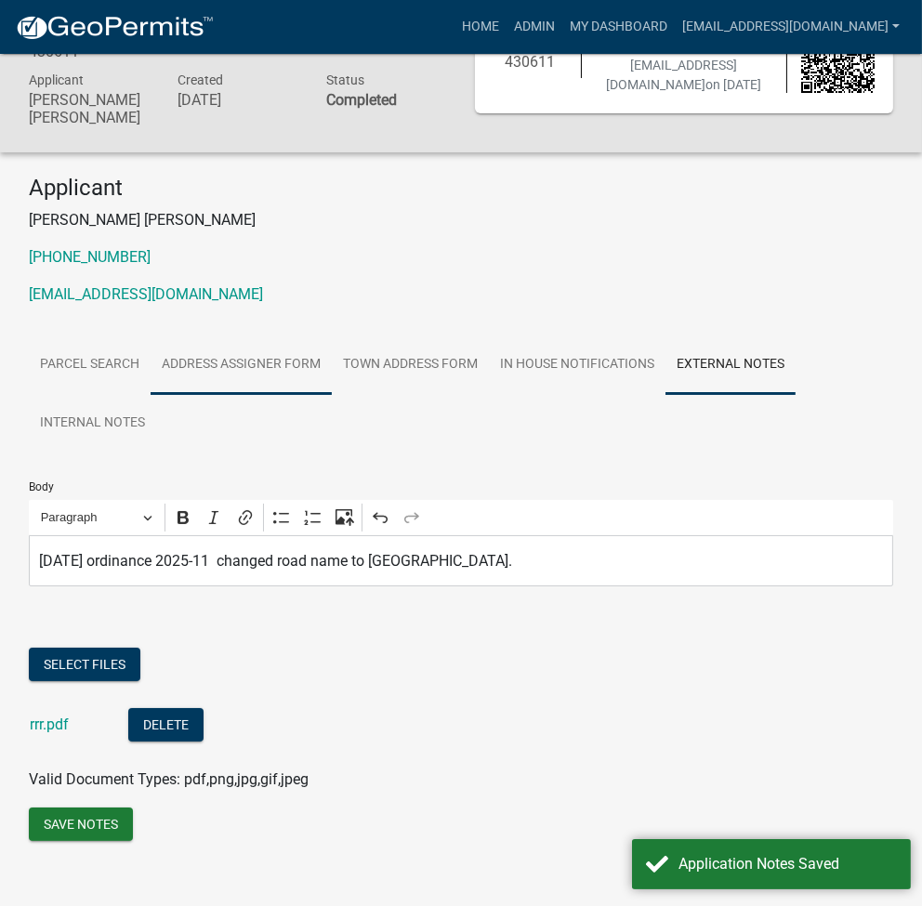
click at [291, 348] on link "Address Assigner Form" at bounding box center [241, 364] width 181 height 59
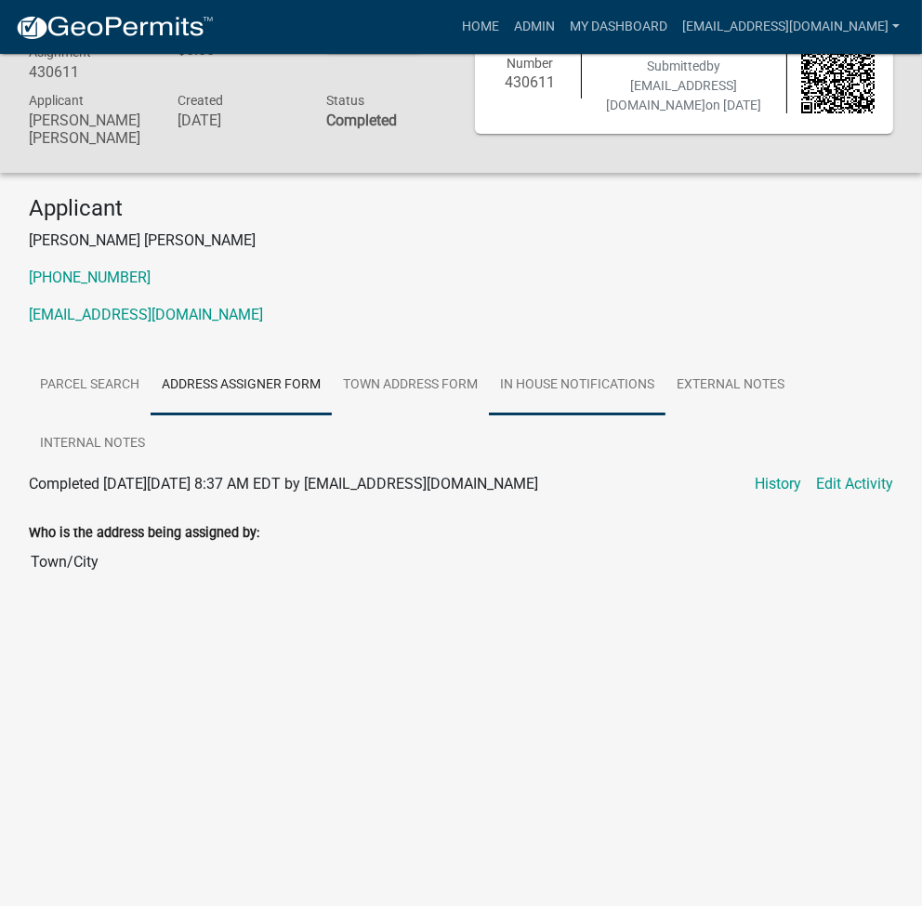
scroll to position [0, 0]
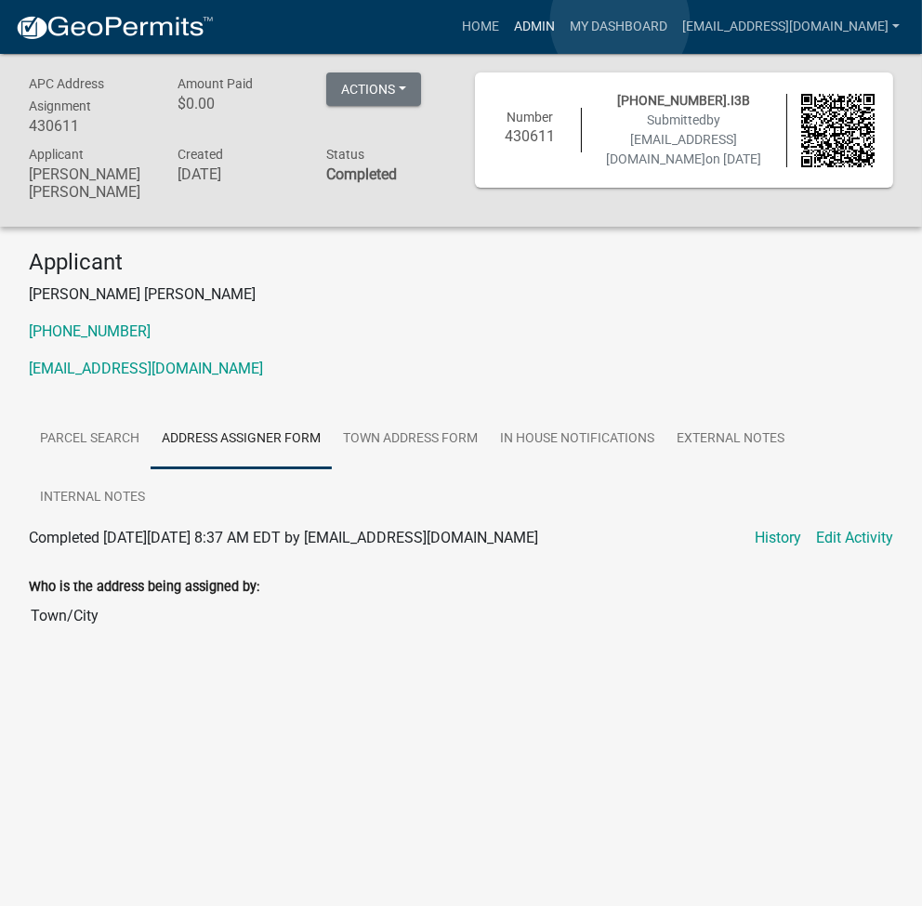
click at [562, 21] on link "Admin" at bounding box center [534, 26] width 56 height 35
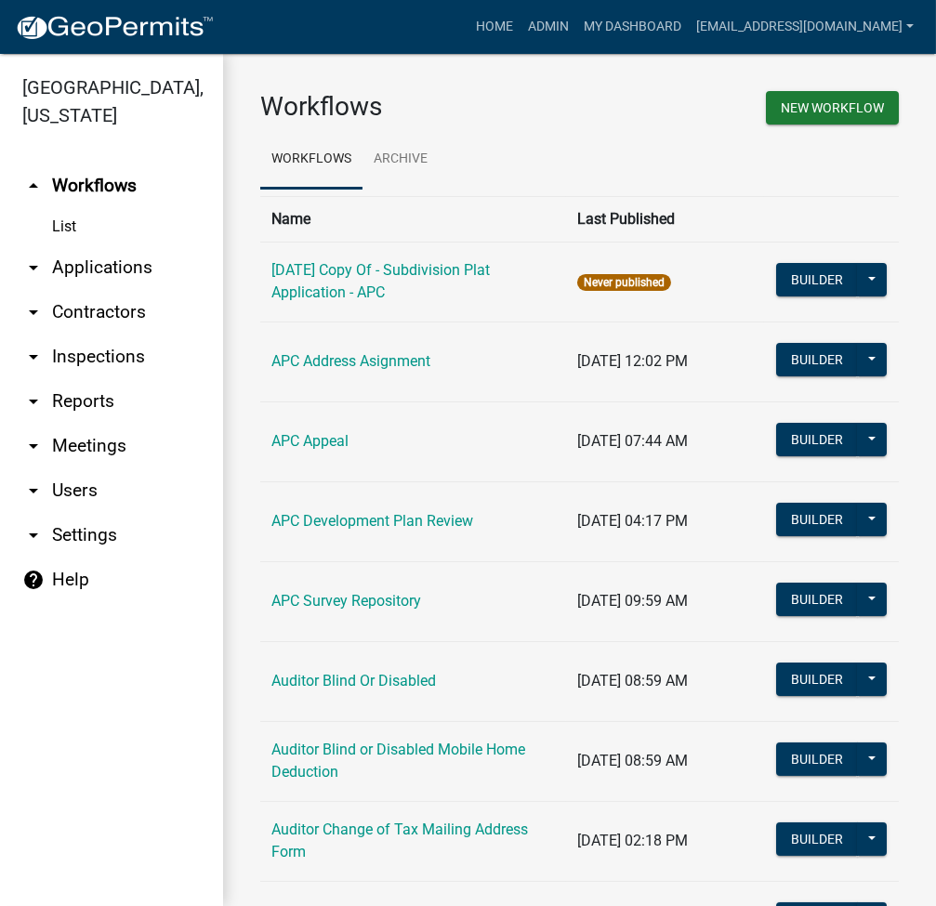
click at [112, 263] on link "arrow_drop_down Applications" at bounding box center [111, 267] width 223 height 45
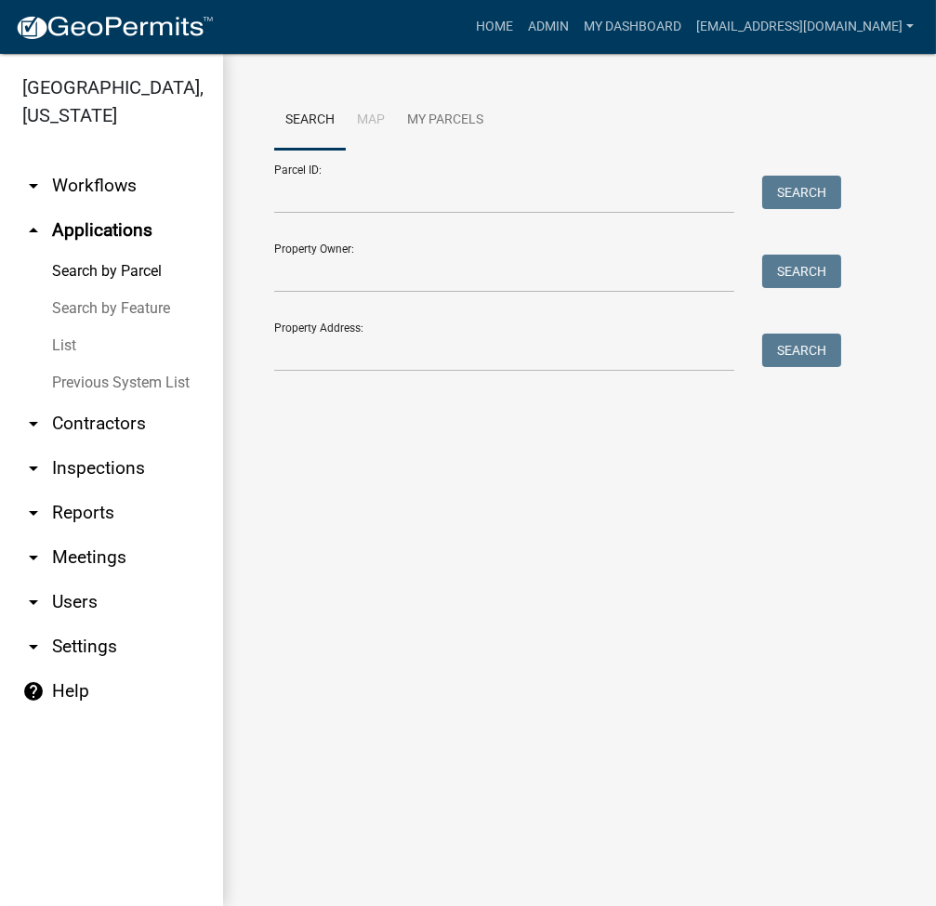
click at [63, 361] on link "List" at bounding box center [111, 345] width 223 height 37
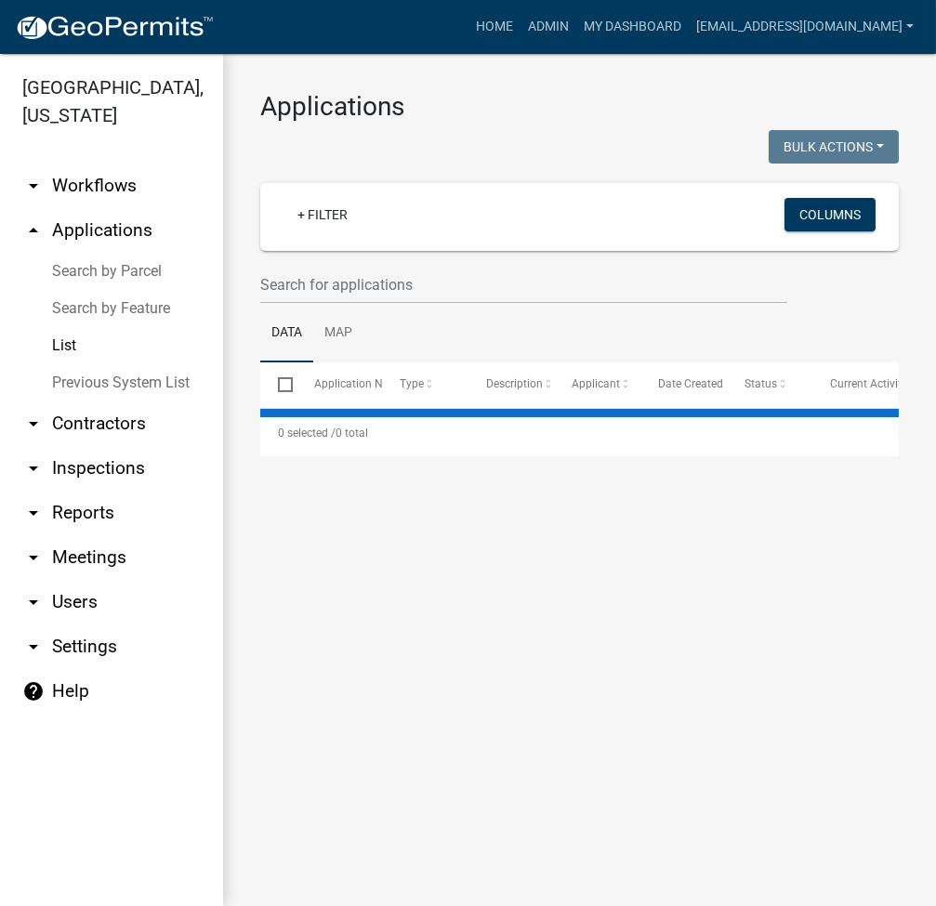
select select "2: 50"
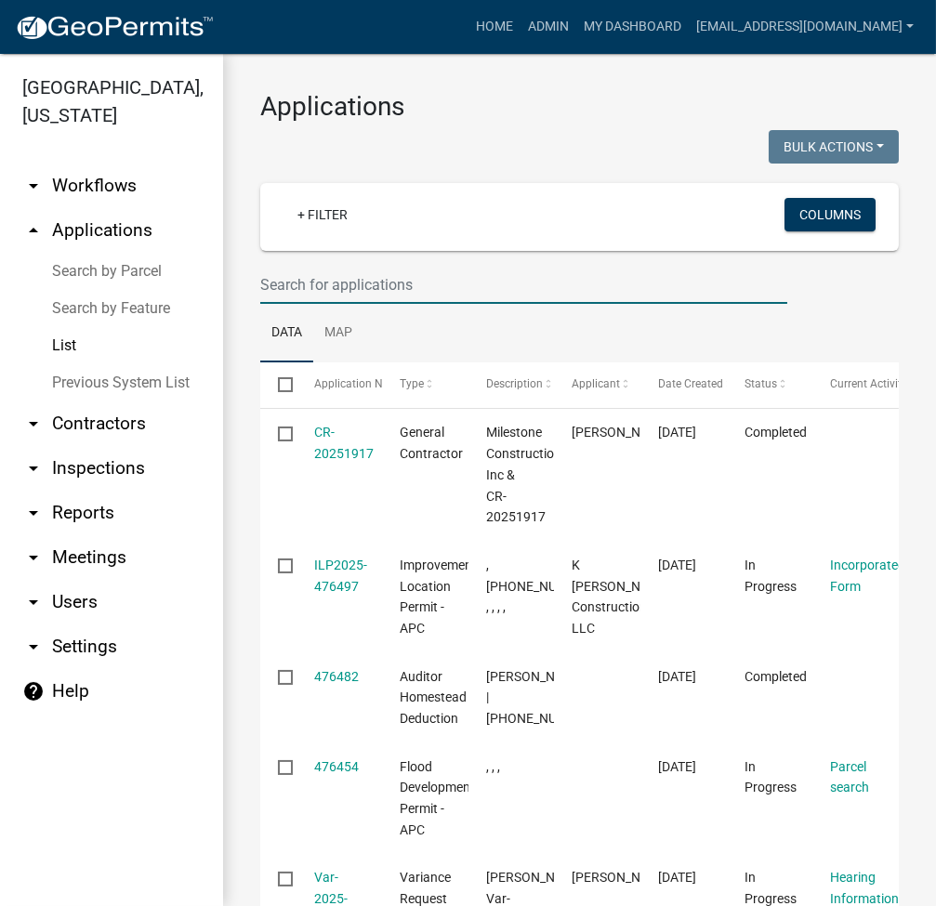
click at [323, 269] on input "text" at bounding box center [523, 285] width 527 height 38
type input "2025-883"
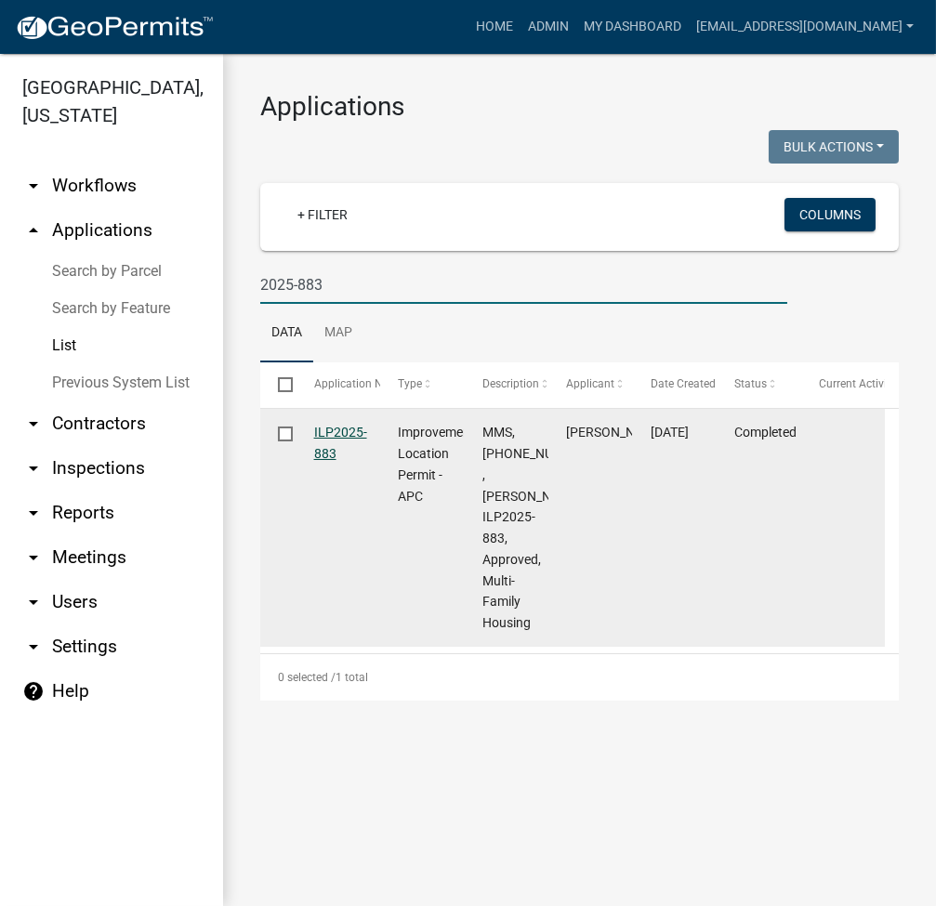
click at [358, 431] on link "ILP2025-883" at bounding box center [340, 443] width 53 height 36
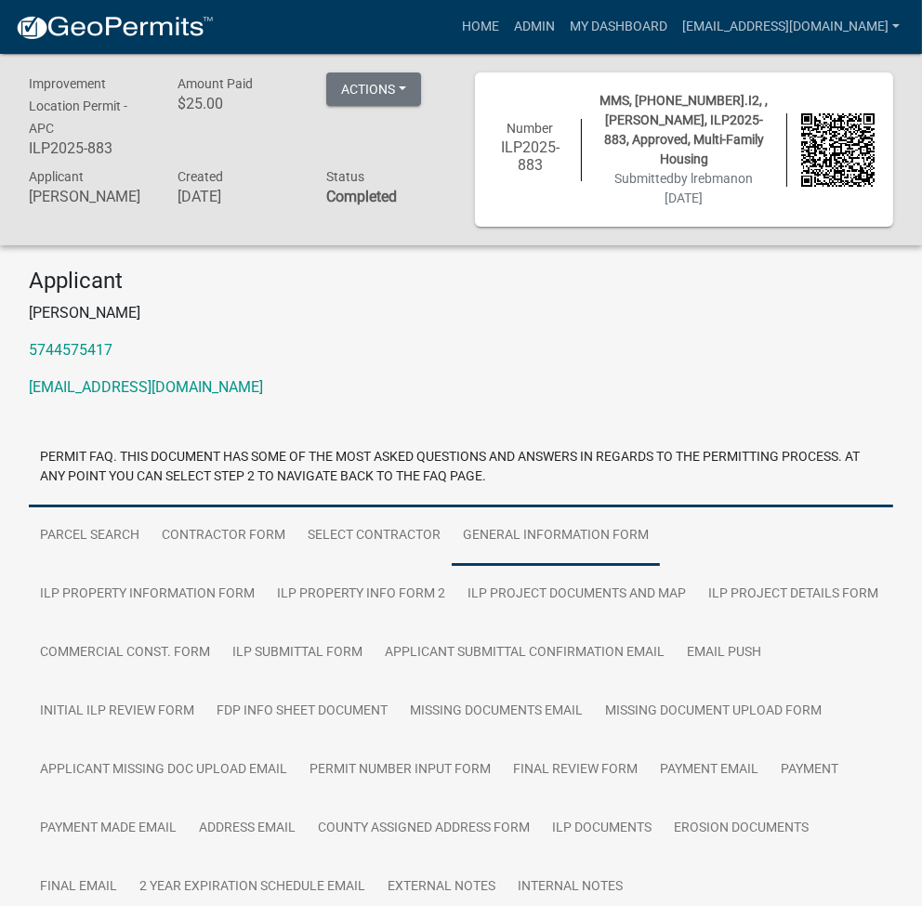
scroll to position [133, 0]
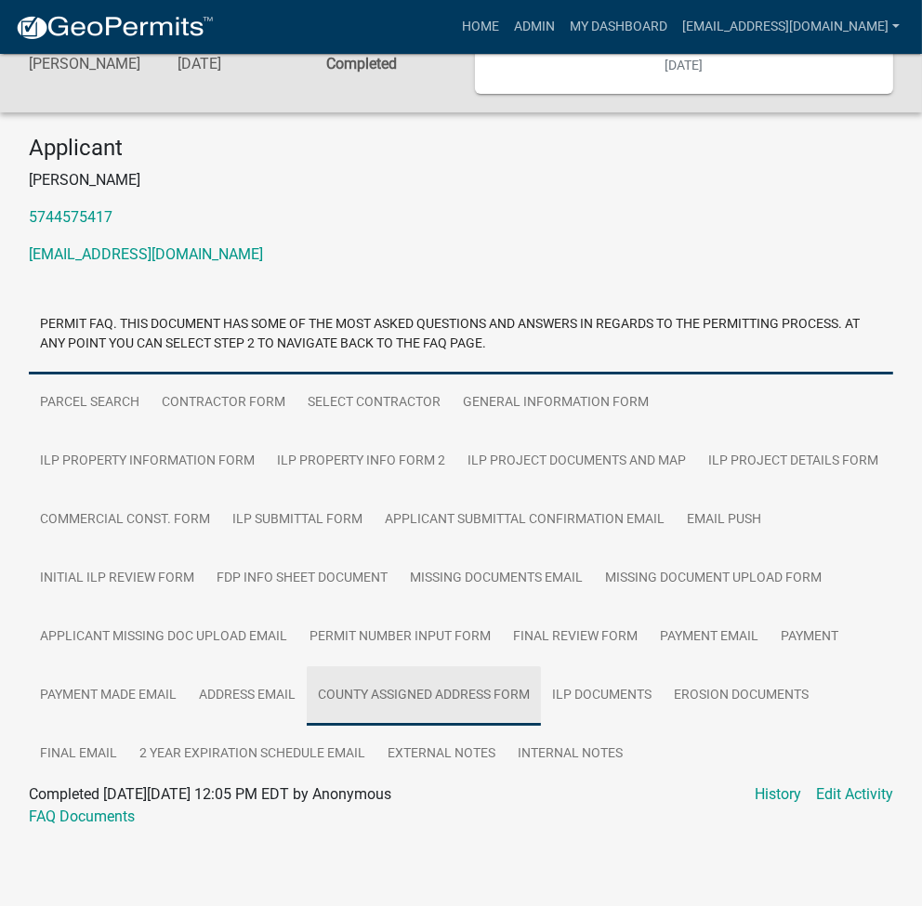
click at [440, 688] on link "County Assigned Address Form" at bounding box center [424, 695] width 234 height 59
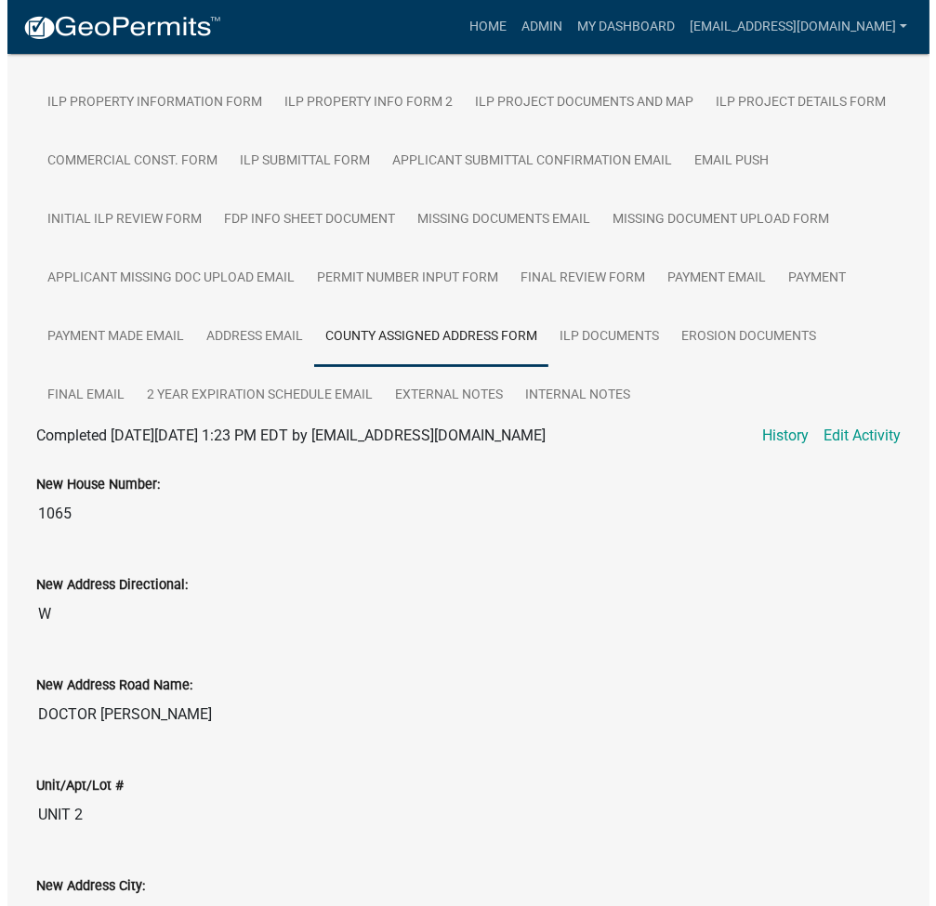
scroll to position [628, 0]
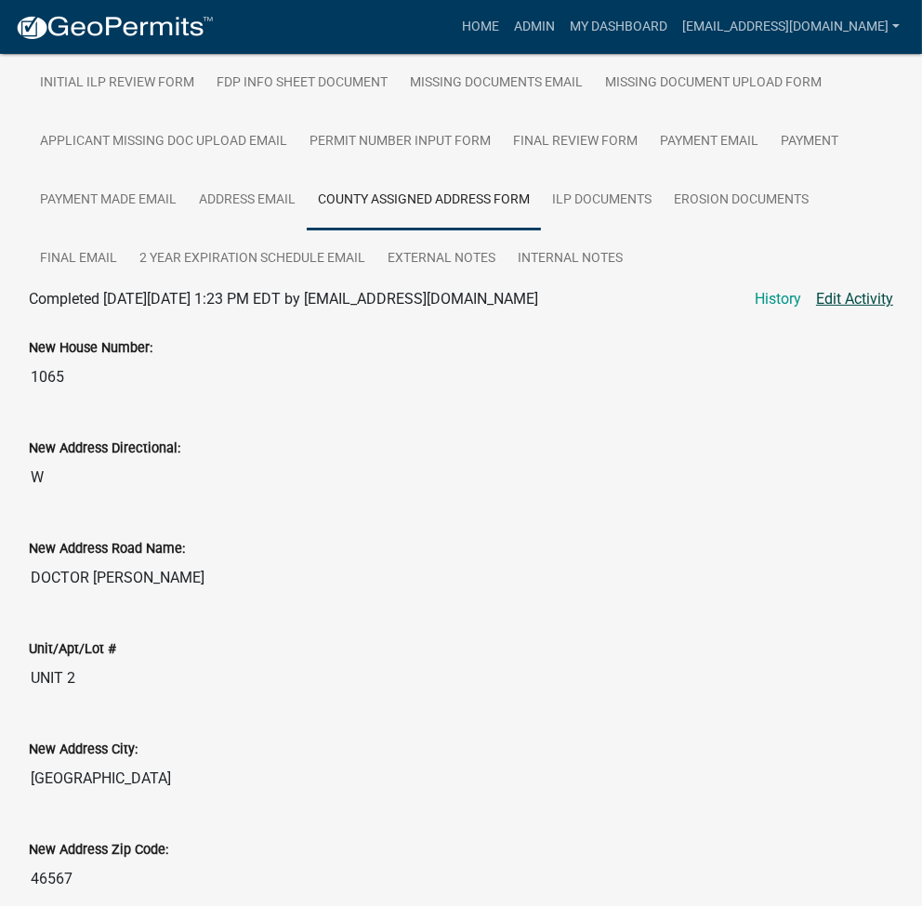
click at [841, 298] on link "Edit Activity" at bounding box center [854, 299] width 77 height 22
click at [861, 307] on link "Edit Activity" at bounding box center [854, 299] width 77 height 22
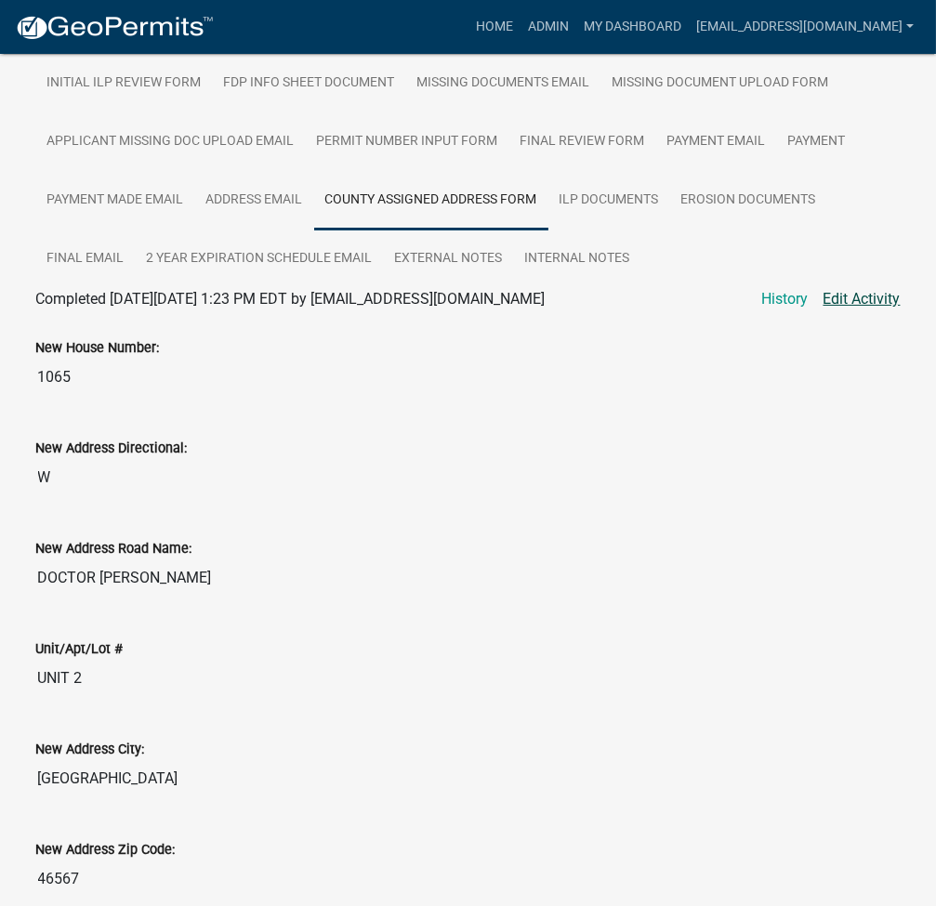
select select "31bc1b1d-d11f-4166-b73b-2a3111089e94"
select select "d7f8c8bd-54ec-430e-a087-ff08b2a91d9f"
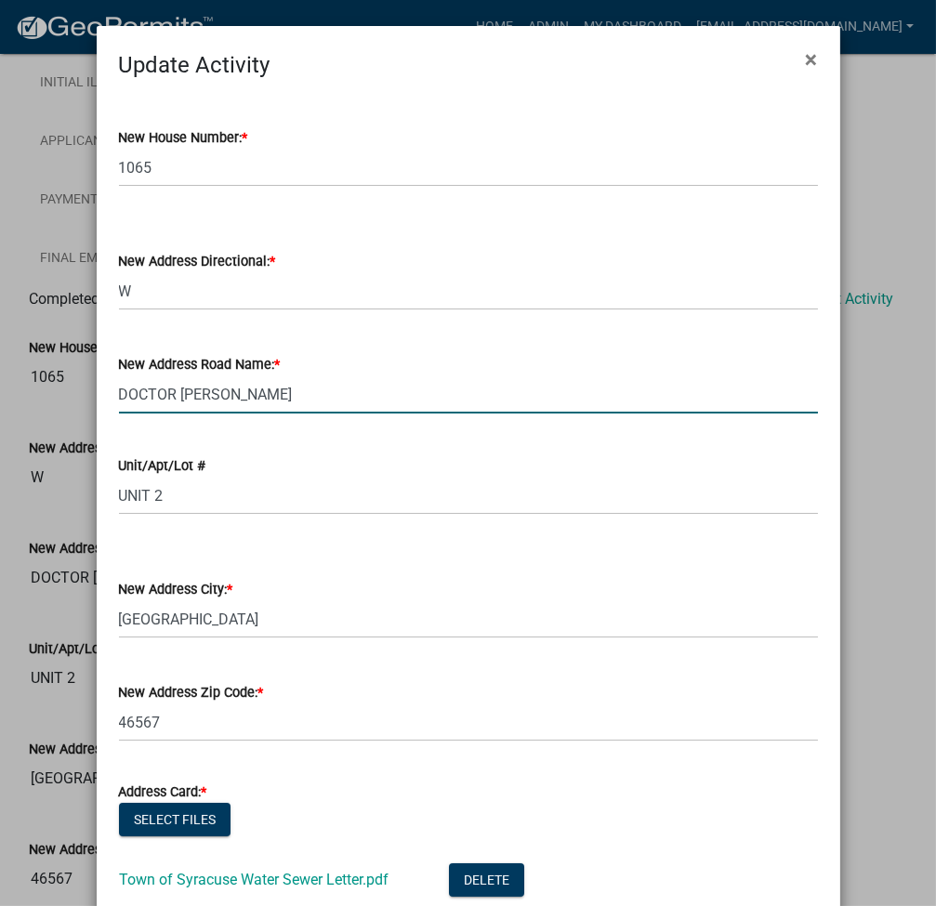
click at [173, 387] on input "DOCTOR CLARK ST" at bounding box center [468, 394] width 699 height 38
click at [174, 387] on input "DOCTOR CLARK ST" at bounding box center [468, 394] width 699 height 38
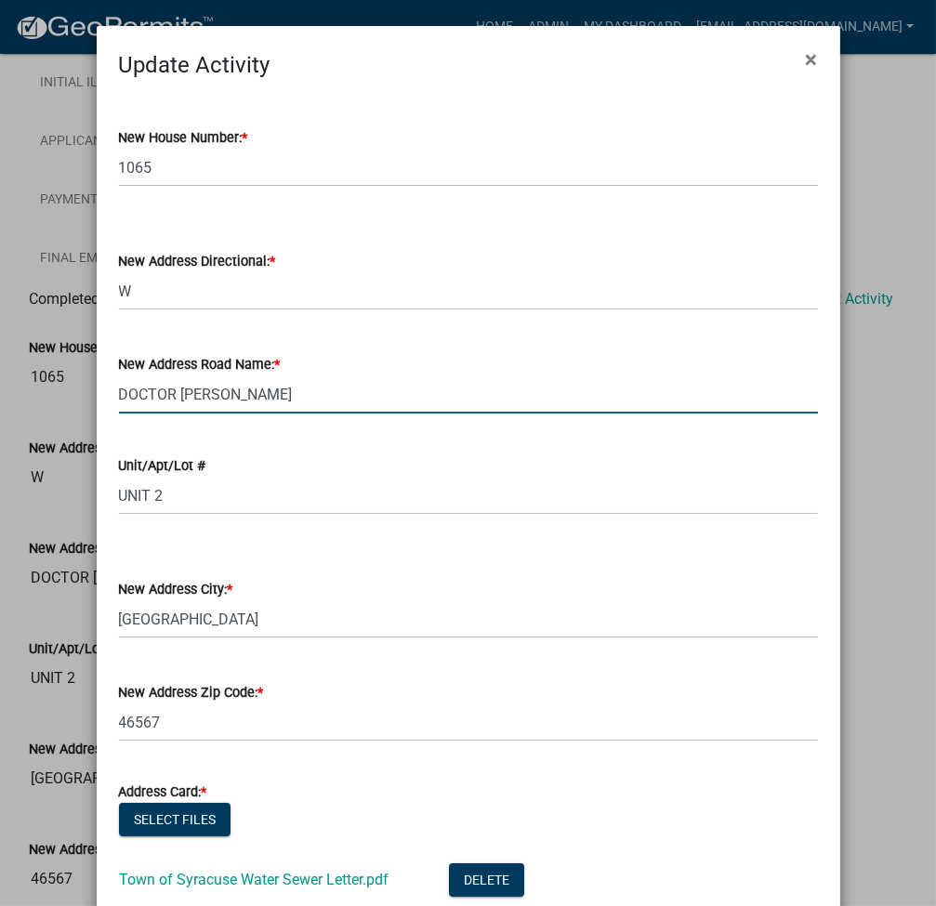
select select "31bc1b1d-d11f-4166-b73b-2a3111089e94"
select select "d7f8c8bd-54ec-430e-a087-ff08b2a91d9f"
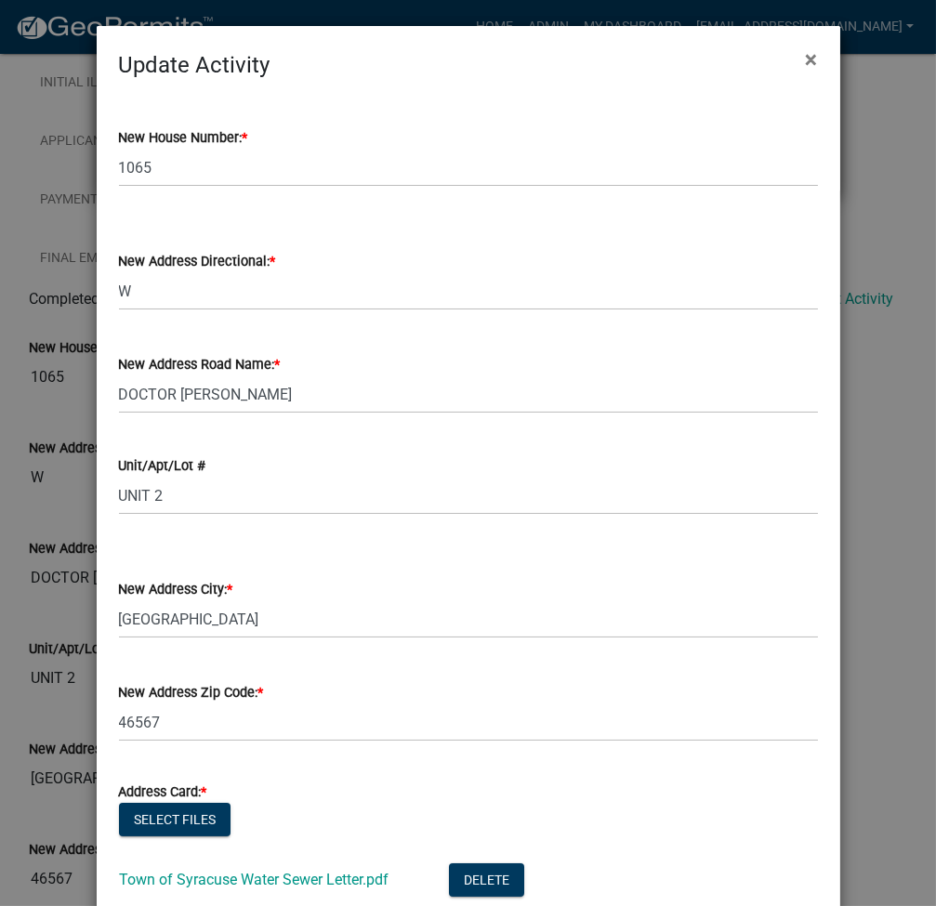
click at [160, 369] on label "New Address Road Name: *" at bounding box center [200, 365] width 162 height 13
click at [160, 559] on input "DOCTOR CLARK ST" at bounding box center [461, 577] width 864 height 37
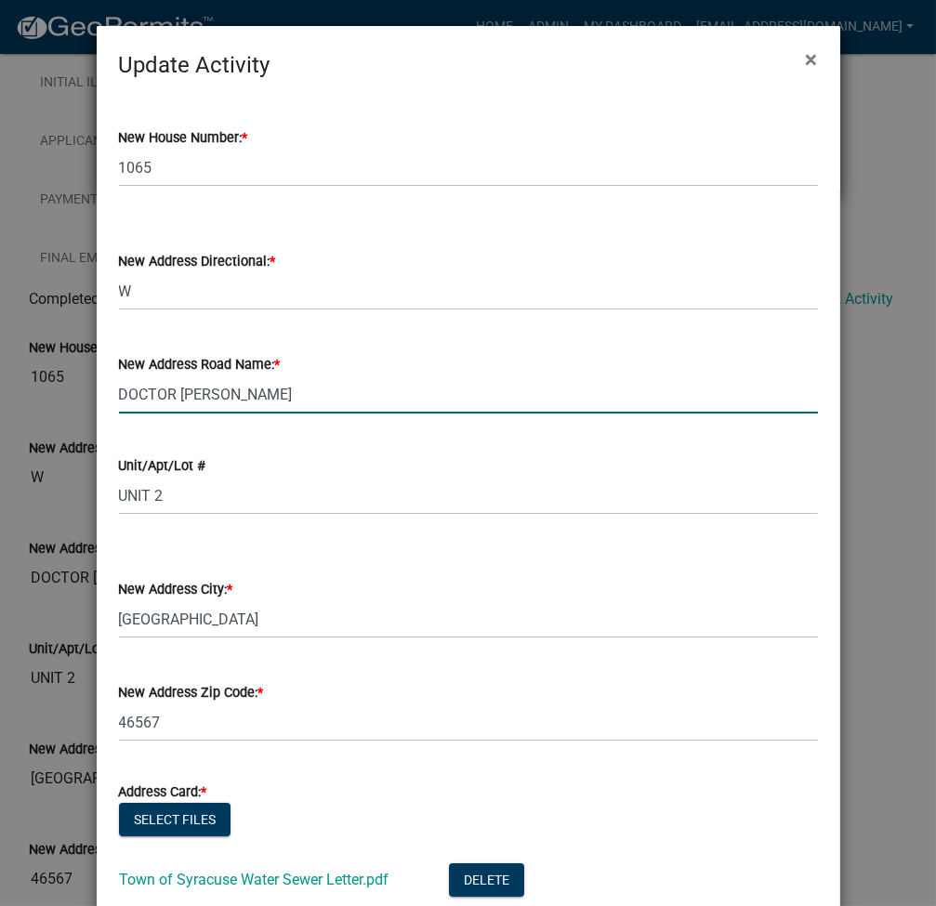
click at [282, 409] on input "DOCTOR CLARK ST" at bounding box center [468, 394] width 699 height 38
type input "RABBIT RIDGE RD"
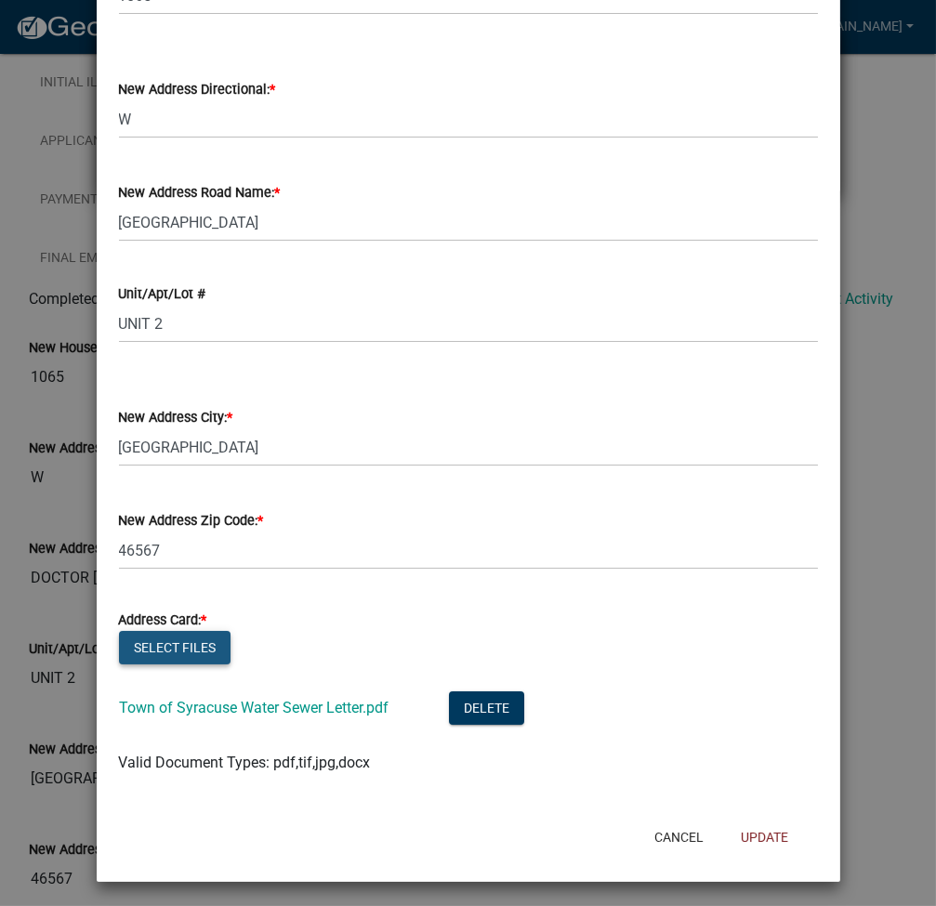
click at [164, 642] on button "Select files" at bounding box center [175, 647] width 112 height 33
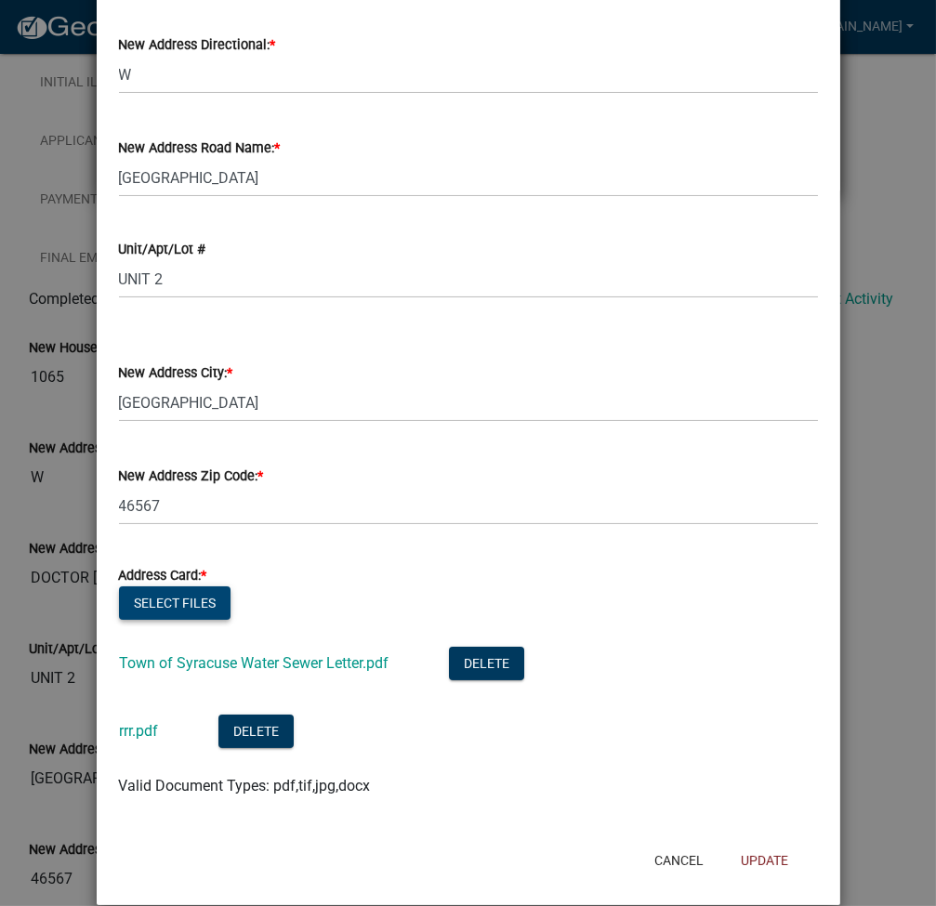
scroll to position [241, 0]
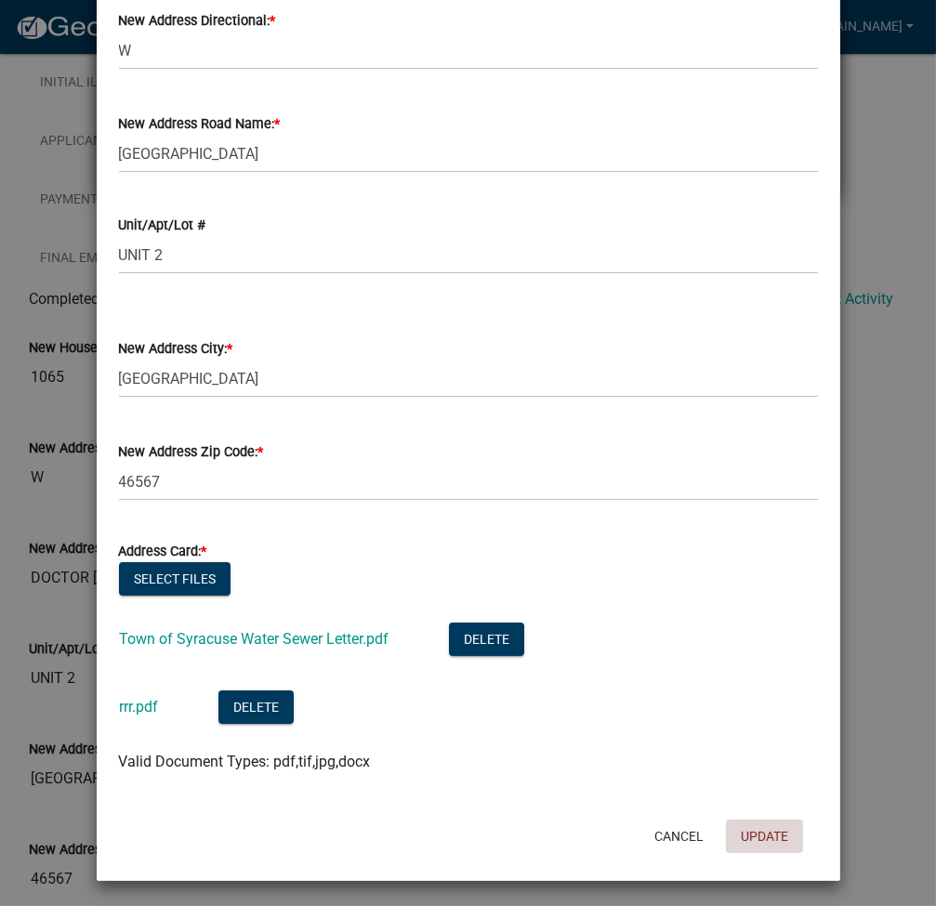
click at [768, 834] on button "Update" at bounding box center [764, 836] width 77 height 33
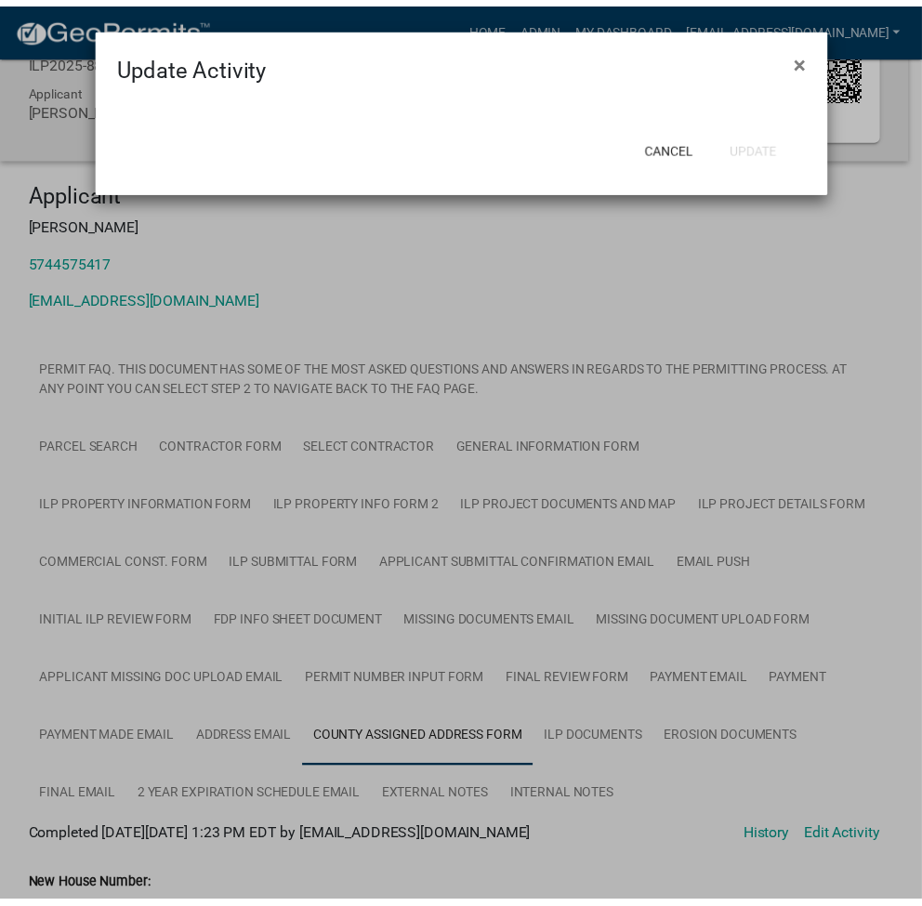
scroll to position [628, 0]
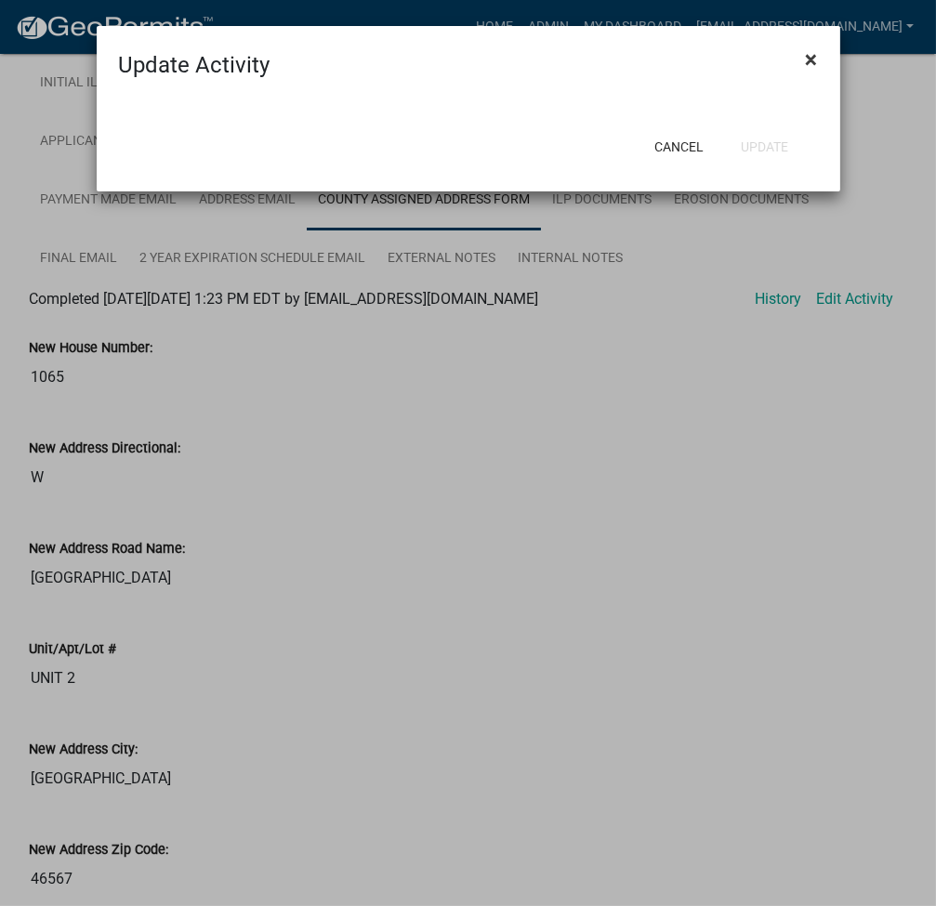
click at [809, 62] on span "×" at bounding box center [812, 59] width 12 height 26
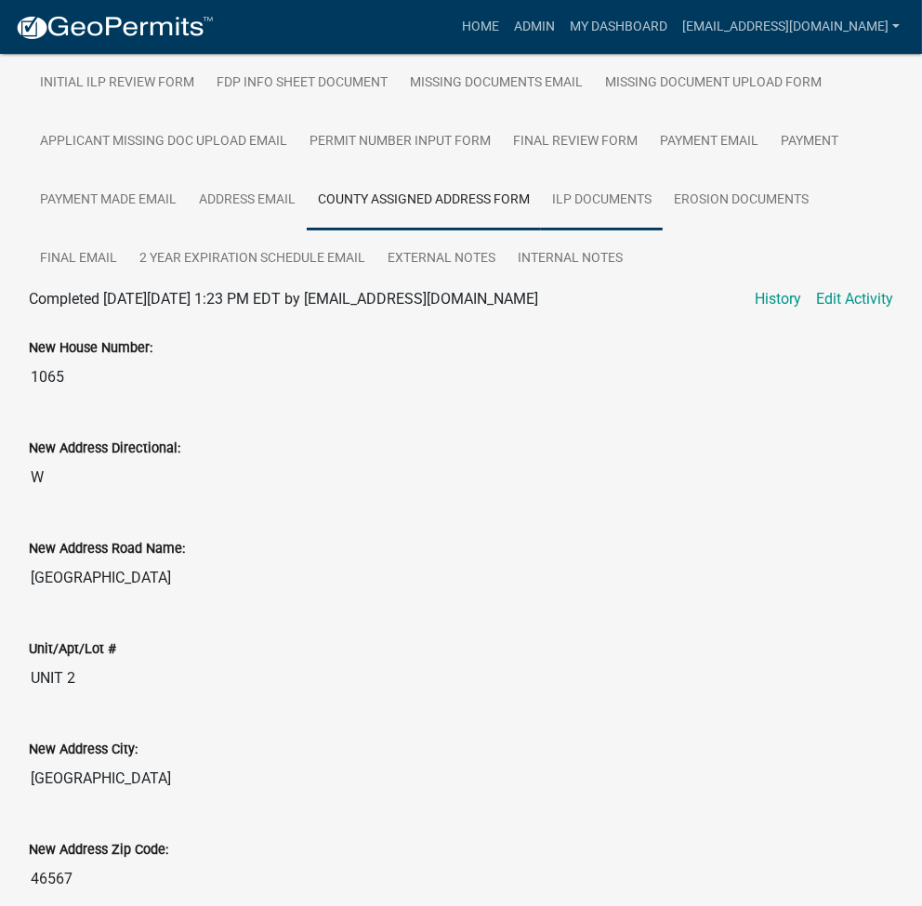
click at [583, 197] on link "ILP Documents" at bounding box center [602, 200] width 122 height 59
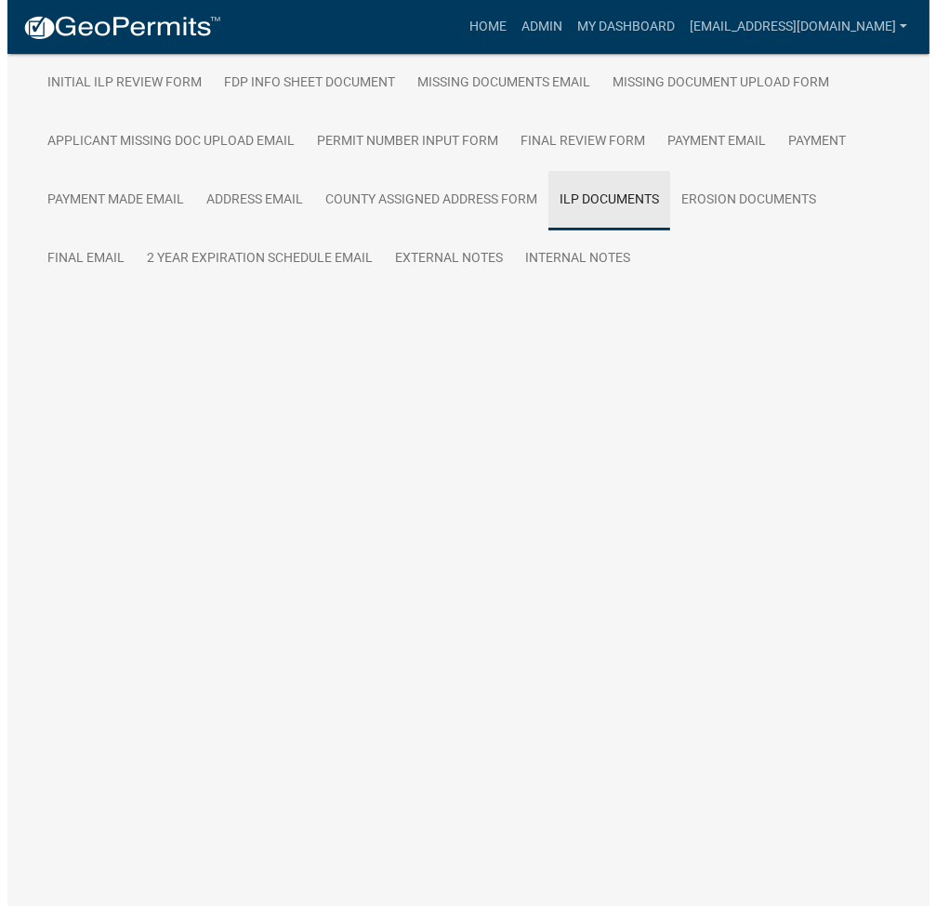
scroll to position [133, 0]
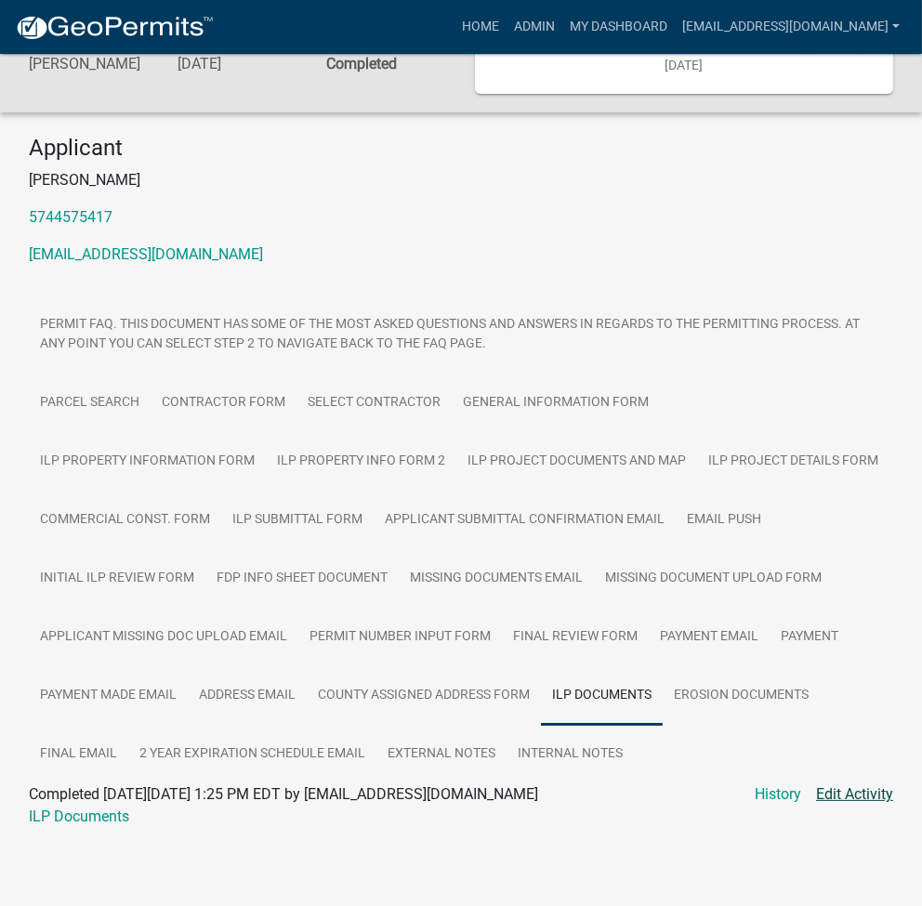
click at [873, 785] on link "Edit Activity" at bounding box center [854, 794] width 77 height 22
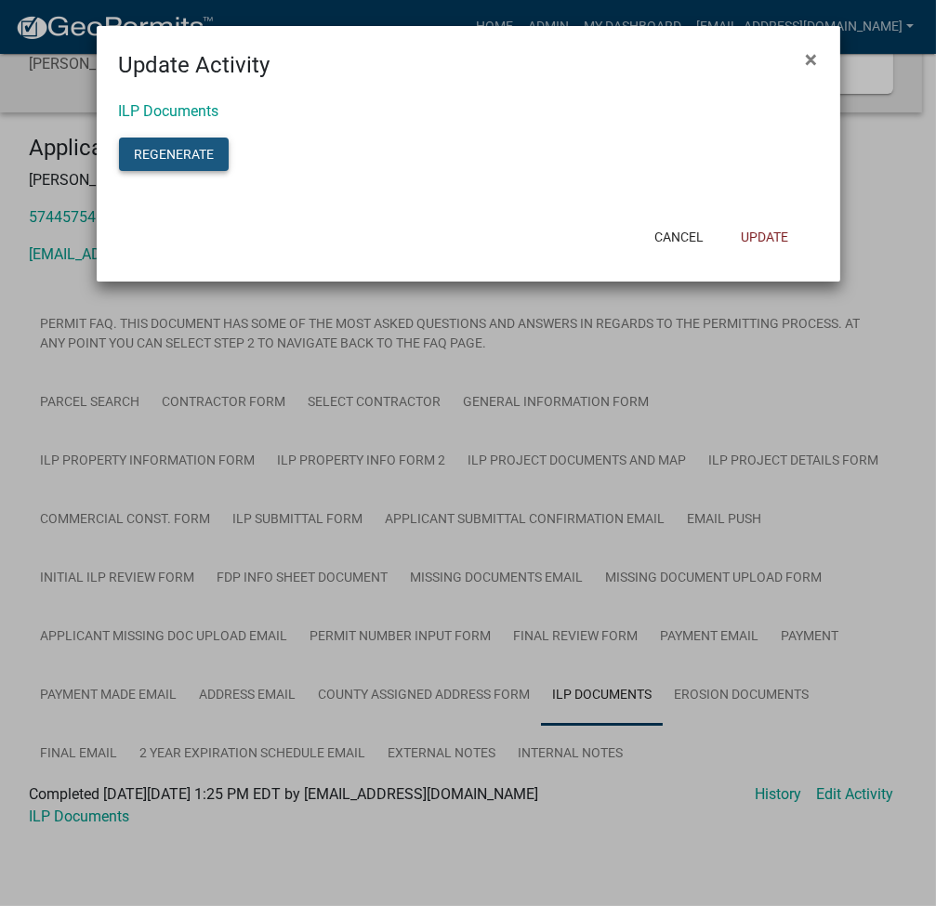
click at [162, 159] on button "Regenerate" at bounding box center [174, 154] width 110 height 33
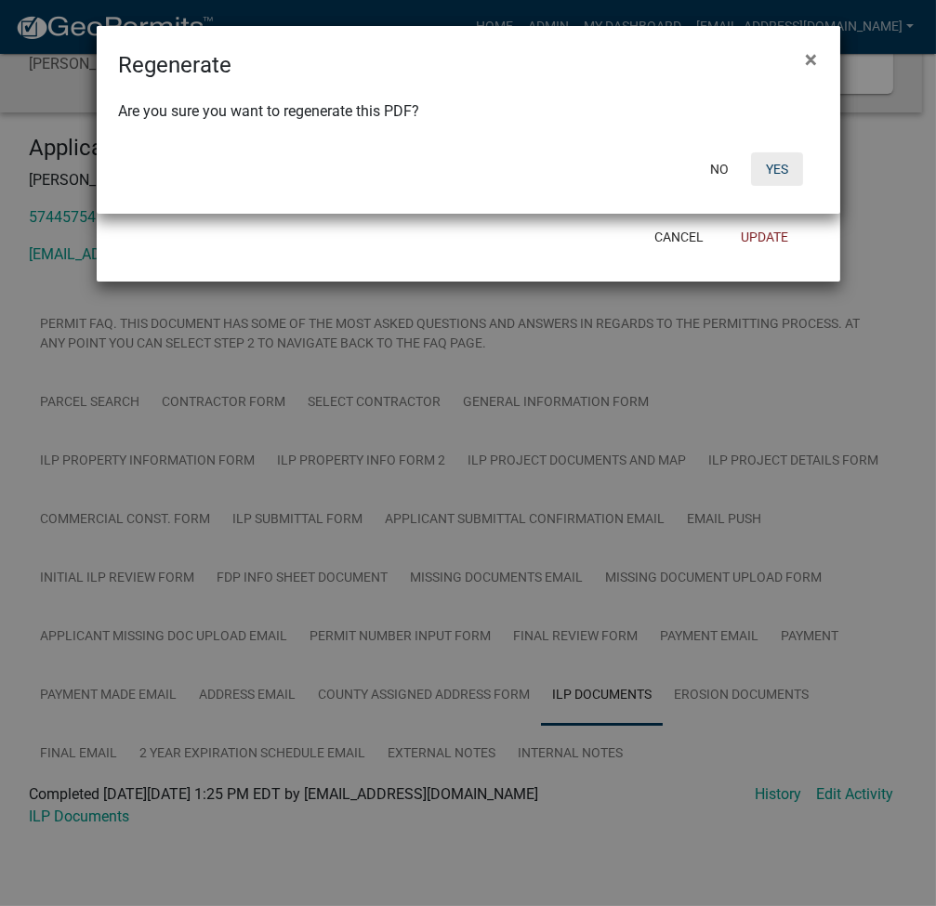
click at [777, 178] on button "Yes" at bounding box center [777, 168] width 52 height 33
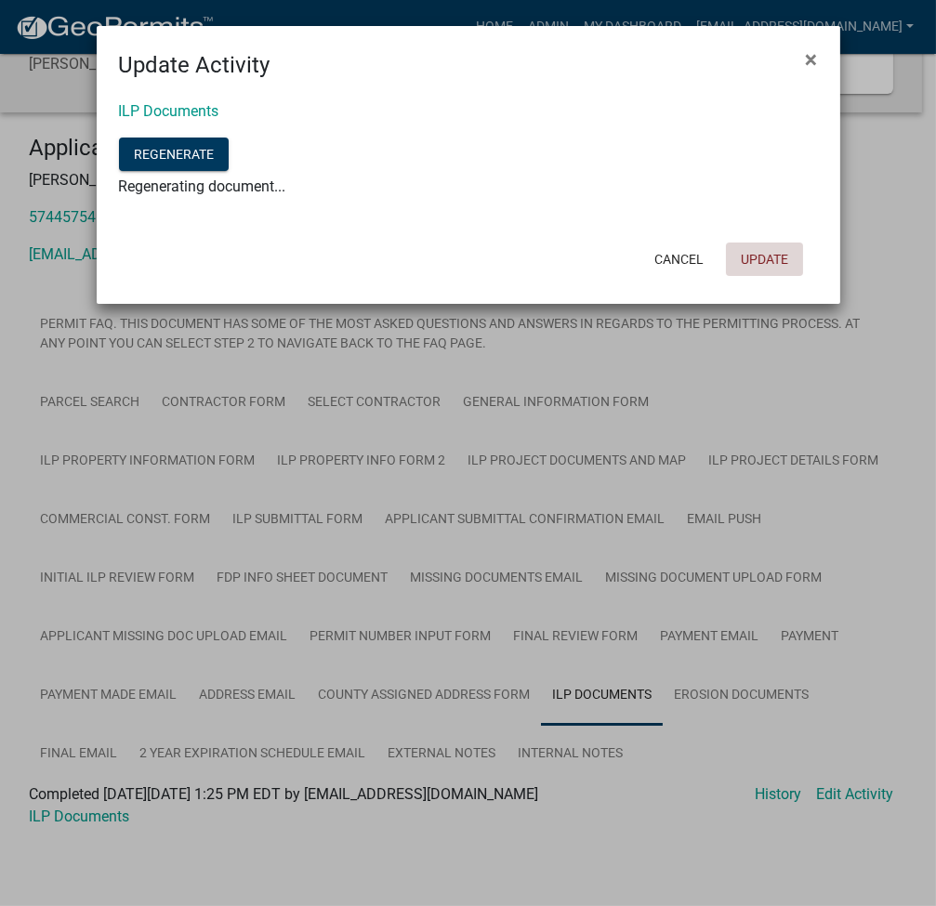
click at [794, 252] on button "Update" at bounding box center [764, 259] width 77 height 33
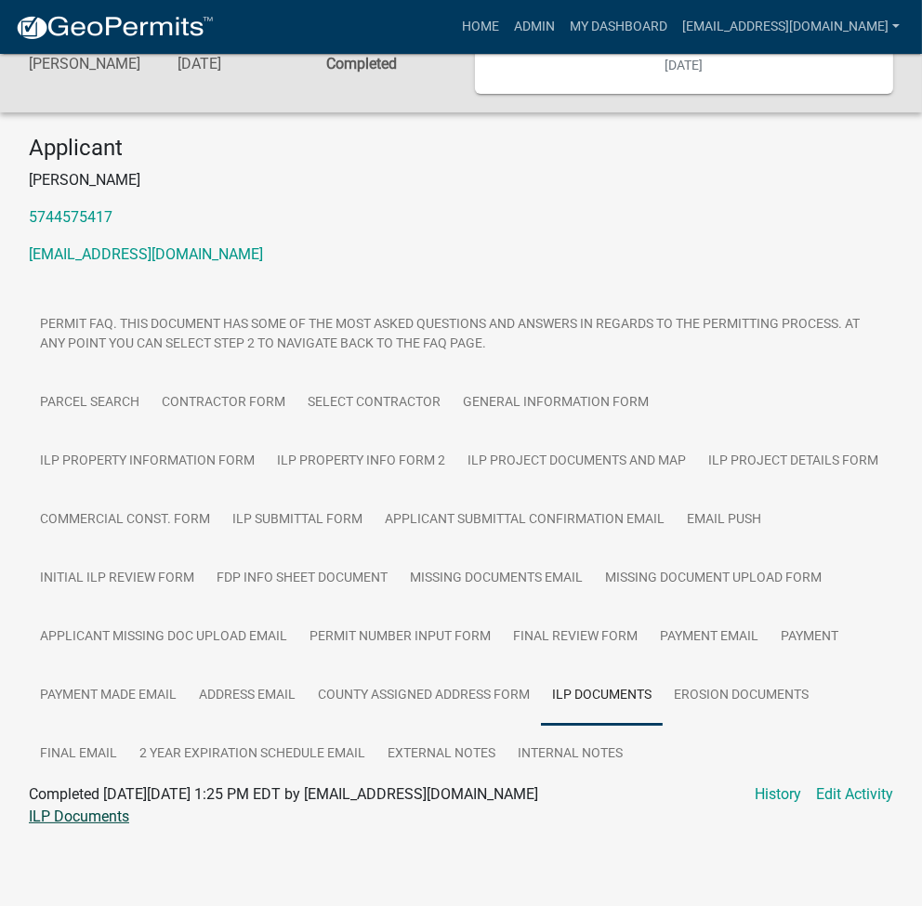
click at [95, 817] on link "ILP Documents" at bounding box center [79, 817] width 100 height 18
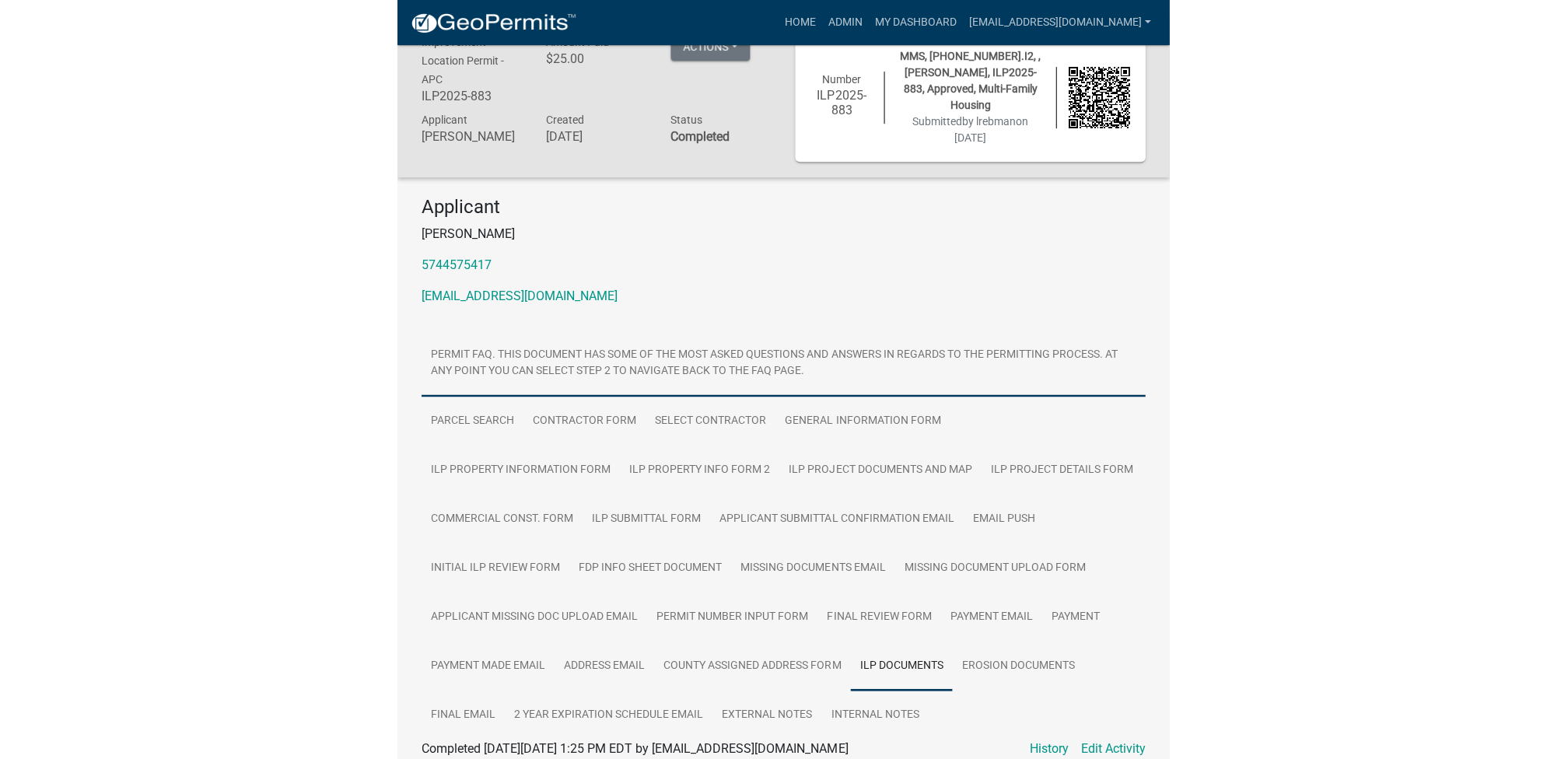
scroll to position [0, 0]
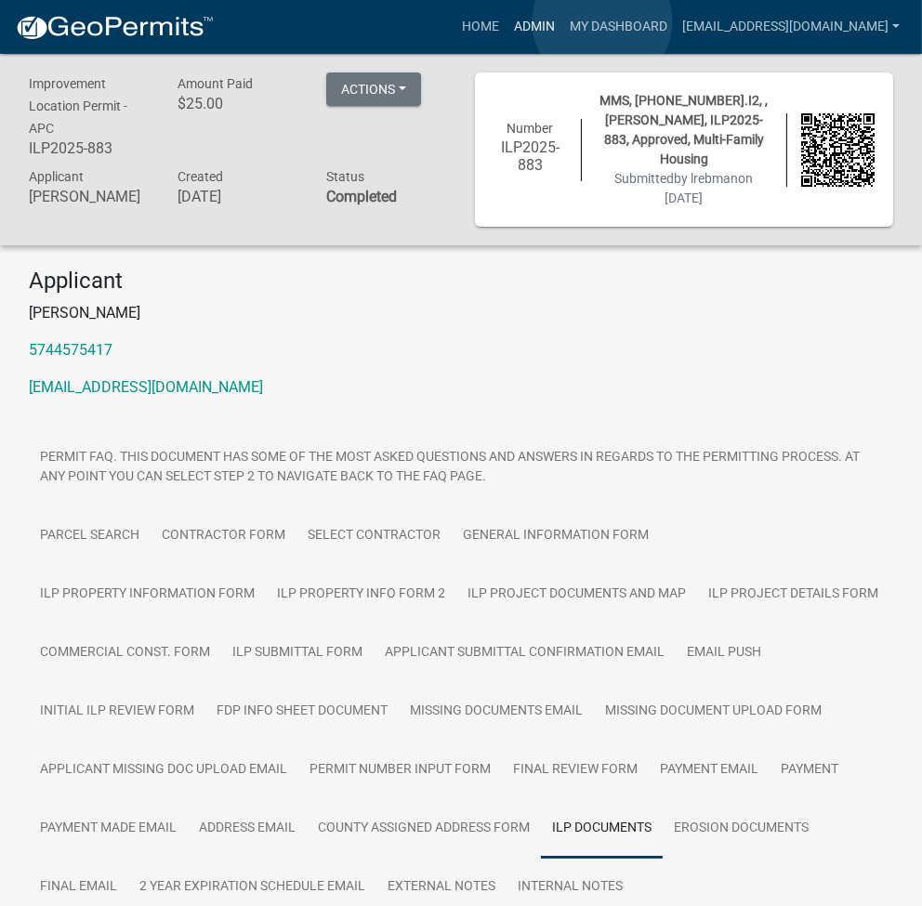
click at [562, 21] on link "Admin" at bounding box center [534, 26] width 56 height 35
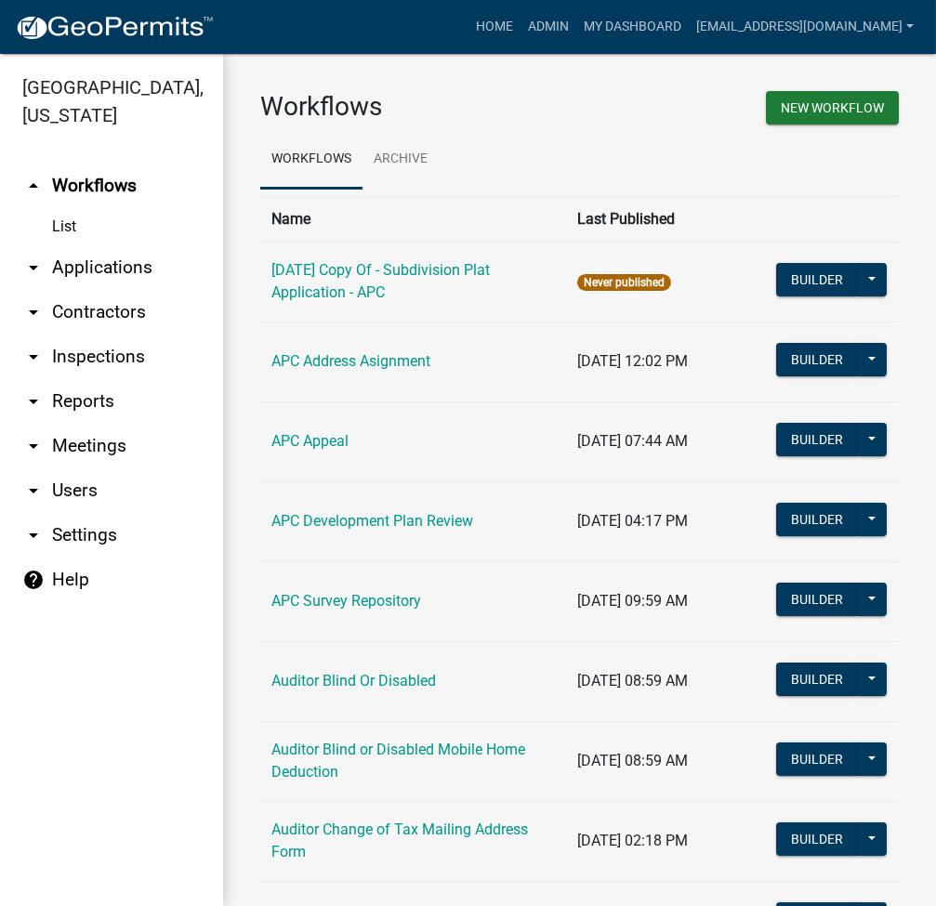
click at [153, 265] on link "arrow_drop_down Applications" at bounding box center [111, 267] width 223 height 45
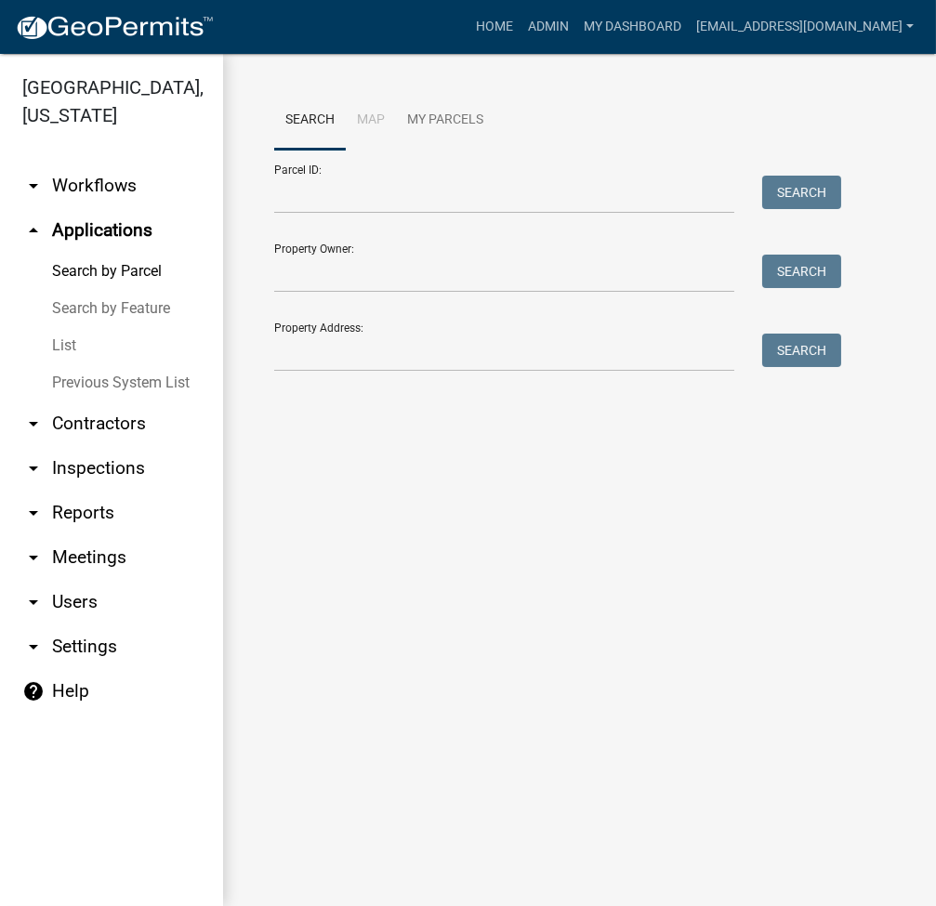
click at [71, 342] on link "List" at bounding box center [111, 345] width 223 height 37
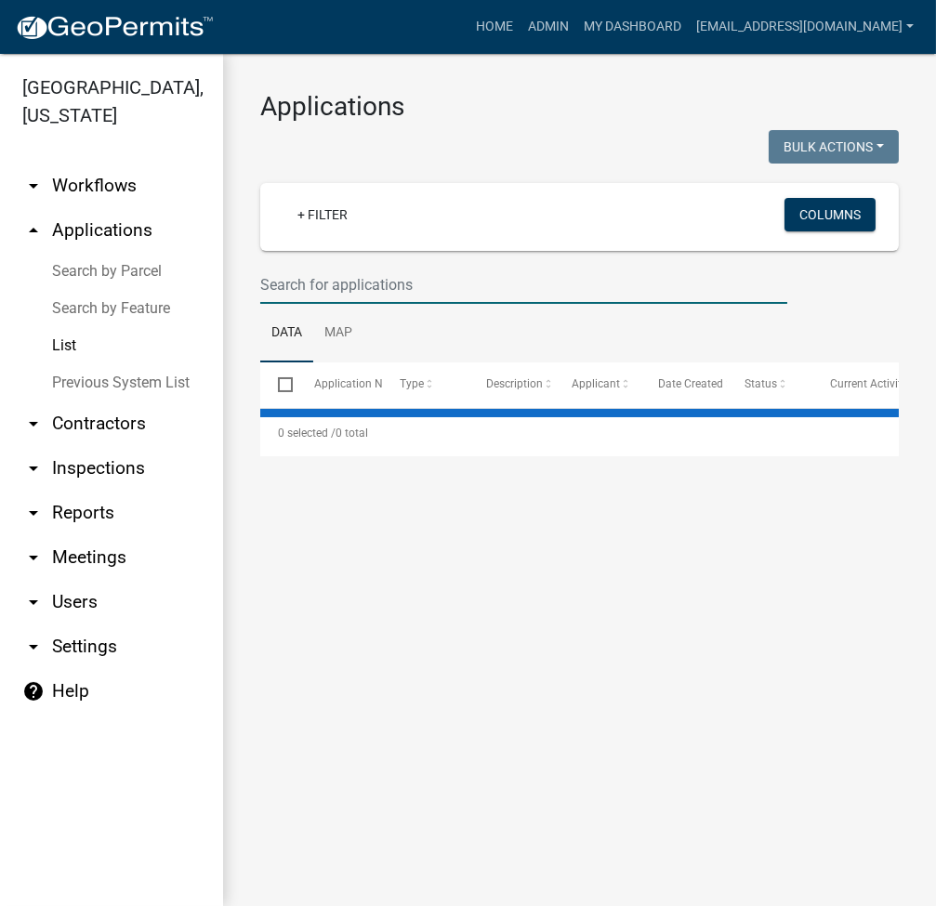
click at [335, 277] on input "text" at bounding box center [523, 285] width 527 height 38
select select "2: 50"
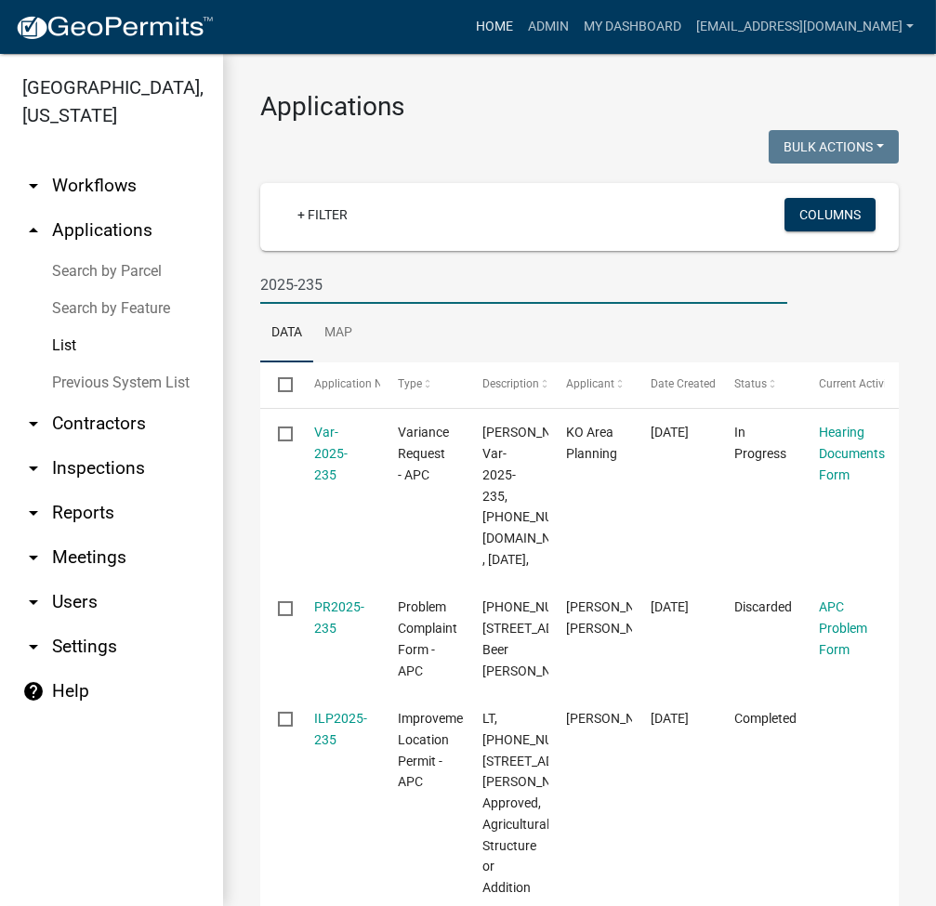
type input "2025-235"
click at [83, 503] on link "arrow_drop_down Reports" at bounding box center [111, 513] width 223 height 45
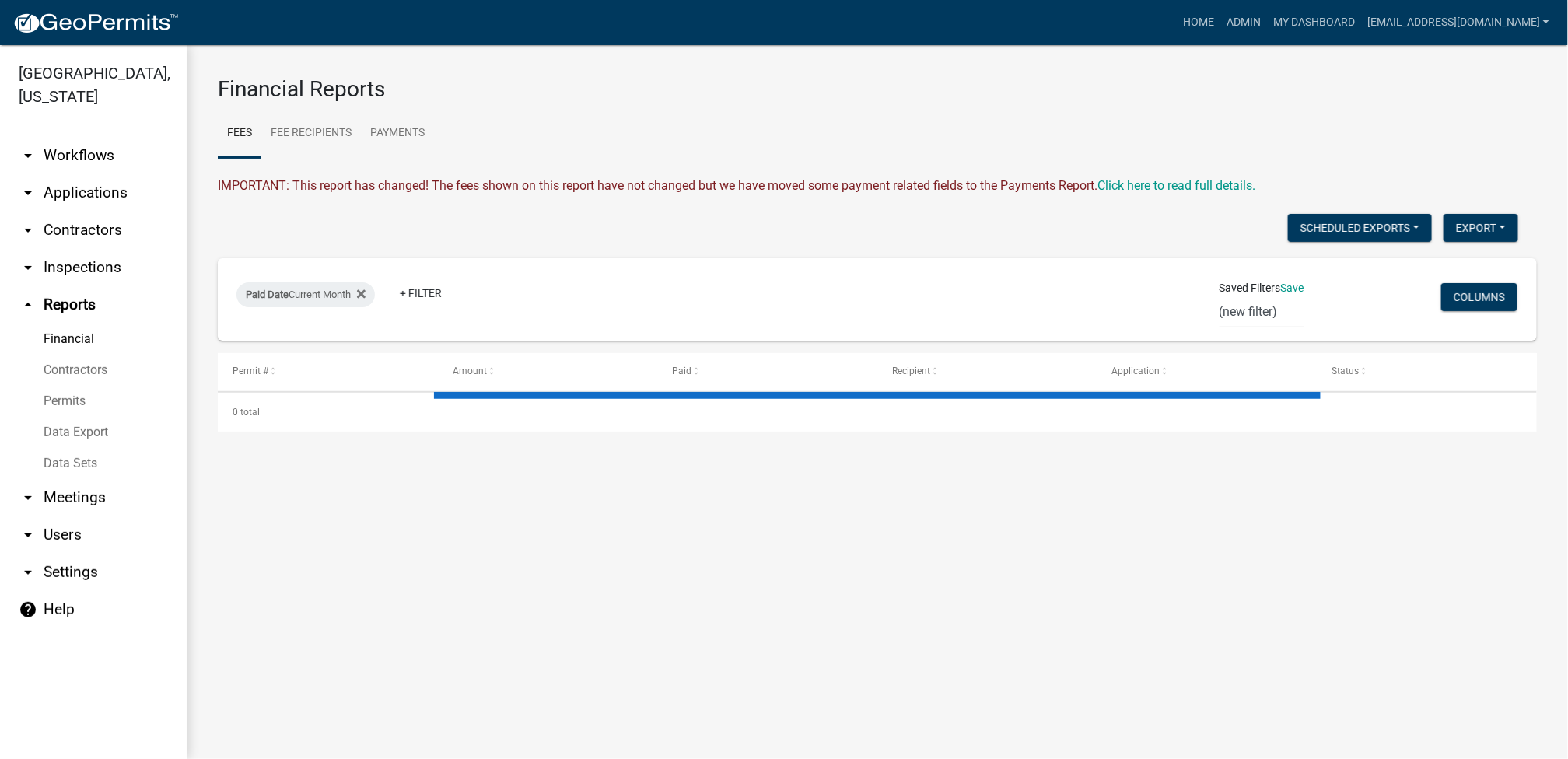
click at [72, 428] on link "Data Export" at bounding box center [93, 432] width 187 height 31
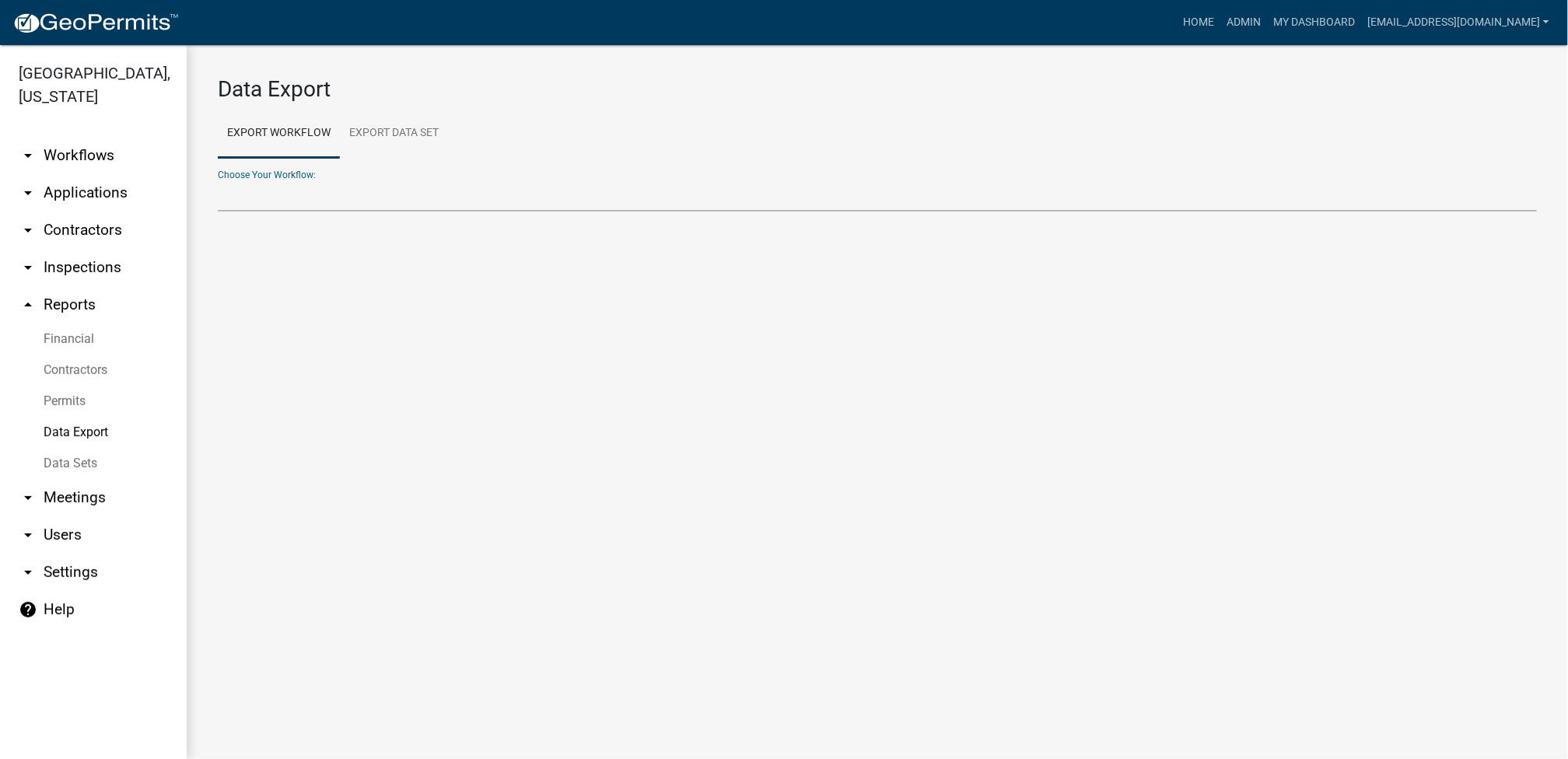
click at [618, 205] on select "Choose Your Workflow:" at bounding box center [877, 196] width 1319 height 32
click at [636, 193] on select "Choose Your Workflow:" at bounding box center [877, 196] width 1319 height 32
click at [614, 197] on select "Choose Your Workflow:" at bounding box center [877, 196] width 1319 height 32
select select "41: Object"
click at [218, 180] on select "Problem Complaint Form - APC APC Address Asignment APC Appeal APC Development P…" at bounding box center [877, 196] width 1319 height 32
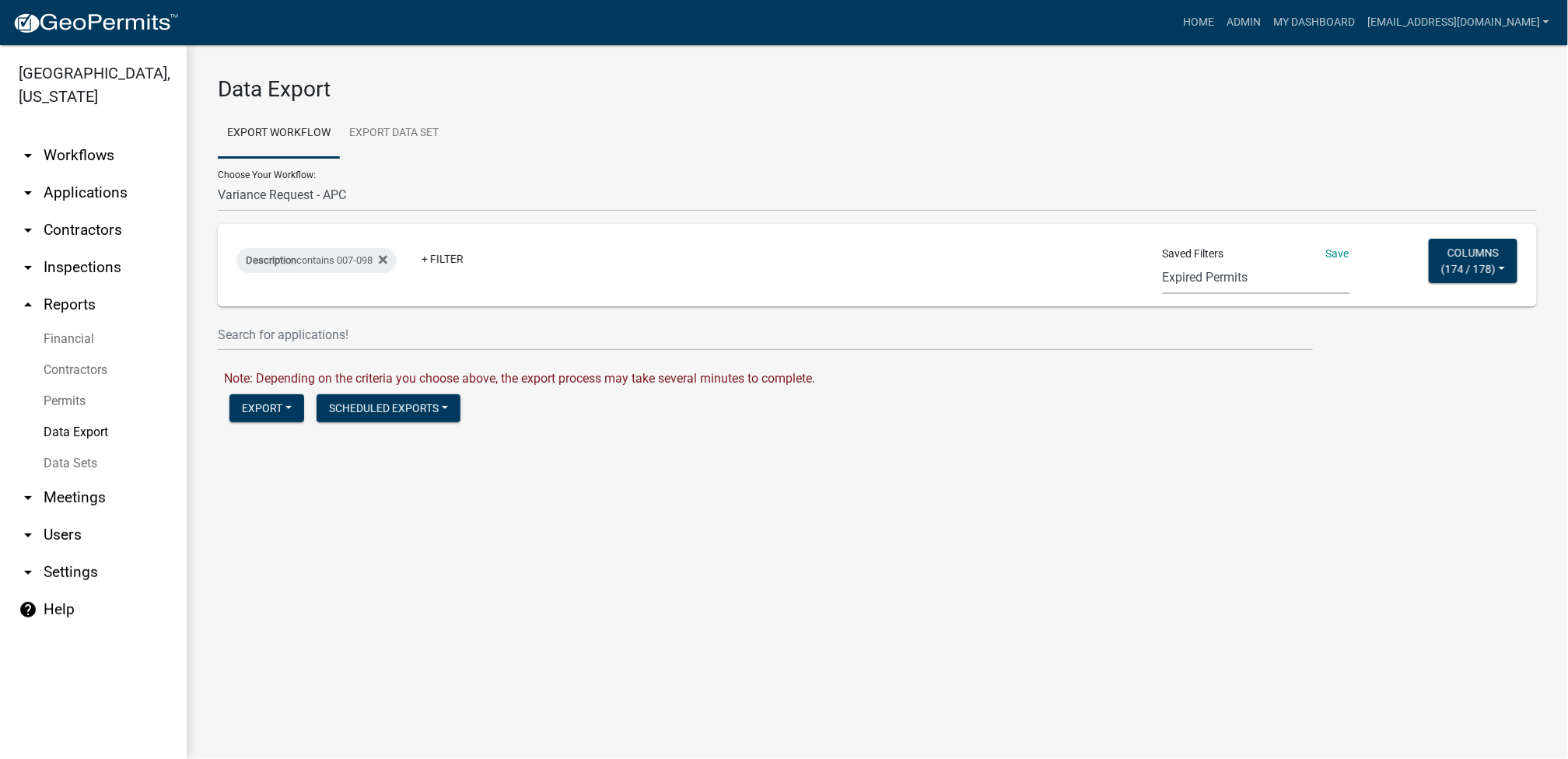
click at [783, 278] on select "Expired Permits ILP Public Review Report FDP EC Report Homestead Deductions Exc…" at bounding box center [1256, 278] width 187 height 32
select select "8: 90a8bcea-4b29-431d-aa3c-87fc516cc1d2"
click at [783, 262] on select "Expired Permits ILP Public Review Report FDP EC Report Homestead Deductions Exc…" at bounding box center [1256, 278] width 187 height 32
click at [783, 280] on button "Columns ( 5 / 178 )" at bounding box center [1479, 260] width 76 height 44
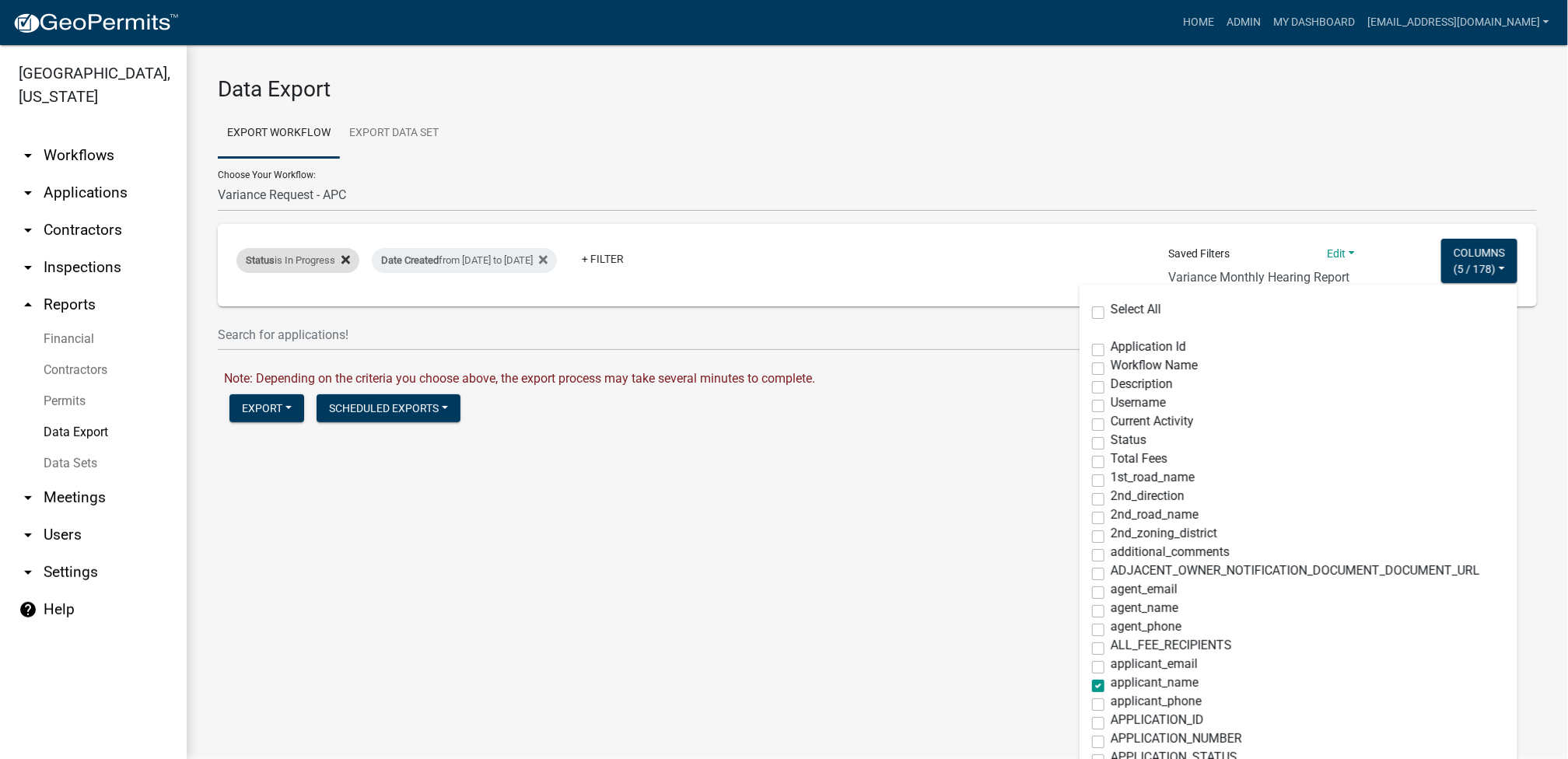
click at [346, 252] on fa-icon at bounding box center [343, 260] width 15 height 25
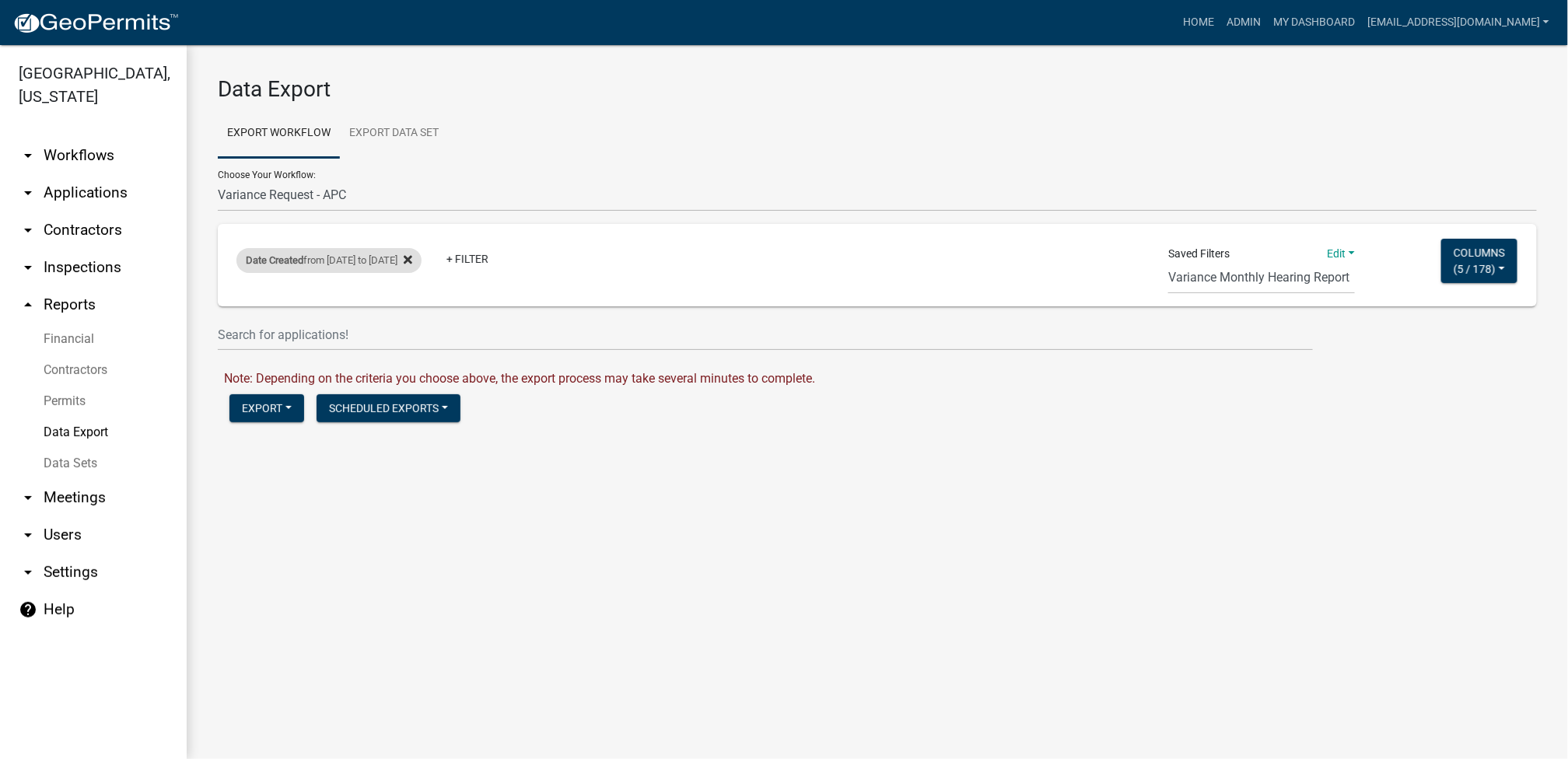
click at [412, 257] on icon at bounding box center [408, 260] width 8 height 8
click at [783, 273] on span "5 / 178" at bounding box center [1474, 268] width 34 height 13
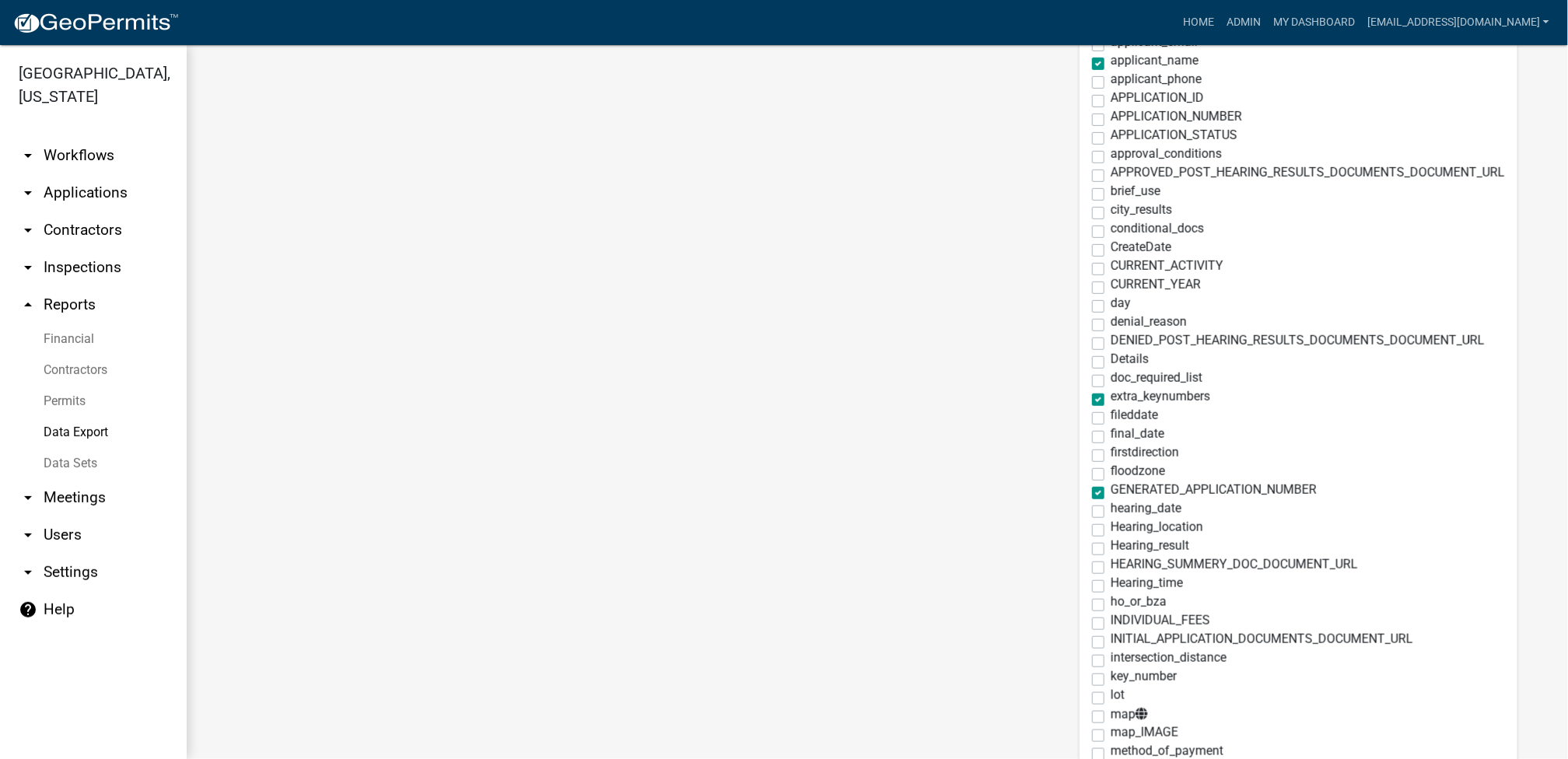
scroll to position [829, 0]
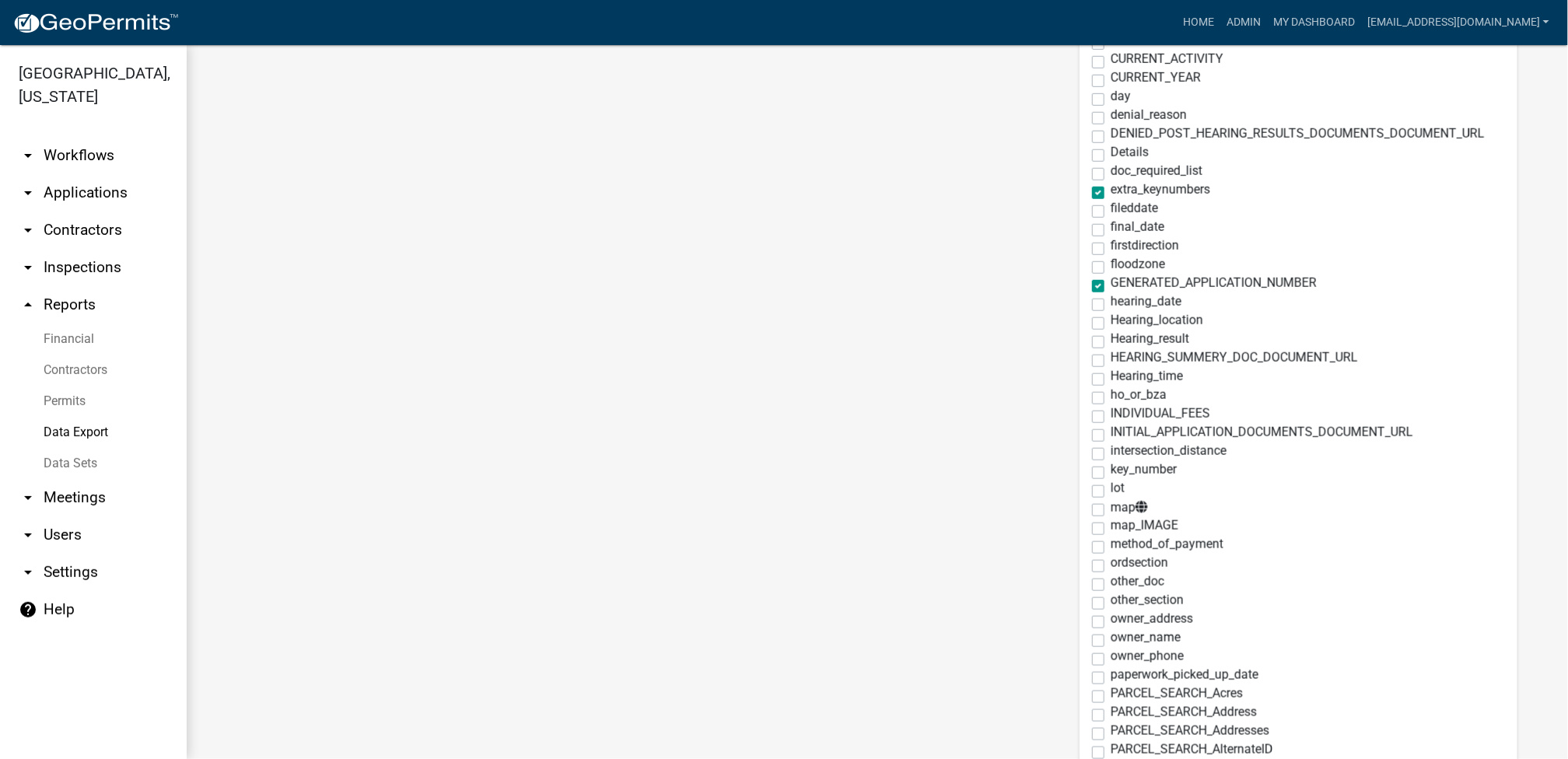
click at [783, 305] on label "hearing_date" at bounding box center [1146, 301] width 71 height 13
click at [783, 305] on input "hearing_date" at bounding box center [1116, 300] width 10 height 10
checkbox input "true"
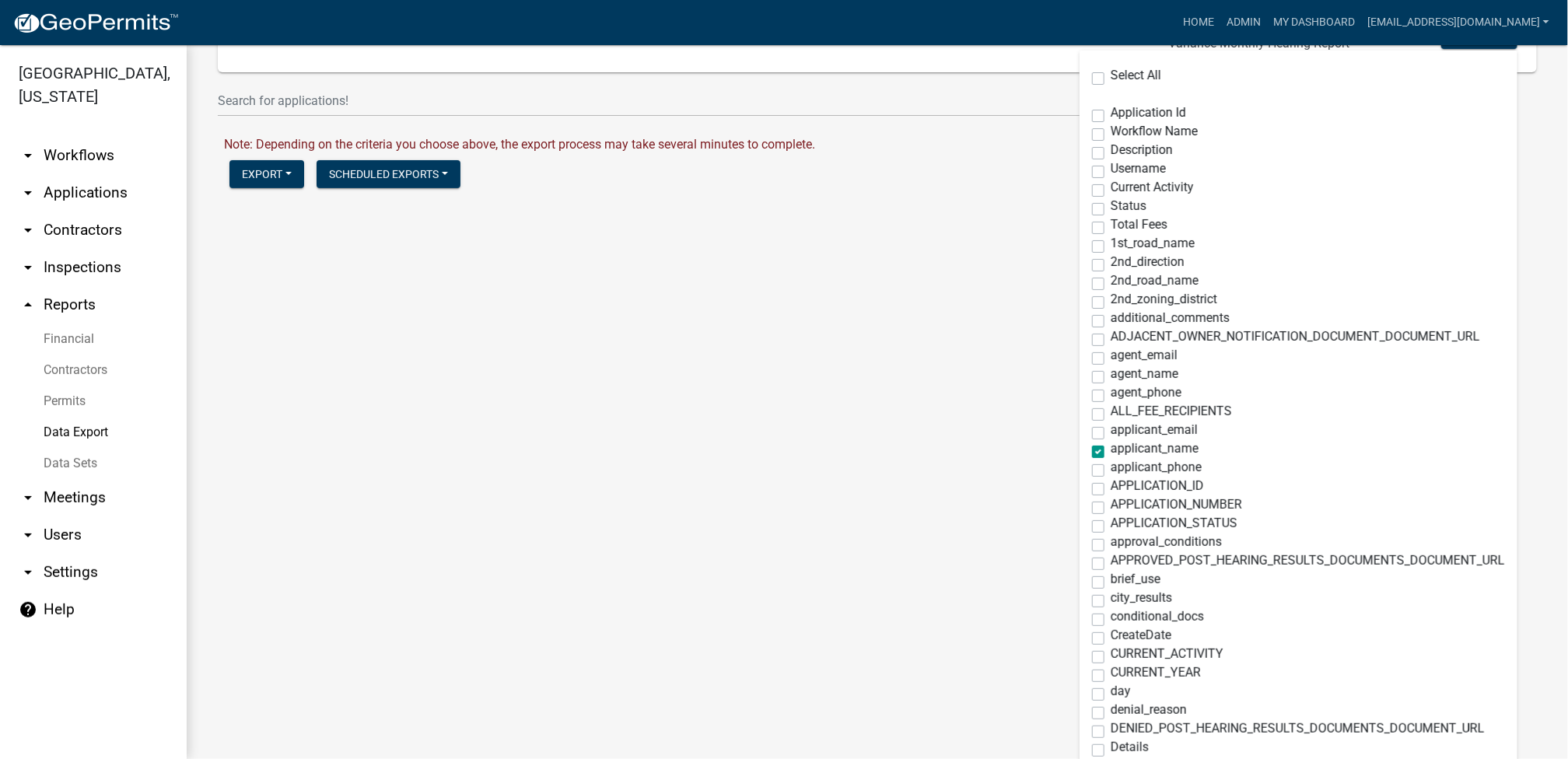
scroll to position [0, 0]
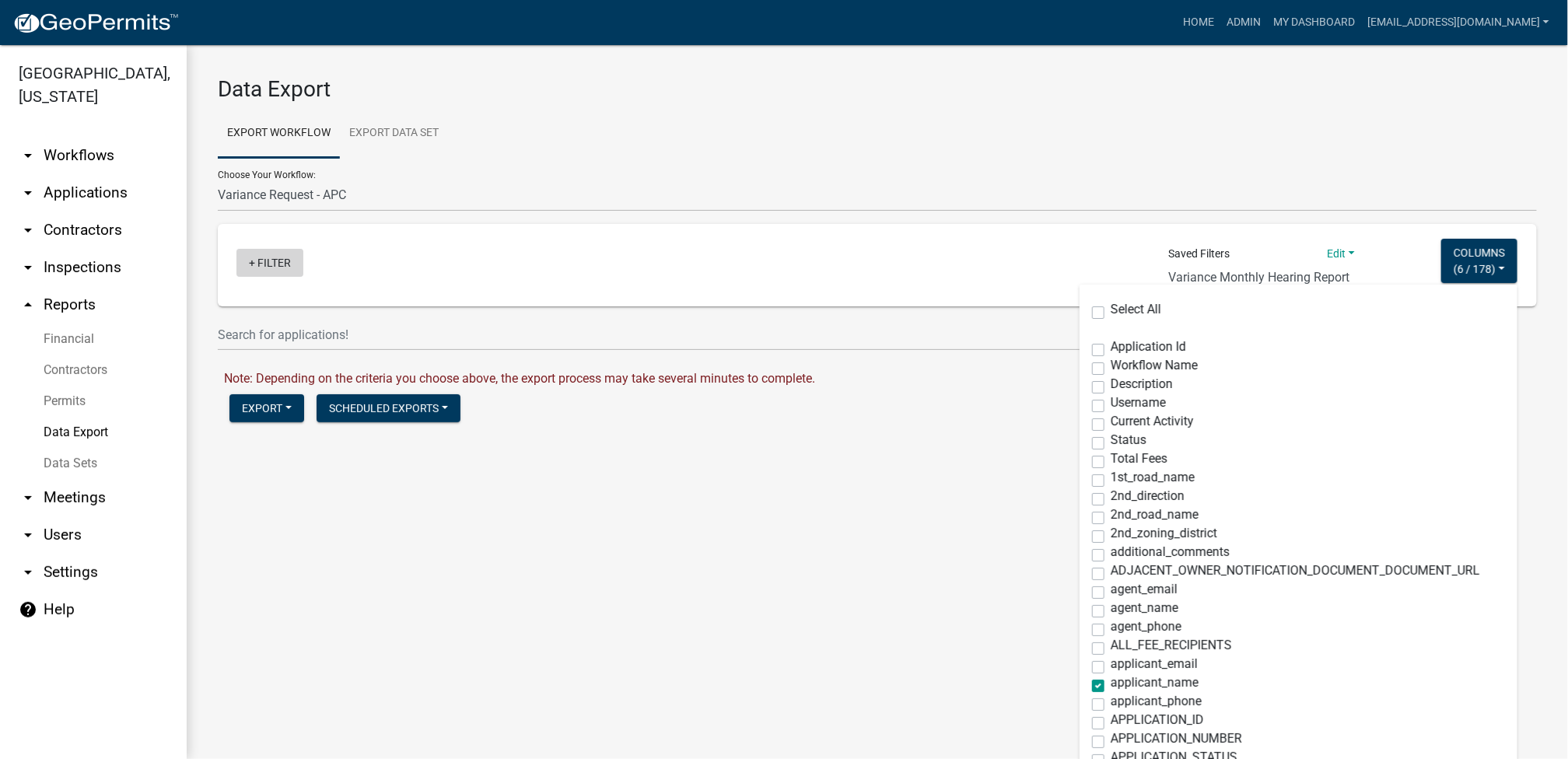
click at [286, 259] on link "+ Filter" at bounding box center [270, 262] width 67 height 28
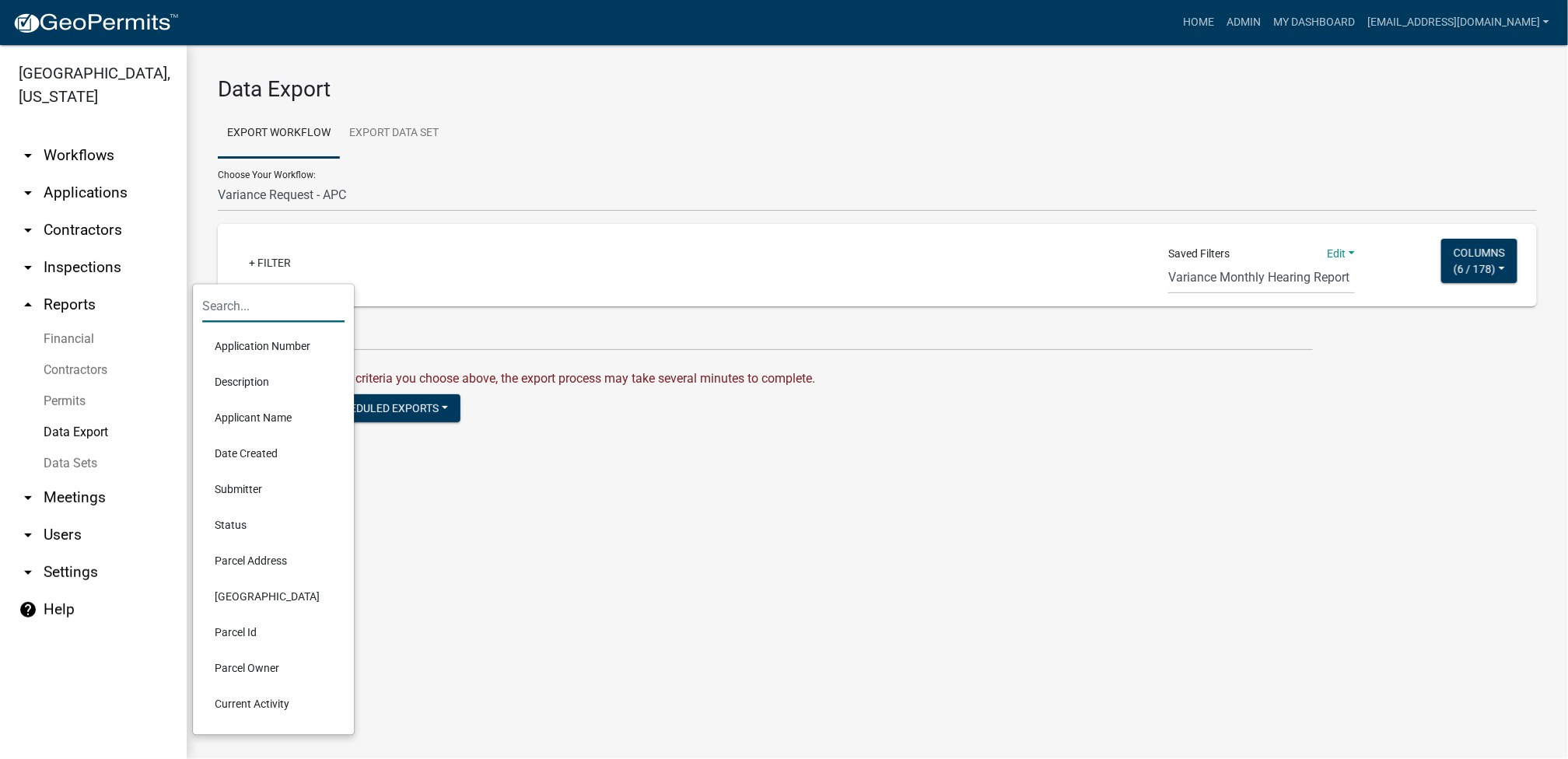
click at [302, 310] on input "text" at bounding box center [274, 307] width 142 height 32
click at [400, 277] on div "+ Filter" at bounding box center [661, 264] width 871 height 32
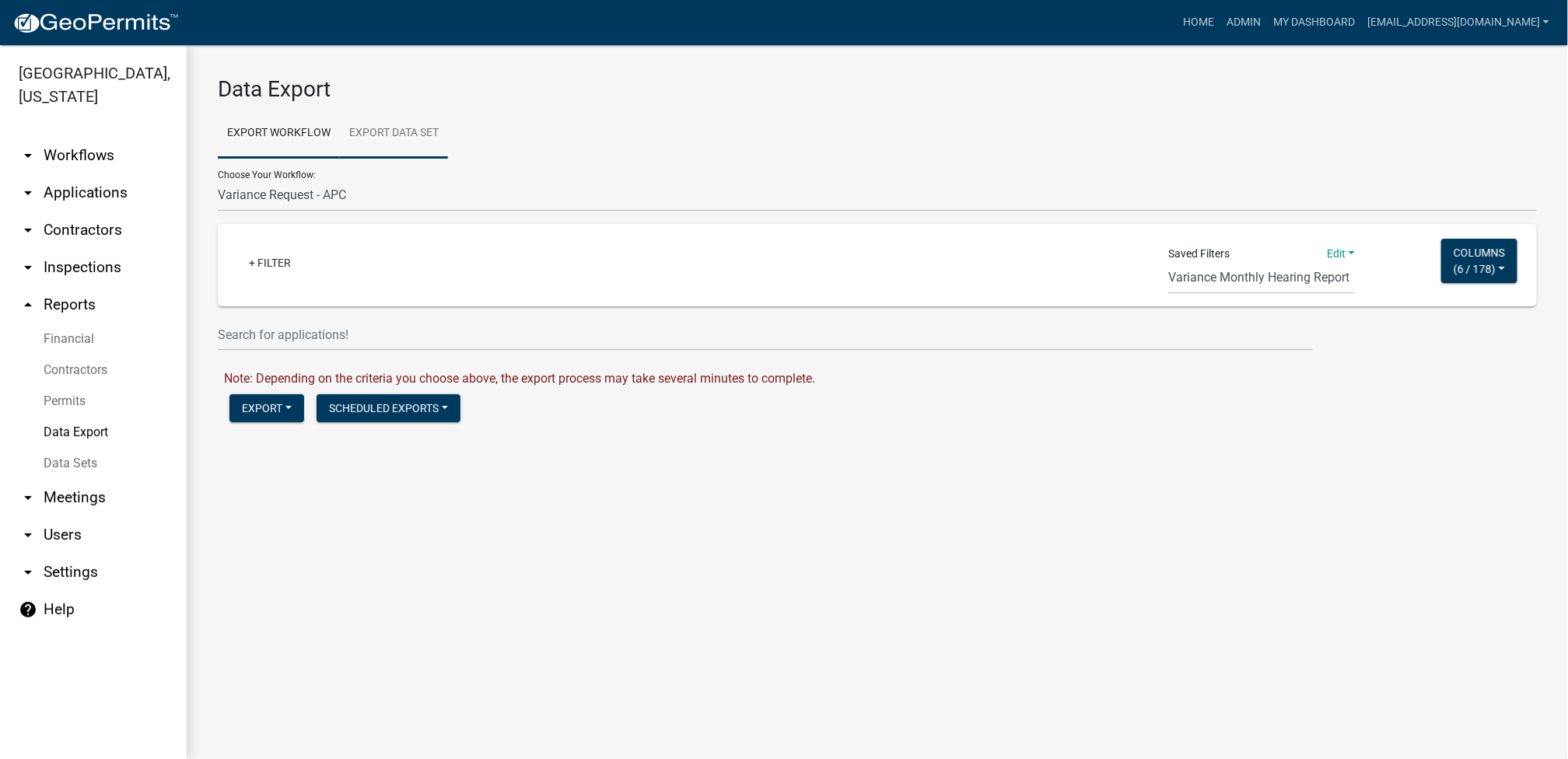
click at [412, 127] on link "Export Data Set" at bounding box center [393, 133] width 108 height 49
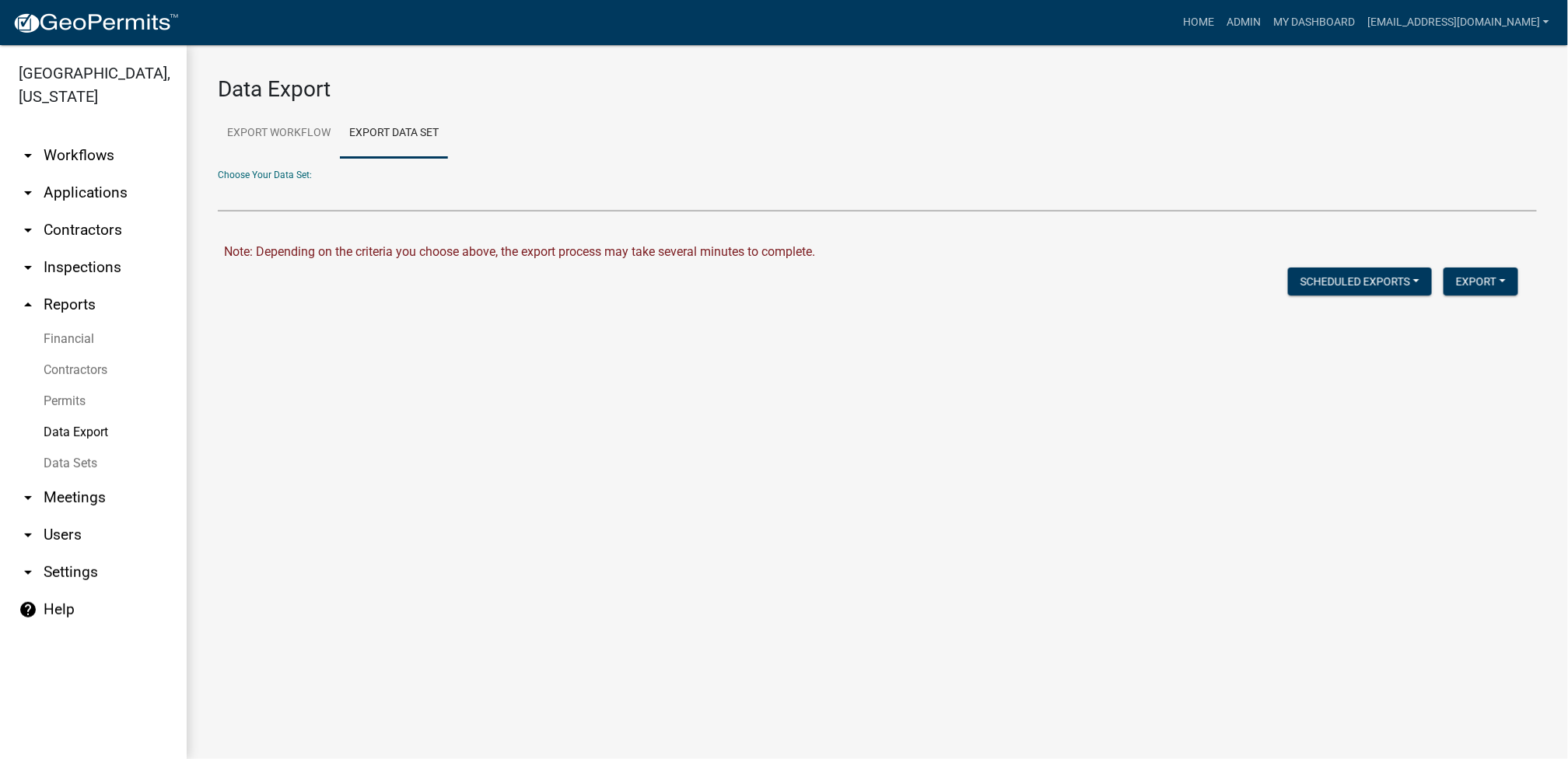
click at [394, 193] on select "ILP Report Monthly CRS 320 Year End ILP Report Create Data Set" at bounding box center [877, 196] width 1319 height 32
select select
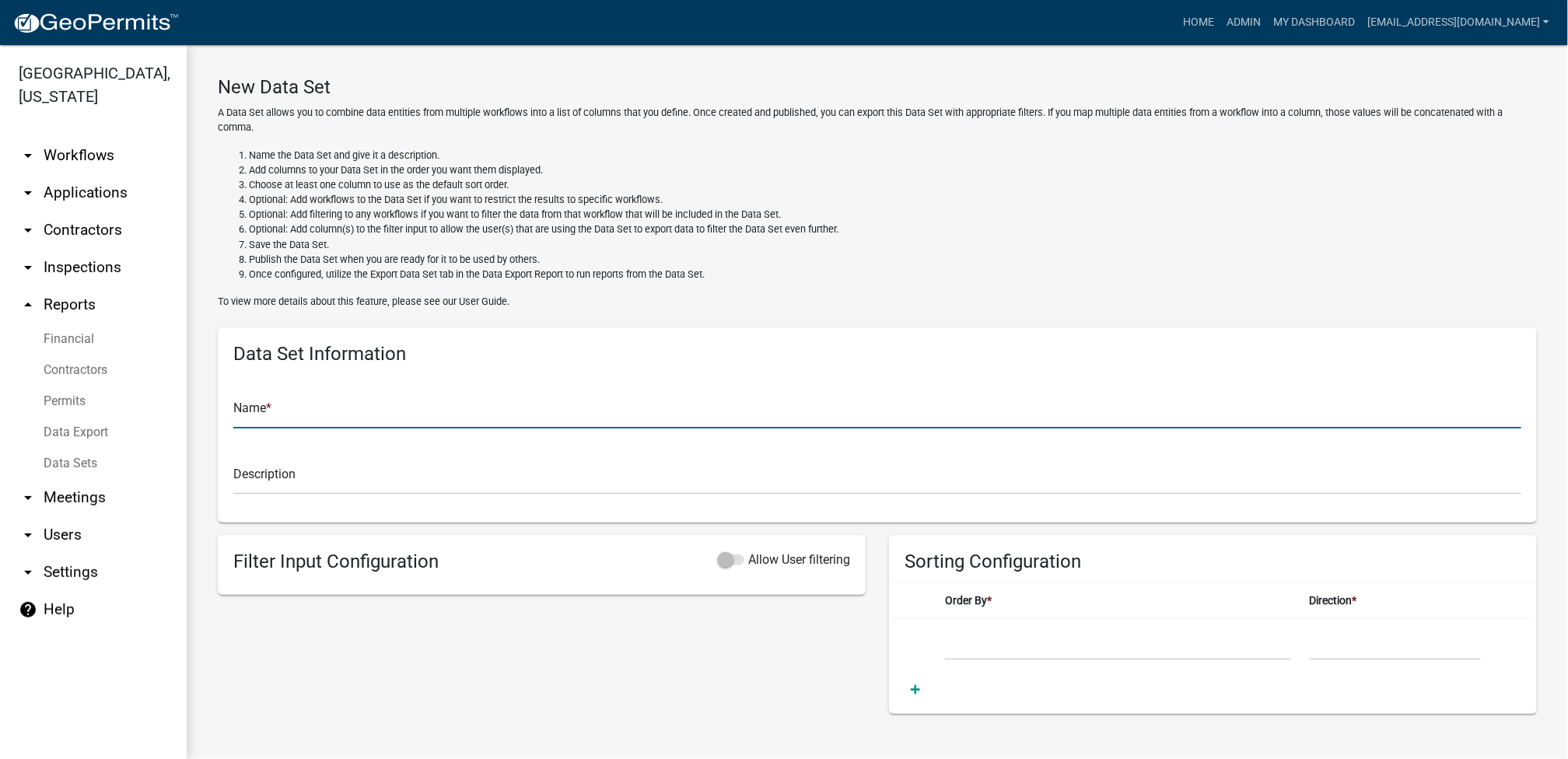
click at [316, 420] on input "text" at bounding box center [877, 413] width 1288 height 32
type input "h"
type input "U"
type input "BZA HEARINGS"
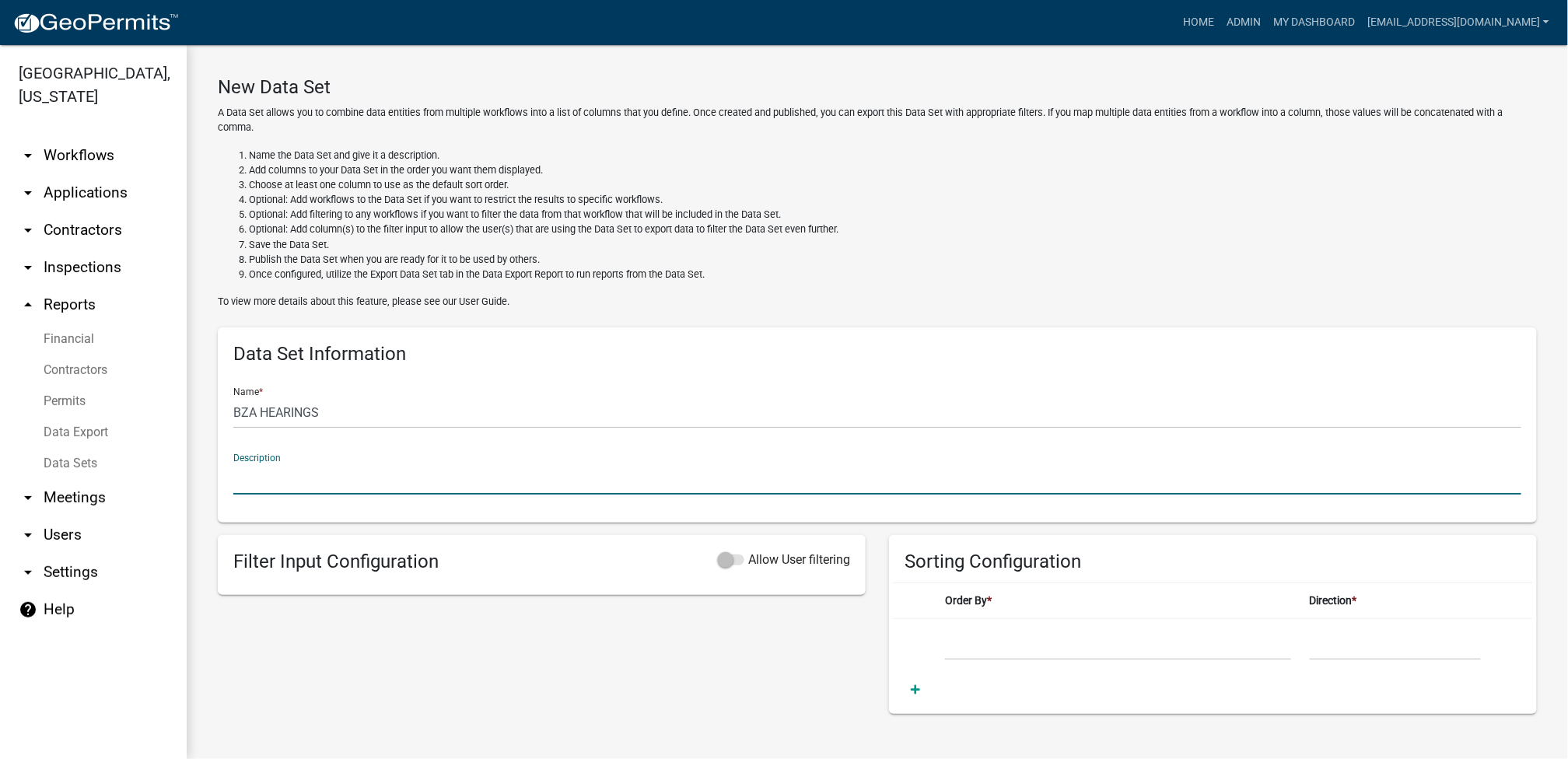
click at [392, 474] on input "text" at bounding box center [877, 479] width 1288 height 32
type input "MONTHLY MEETING"
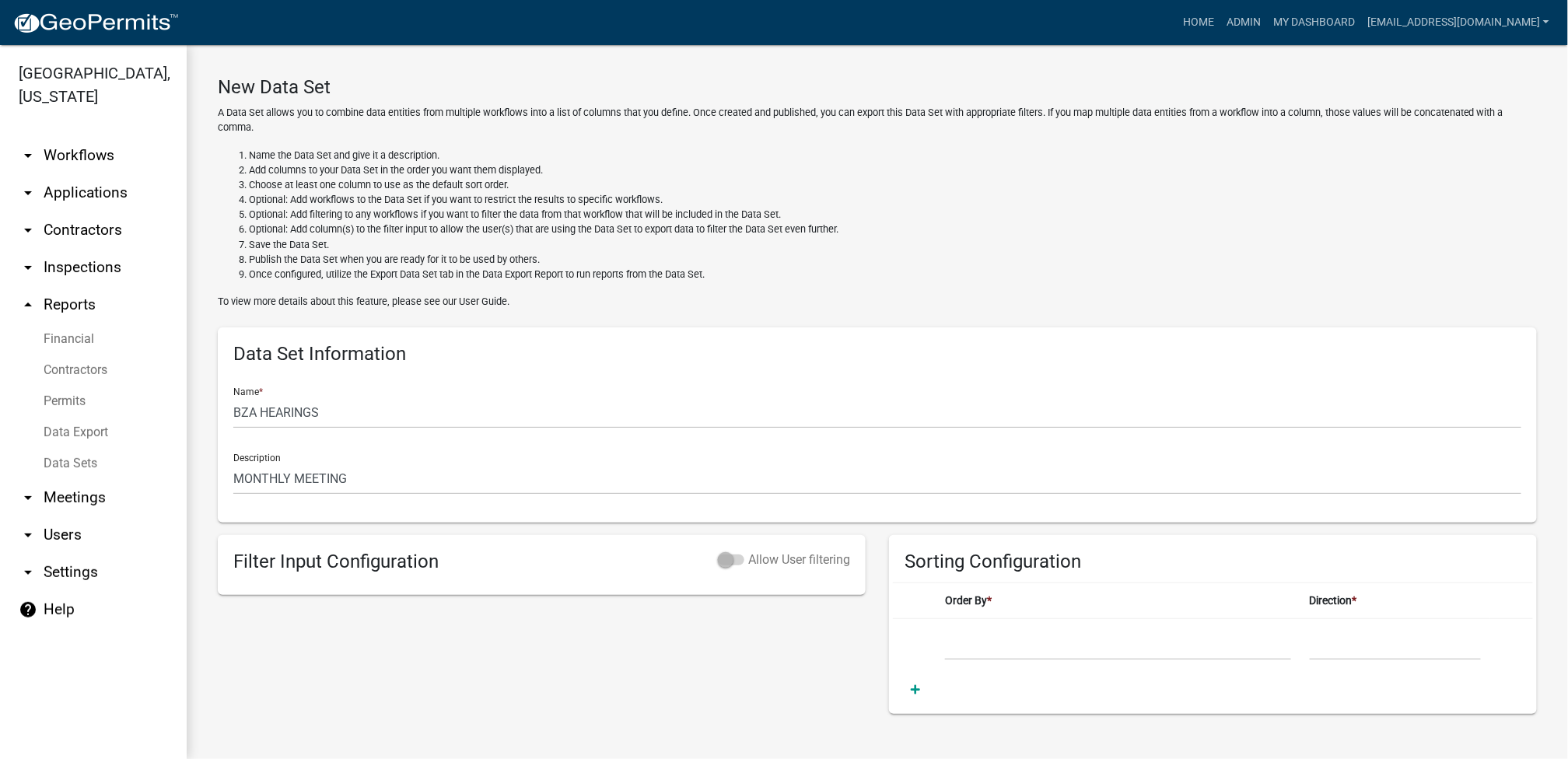
click at [722, 556] on span at bounding box center [732, 560] width 27 height 11
click at [718, 560] on span at bounding box center [732, 560] width 27 height 11
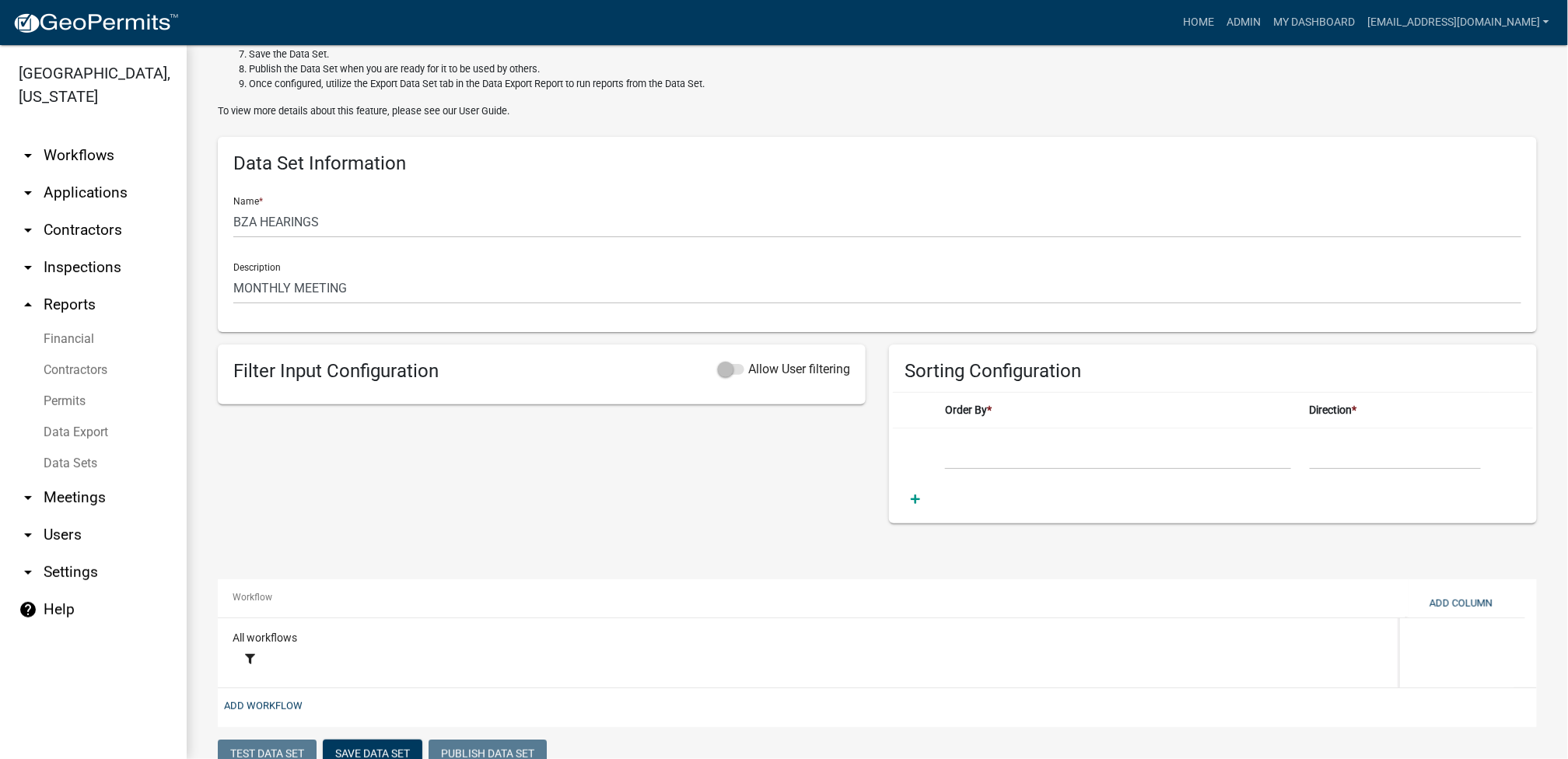
scroll to position [233, 0]
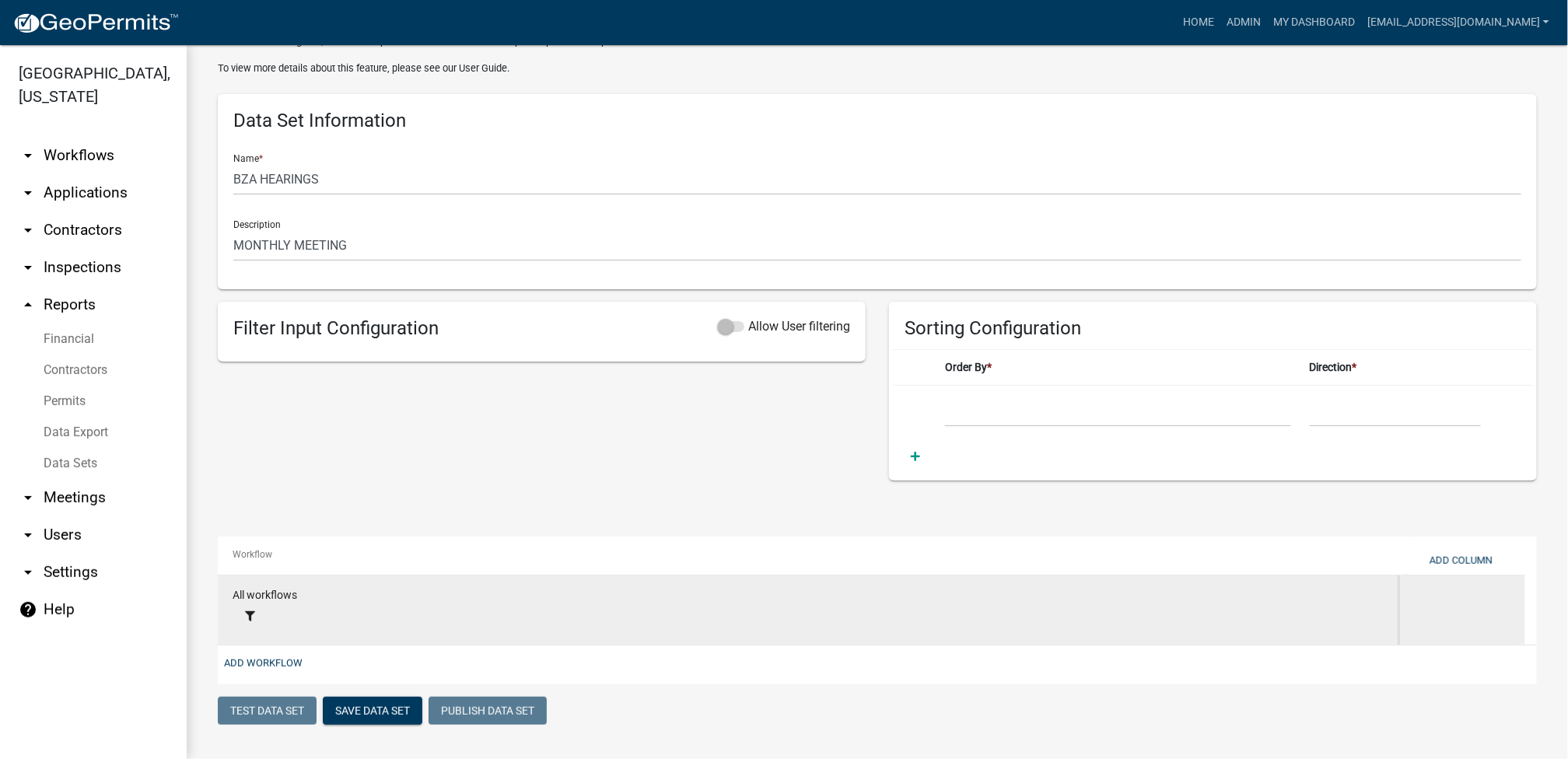
click at [269, 594] on div "All workflows" at bounding box center [813, 595] width 1161 height 18
click at [253, 611] on icon at bounding box center [250, 616] width 10 height 10
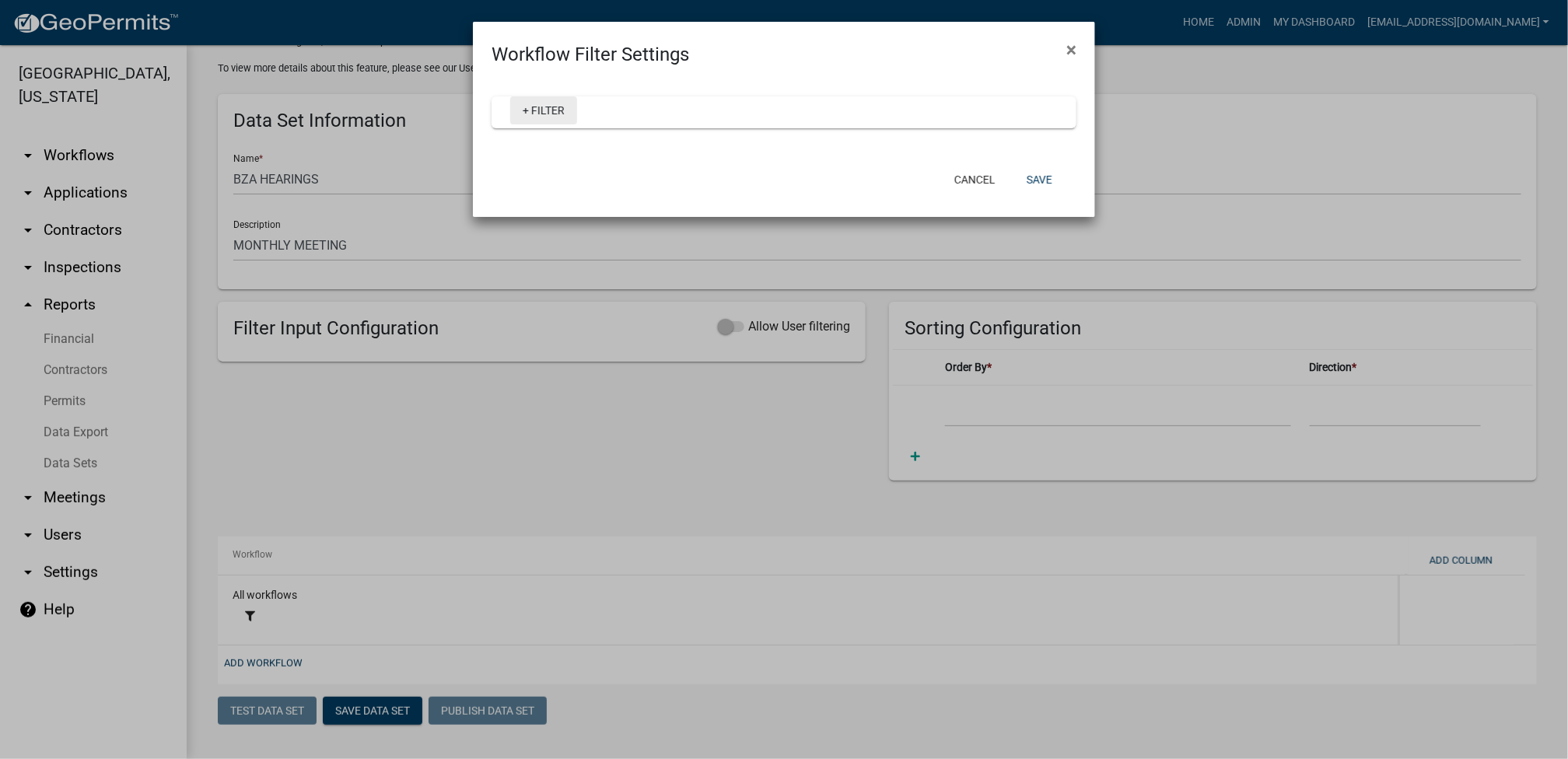
click at [544, 106] on link "+ Filter" at bounding box center [544, 110] width 67 height 28
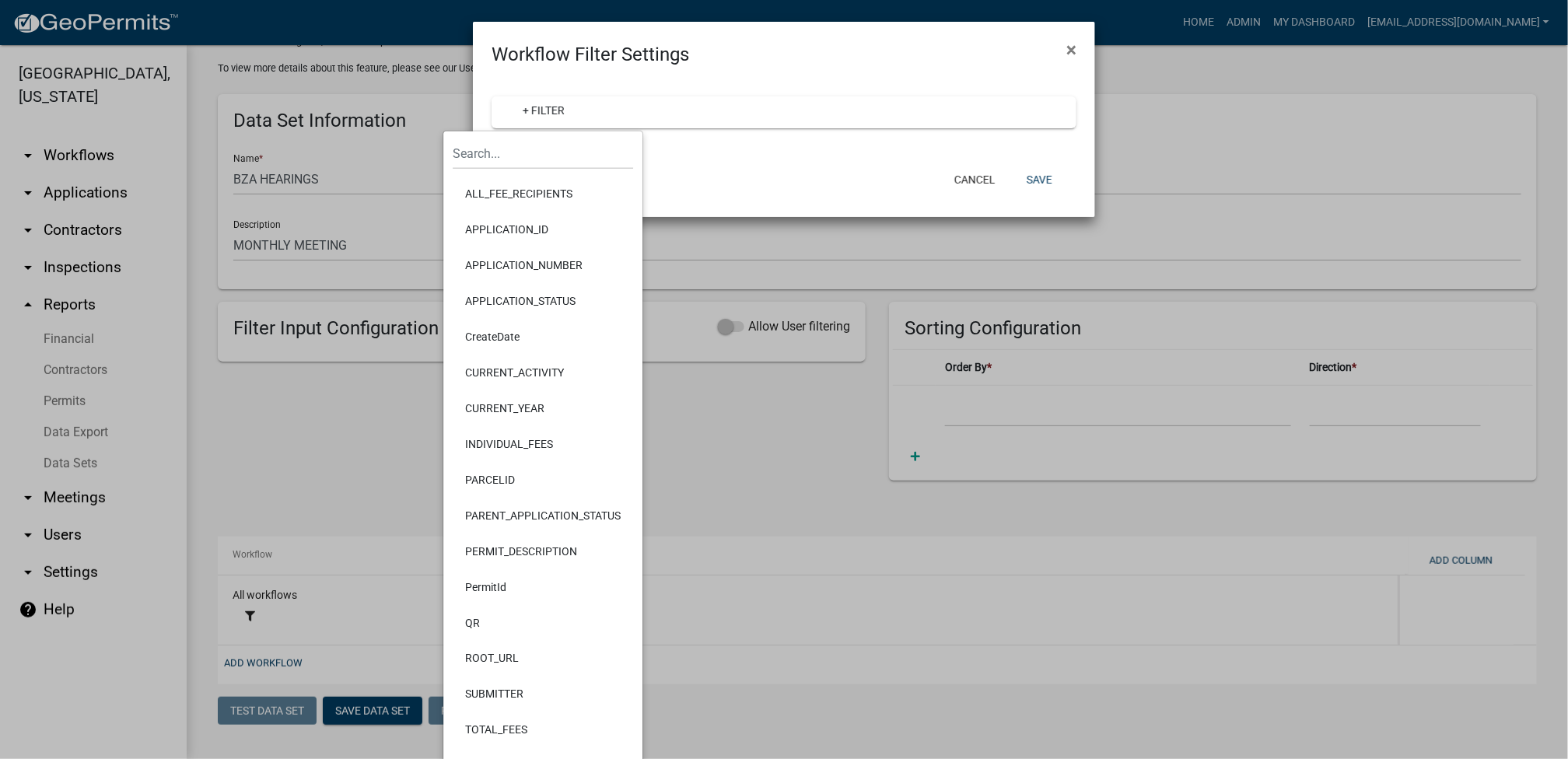
click at [527, 264] on li "APPLICATION_NUMBER" at bounding box center [543, 264] width 181 height 36
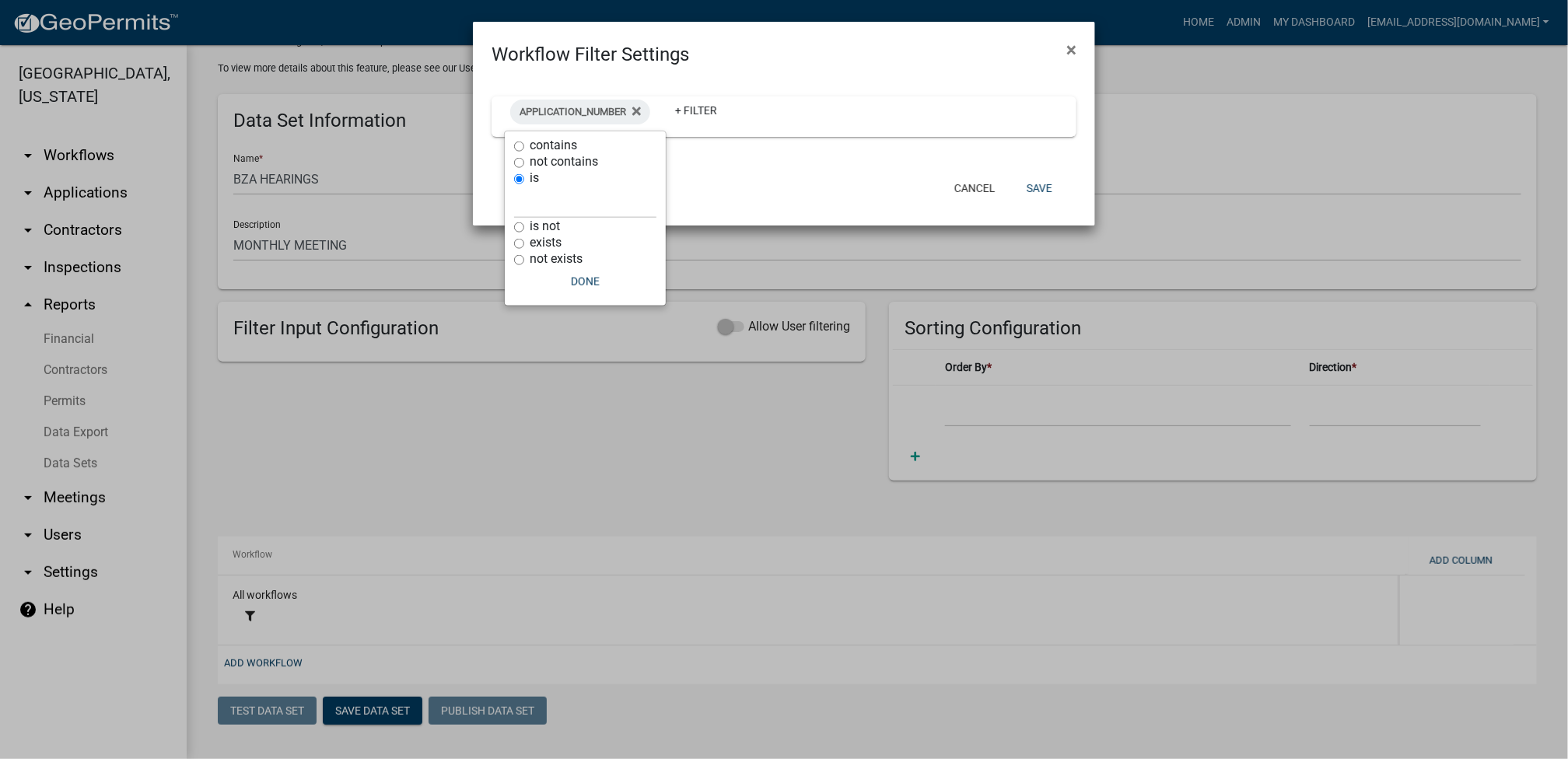
click at [517, 147] on input "contains" at bounding box center [519, 146] width 10 height 10
radio input "true"
click at [548, 182] on input "text" at bounding box center [585, 170] width 142 height 32
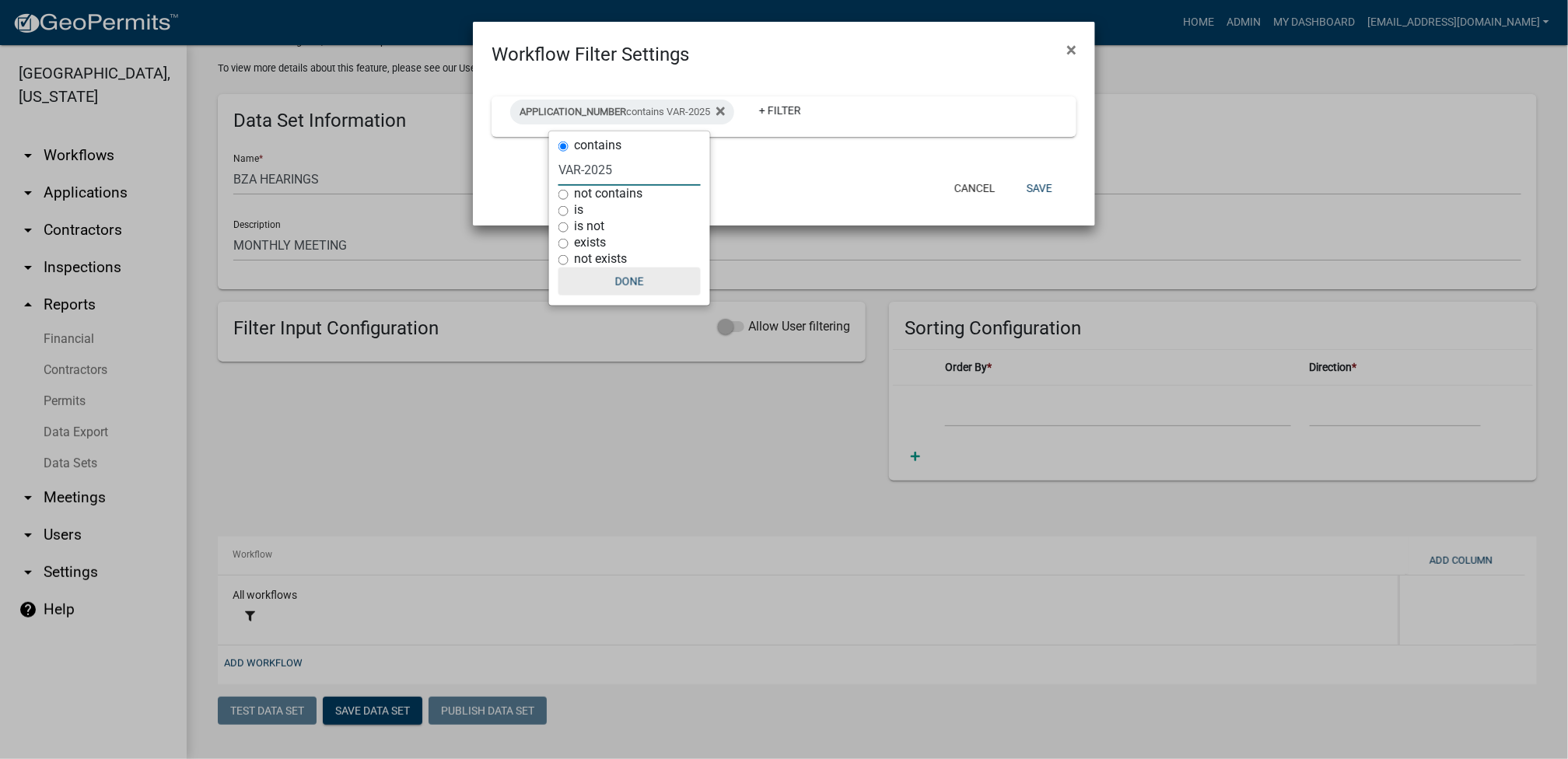
type input "VAR-2025"
click at [633, 274] on button "Done" at bounding box center [630, 281] width 142 height 28
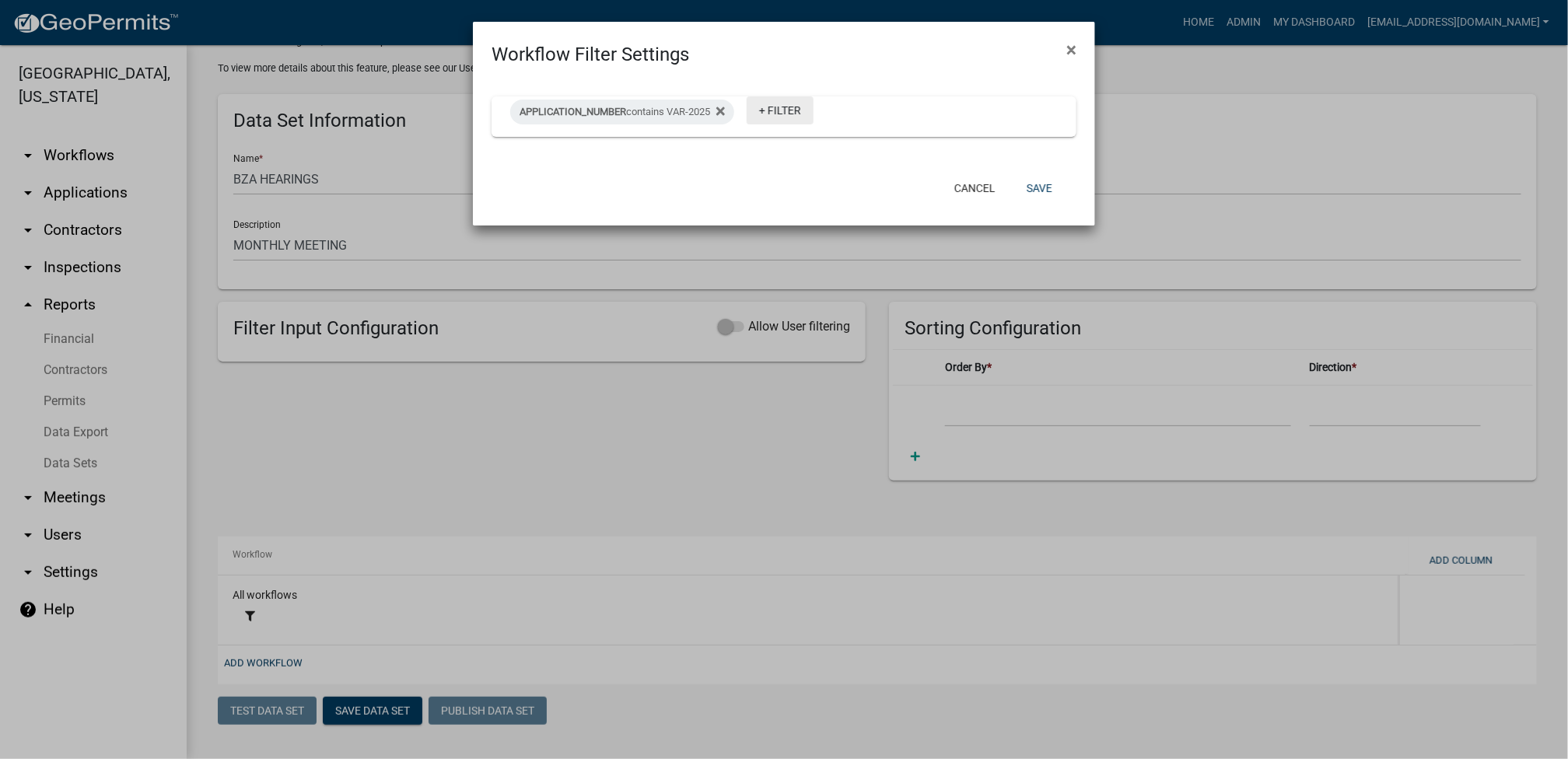
click at [783, 123] on link "+ Filter" at bounding box center [780, 110] width 67 height 28
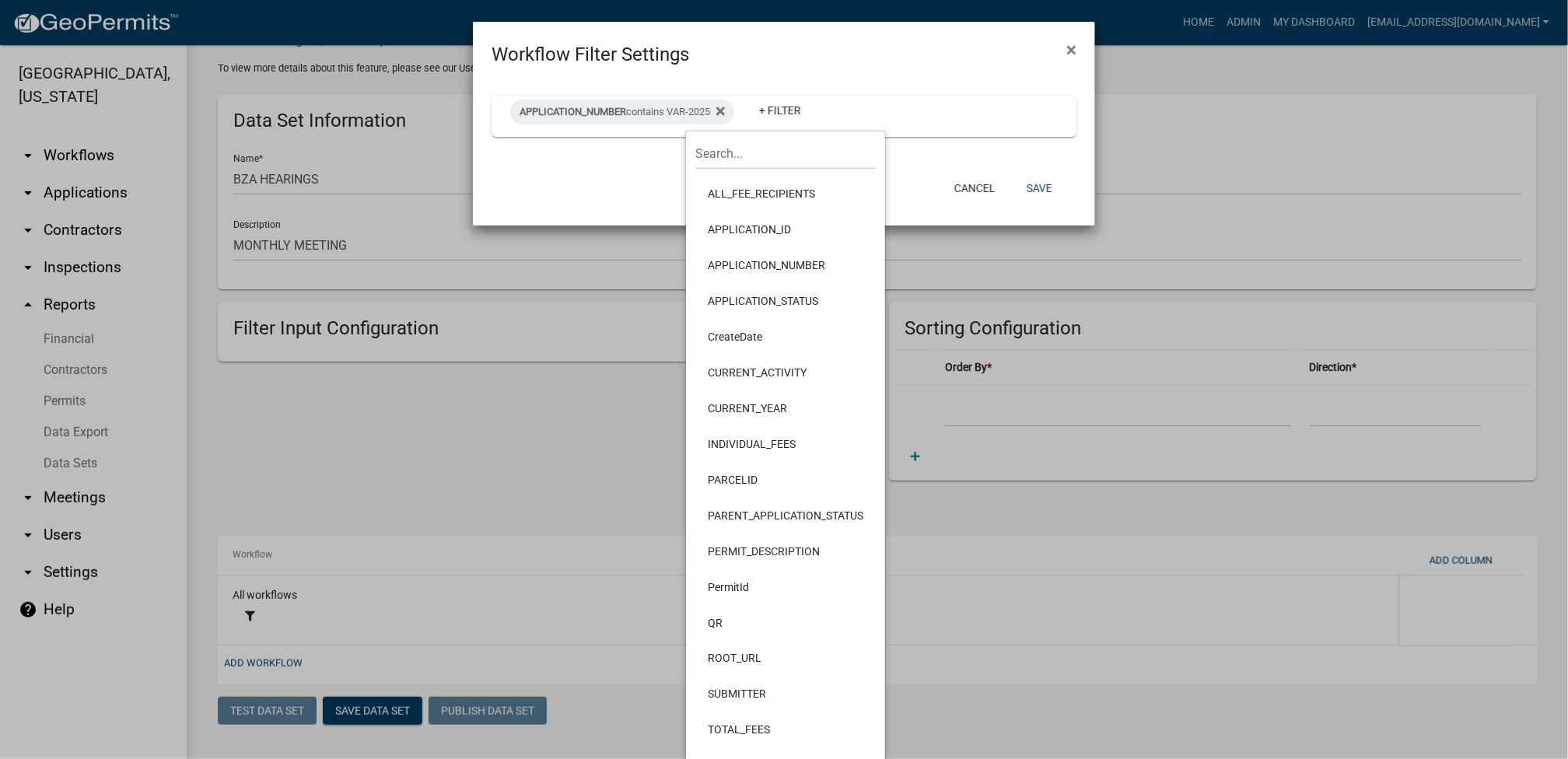
click at [764, 265] on li "APPLICATION_NUMBER" at bounding box center [786, 264] width 181 height 36
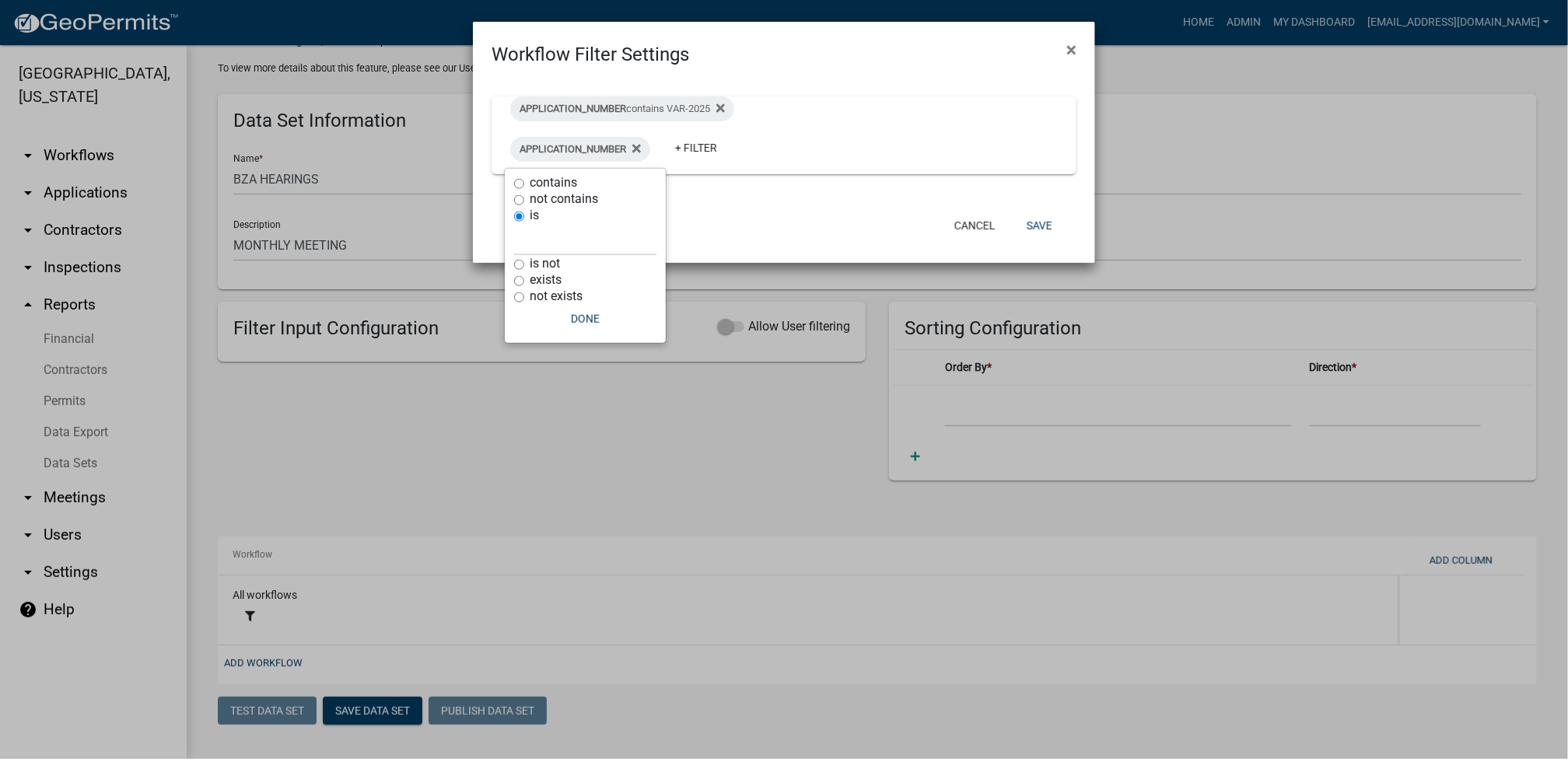
click at [522, 182] on input "contains" at bounding box center [519, 184] width 10 height 10
radio input "true"
click at [538, 204] on input "text" at bounding box center [585, 208] width 142 height 32
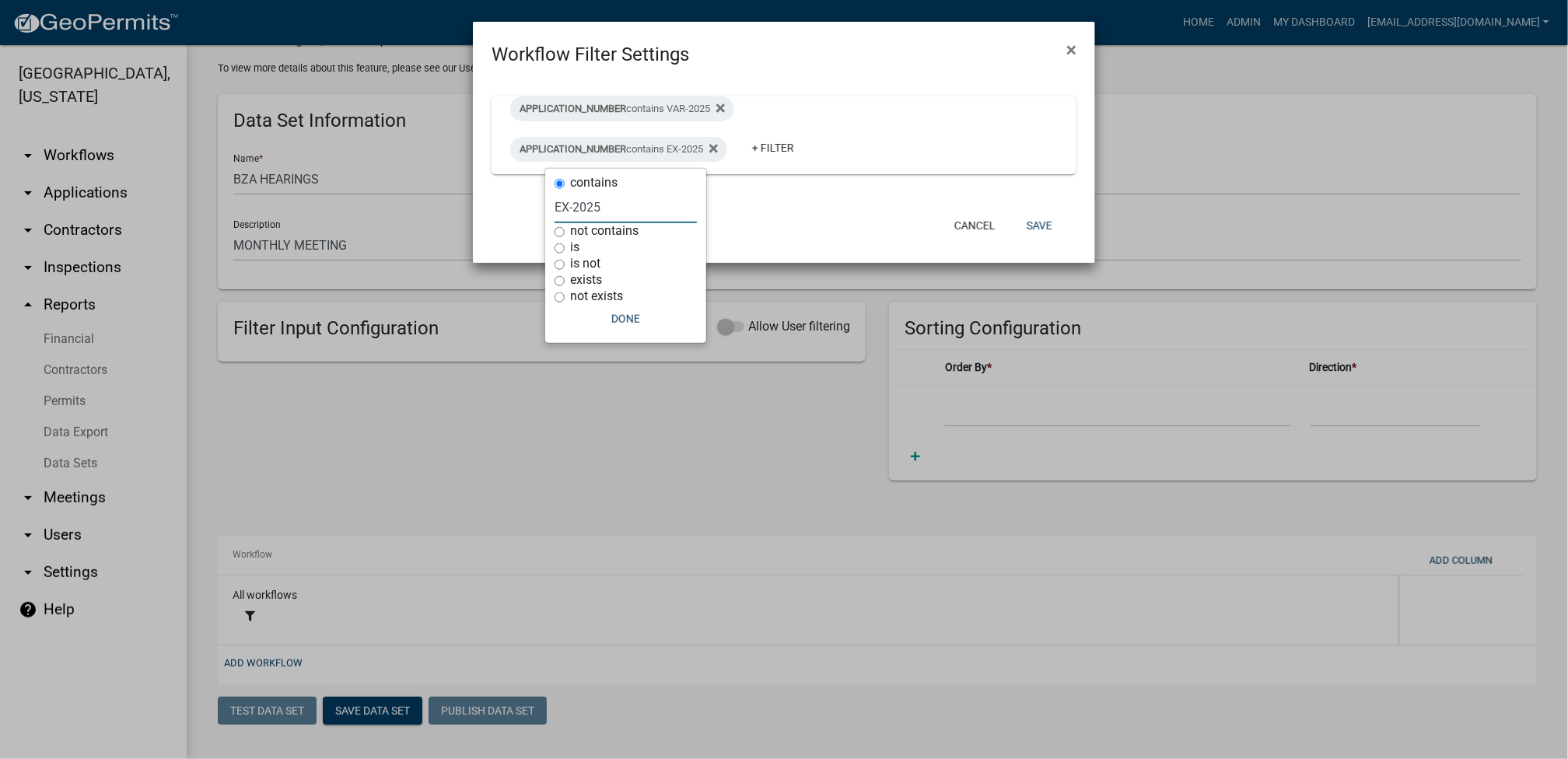
type input "EX-2025"
click at [646, 314] on button "Done" at bounding box center [626, 318] width 142 height 28
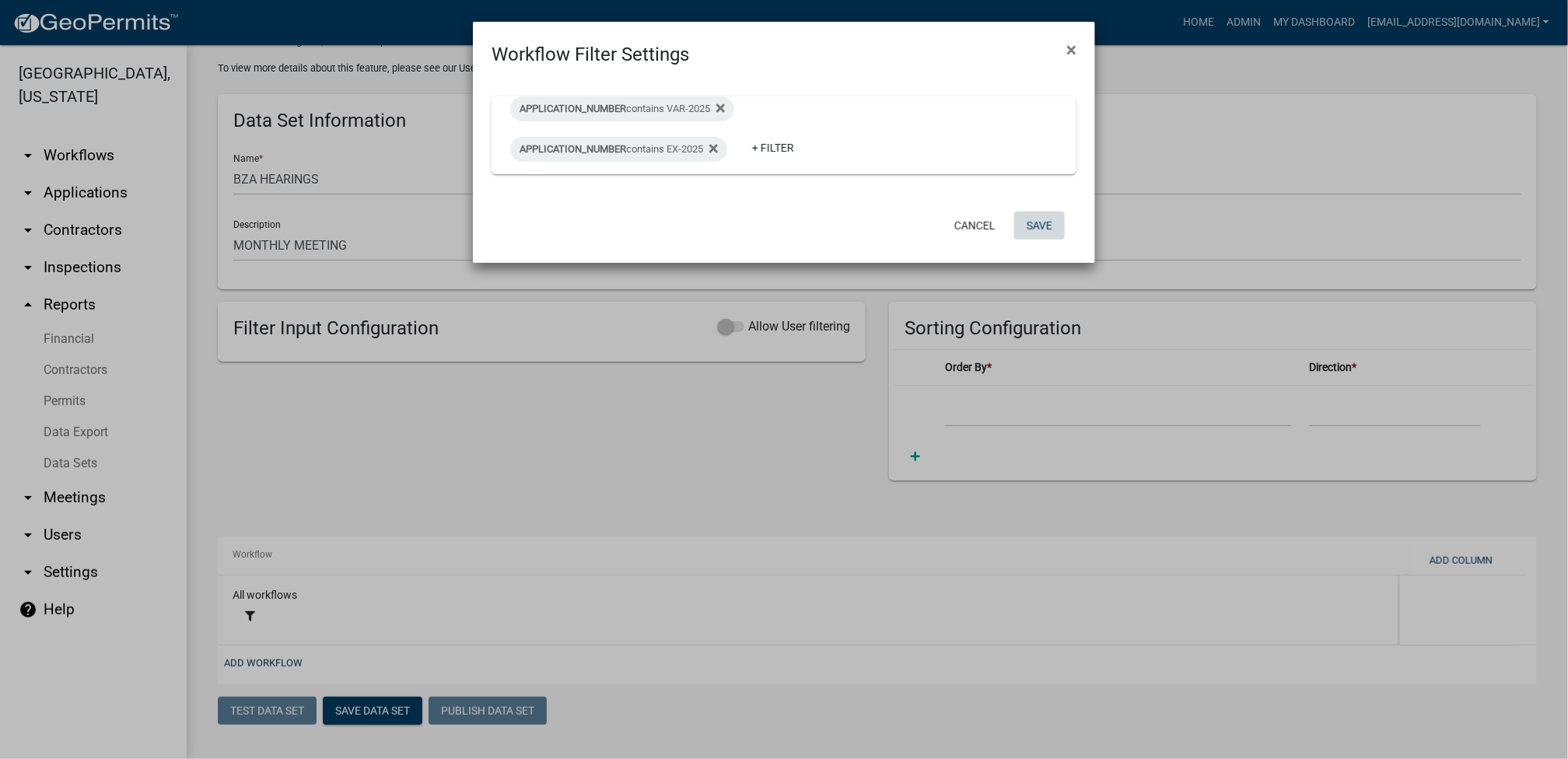
click at [783, 232] on button "Save" at bounding box center [1040, 225] width 50 height 28
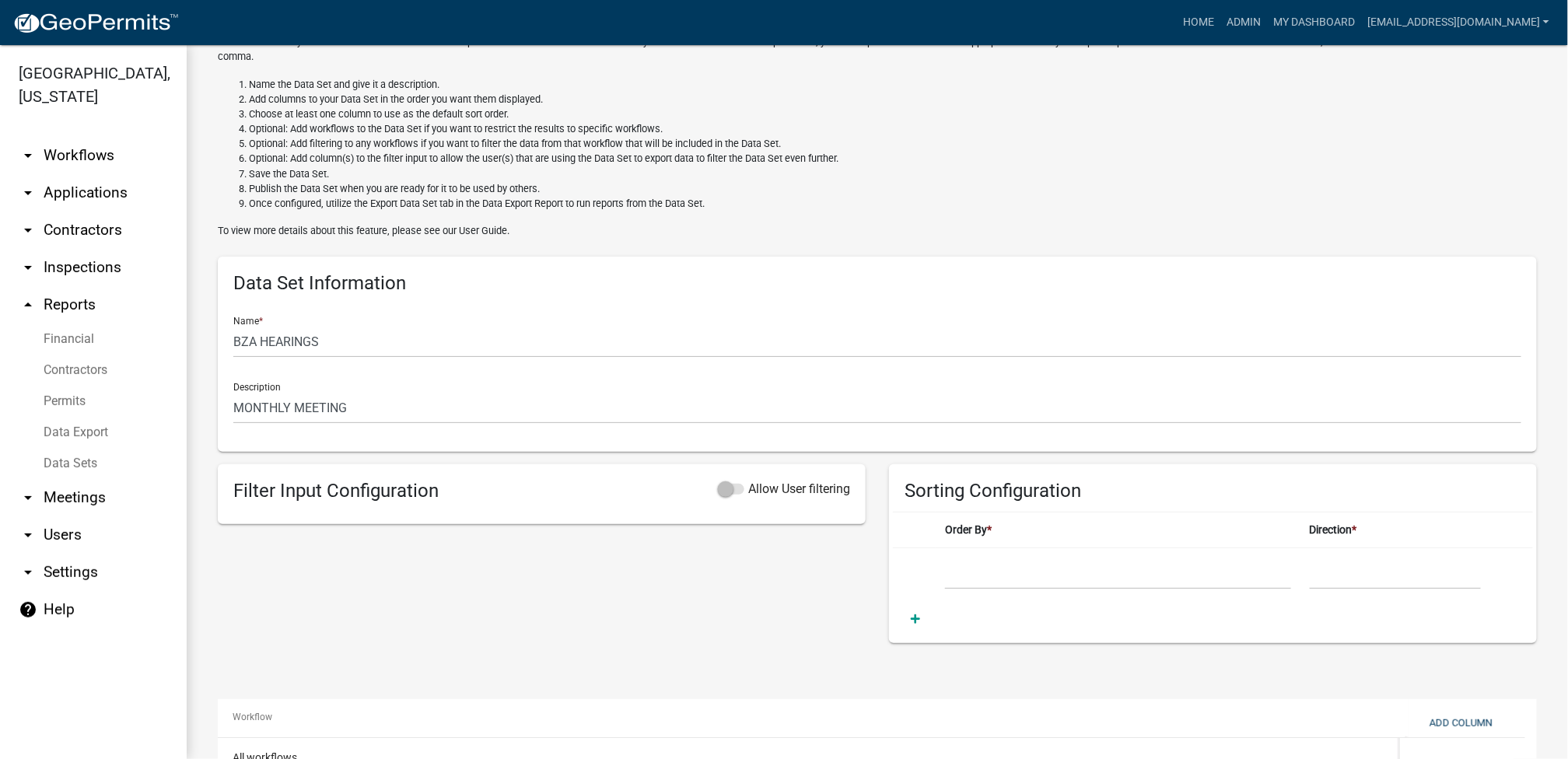
scroll to position [0, 0]
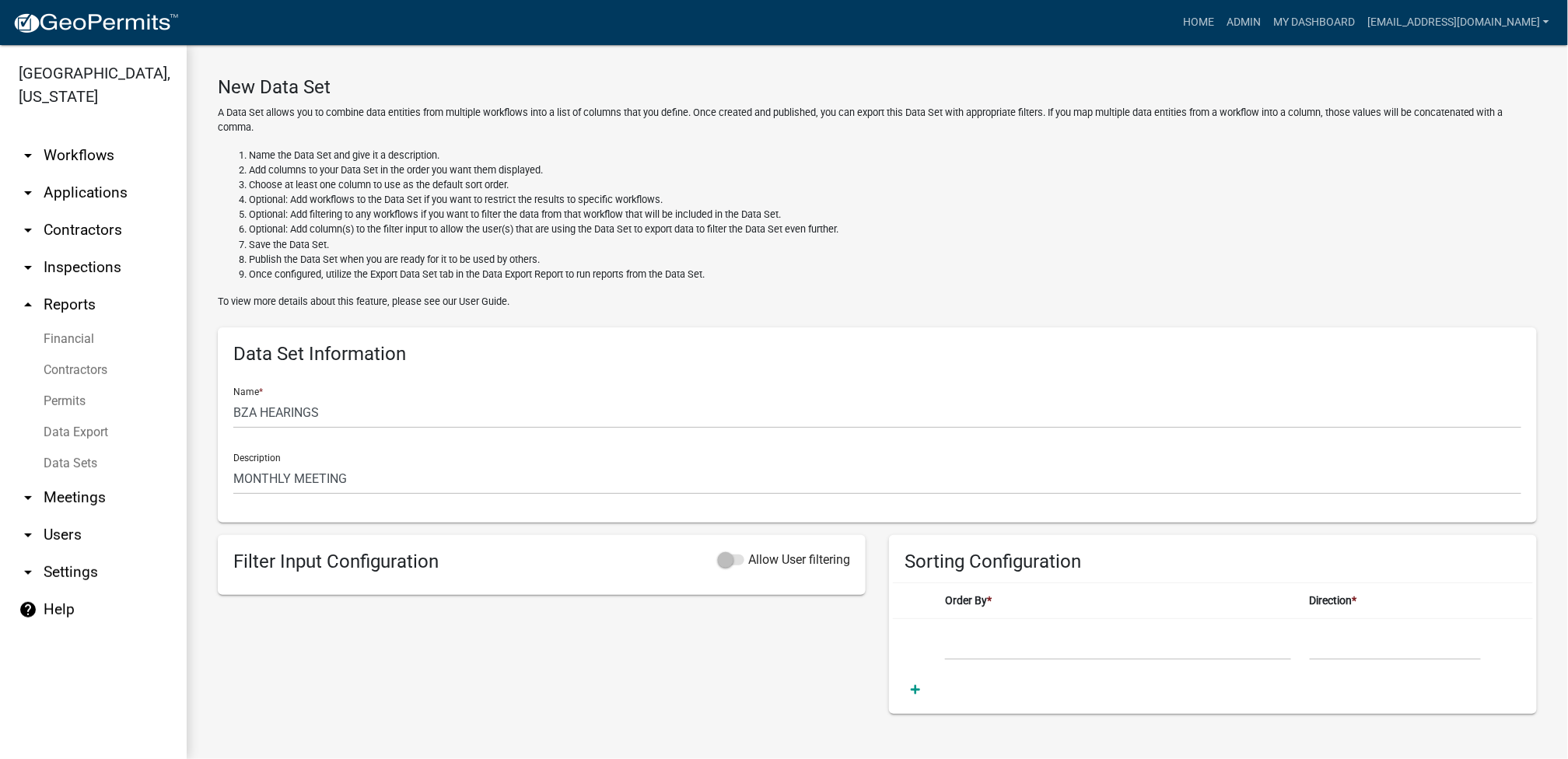
click at [77, 394] on link "Permits" at bounding box center [93, 401] width 187 height 31
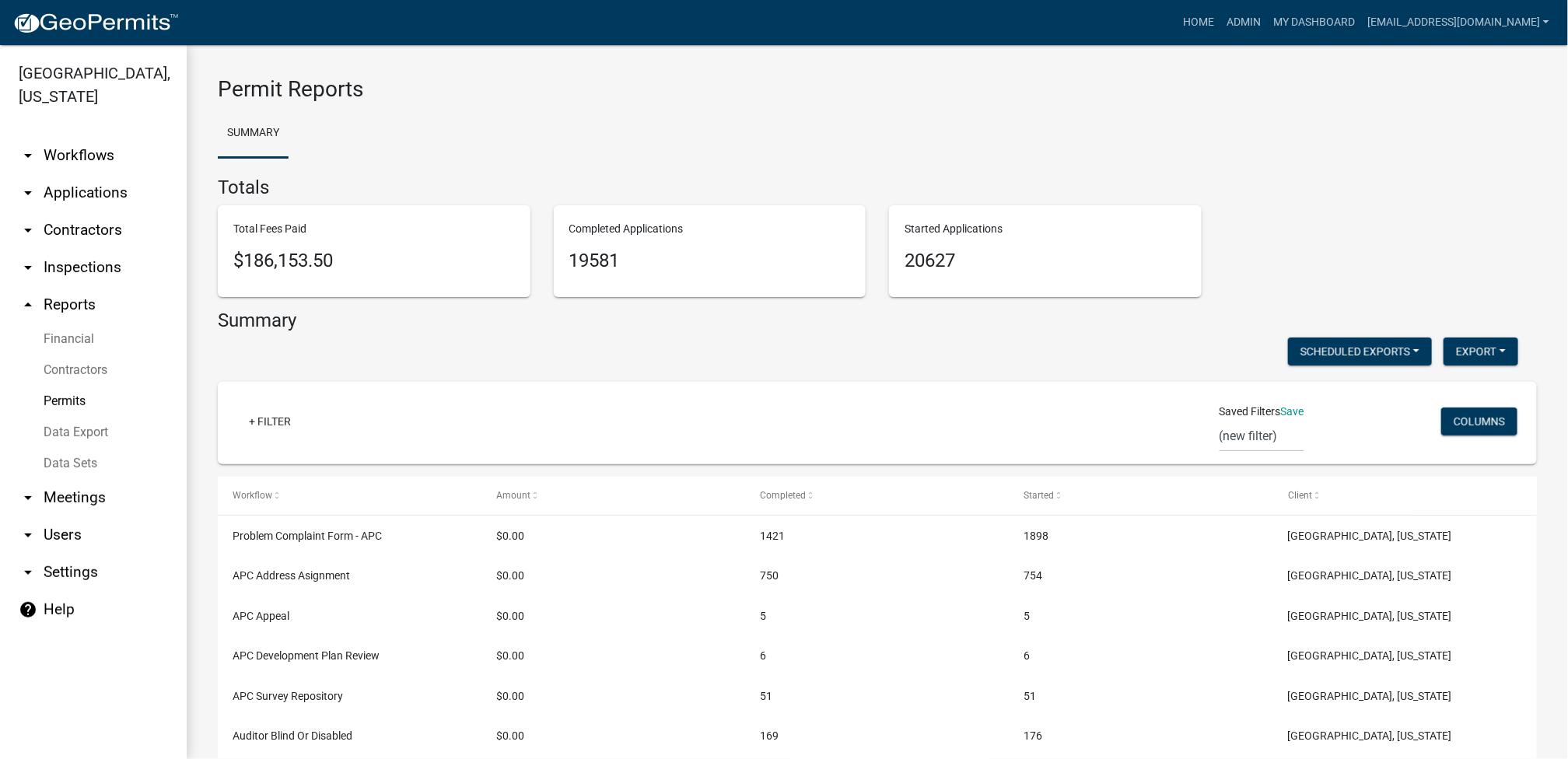
click at [80, 438] on link "Data Export" at bounding box center [93, 432] width 187 height 31
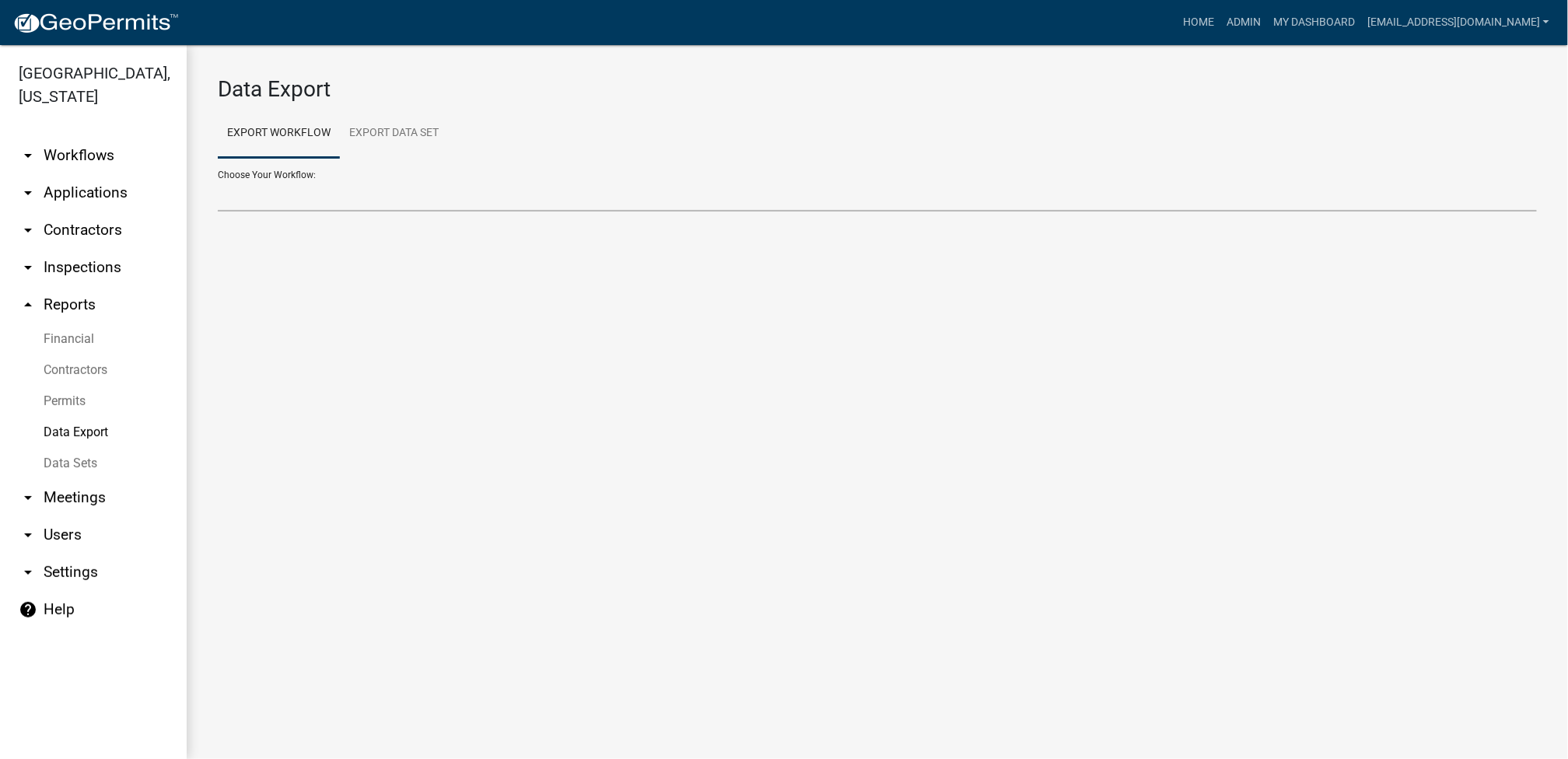
click at [296, 207] on select "Problem Complaint Form - APC APC Address Asignment APC Appeal APC Development P…" at bounding box center [877, 196] width 1319 height 32
select select "41: Object"
click at [218, 180] on select "Problem Complaint Form - APC APC Address Asignment APC Appeal APC Development P…" at bounding box center [877, 196] width 1319 height 32
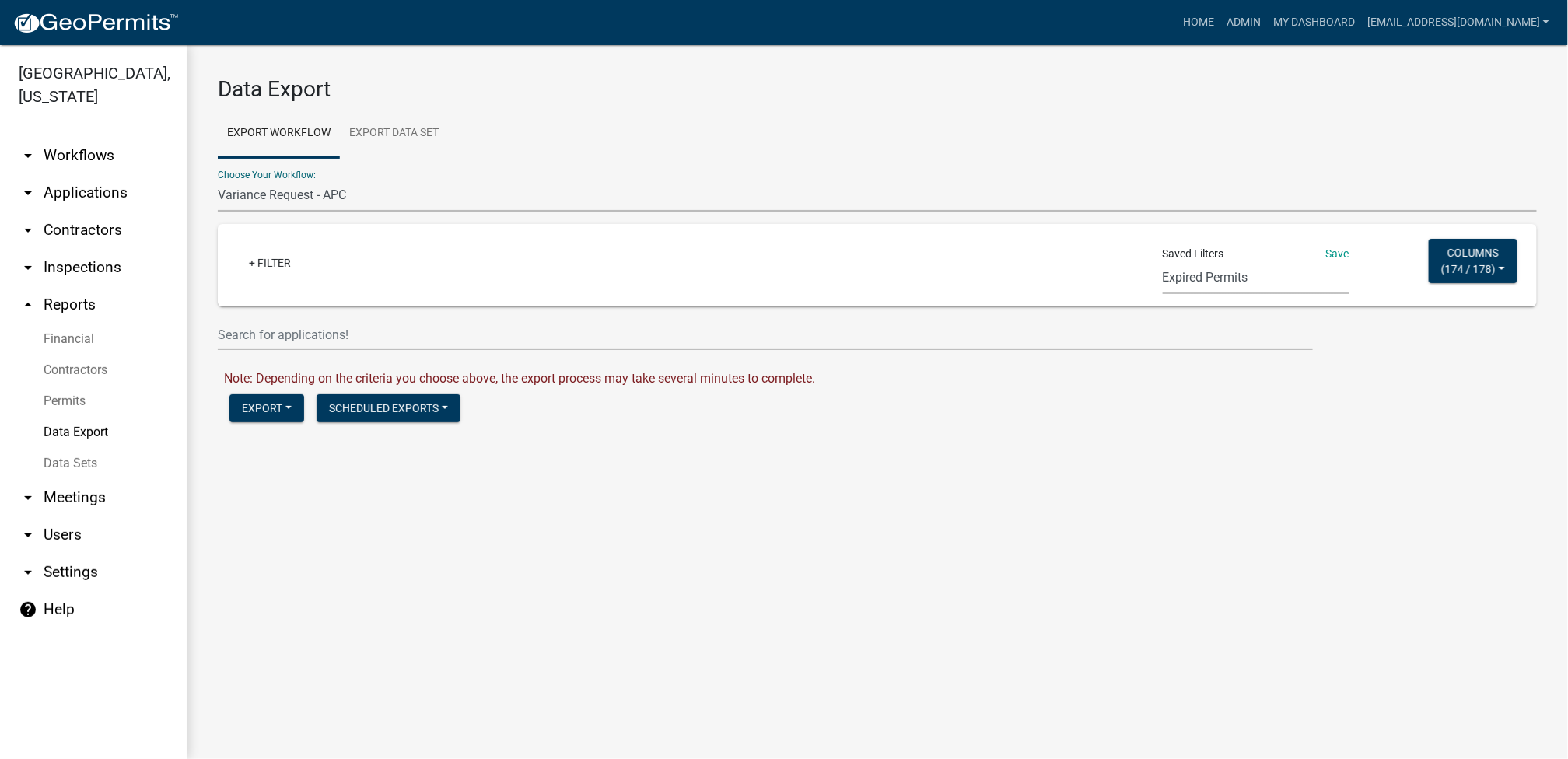
click at [783, 283] on select "Expired Permits ILP Public Review Report FDP EC Report Homestead Deductions Exc…" at bounding box center [1256, 278] width 187 height 32
select select "8: 90a8bcea-4b29-431d-aa3c-87fc516cc1d2"
click at [783, 262] on select "Expired Permits ILP Public Review Report FDP EC Report Homestead Deductions Exc…" at bounding box center [1256, 278] width 187 height 32
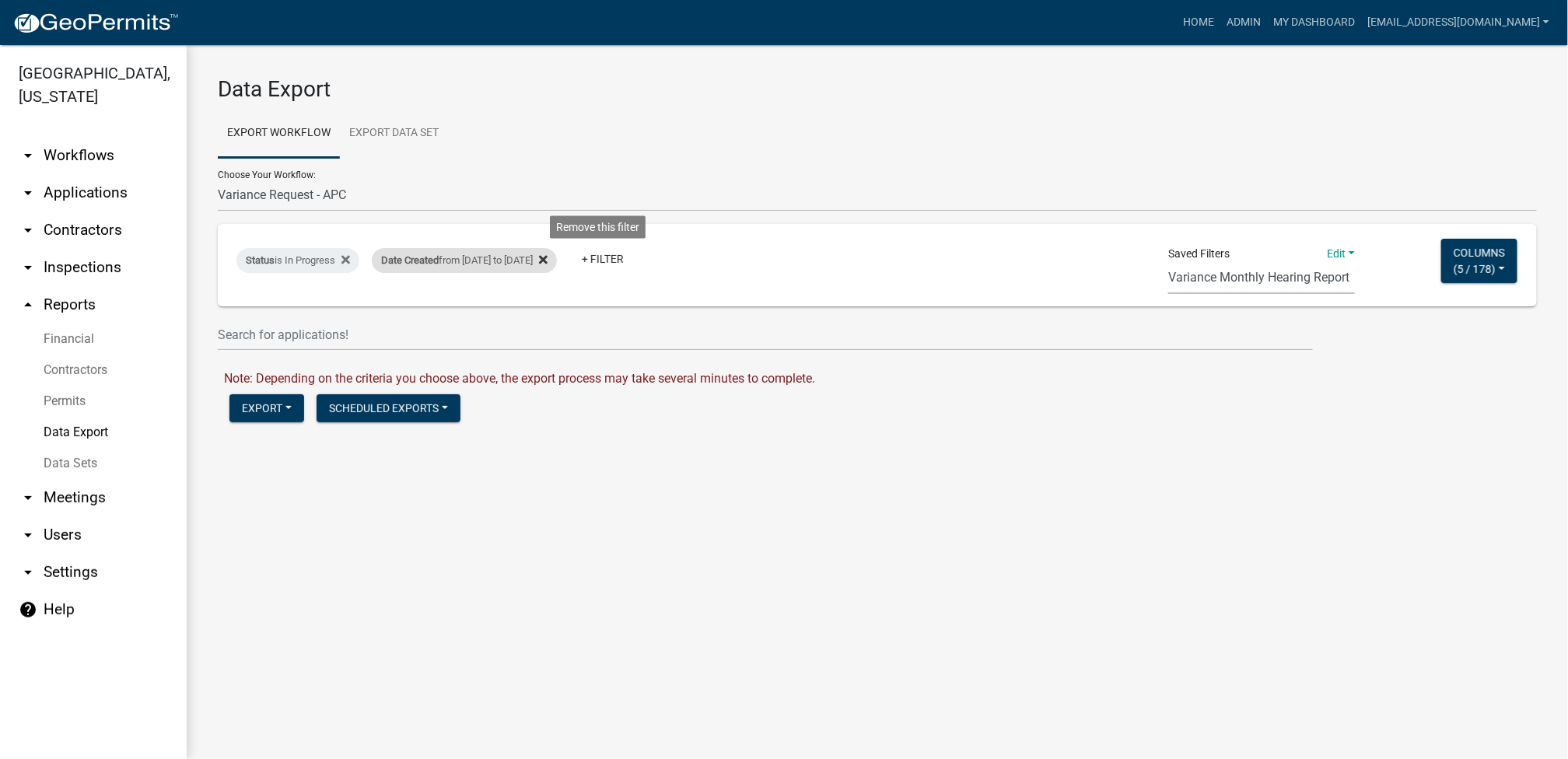
click at [548, 259] on icon at bounding box center [543, 259] width 8 height 13
click at [396, 257] on link "+ Filter" at bounding box center [405, 259] width 67 height 28
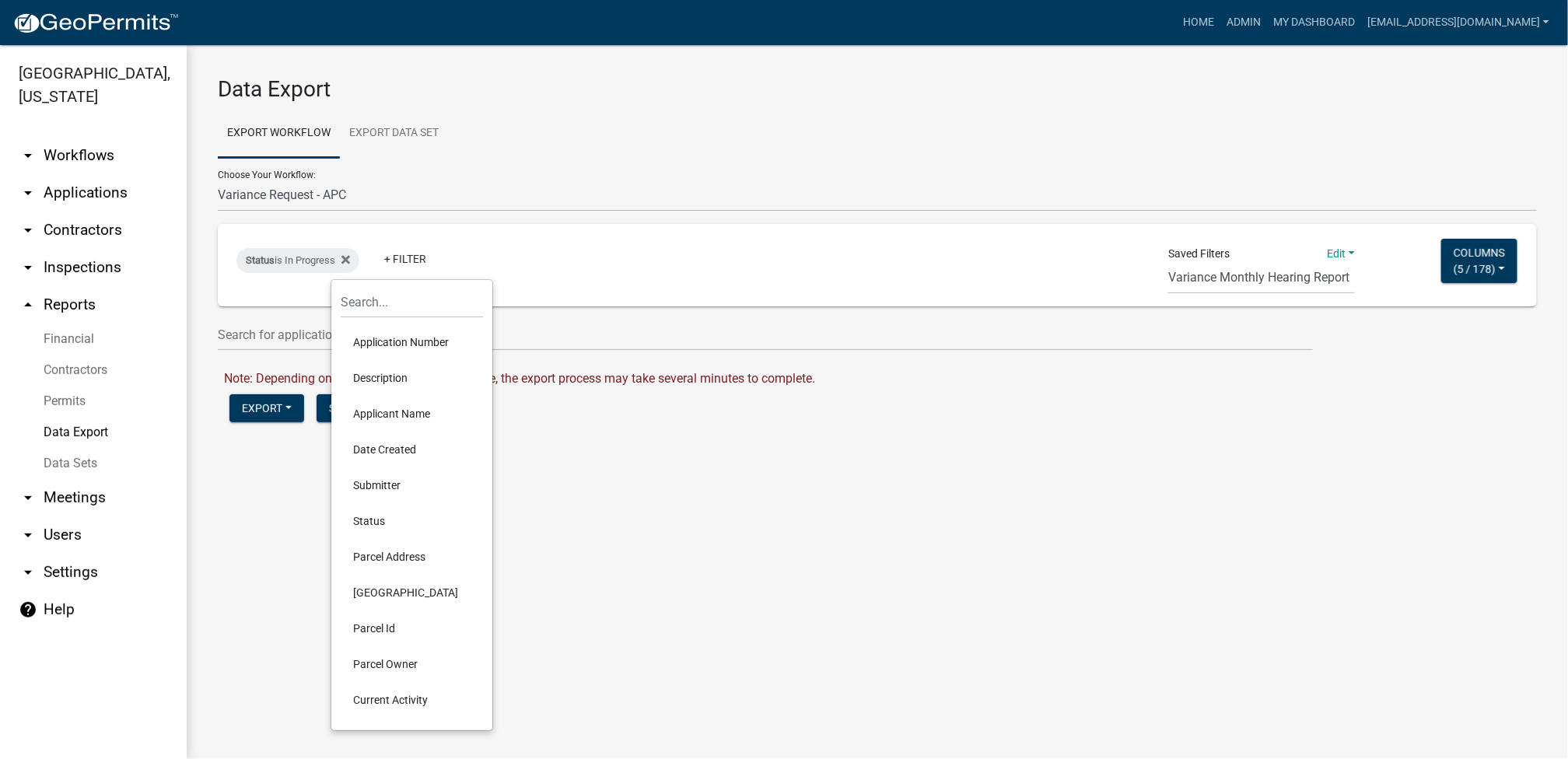
click at [381, 444] on li "Date Created" at bounding box center [412, 449] width 142 height 36
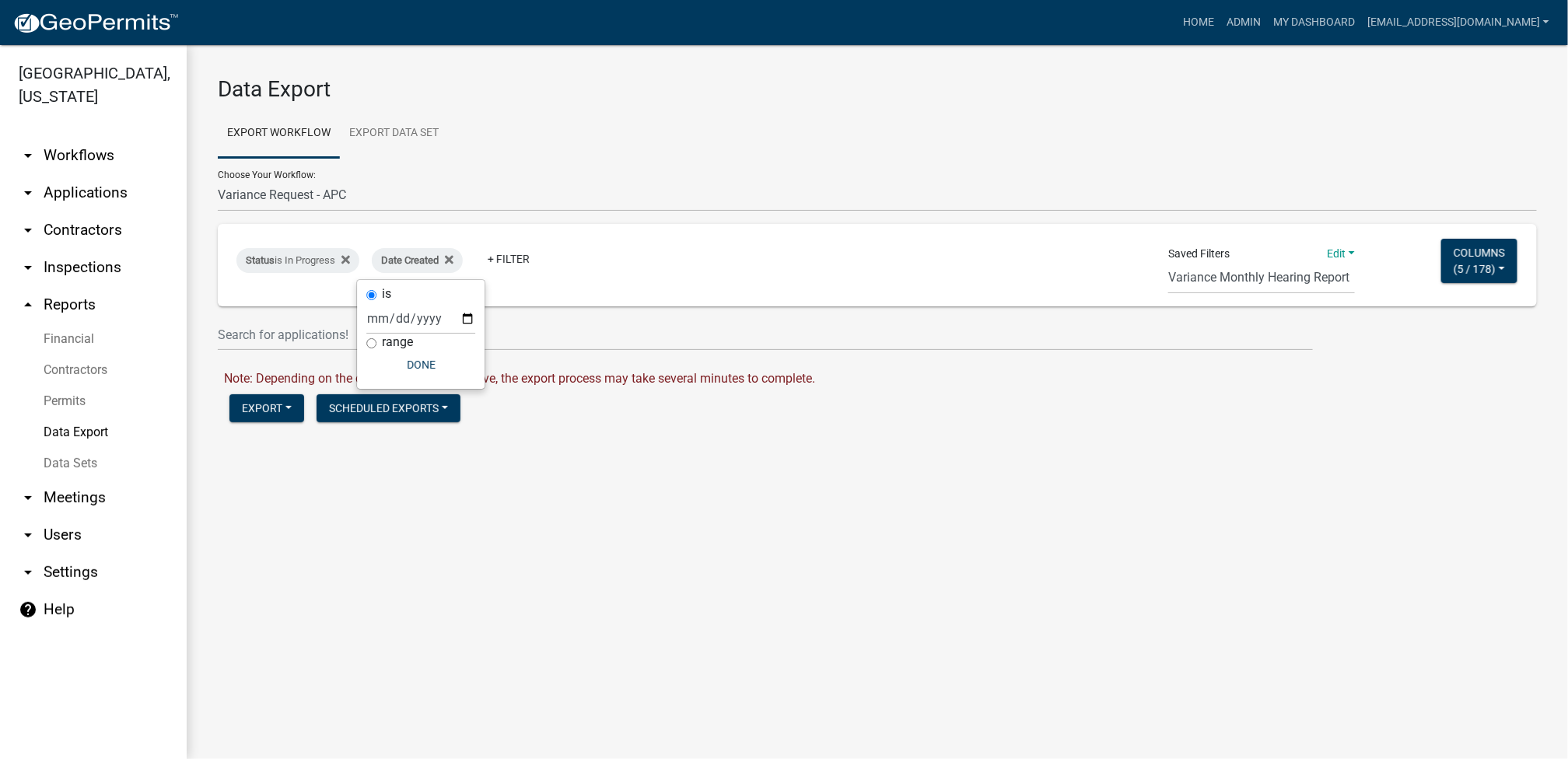
click at [398, 346] on label "range" at bounding box center [397, 341] width 31 height 13
click at [377, 346] on input "range" at bounding box center [372, 343] width 10 height 10
radio input "true"
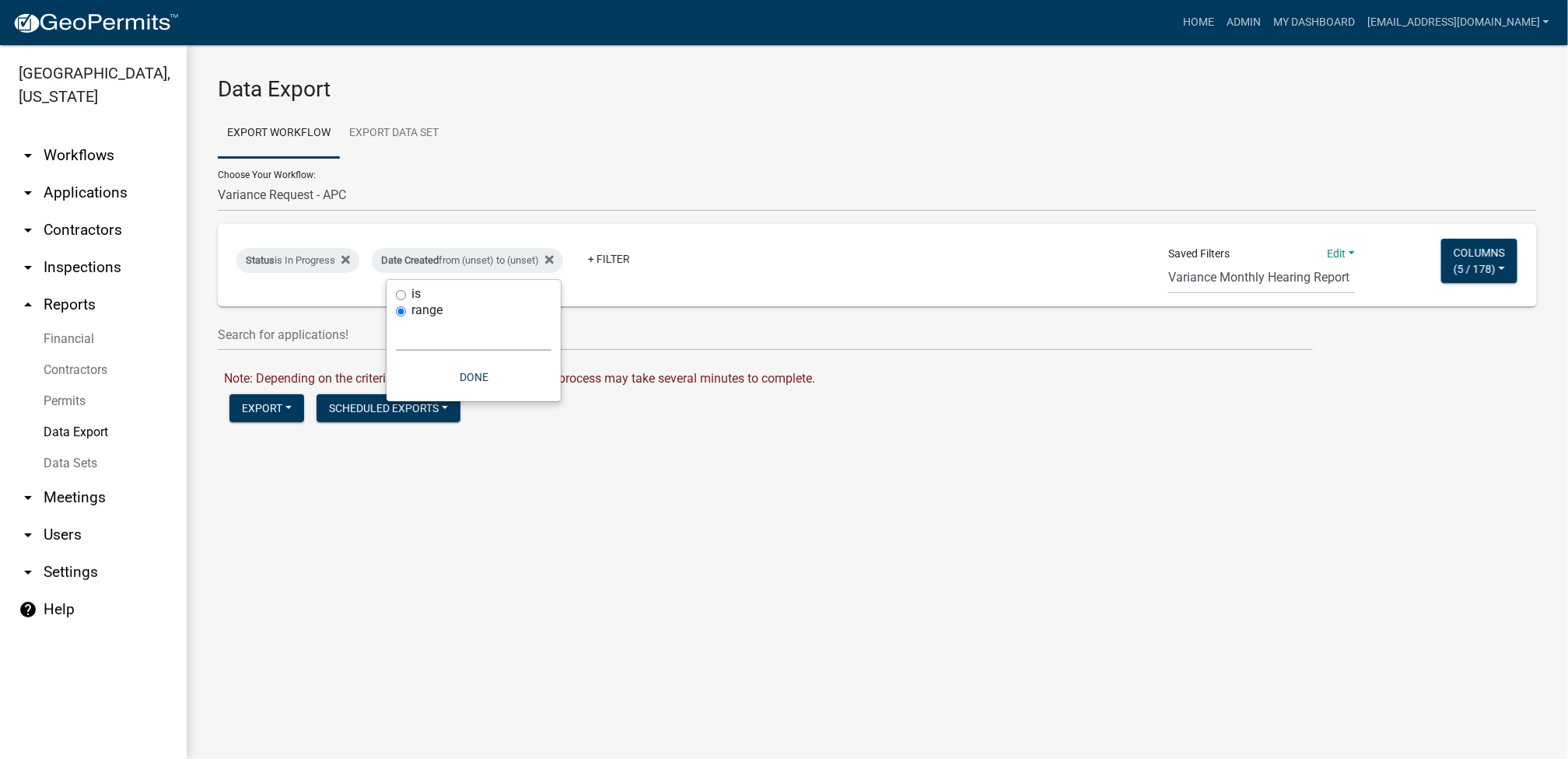
click at [456, 342] on select "Today Yesterday Current Week Previous Week Current Month Last Month Current Cal…" at bounding box center [474, 335] width 156 height 32
select select "custom"
click at [396, 319] on select "Today Yesterday Current Week Previous Week Current Month Last Month Current Cal…" at bounding box center [474, 335] width 156 height 32
click at [402, 390] on input "date" at bounding box center [474, 401] width 156 height 32
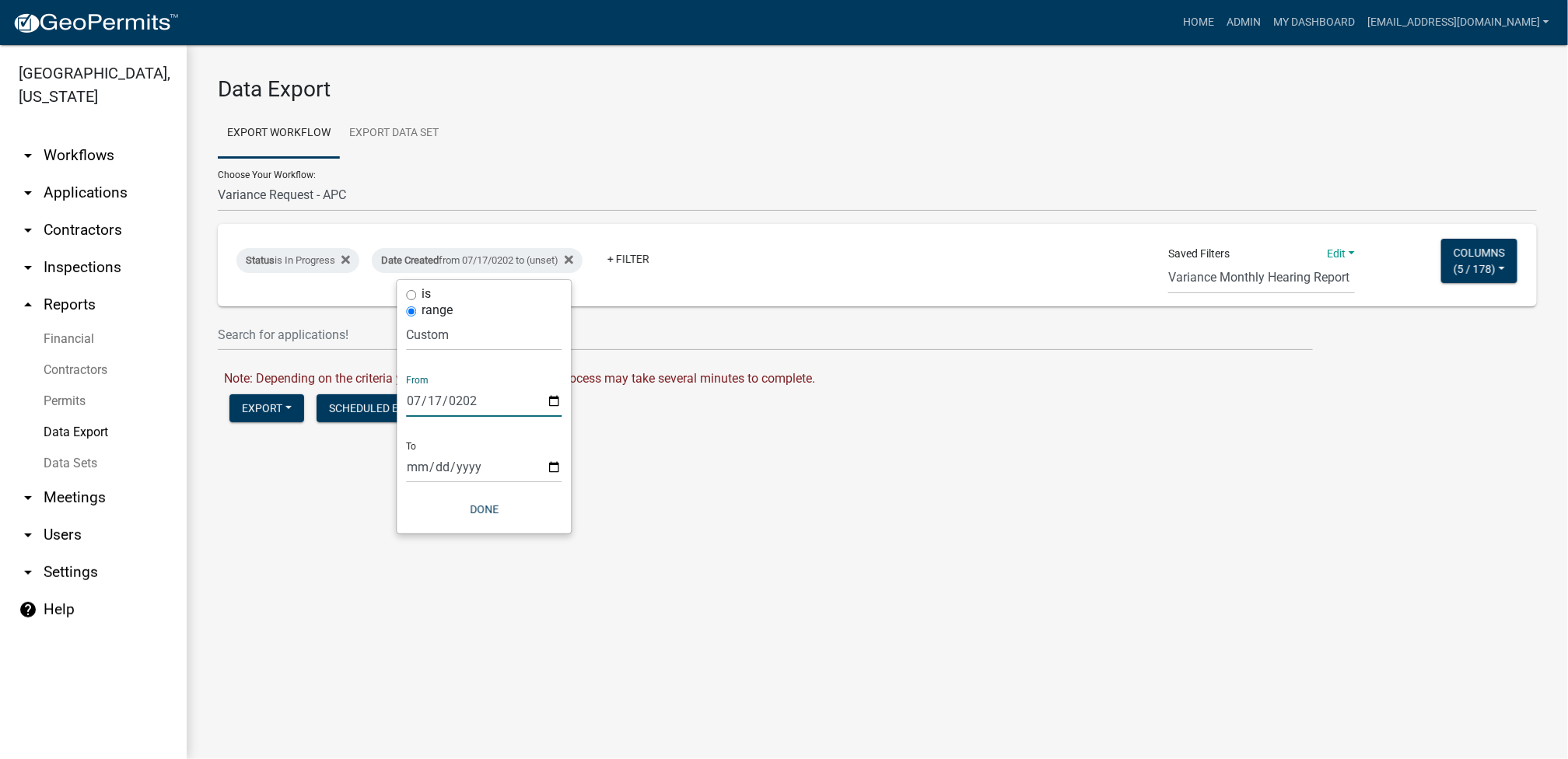
type input "2020-07-17"
type input "0005-07-17"
type input "2025-07-17"
type input "2025-08-13"
click at [492, 513] on button "Done" at bounding box center [496, 509] width 156 height 28
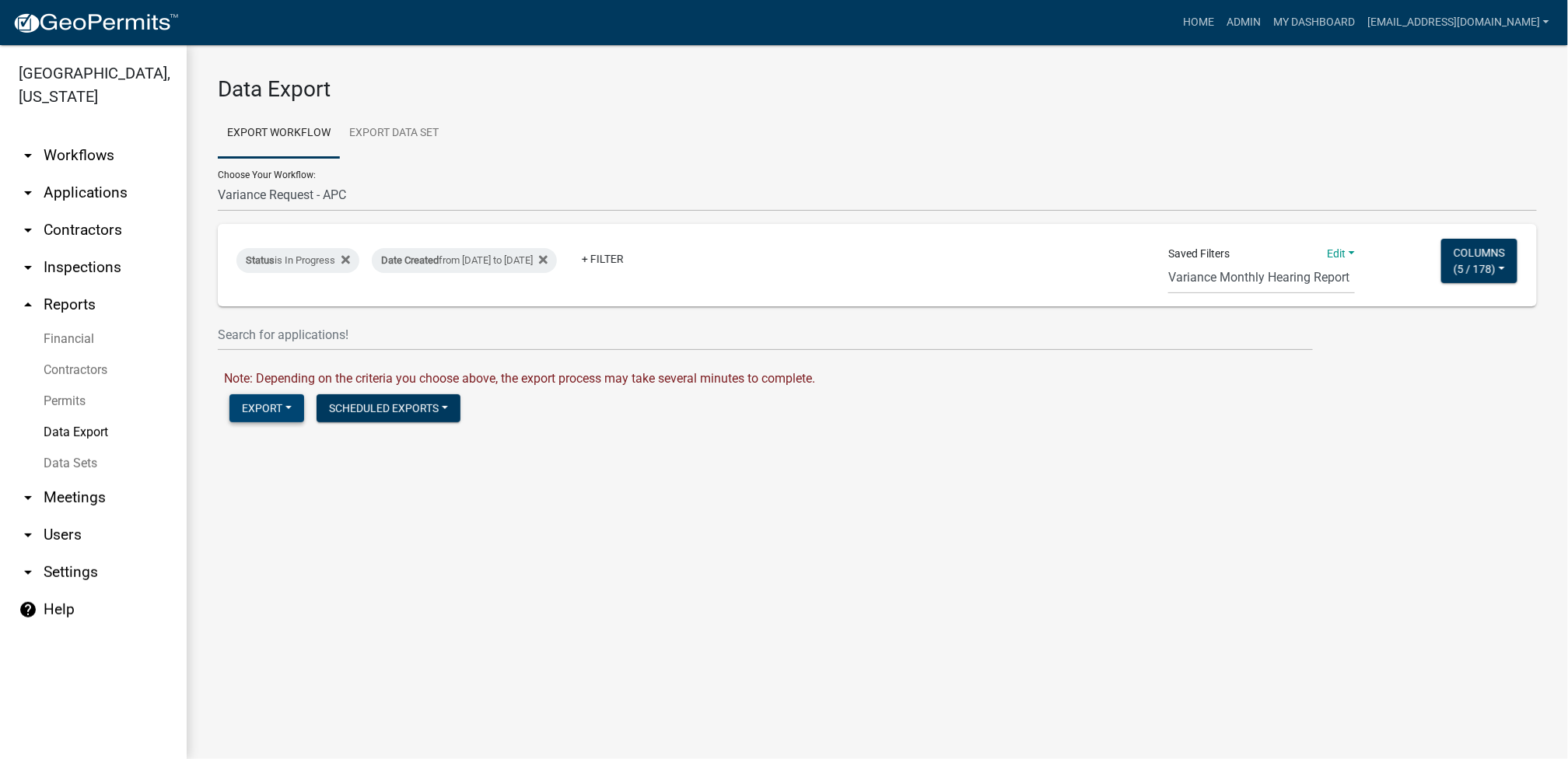
click at [259, 411] on button "Export" at bounding box center [266, 408] width 75 height 28
click at [280, 444] on button "Excel Format (.xlsx)" at bounding box center [309, 449] width 159 height 38
click at [337, 444] on link "Download Variance Request - APC.xlsx" at bounding box center [331, 442] width 213 height 15
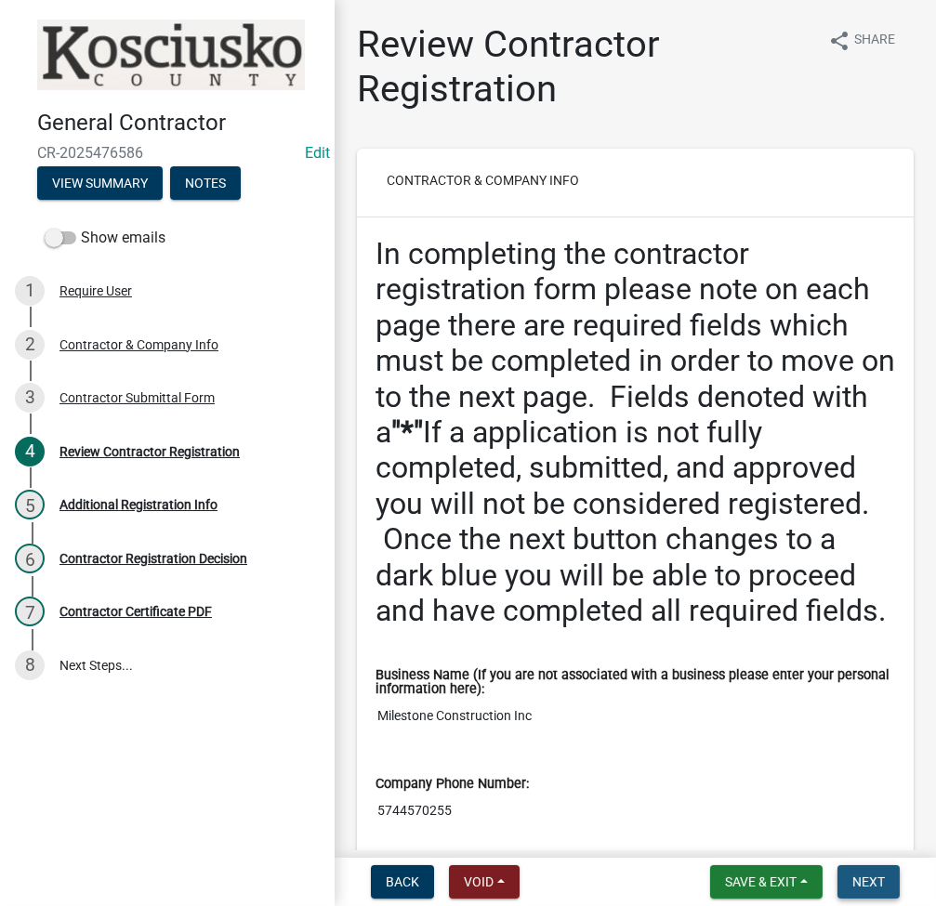
click at [867, 872] on button "Next" at bounding box center [868, 881] width 62 height 33
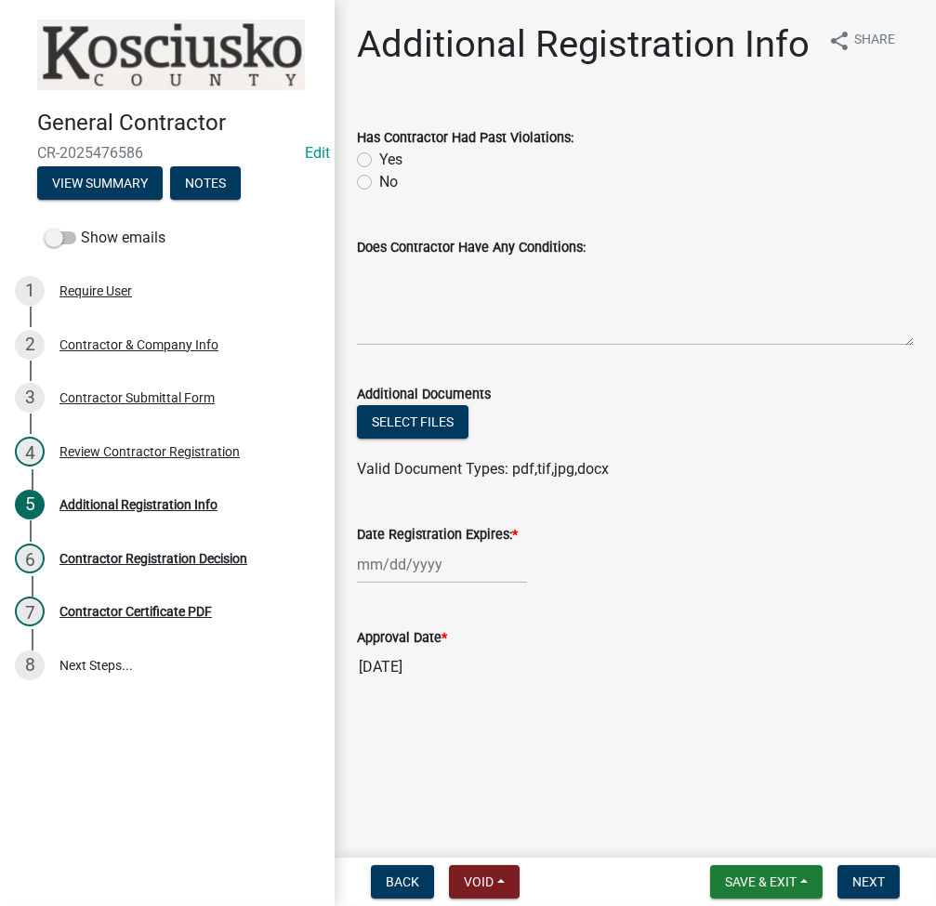
click at [379, 185] on label "No" at bounding box center [388, 182] width 19 height 22
click at [379, 183] on input "No" at bounding box center [385, 177] width 12 height 12
radio input "true"
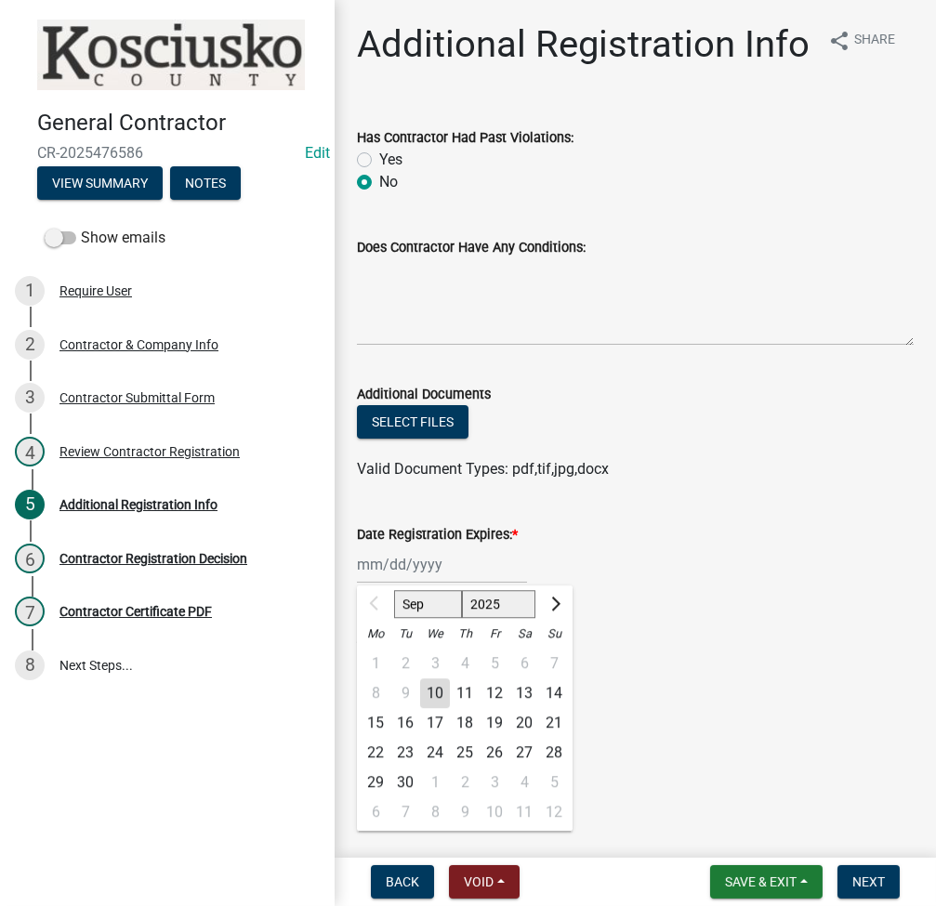
click at [377, 561] on div "Sep Oct Nov Dec 2025 2026 2027 2028 2029 2030 2031 2032 2033 2034 2035 2036 203…" at bounding box center [442, 564] width 170 height 38
click at [493, 598] on select "2025 2026 2027 2028 2029 2030 2031 2032 2033 2034 2035 2036 2037 2038 2039 2040…" at bounding box center [499, 604] width 74 height 28
select select "2026"
click at [462, 590] on select "2025 2026 2027 2028 2029 2030 2031 2032 2033 2034 2035 2036 2037 2038 2039 2040…" at bounding box center [499, 604] width 74 height 28
click at [464, 688] on div "10" at bounding box center [465, 693] width 30 height 30
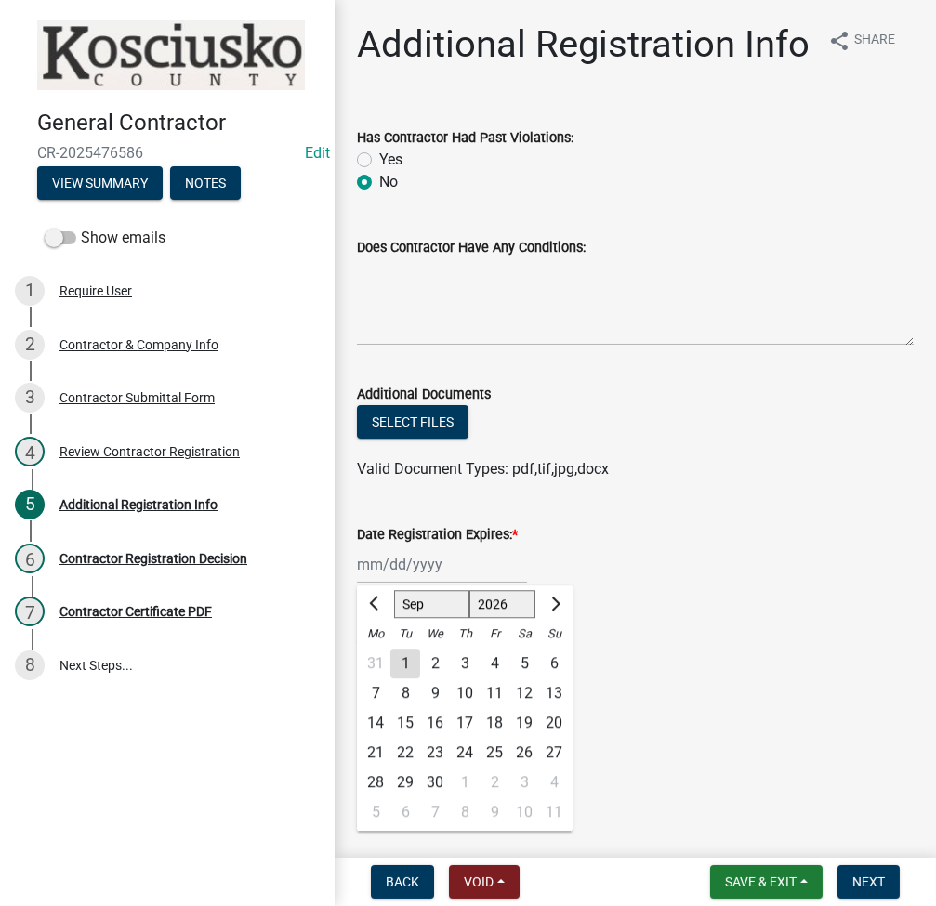
type input "09/10/2026"
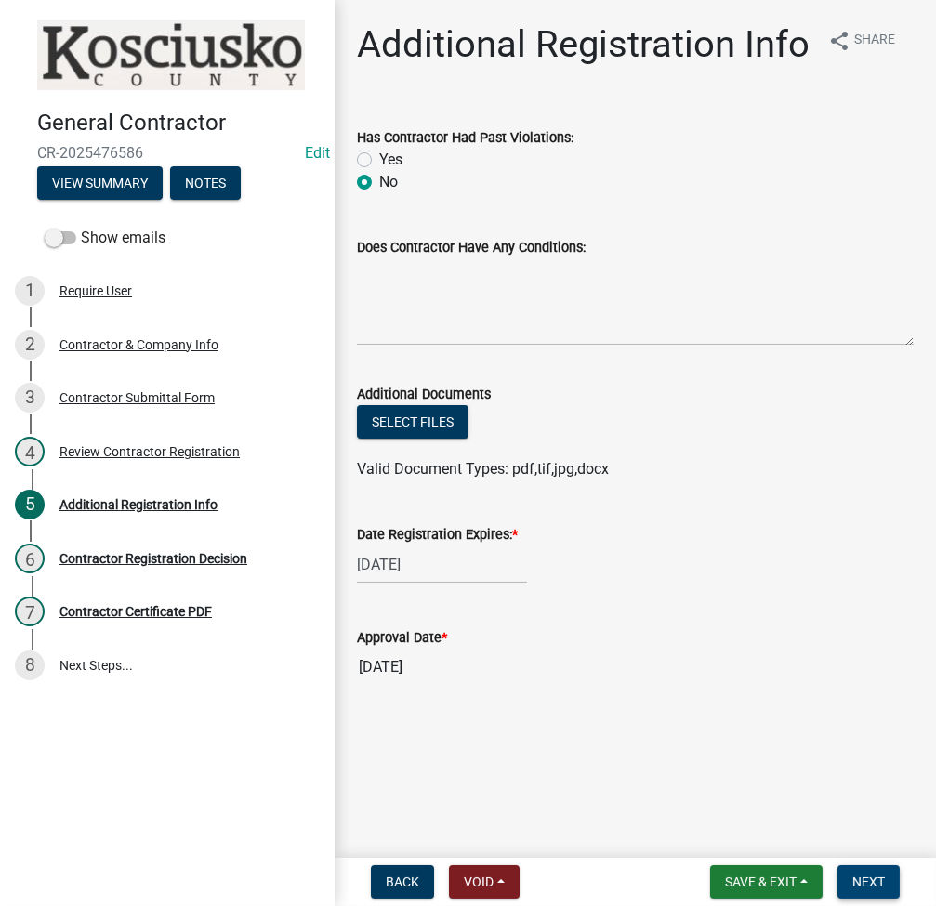
click at [868, 877] on span "Next" at bounding box center [868, 881] width 33 height 15
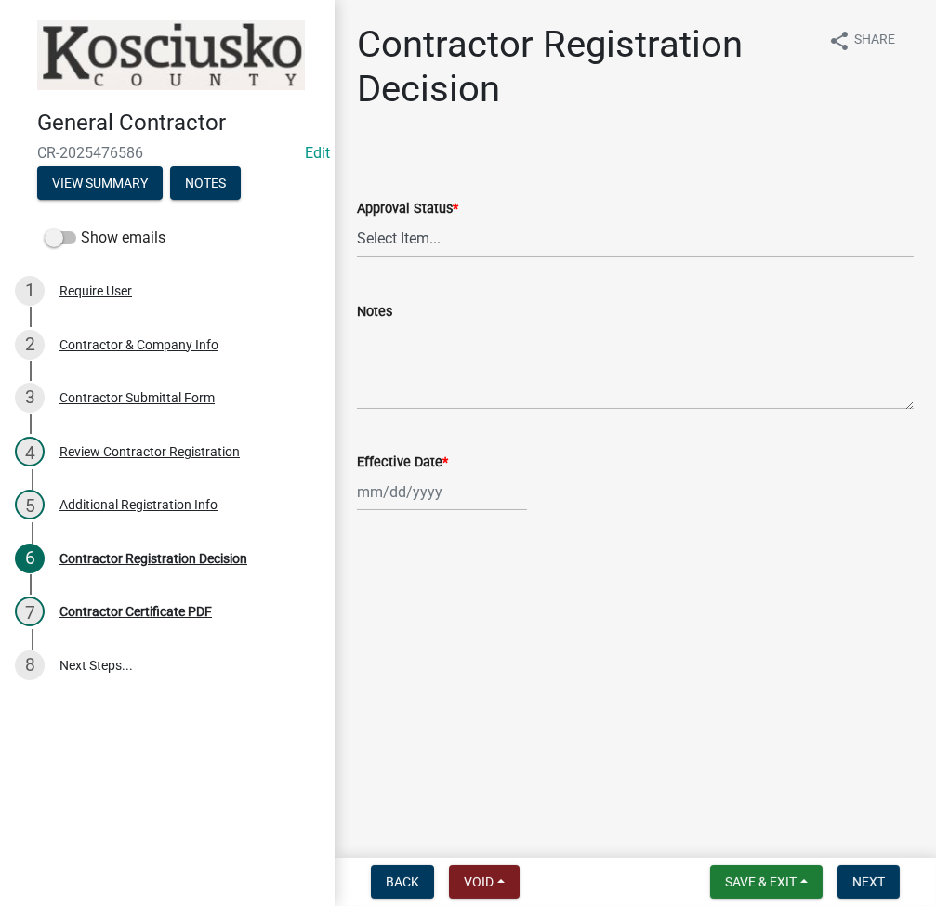
click at [419, 256] on select "Select Item... Approved Denied" at bounding box center [635, 238] width 557 height 38
click at [357, 219] on select "Select Item... Approved Denied" at bounding box center [635, 238] width 557 height 38
select select "8e4351d7-4ebf-4714-a7c9-c8187f00e083"
click at [436, 484] on div at bounding box center [442, 492] width 170 height 38
select select "9"
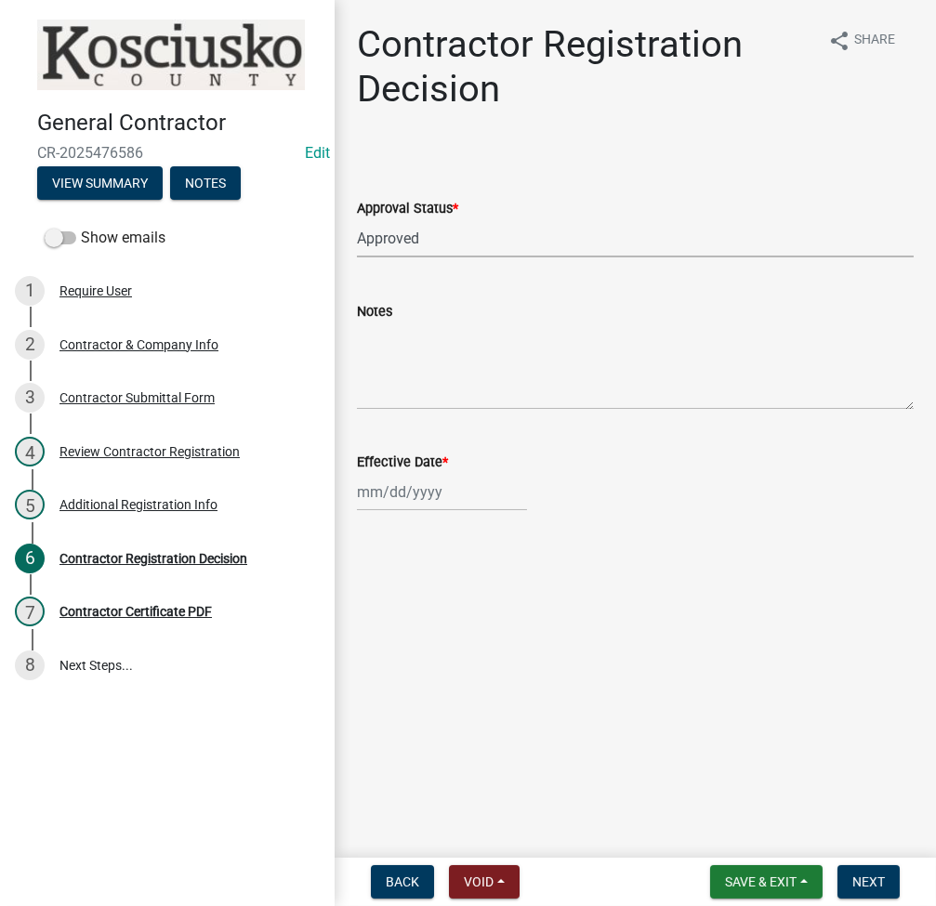
select select "2025"
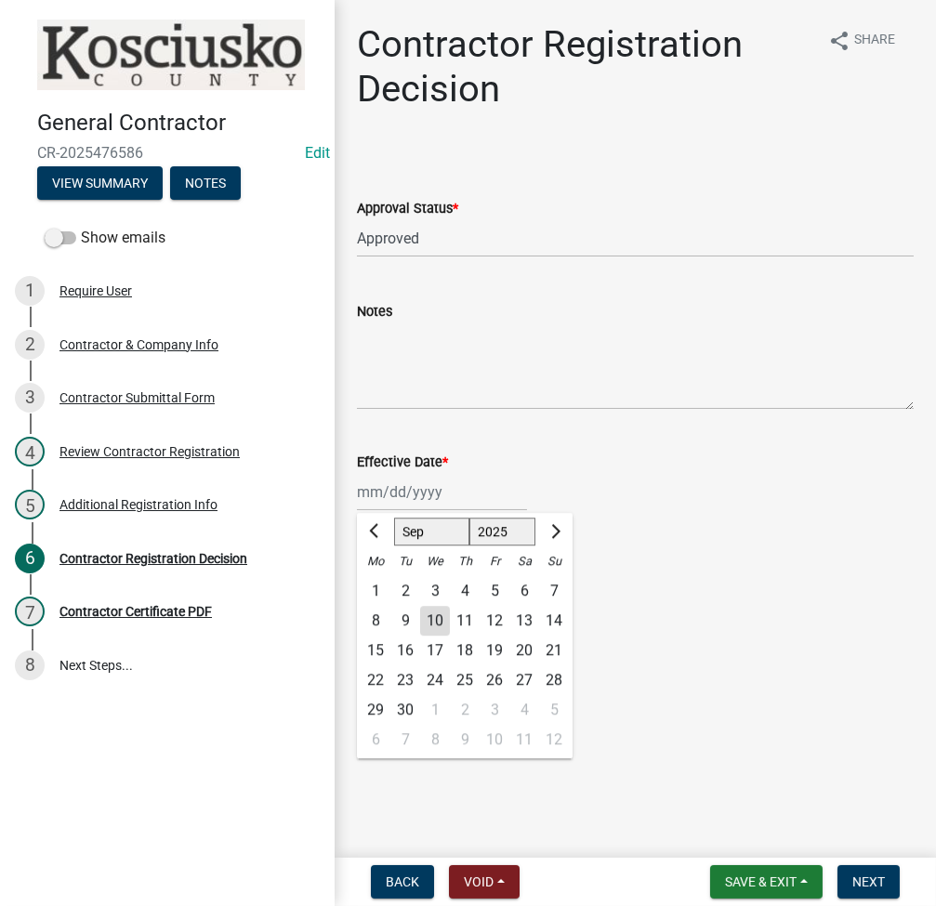
click at [445, 624] on div "10" at bounding box center [435, 621] width 30 height 30
type input "[DATE]"
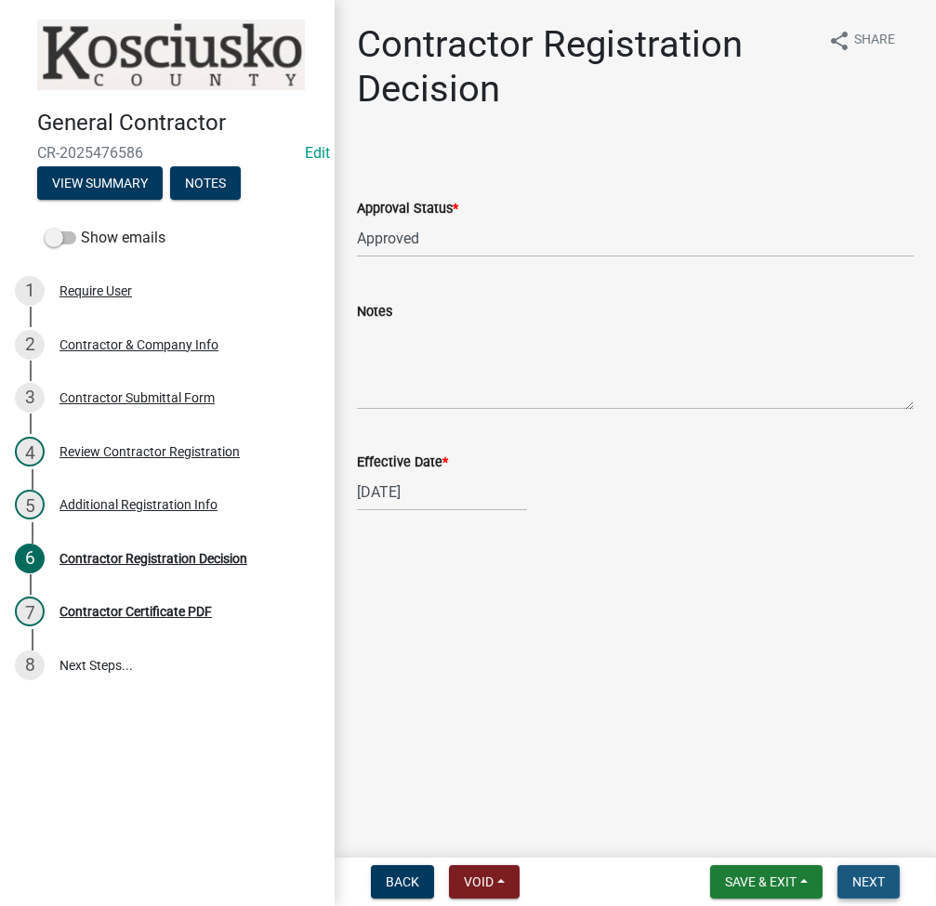
click at [865, 886] on span "Next" at bounding box center [868, 881] width 33 height 15
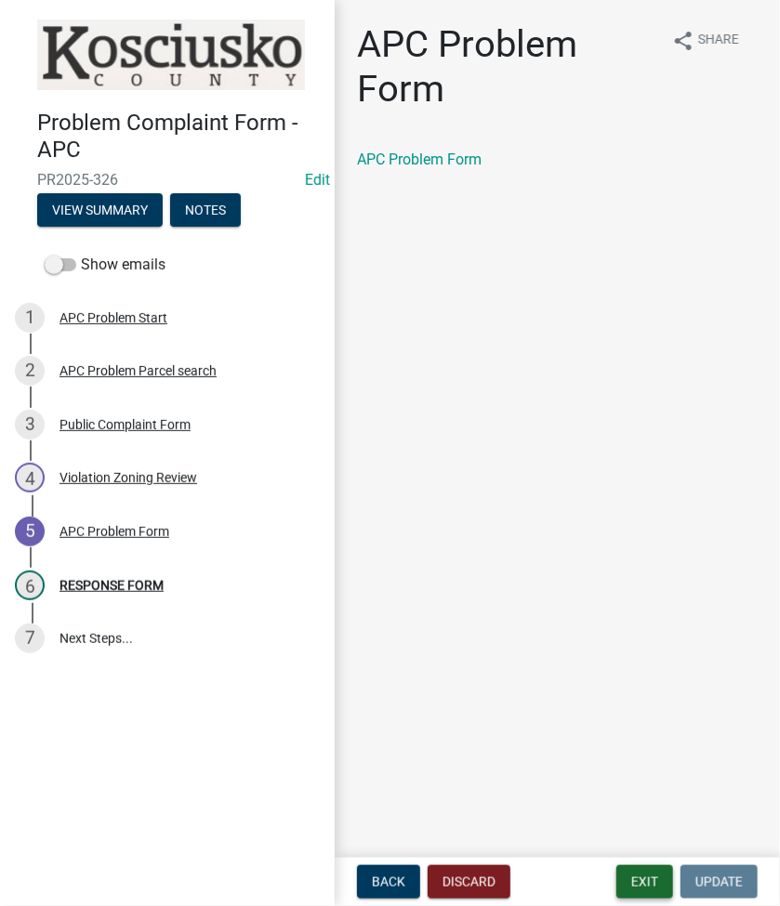
click at [633, 888] on button "Exit" at bounding box center [644, 881] width 57 height 33
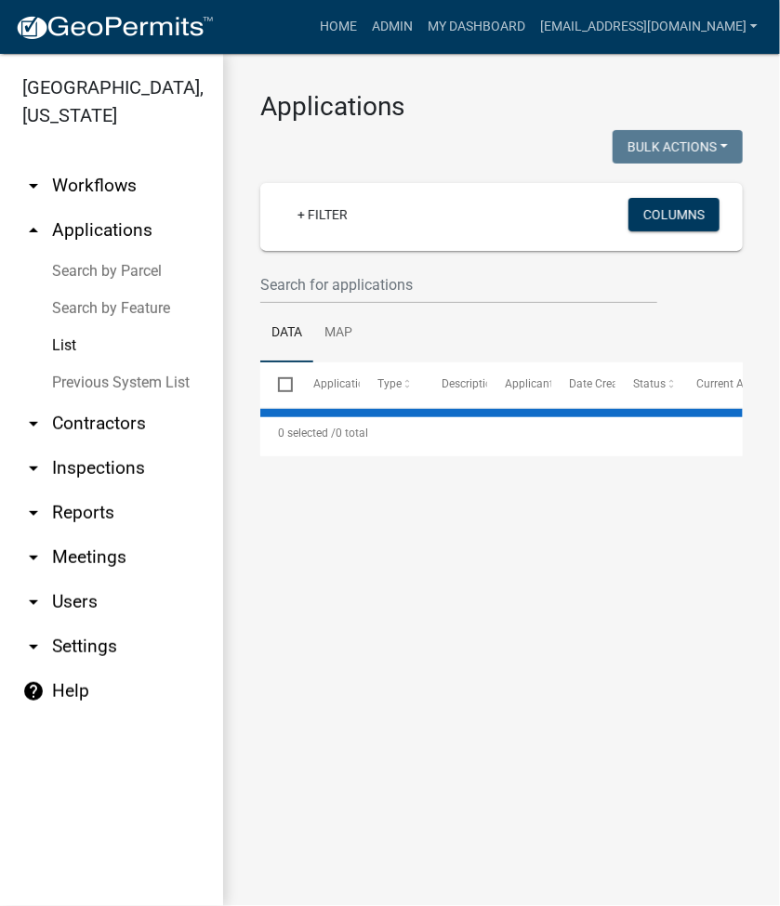
select select "2: 50"
